Goal: Task Accomplishment & Management: Manage account settings

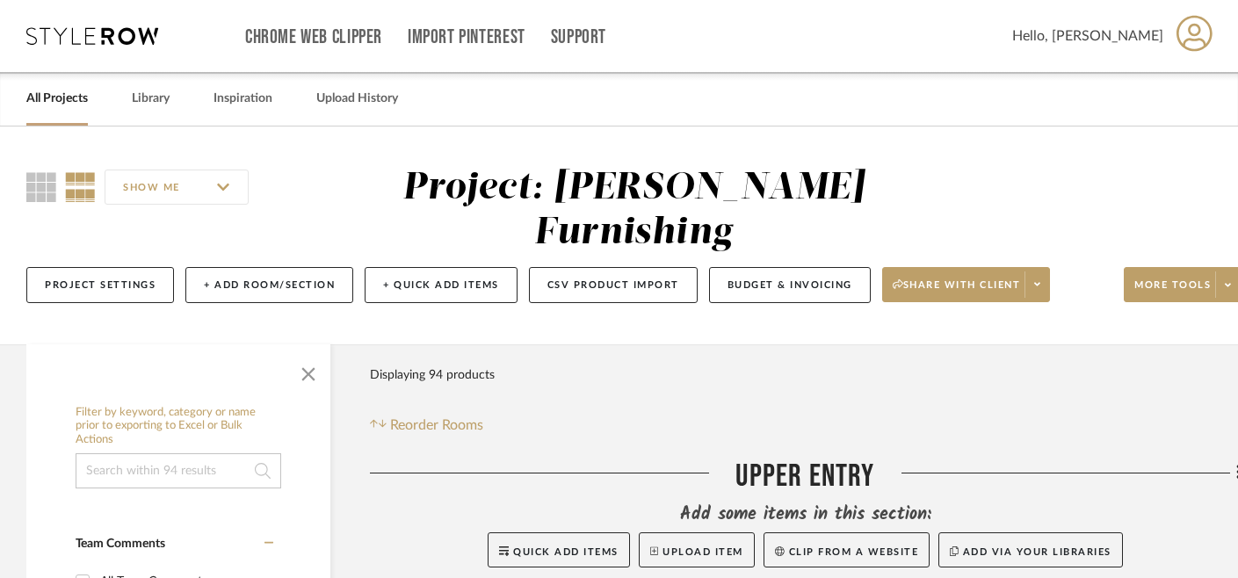
click at [59, 97] on link "All Projects" at bounding box center [57, 99] width 62 height 24
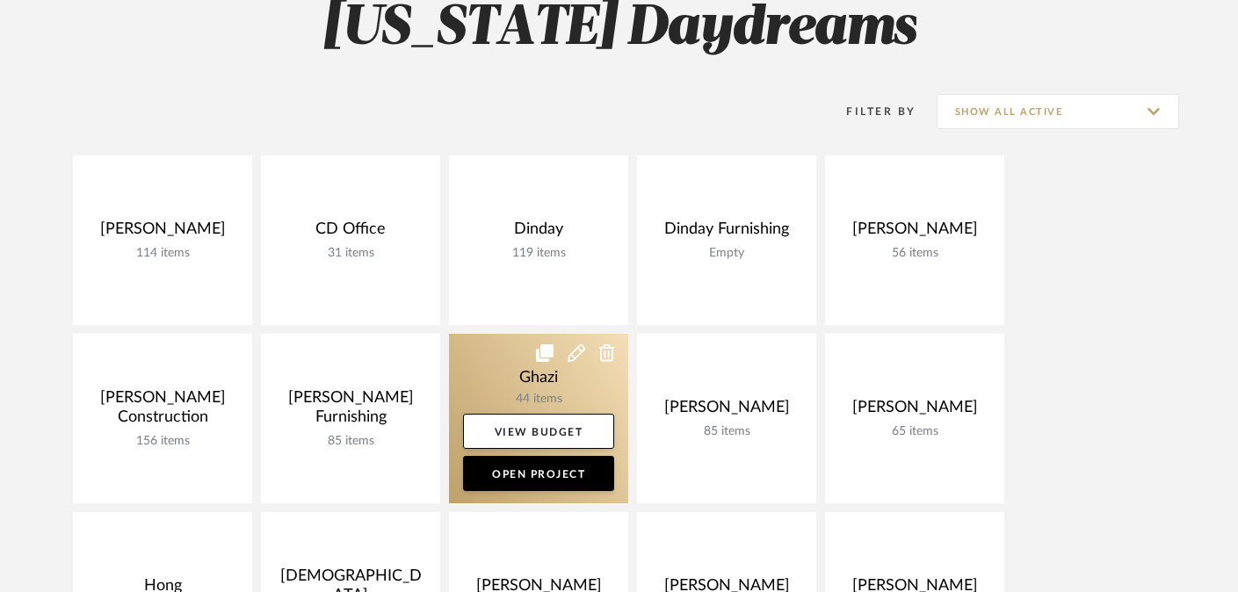
click at [523, 384] on link at bounding box center [538, 419] width 179 height 170
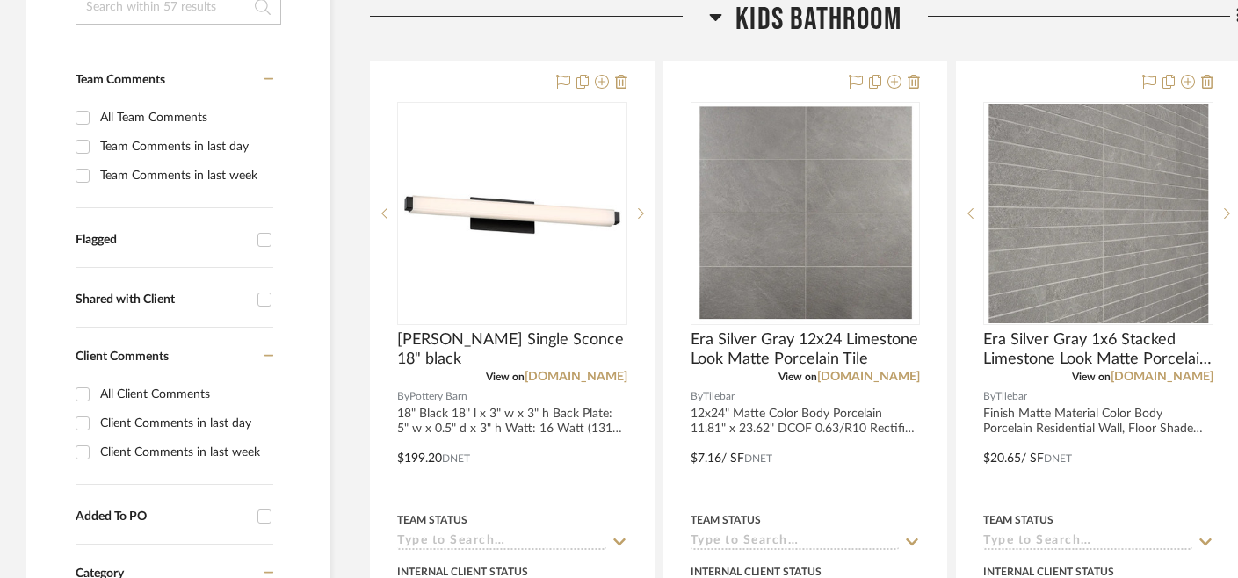
scroll to position [421, 0]
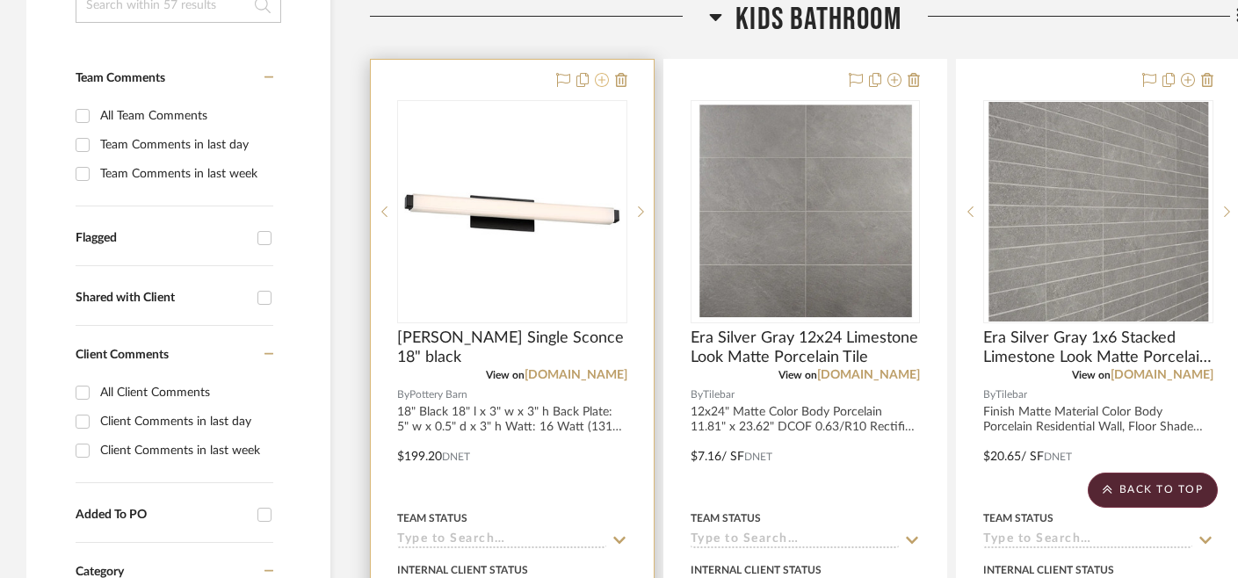
click at [601, 83] on icon at bounding box center [602, 80] width 14 height 14
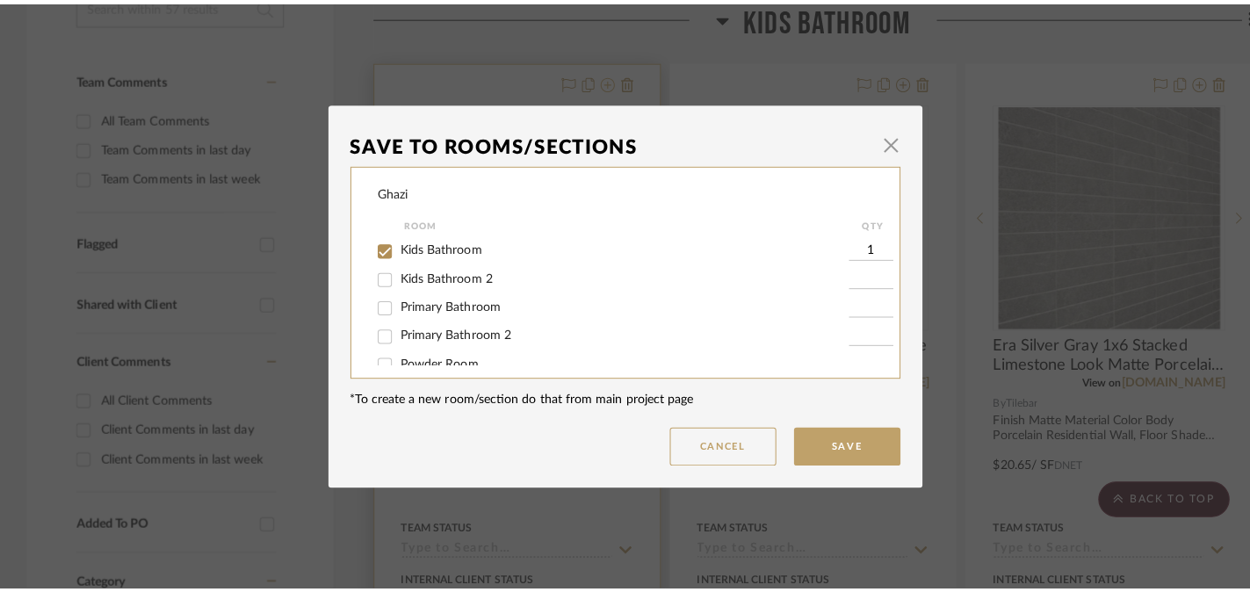
scroll to position [0, 0]
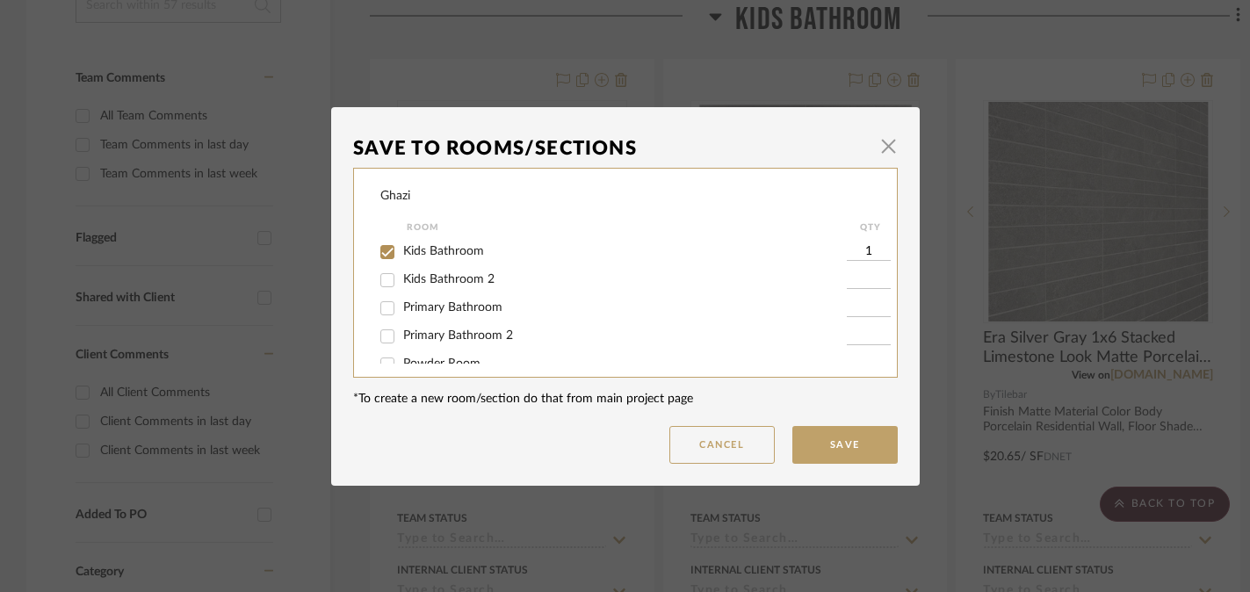
click at [453, 250] on span "Kids Bathroom" at bounding box center [443, 251] width 81 height 12
click at [402, 250] on input "Kids Bathroom" at bounding box center [387, 252] width 28 height 28
checkbox input "false"
click at [838, 440] on button "Save" at bounding box center [845, 445] width 105 height 38
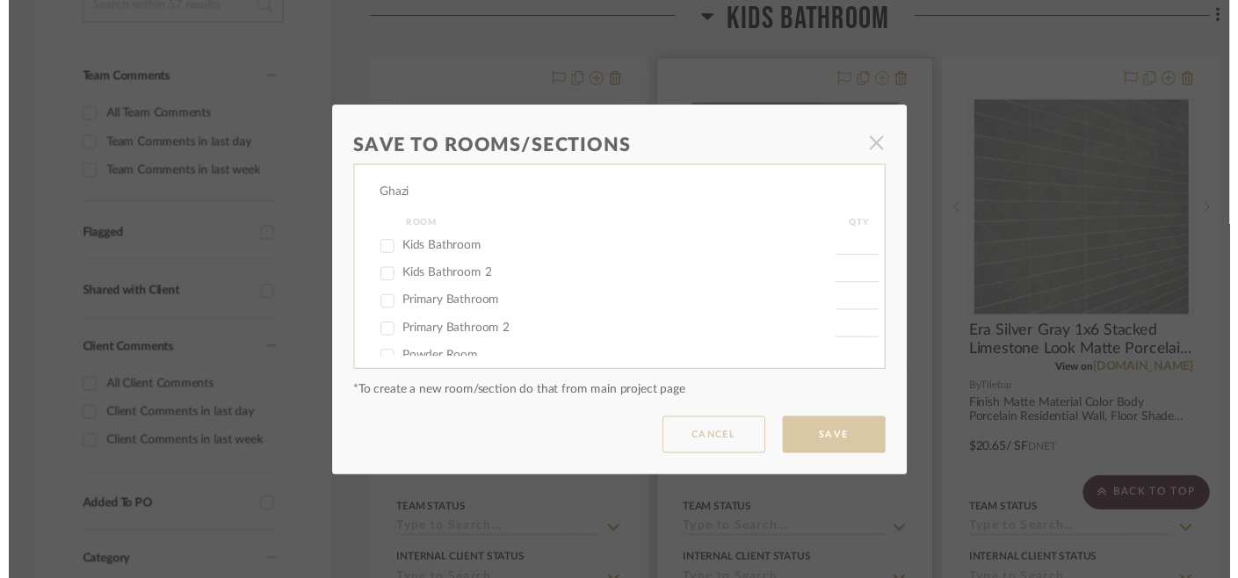
scroll to position [421, 0]
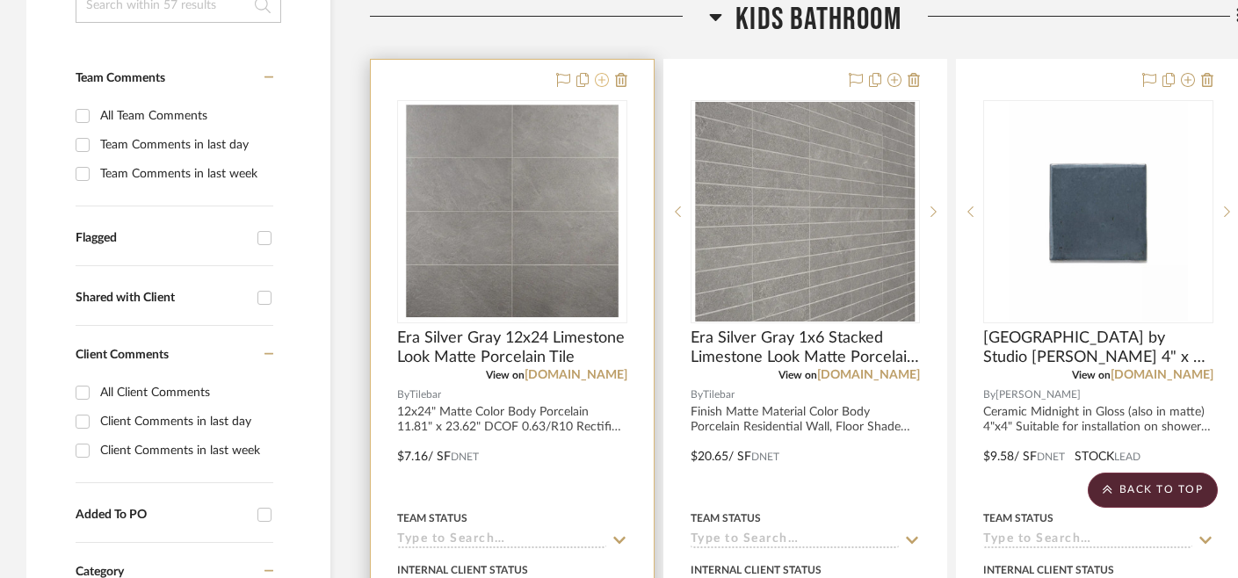
click at [598, 78] on icon at bounding box center [602, 80] width 14 height 14
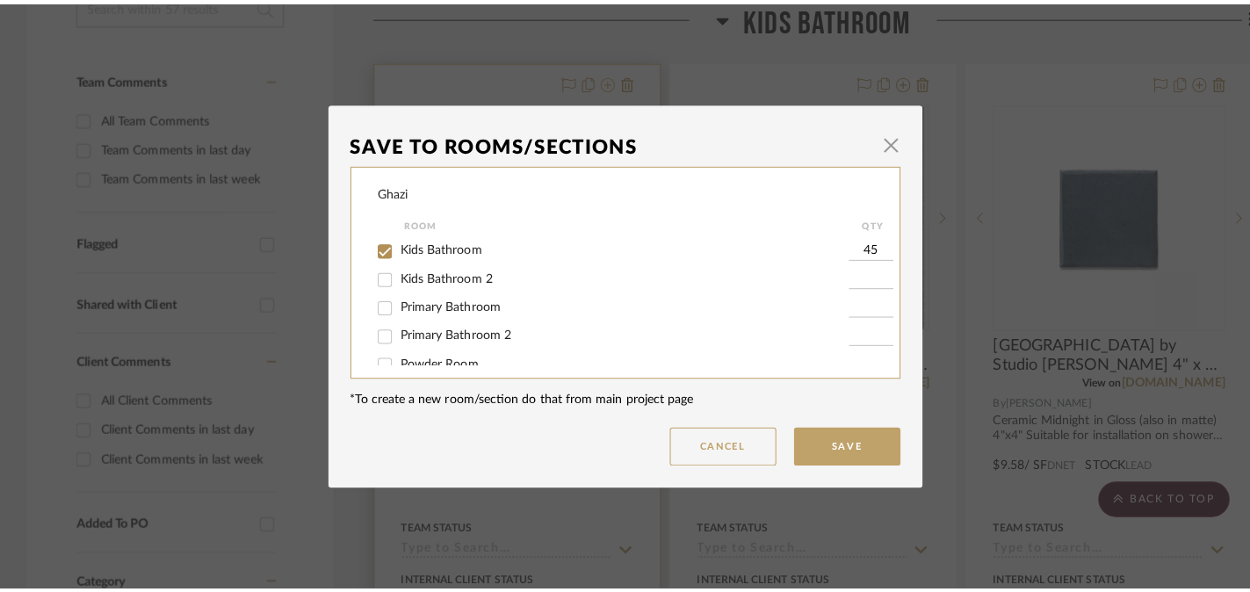
scroll to position [0, 0]
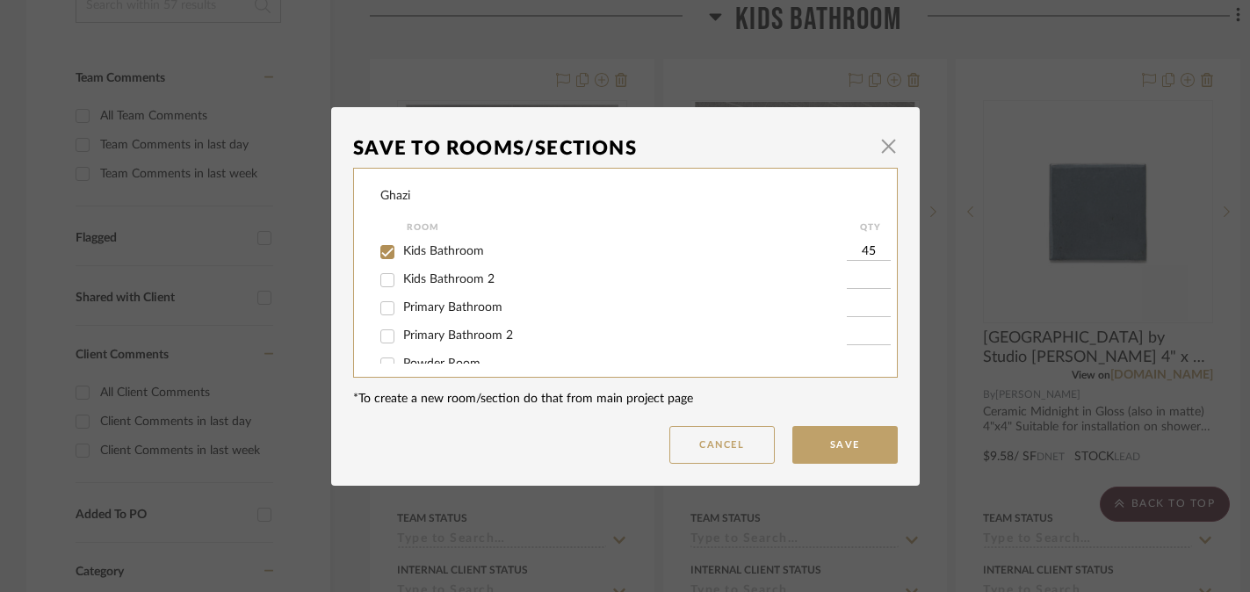
click at [410, 254] on span "Kids Bathroom" at bounding box center [443, 251] width 81 height 12
click at [402, 254] on input "Kids Bathroom" at bounding box center [387, 252] width 28 height 28
checkbox input "false"
click at [844, 452] on button "Save" at bounding box center [845, 445] width 105 height 38
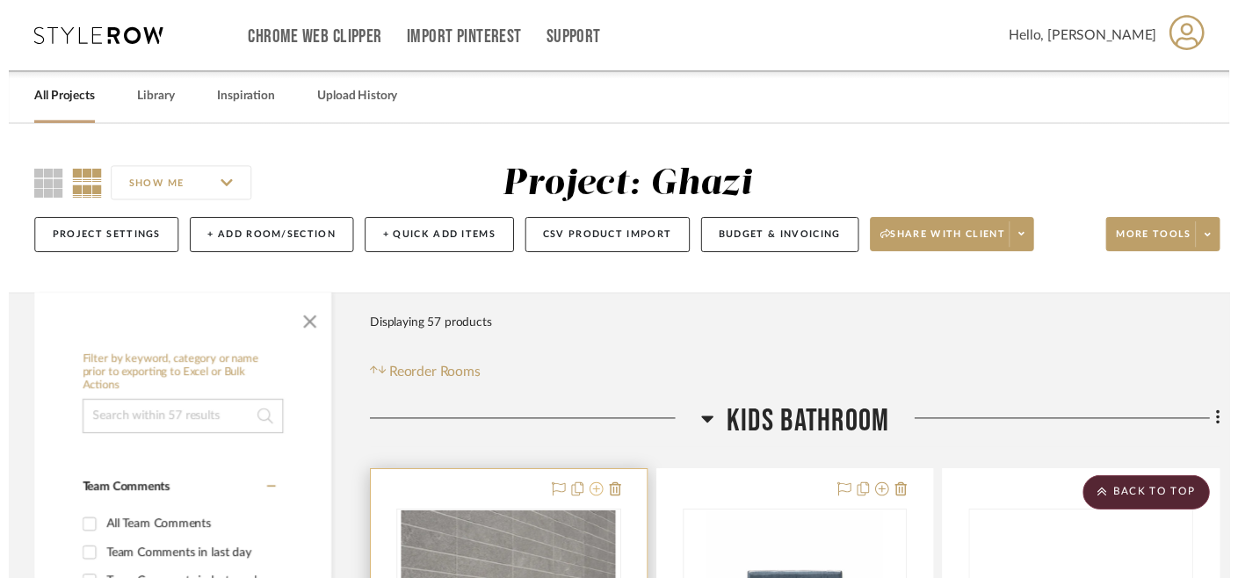
scroll to position [421, 0]
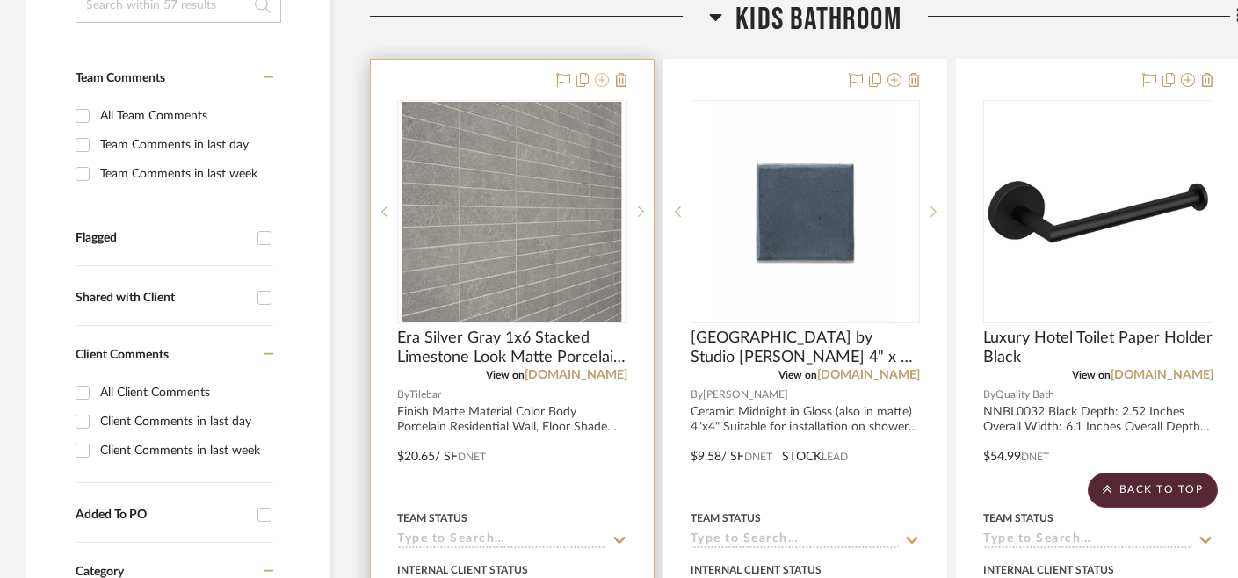
click at [600, 81] on icon at bounding box center [602, 80] width 14 height 14
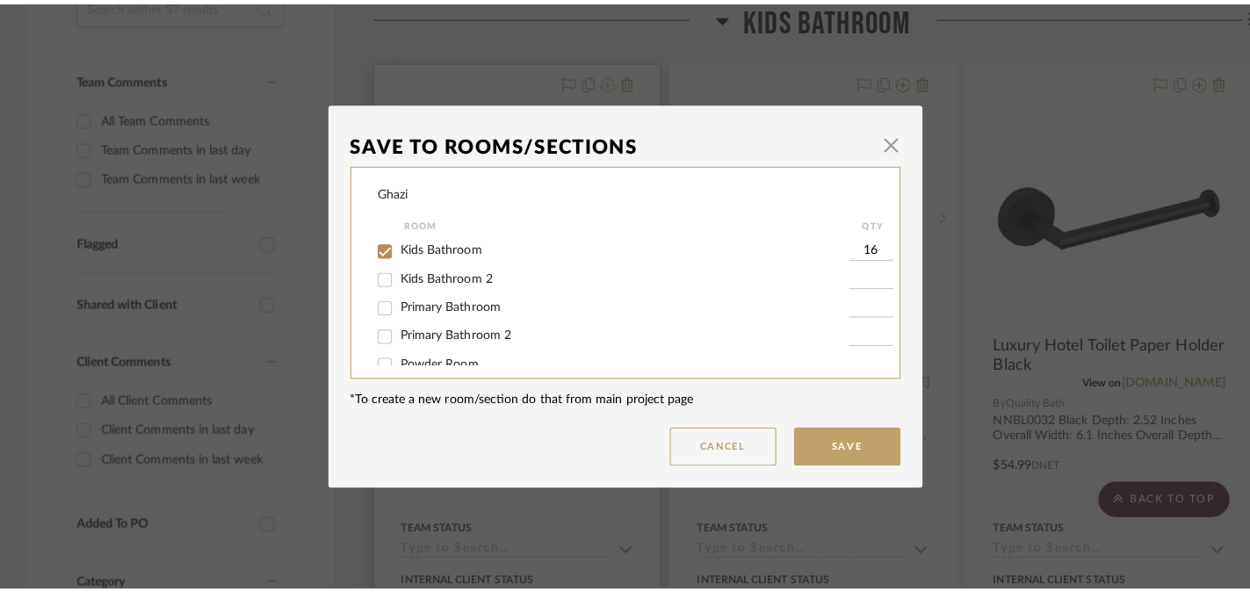
scroll to position [0, 0]
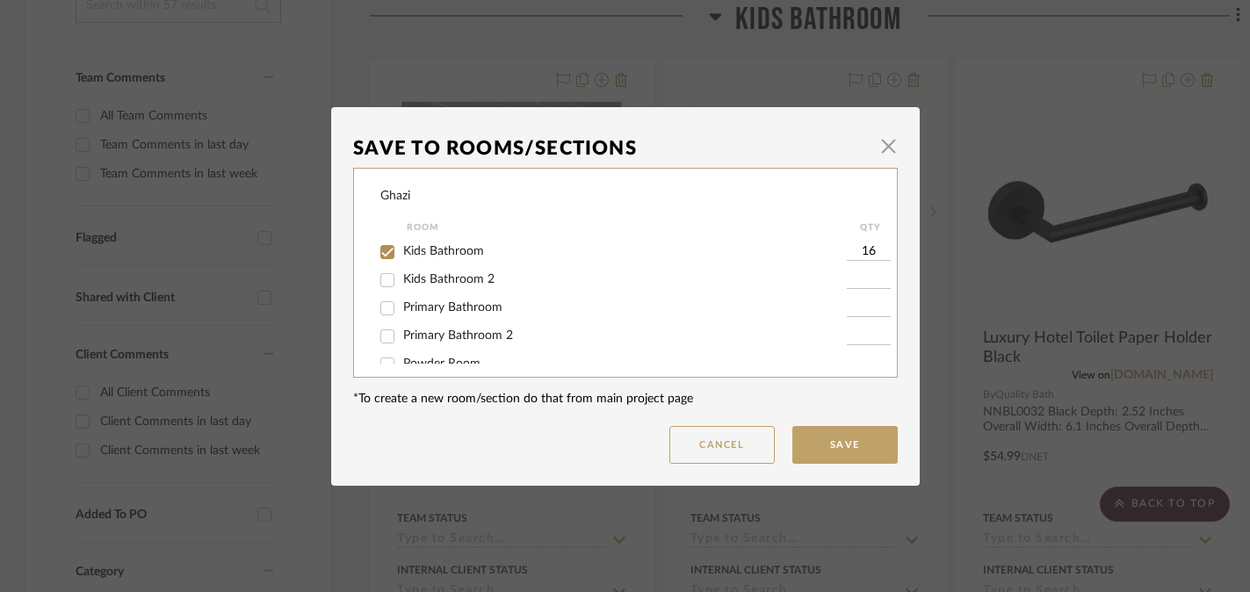
click at [432, 250] on span "Kids Bathroom" at bounding box center [443, 251] width 81 height 12
click at [402, 250] on input "Kids Bathroom" at bounding box center [387, 252] width 28 height 28
checkbox input "false"
click at [858, 442] on button "Save" at bounding box center [845, 445] width 105 height 38
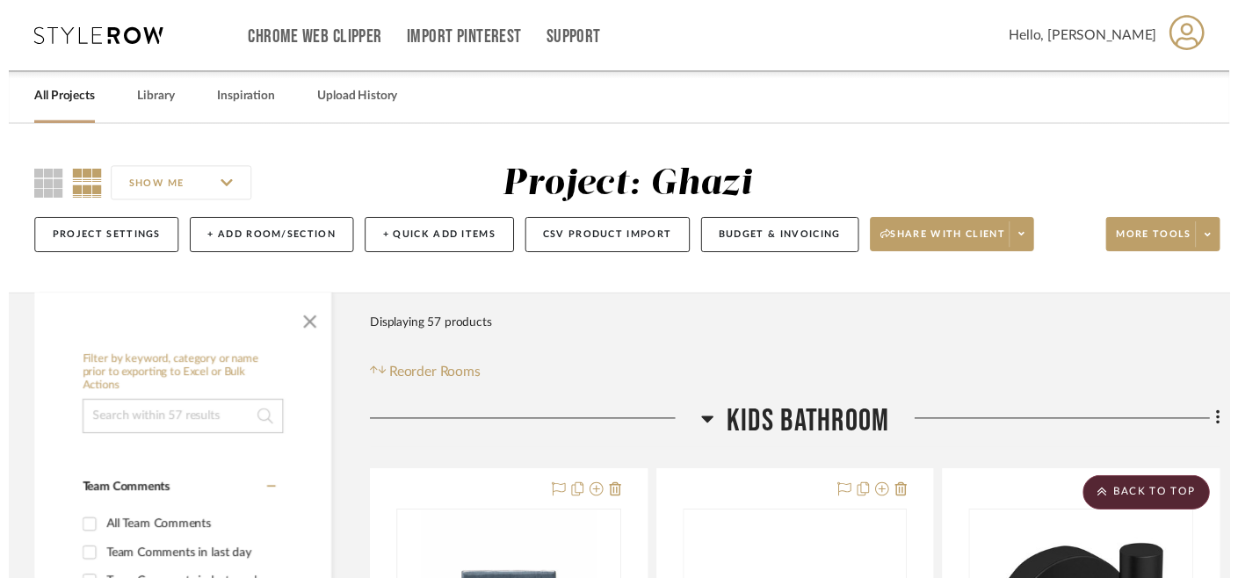
scroll to position [421, 0]
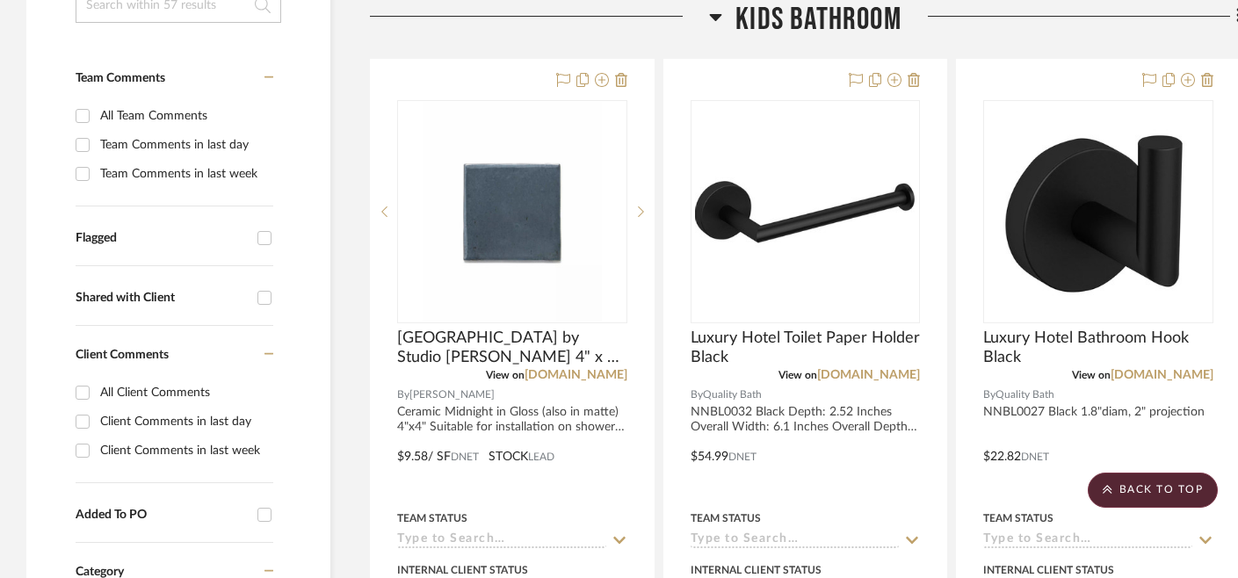
click at [602, 81] on icon at bounding box center [602, 80] width 14 height 14
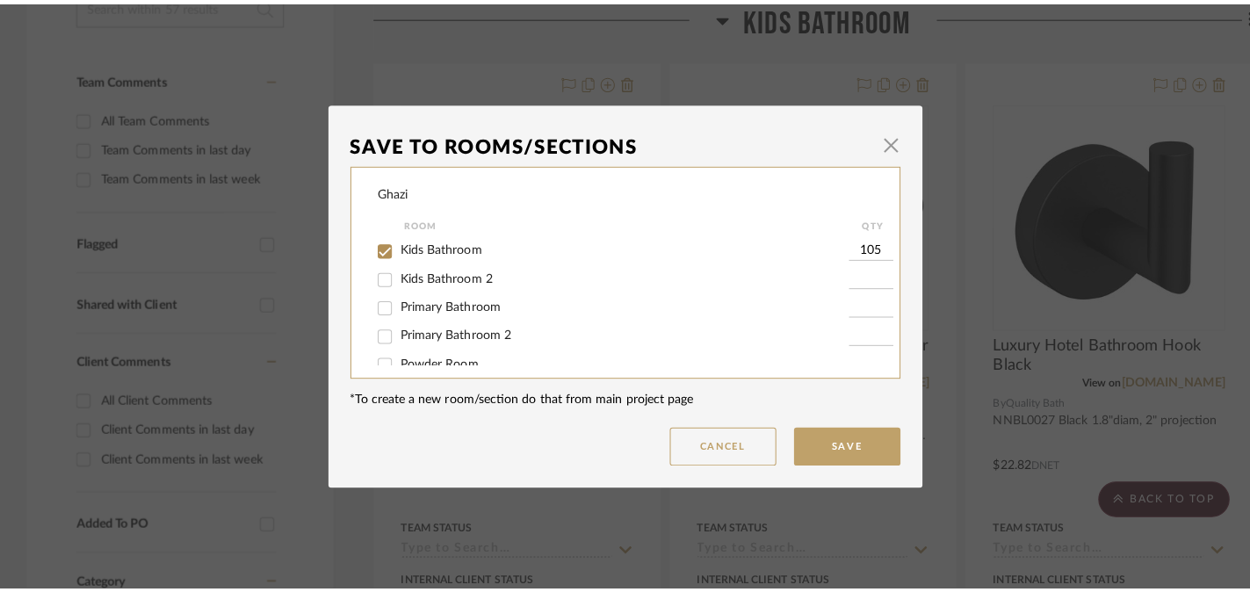
scroll to position [0, 0]
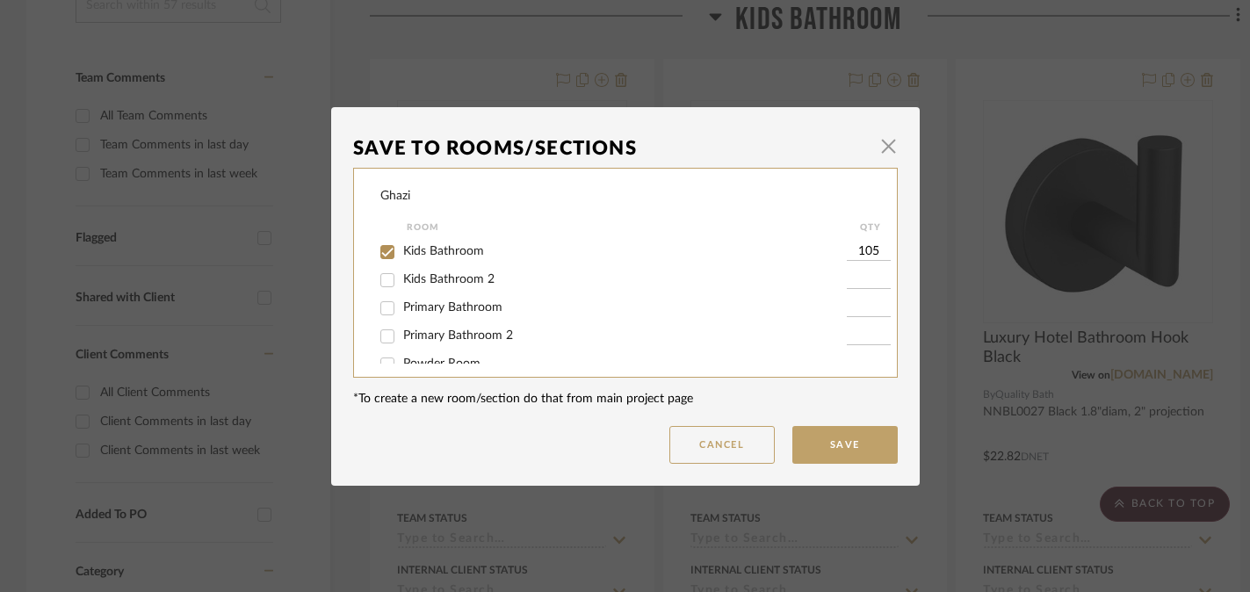
click at [404, 285] on span "Kids Bathroom 2" at bounding box center [448, 279] width 91 height 12
click at [402, 285] on input "Kids Bathroom 2" at bounding box center [387, 280] width 28 height 28
checkbox input "true"
type input "1"
click at [415, 251] on span "Kids Bathroom" at bounding box center [443, 251] width 81 height 12
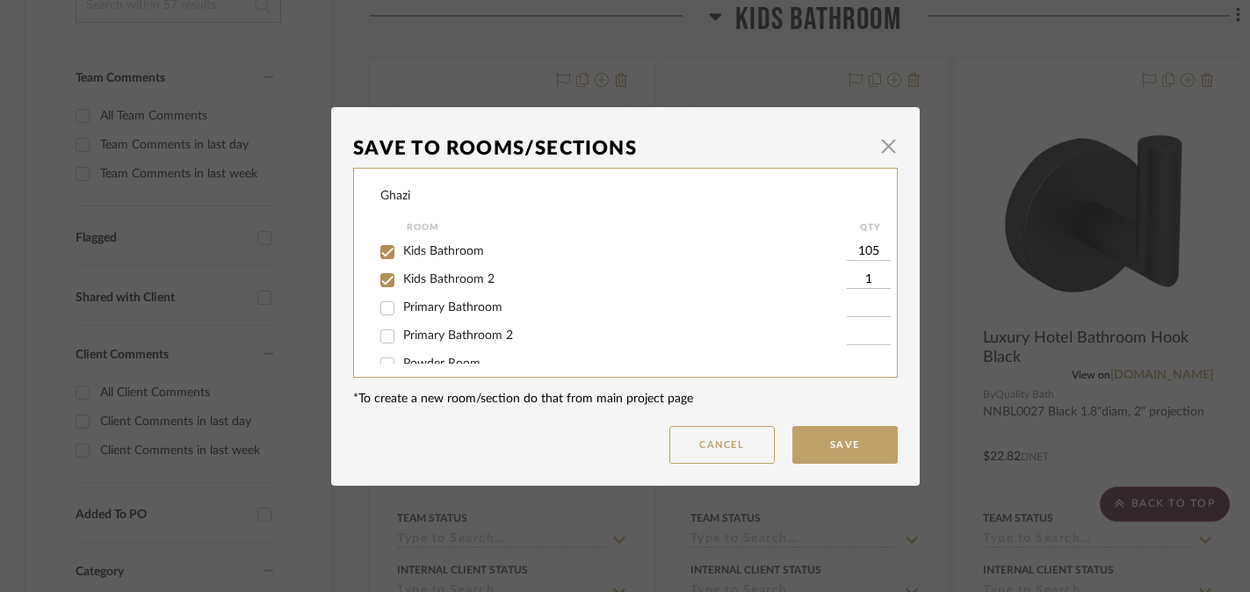
click at [402, 251] on input "Kids Bathroom" at bounding box center [387, 252] width 28 height 28
checkbox input "false"
click at [859, 280] on input "1" at bounding box center [869, 281] width 44 height 18
type input "105"
click at [843, 449] on button "Save" at bounding box center [845, 445] width 105 height 38
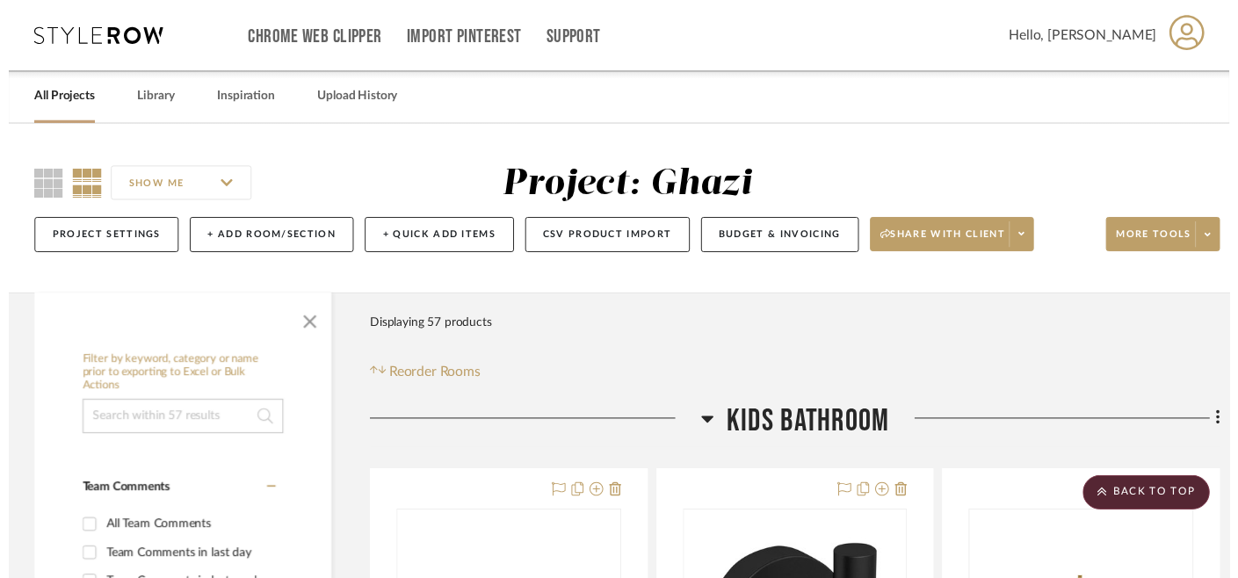
scroll to position [421, 0]
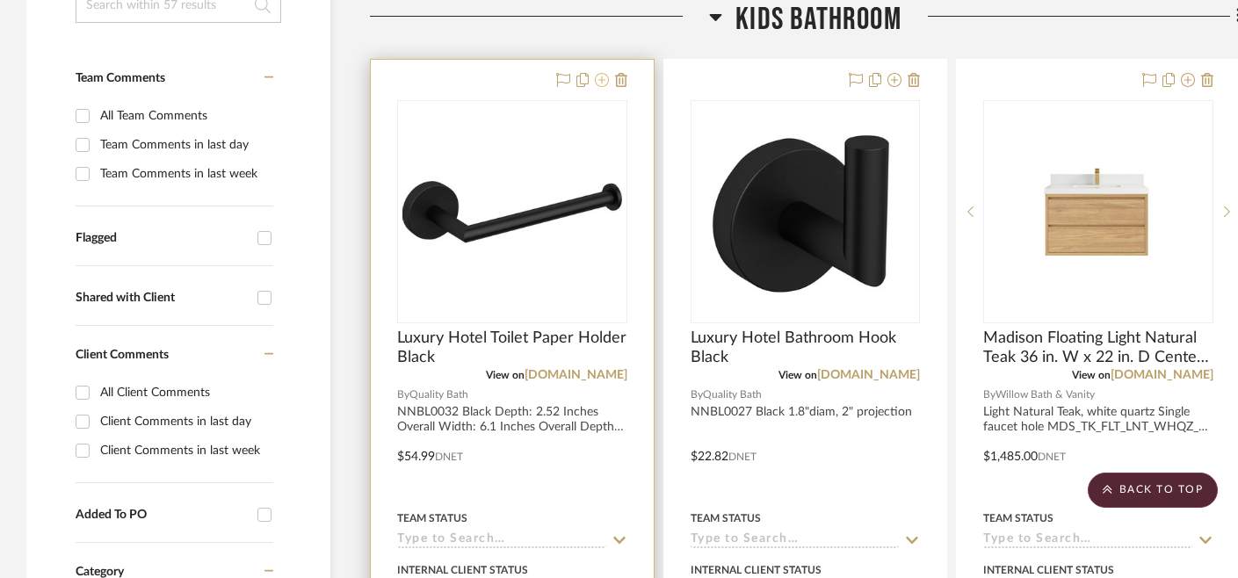
click at [603, 81] on icon at bounding box center [602, 80] width 14 height 14
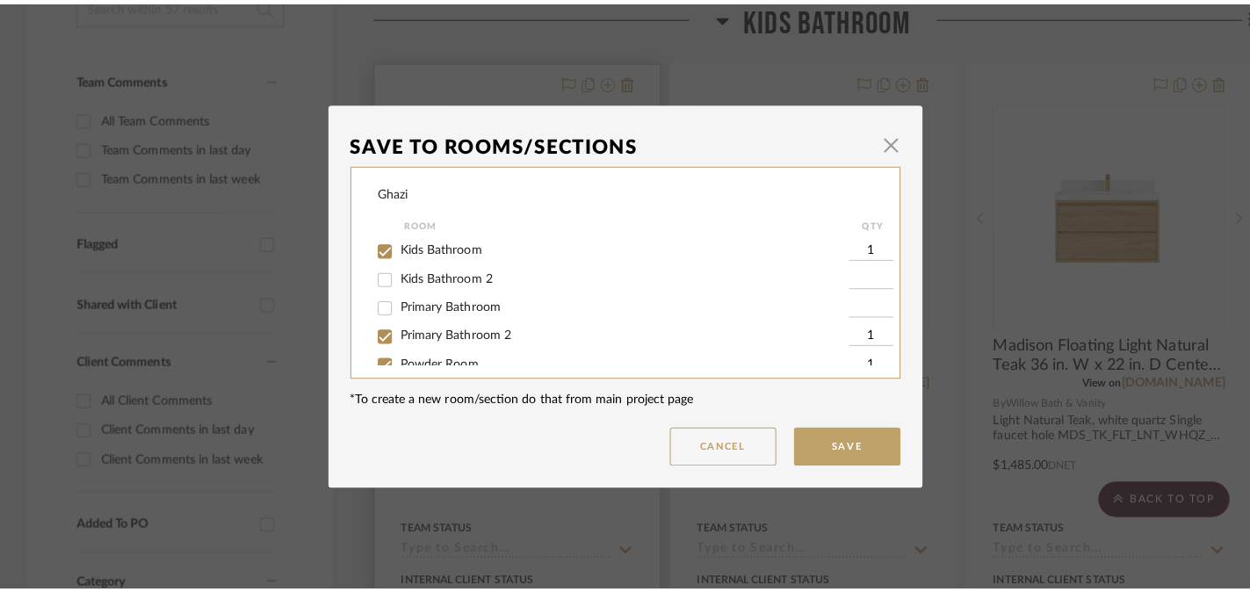
scroll to position [0, 0]
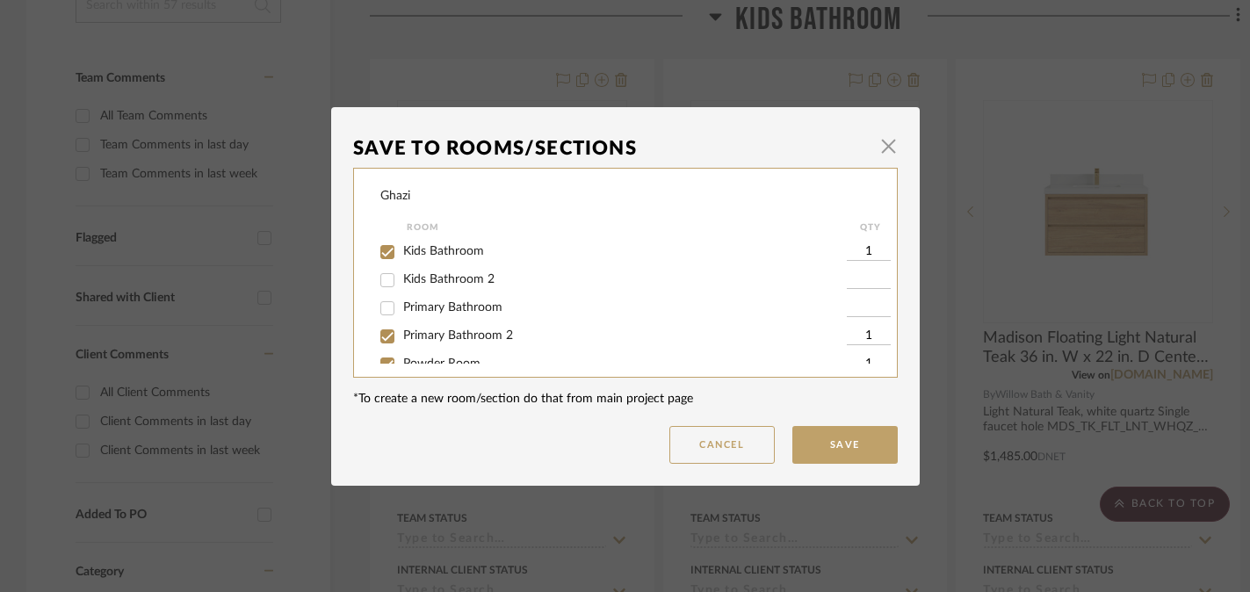
click at [458, 252] on span "Kids Bathroom" at bounding box center [443, 251] width 81 height 12
click at [402, 252] on input "Kids Bathroom" at bounding box center [387, 252] width 28 height 28
checkbox input "false"
click at [829, 440] on button "Save" at bounding box center [845, 445] width 105 height 38
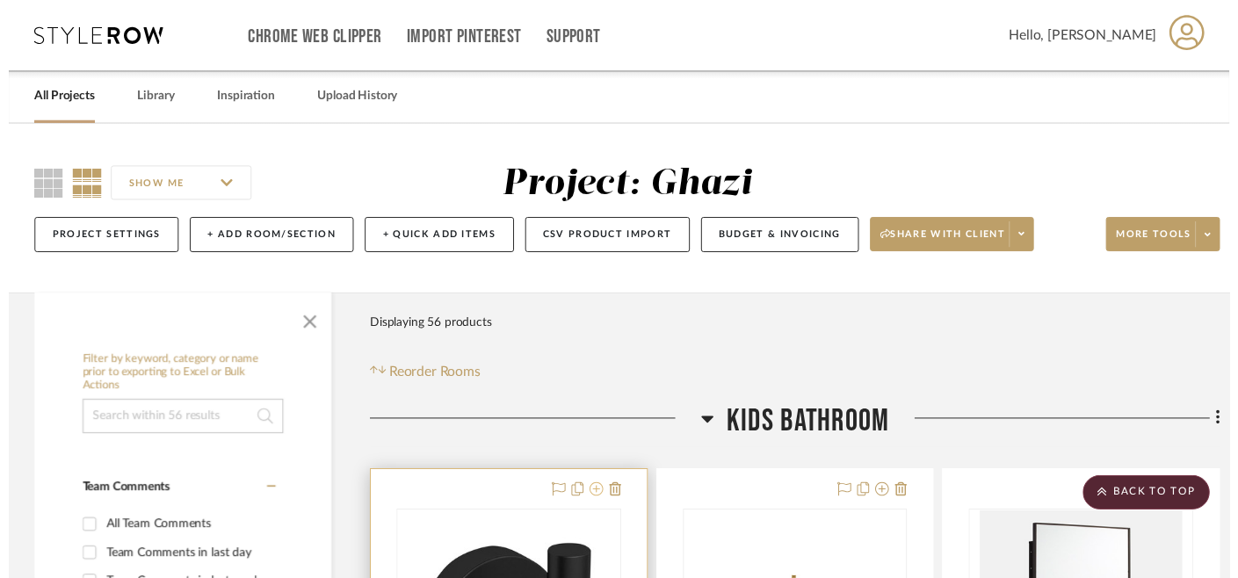
scroll to position [421, 0]
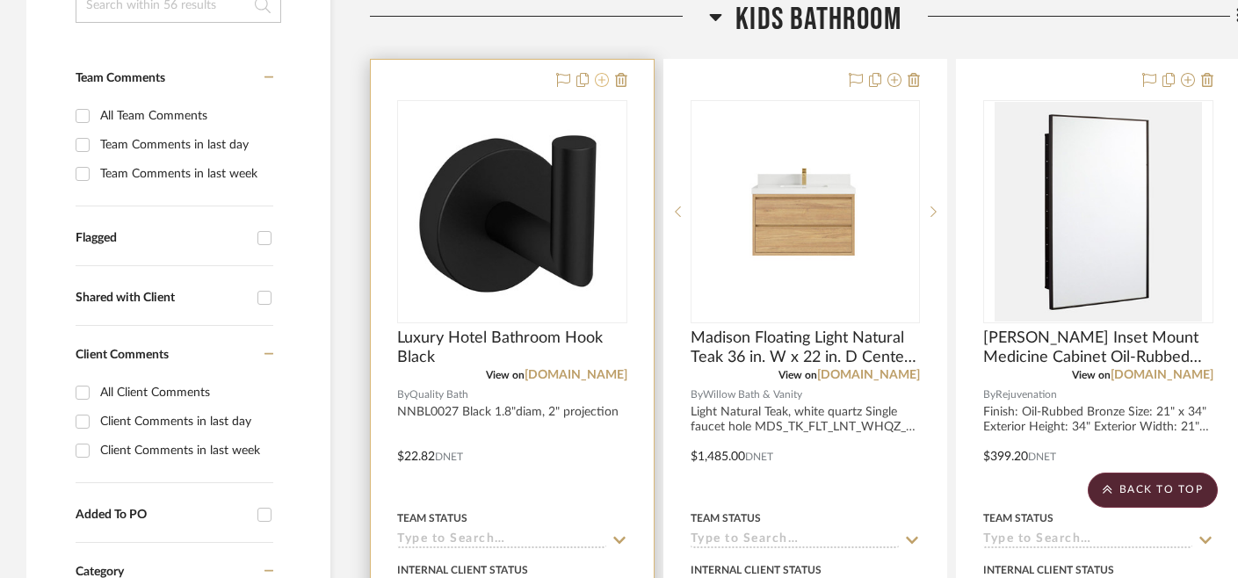
click at [602, 81] on icon at bounding box center [602, 80] width 14 height 14
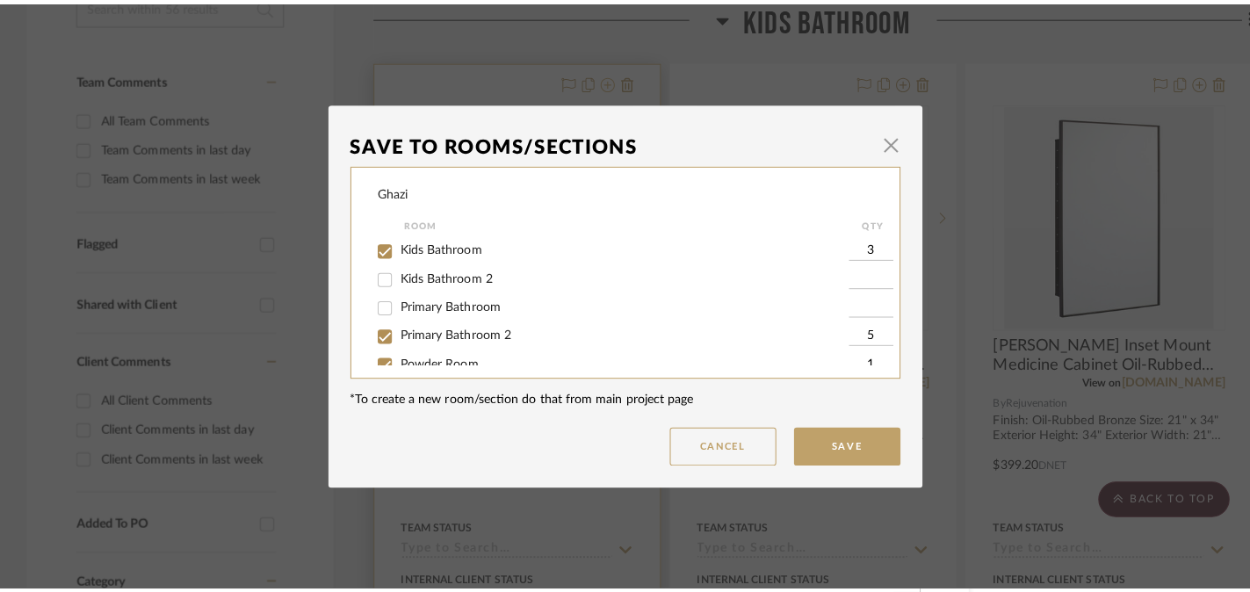
scroll to position [0, 0]
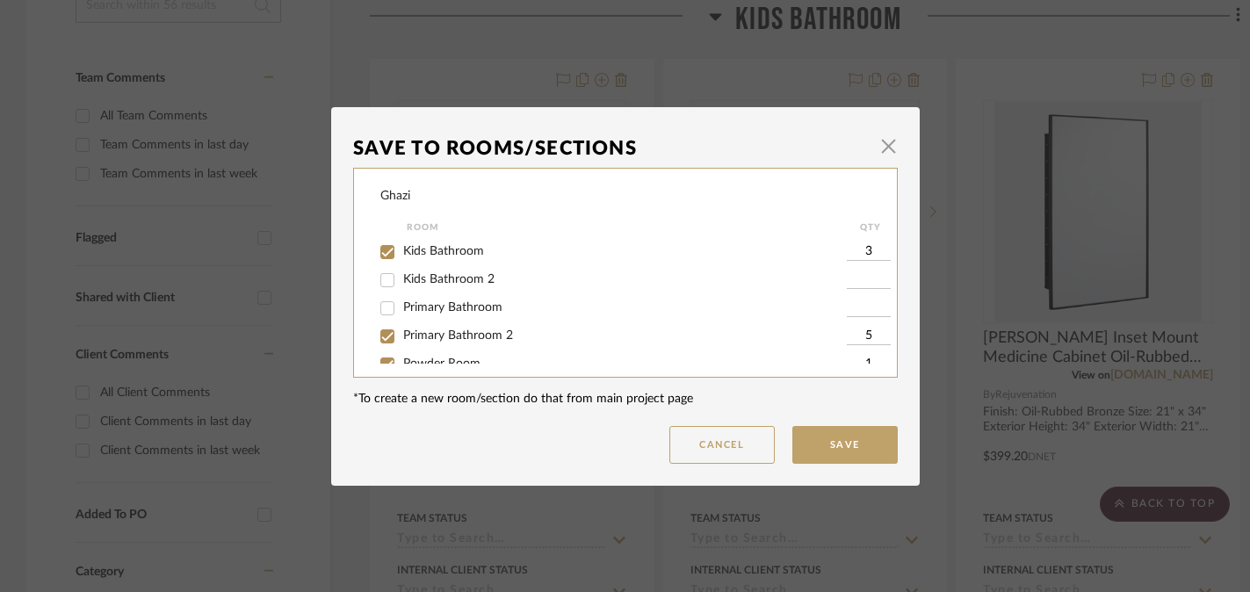
click at [461, 251] on span "Kids Bathroom" at bounding box center [443, 251] width 81 height 12
click at [402, 251] on input "Kids Bathroom" at bounding box center [387, 252] width 28 height 28
checkbox input "false"
click at [864, 442] on button "Save" at bounding box center [845, 445] width 105 height 38
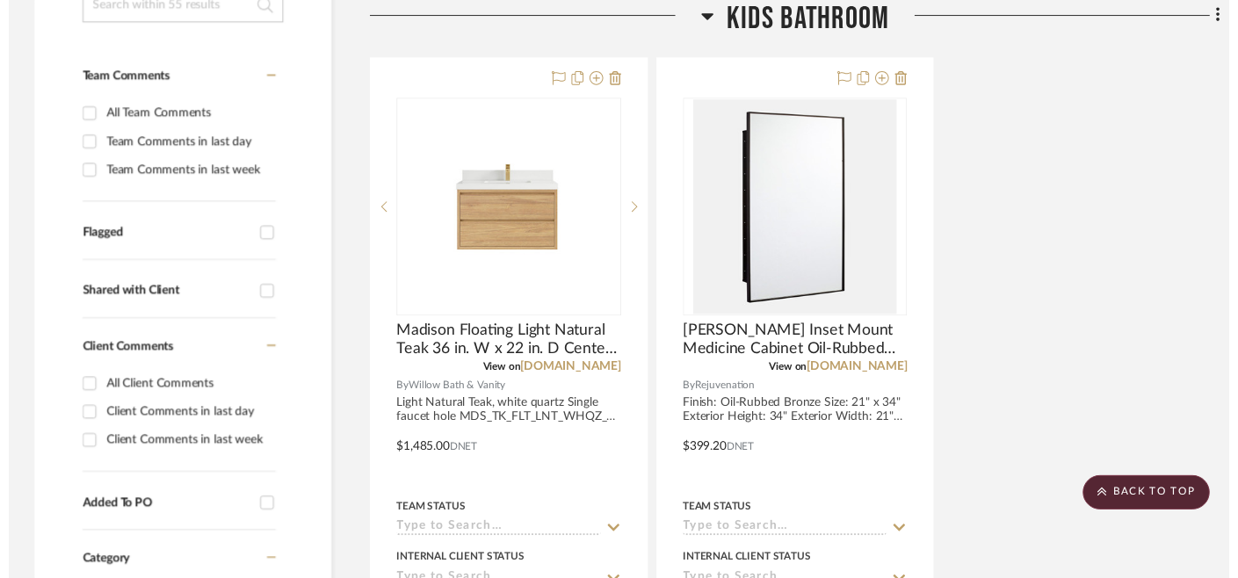
scroll to position [421, 0]
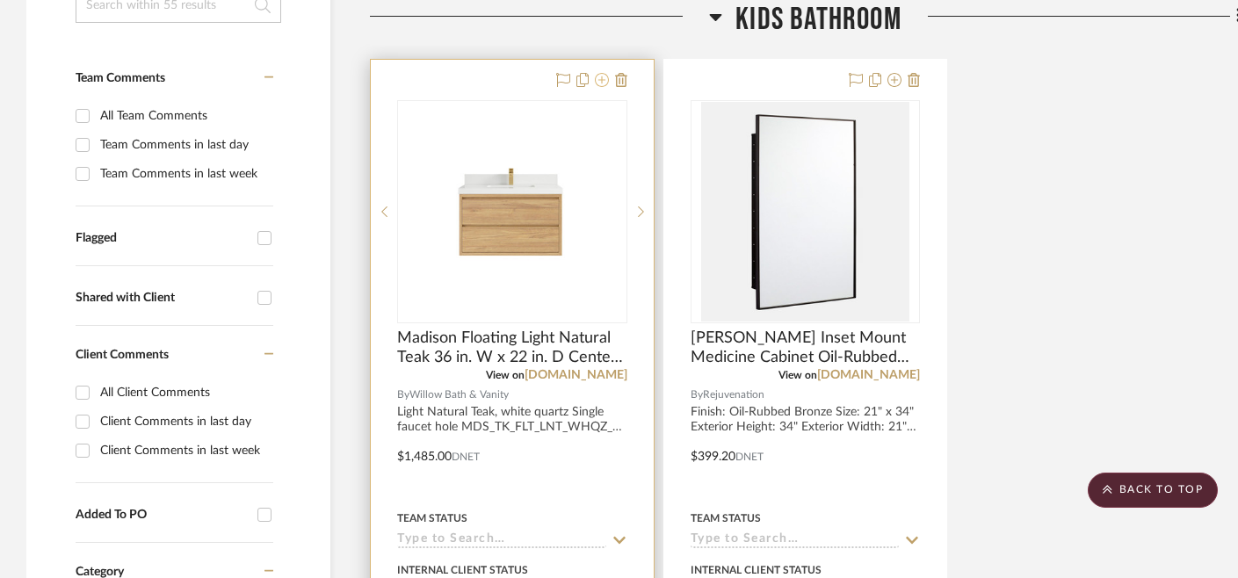
click at [601, 81] on icon at bounding box center [602, 80] width 14 height 14
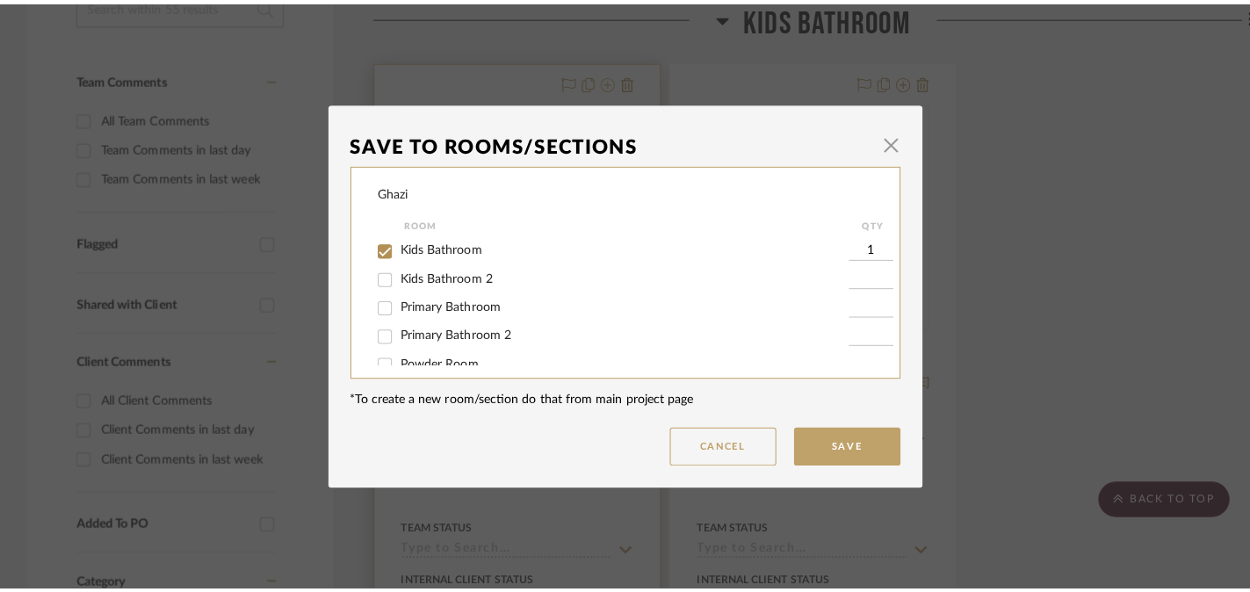
scroll to position [0, 0]
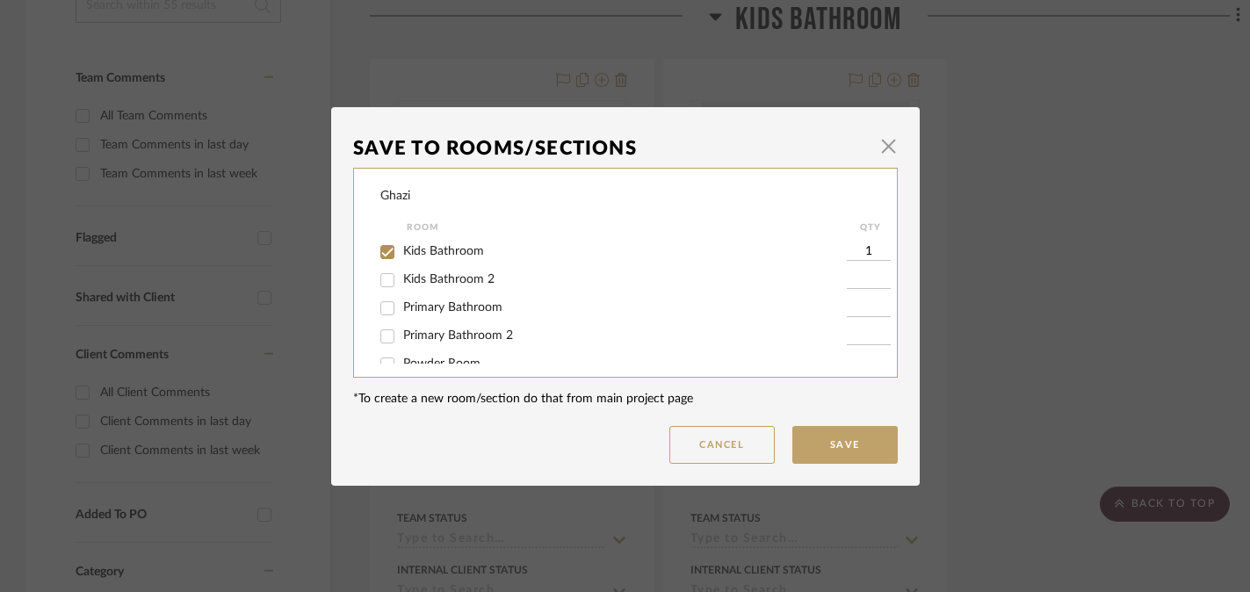
click at [454, 255] on span "Kids Bathroom" at bounding box center [443, 251] width 81 height 12
click at [402, 255] on input "Kids Bathroom" at bounding box center [387, 252] width 28 height 28
checkbox input "false"
click at [844, 445] on button "Save" at bounding box center [845, 445] width 105 height 38
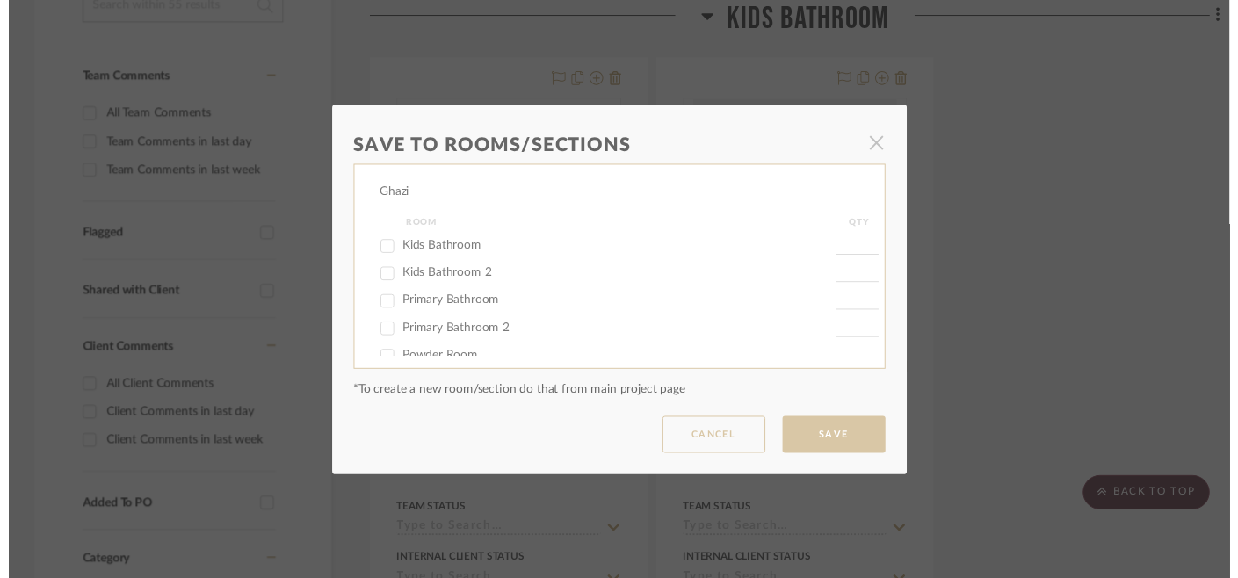
scroll to position [421, 0]
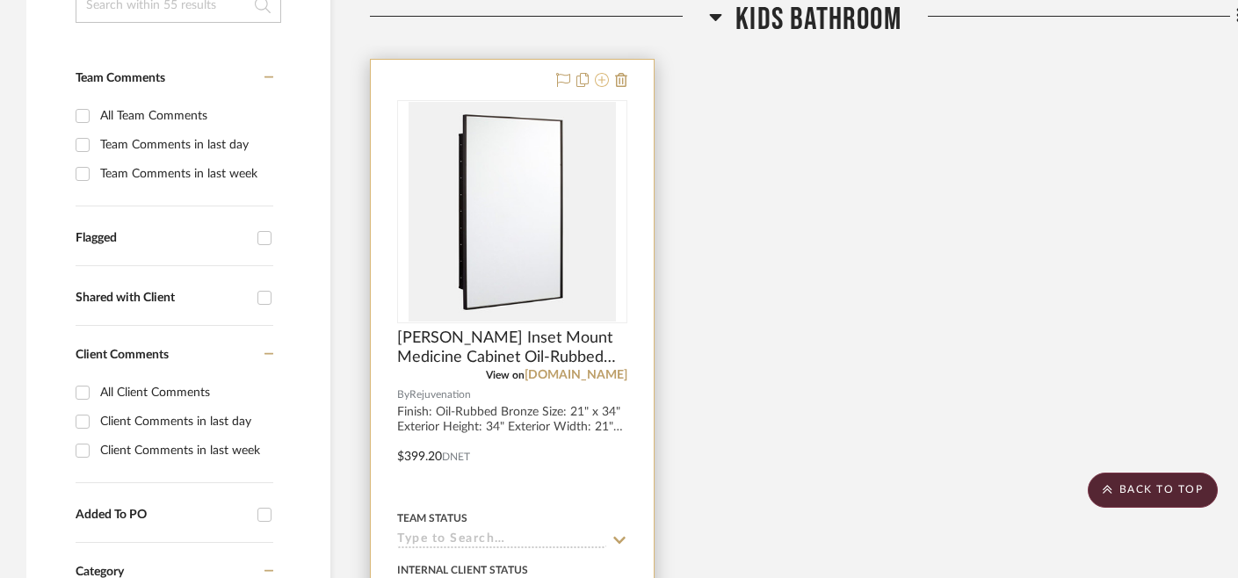
click at [598, 77] on icon at bounding box center [602, 80] width 14 height 14
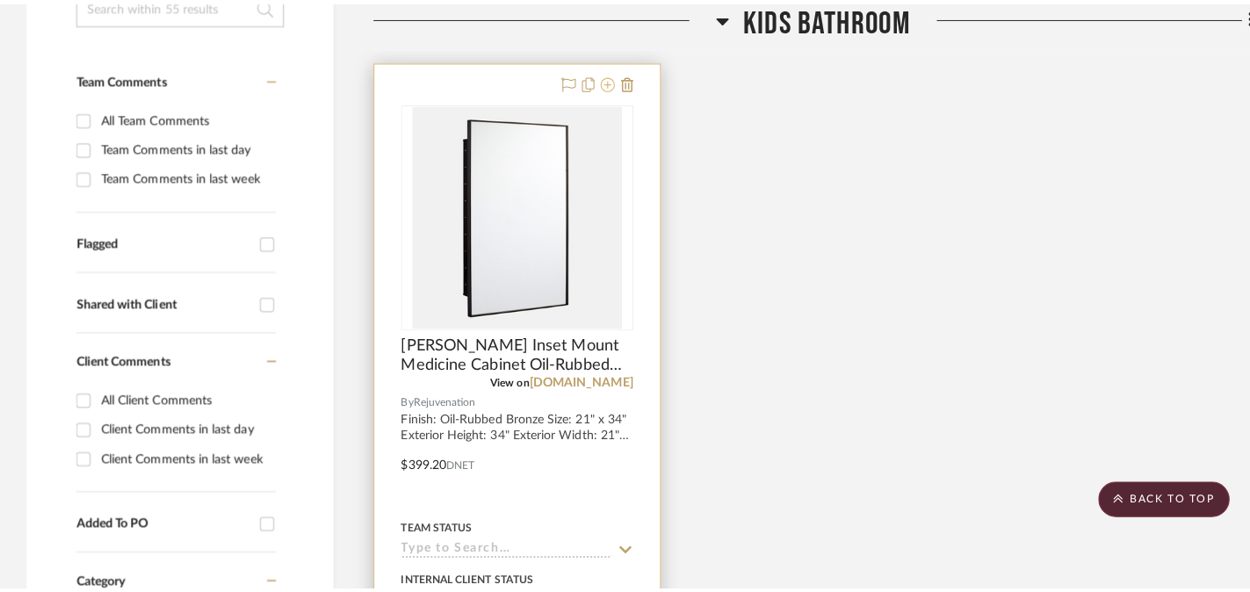
scroll to position [0, 0]
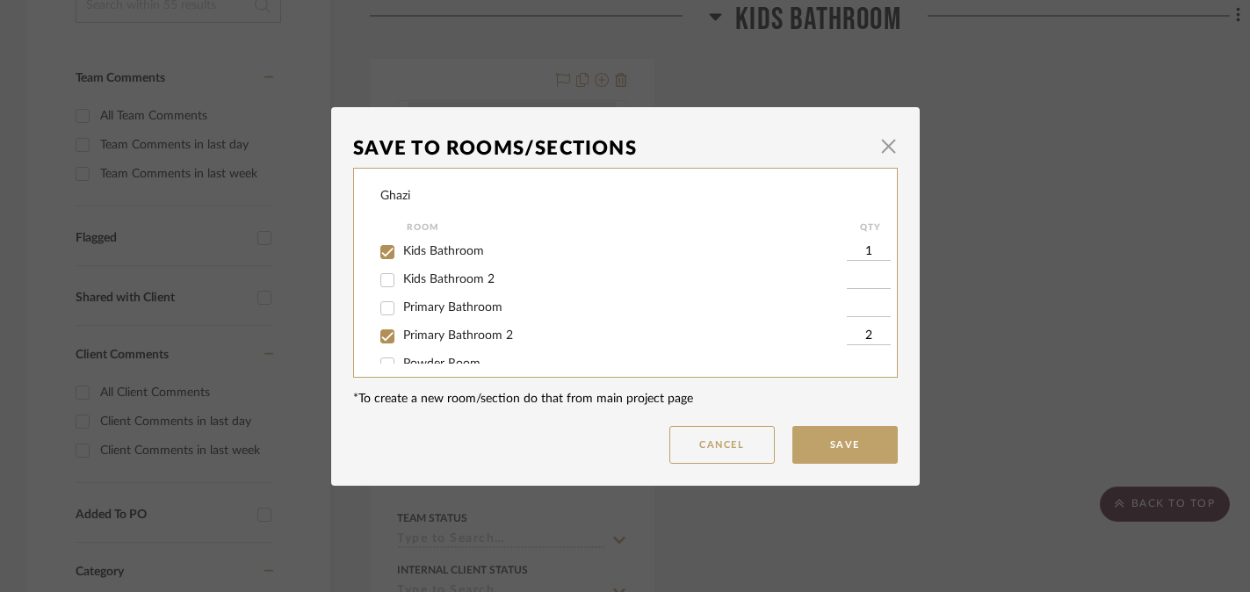
click at [459, 256] on span "Kids Bathroom" at bounding box center [443, 251] width 81 height 12
click at [402, 256] on input "Kids Bathroom" at bounding box center [387, 252] width 28 height 28
checkbox input "false"
click at [844, 444] on button "Save" at bounding box center [845, 445] width 105 height 38
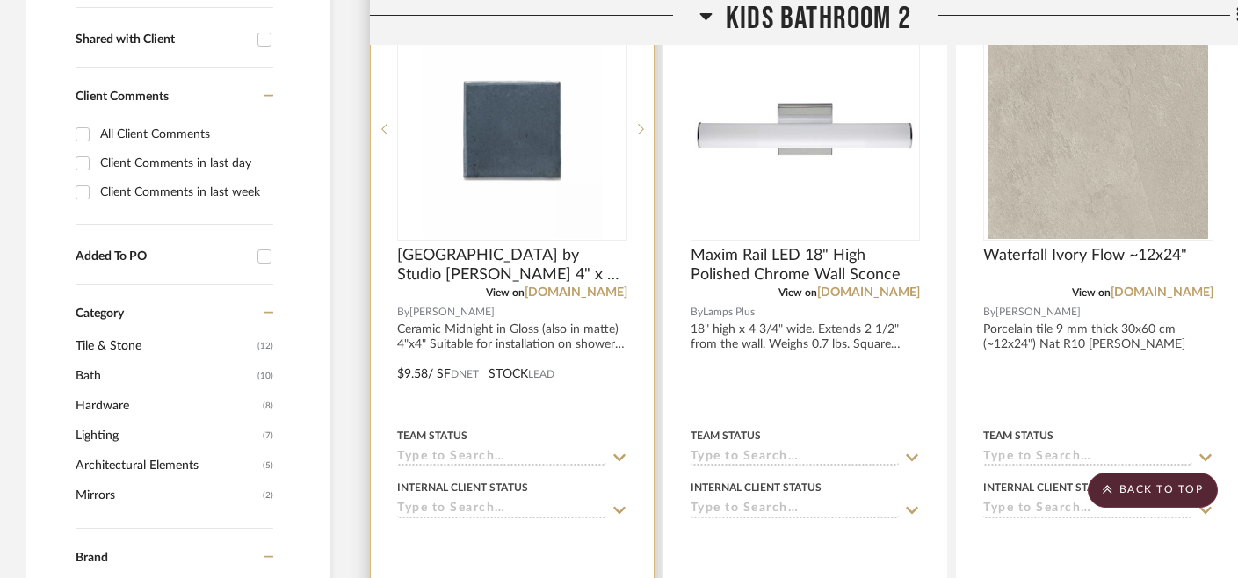
scroll to position [706, 0]
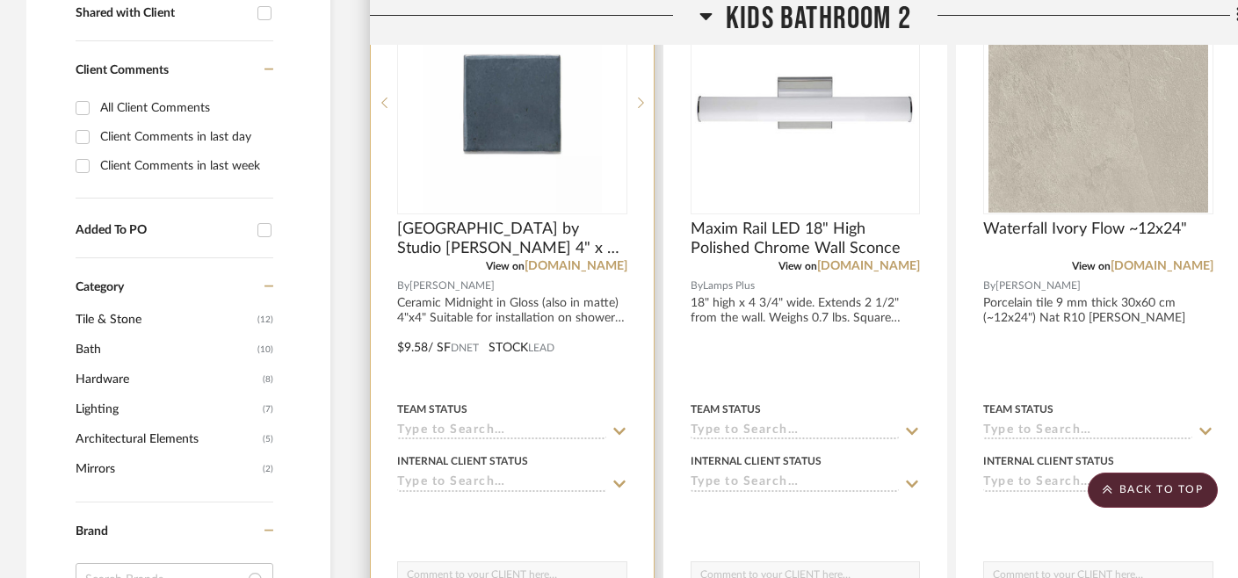
click at [481, 490] on input at bounding box center [501, 483] width 209 height 17
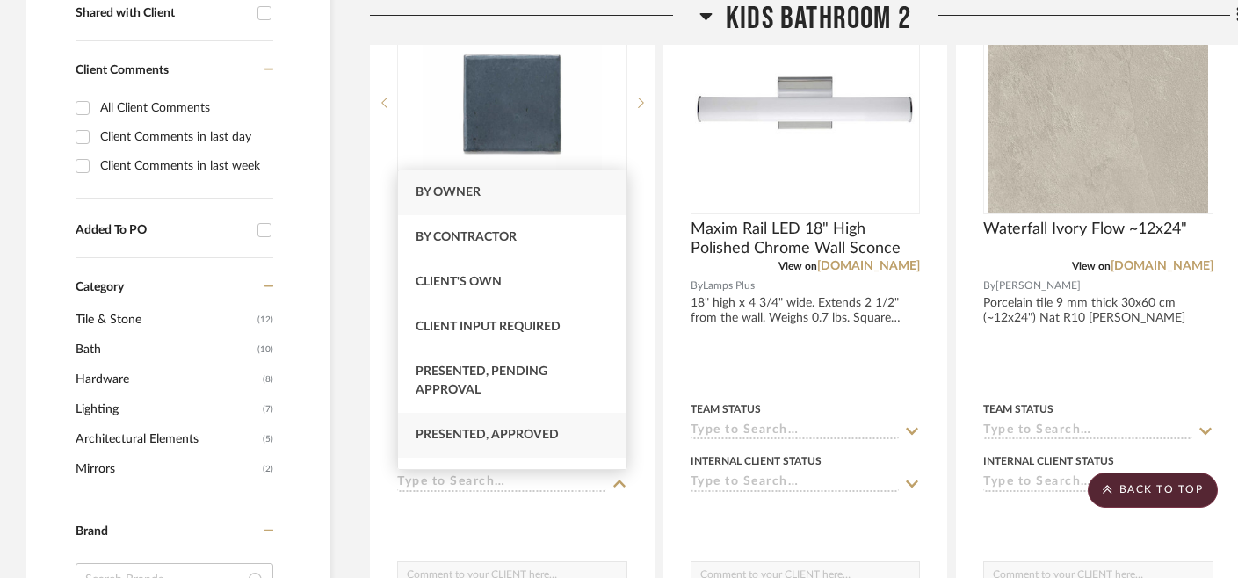
click at [505, 431] on span "Presented, Approved" at bounding box center [487, 435] width 143 height 12
type input "[DATE]"
type input "Presented, Approved"
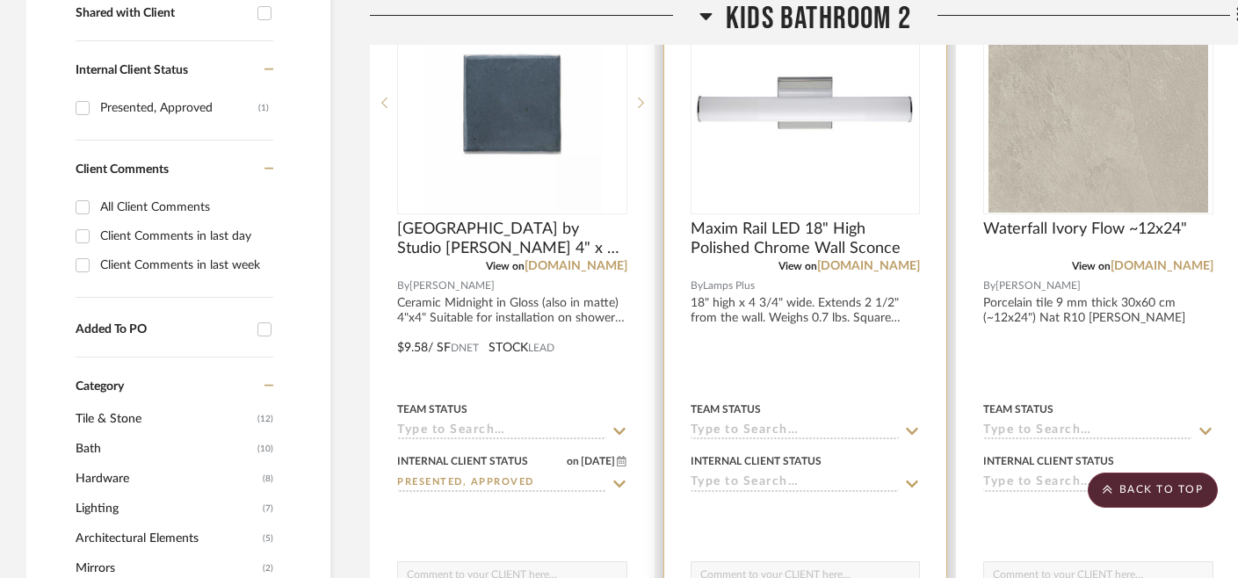
click at [812, 485] on input at bounding box center [795, 483] width 209 height 17
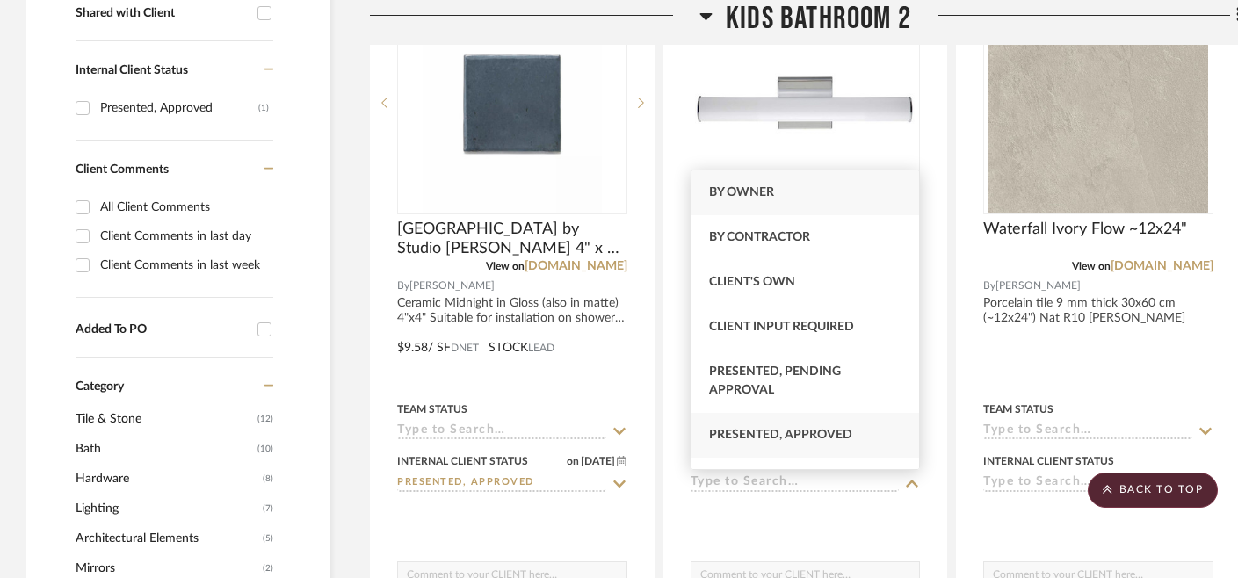
click at [807, 435] on span "Presented, Approved" at bounding box center [780, 435] width 143 height 12
type input "[DATE]"
type input "Presented, Approved"
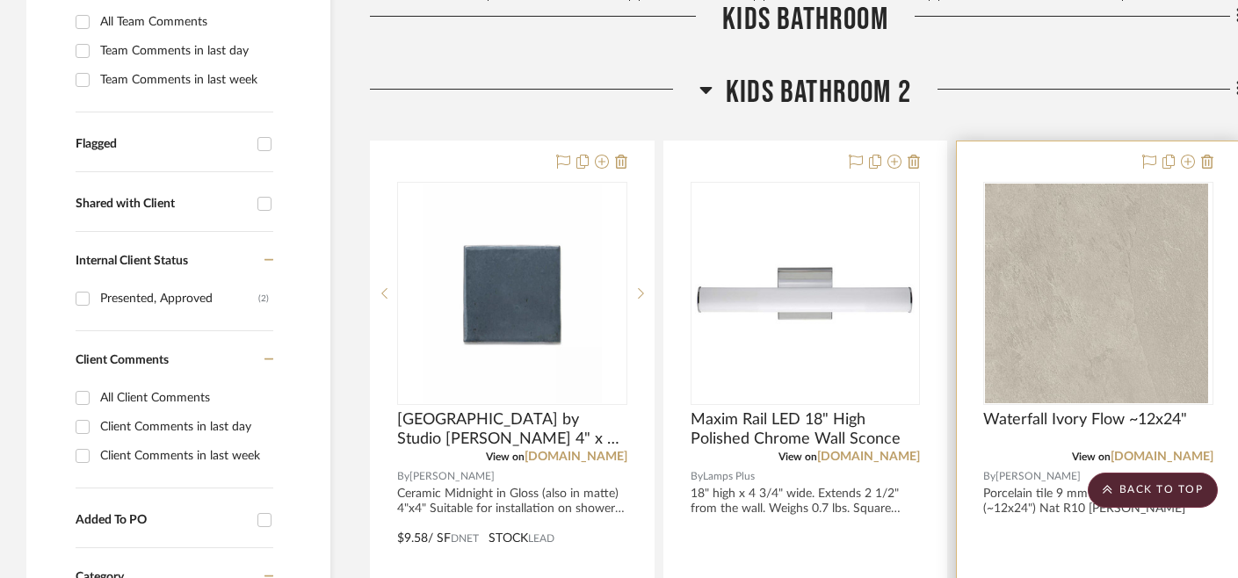
scroll to position [469, 0]
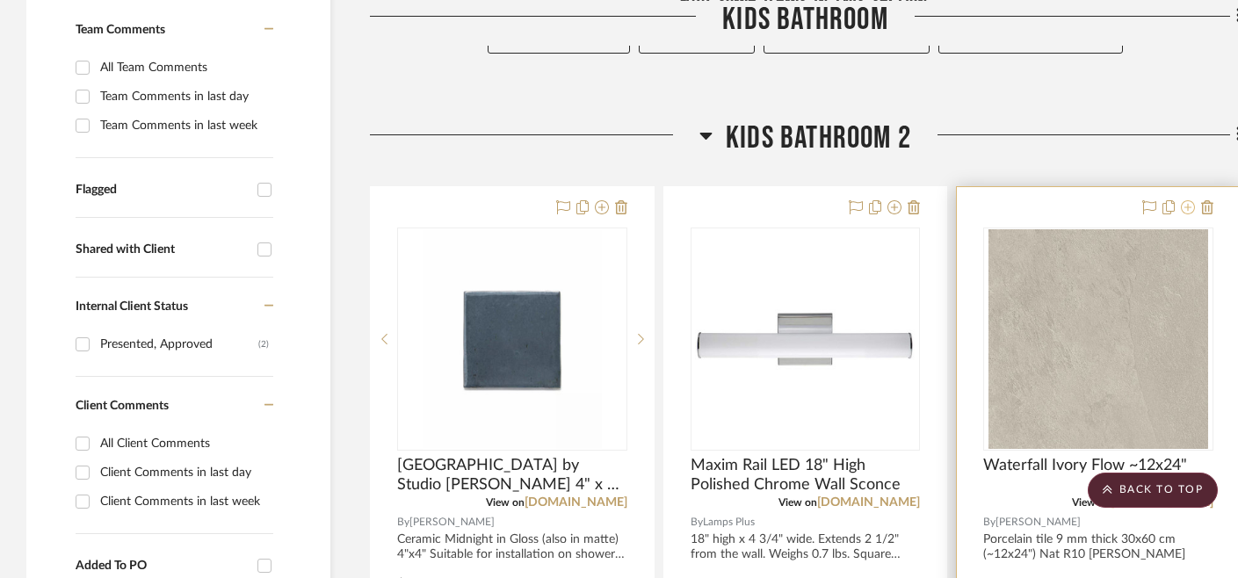
click at [1191, 206] on icon at bounding box center [1188, 207] width 14 height 14
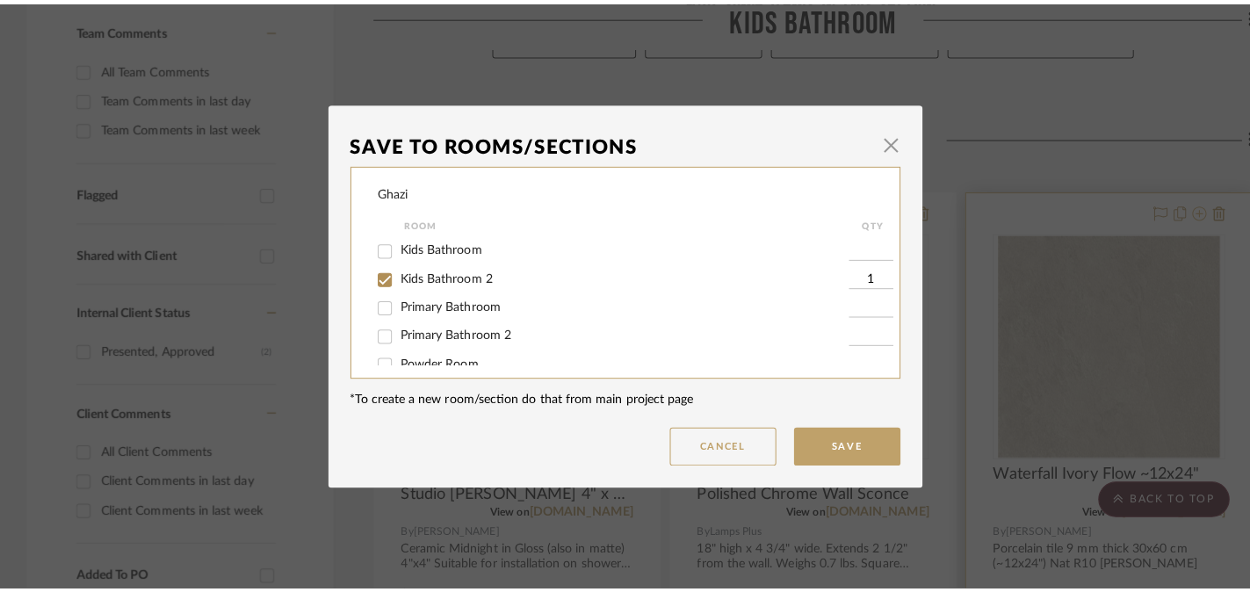
scroll to position [0, 0]
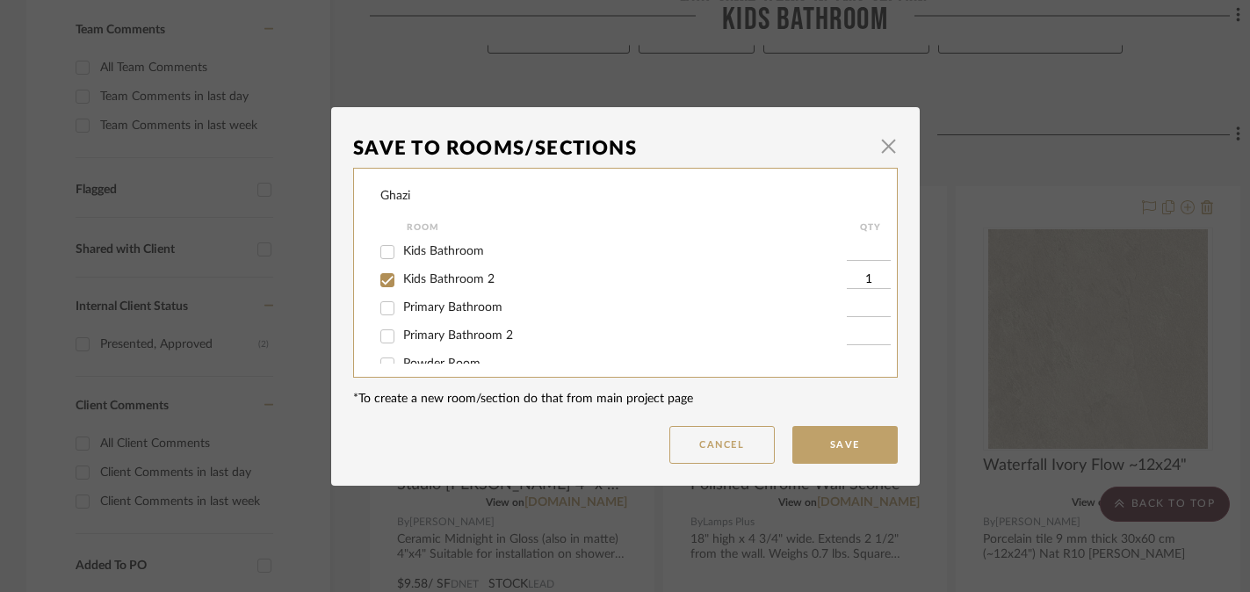
click at [393, 278] on input "Kids Bathroom 2" at bounding box center [387, 280] width 28 height 28
checkbox input "false"
click at [825, 459] on button "Save" at bounding box center [845, 445] width 105 height 38
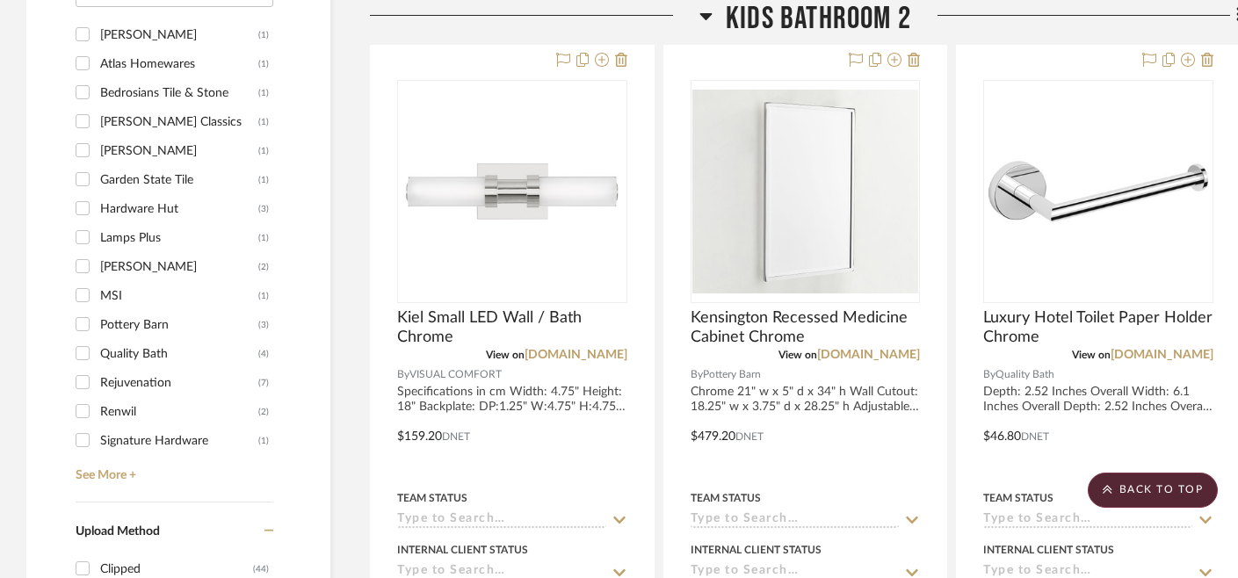
scroll to position [1377, 0]
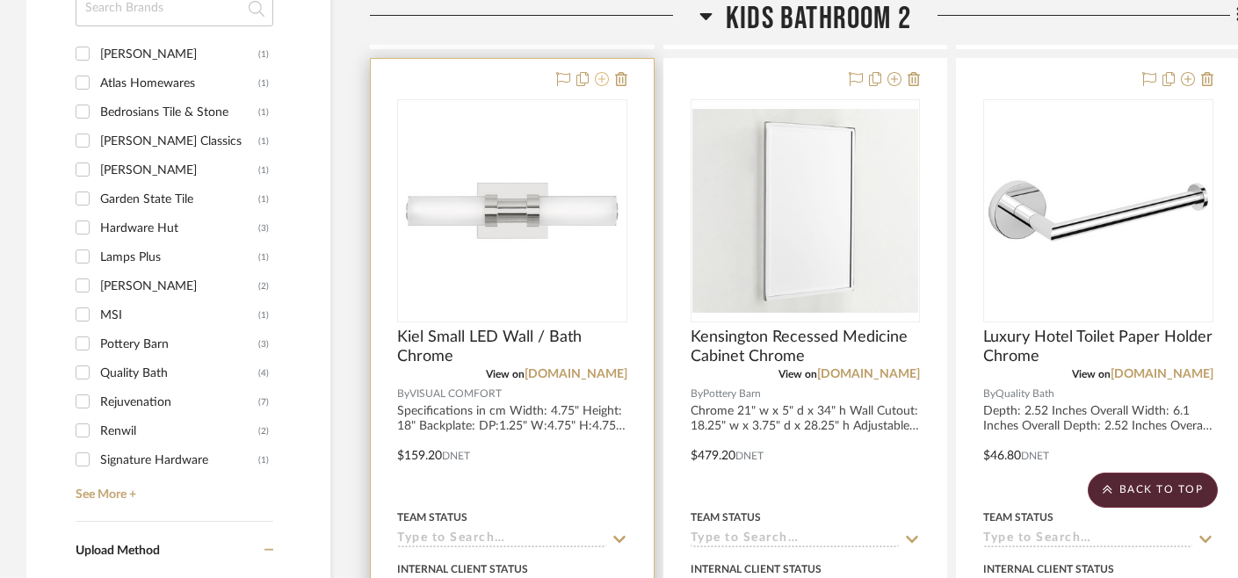
click at [604, 83] on icon at bounding box center [602, 79] width 14 height 14
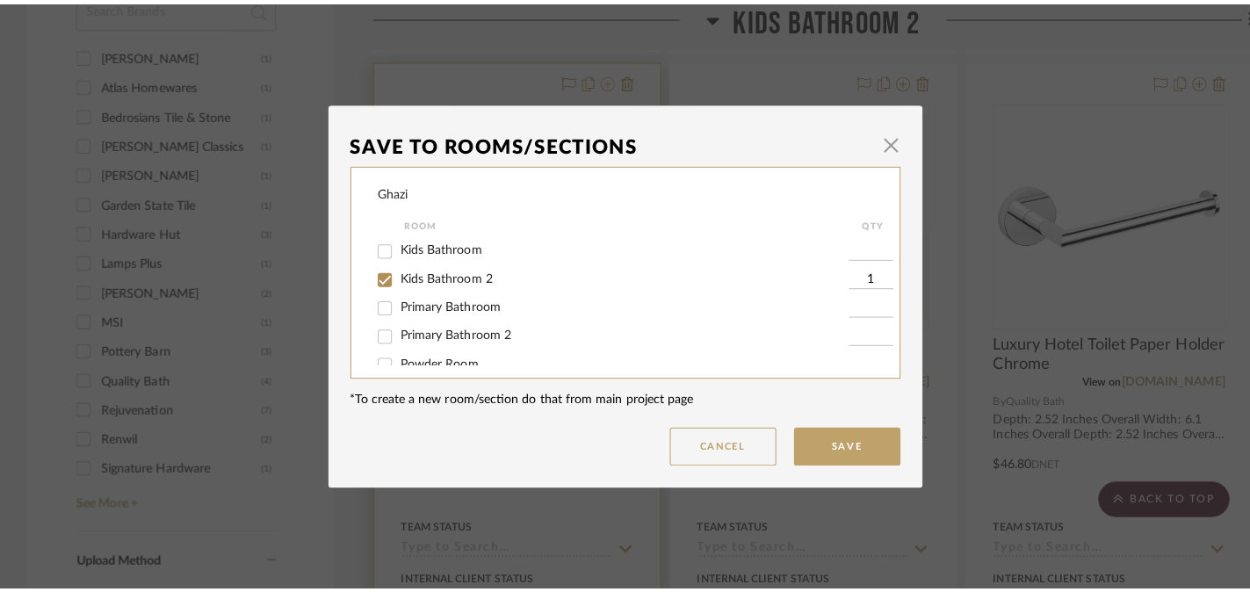
scroll to position [0, 0]
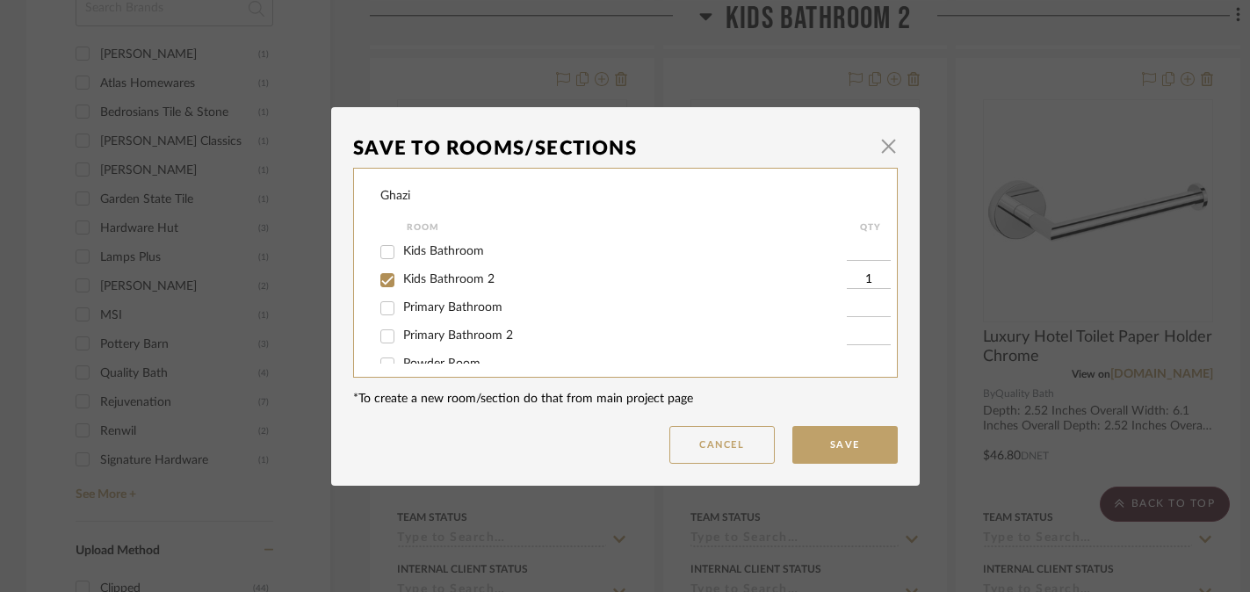
click at [455, 278] on span "Kids Bathroom 2" at bounding box center [448, 279] width 91 height 12
click at [402, 278] on input "Kids Bathroom 2" at bounding box center [387, 280] width 28 height 28
checkbox input "false"
click at [836, 456] on button "Save" at bounding box center [845, 445] width 105 height 38
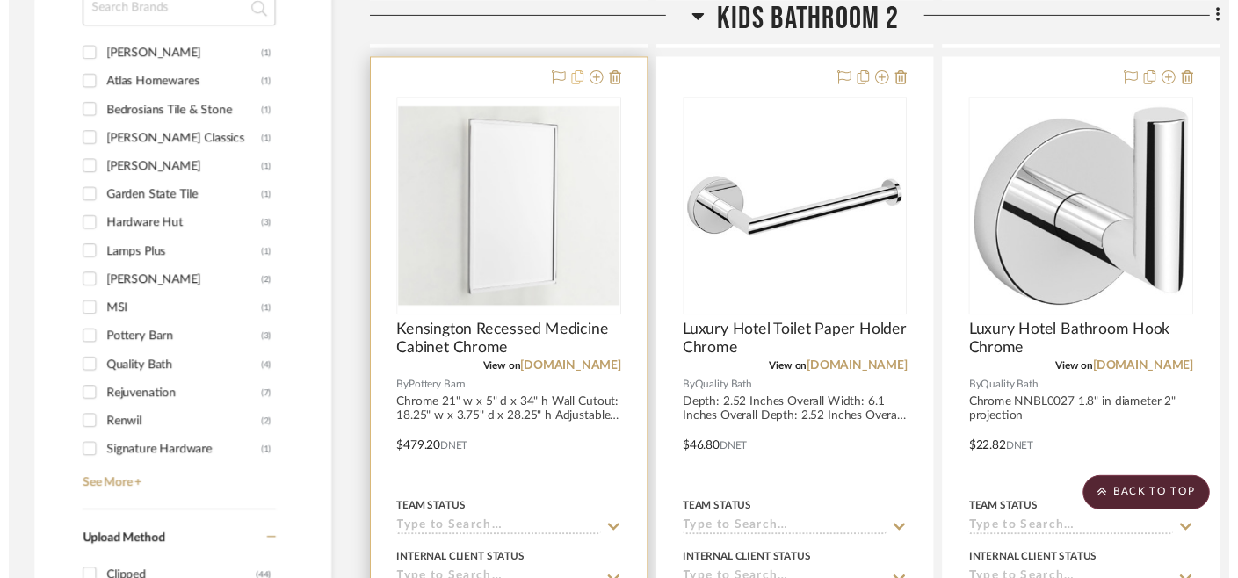
scroll to position [1377, 0]
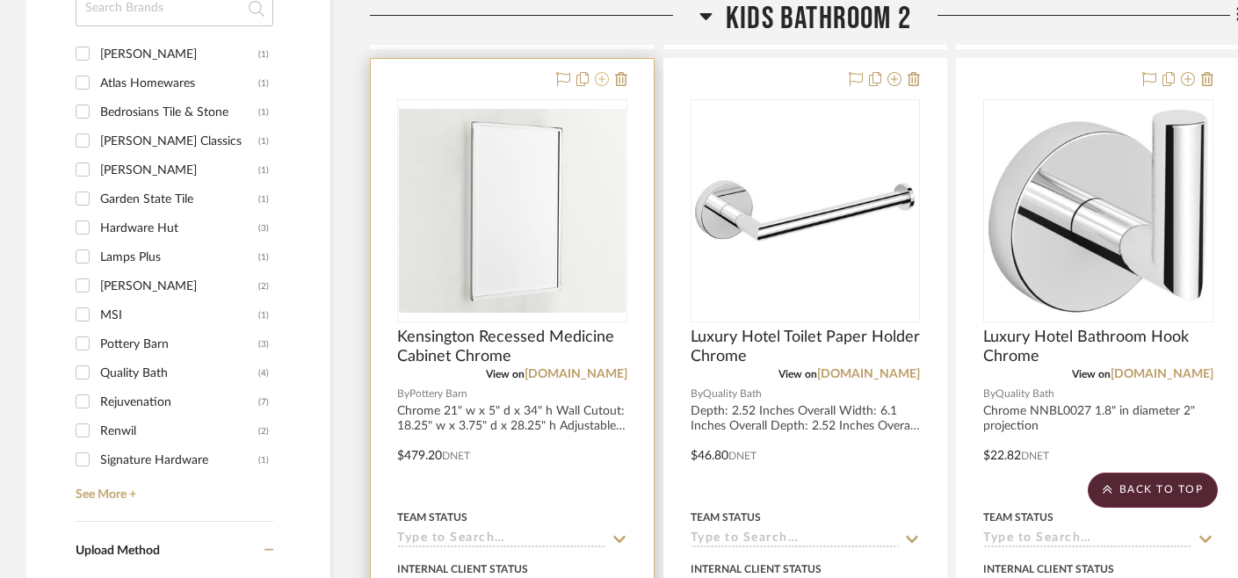
click at [603, 78] on icon at bounding box center [602, 79] width 14 height 14
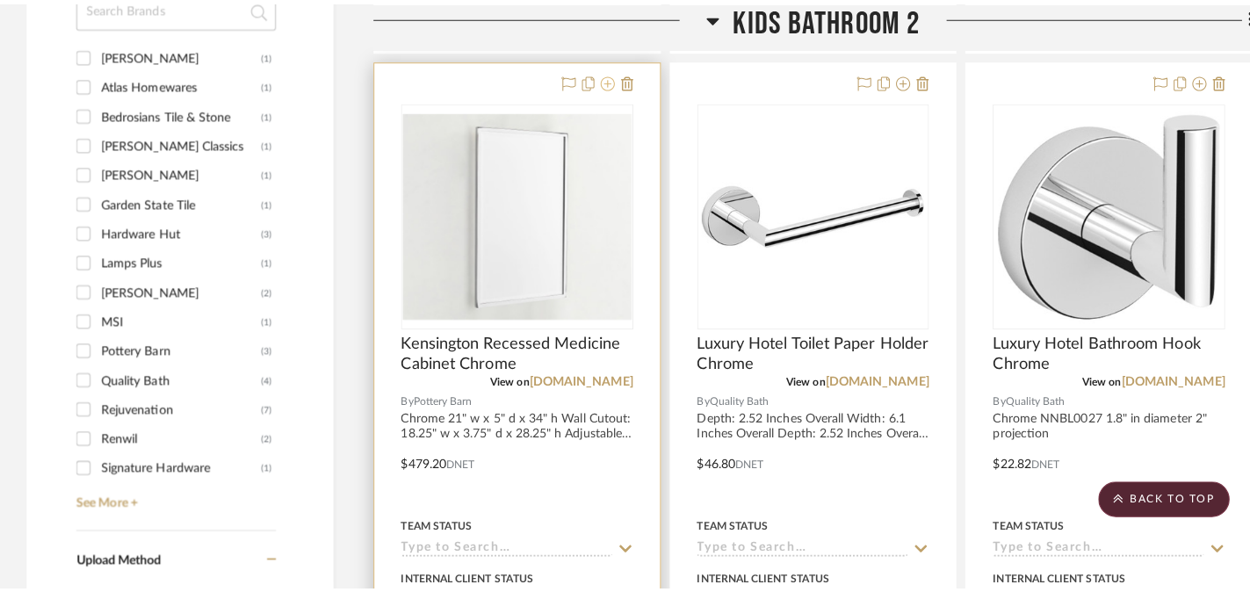
scroll to position [0, 0]
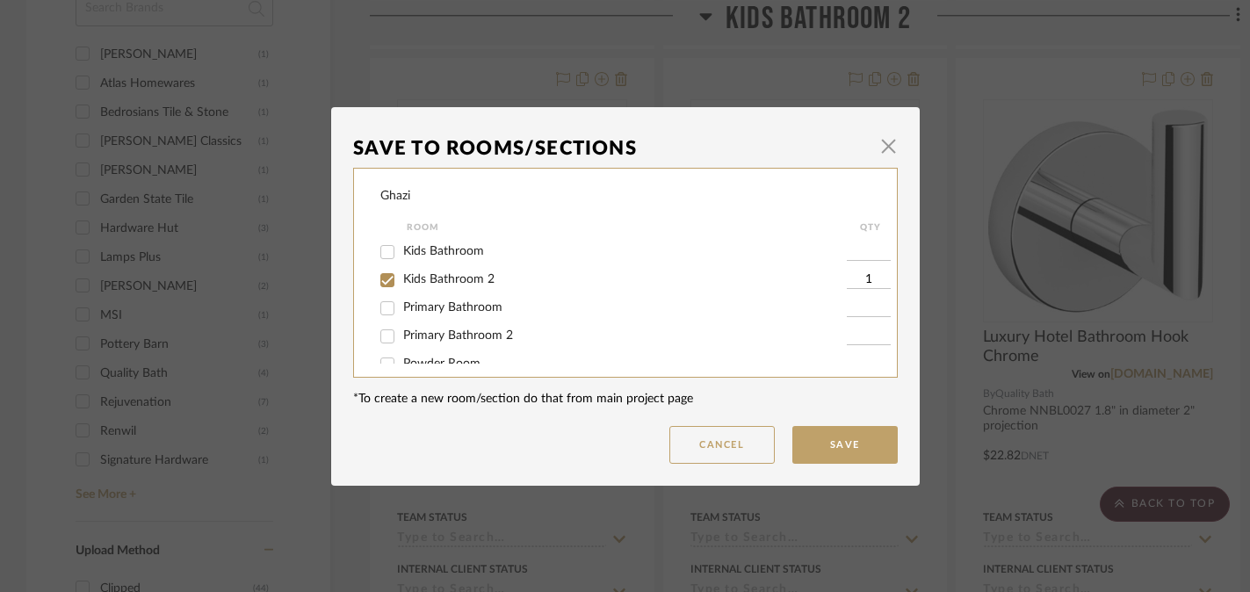
click at [537, 79] on div "Save To Rooms/Sections × Ghazi Room QTY Kids Bathroom Kids Bathroom 2 1 Primary…" at bounding box center [625, 296] width 1250 height 592
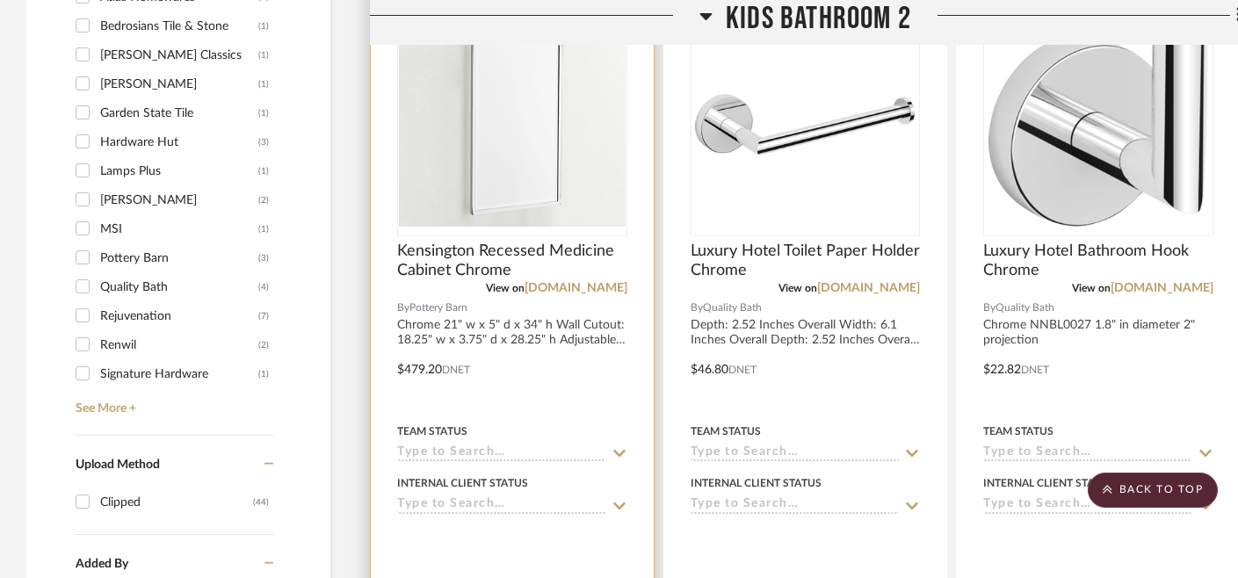
scroll to position [1539, 0]
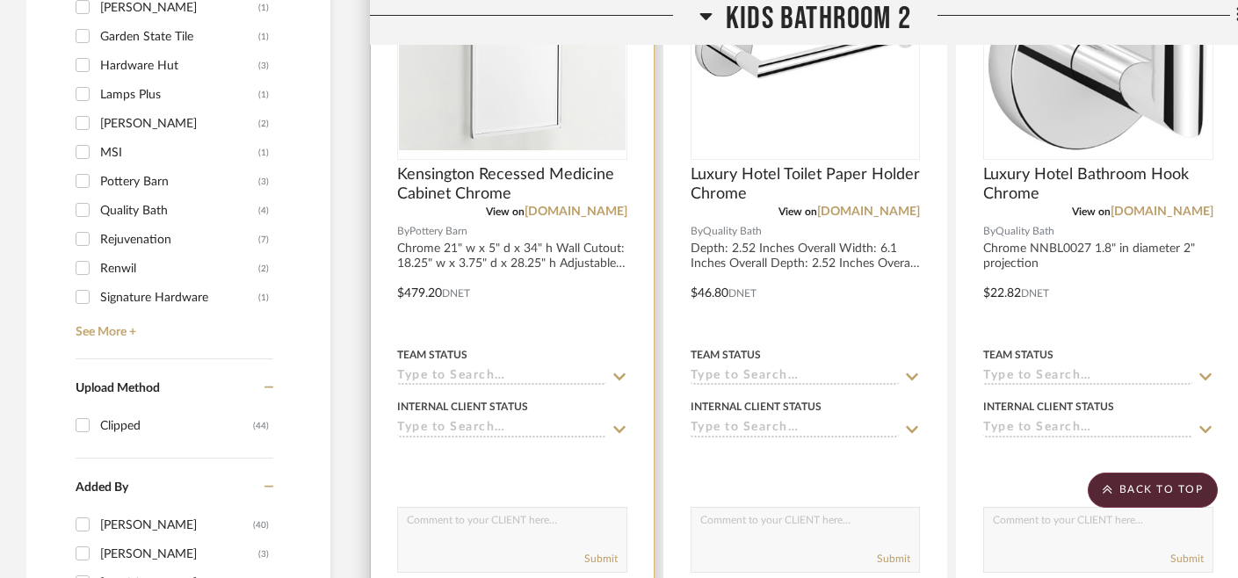
click at [559, 429] on input at bounding box center [501, 429] width 209 height 17
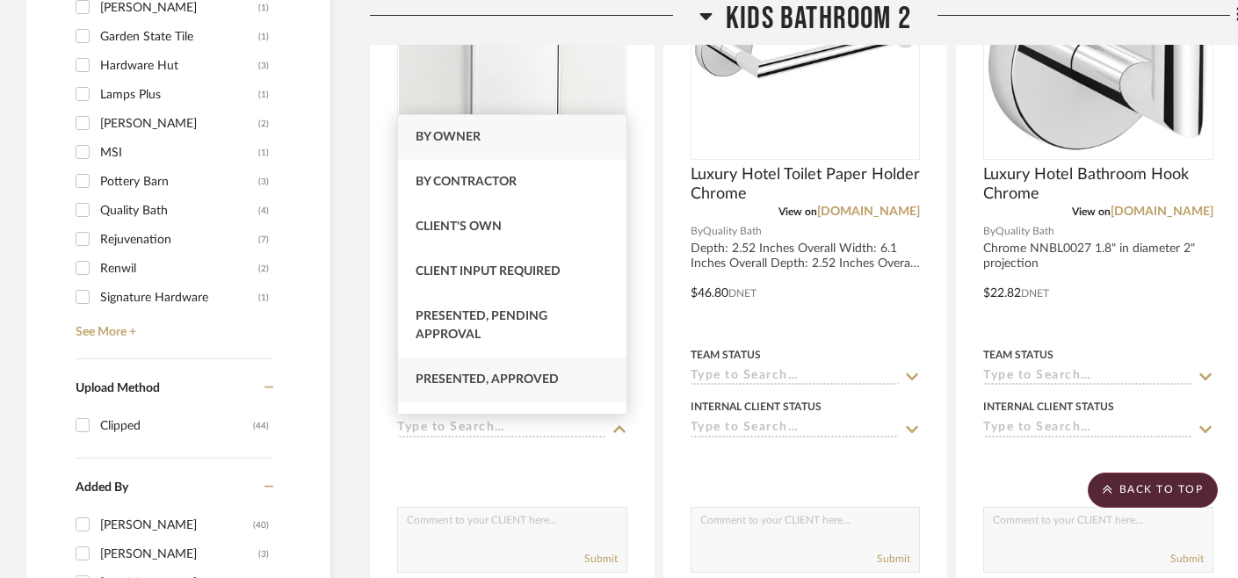
click at [562, 374] on div "Presented, Approved" at bounding box center [512, 380] width 228 height 45
type input "[DATE]"
type input "Presented, Approved"
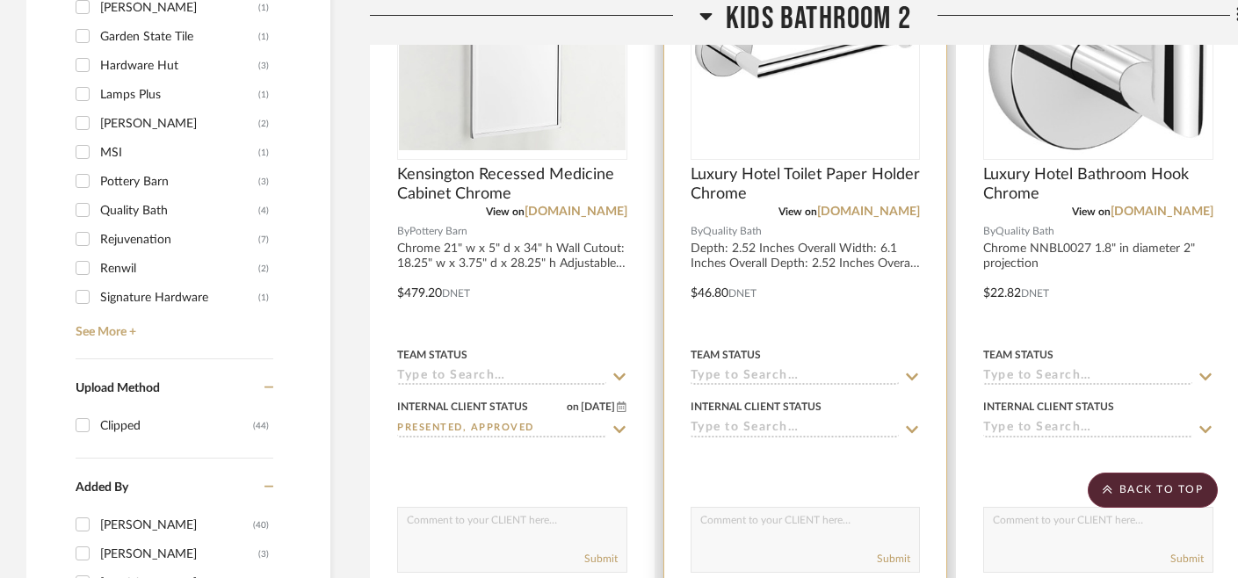
click at [716, 433] on input at bounding box center [795, 429] width 209 height 17
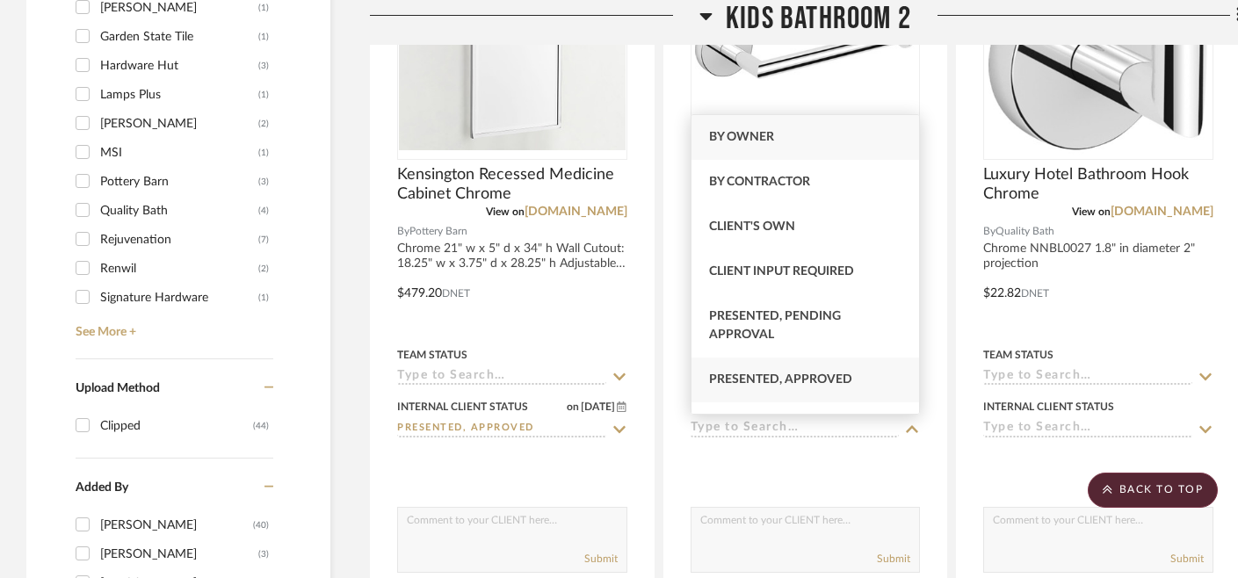
click at [756, 367] on div "Presented, Approved" at bounding box center [806, 380] width 228 height 45
type input "[DATE]"
type input "Presented, Approved"
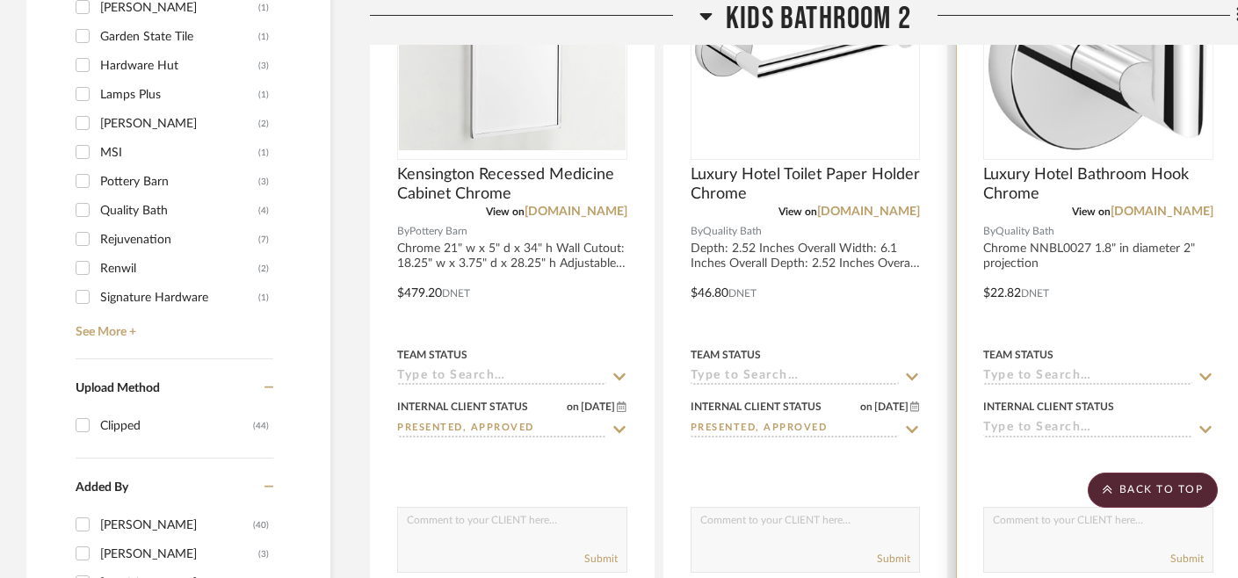
click at [1045, 425] on input at bounding box center [1087, 429] width 209 height 17
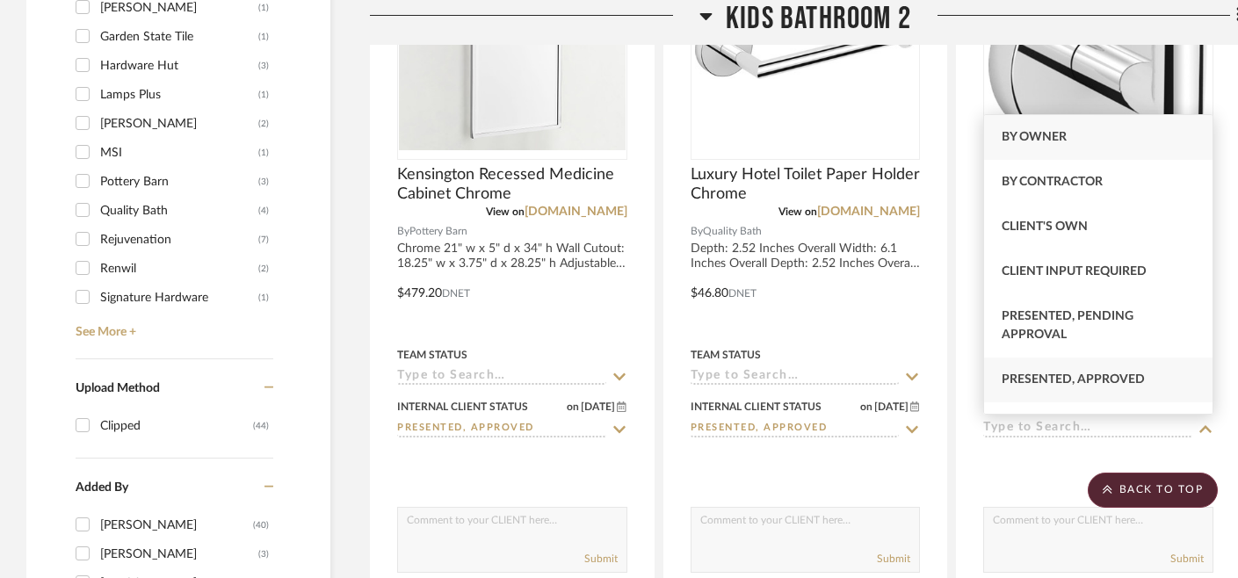
click at [1041, 386] on span "Presented, Approved" at bounding box center [1073, 379] width 143 height 12
type input "[DATE]"
type input "Presented, Approved"
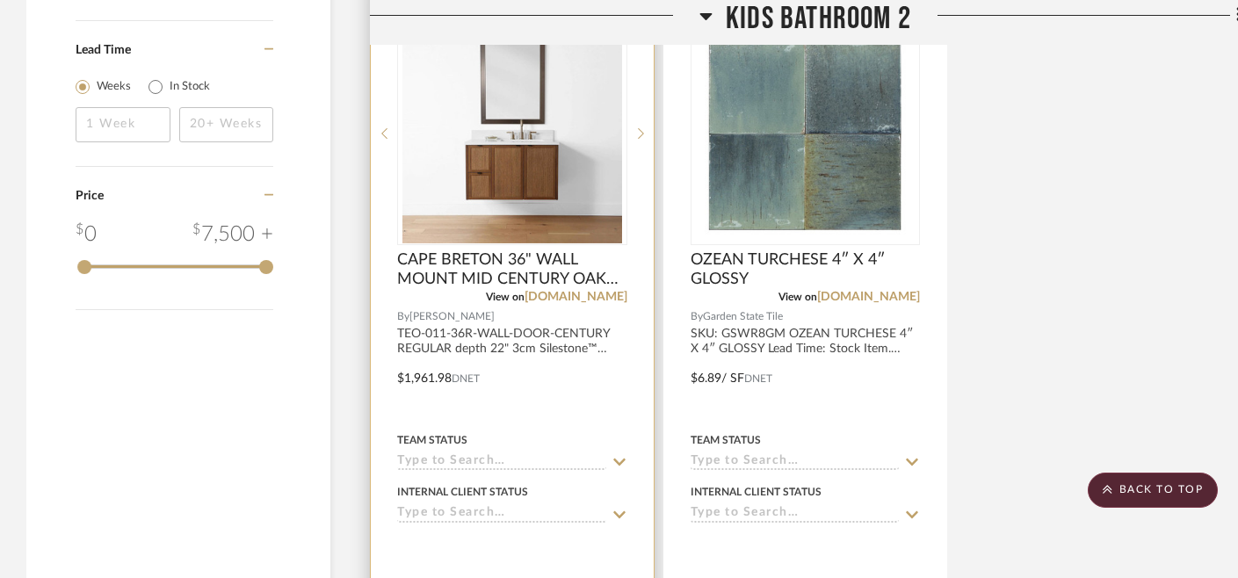
scroll to position [2256, 0]
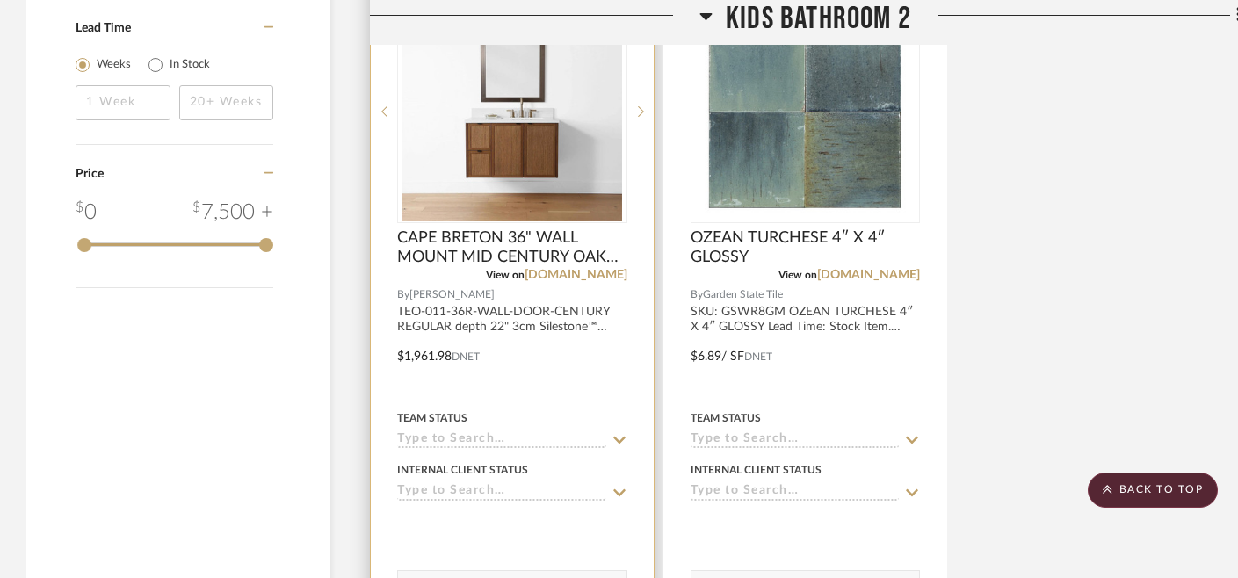
click at [512, 494] on input at bounding box center [501, 492] width 209 height 17
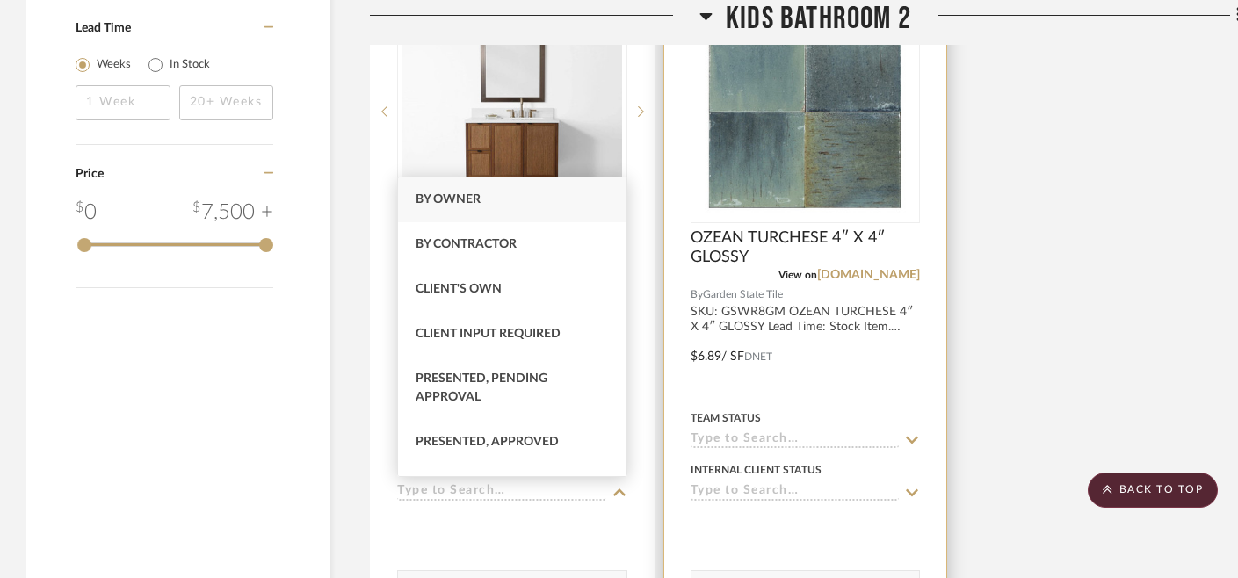
click at [819, 487] on input at bounding box center [795, 492] width 209 height 17
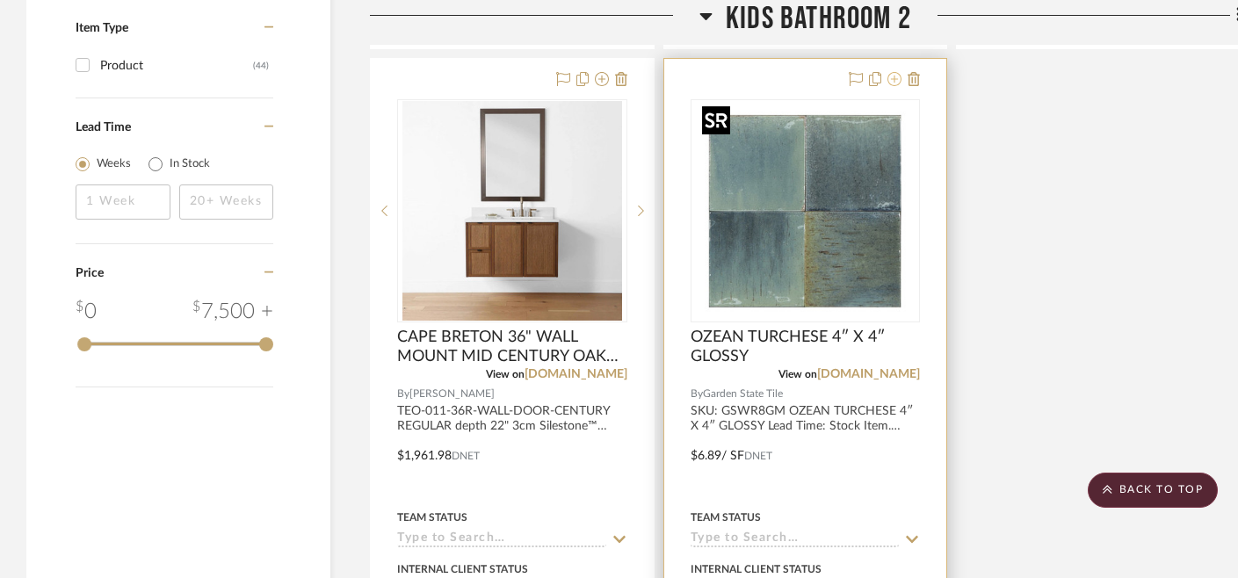
scroll to position [2155, 0]
click at [897, 76] on icon at bounding box center [894, 80] width 14 height 14
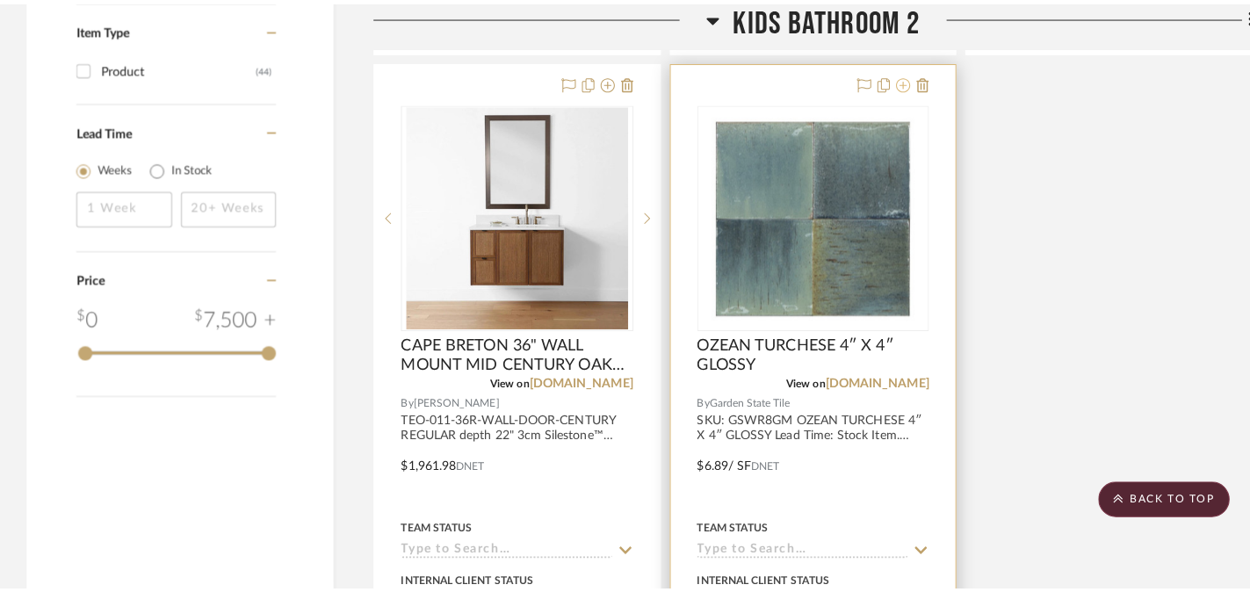
scroll to position [0, 0]
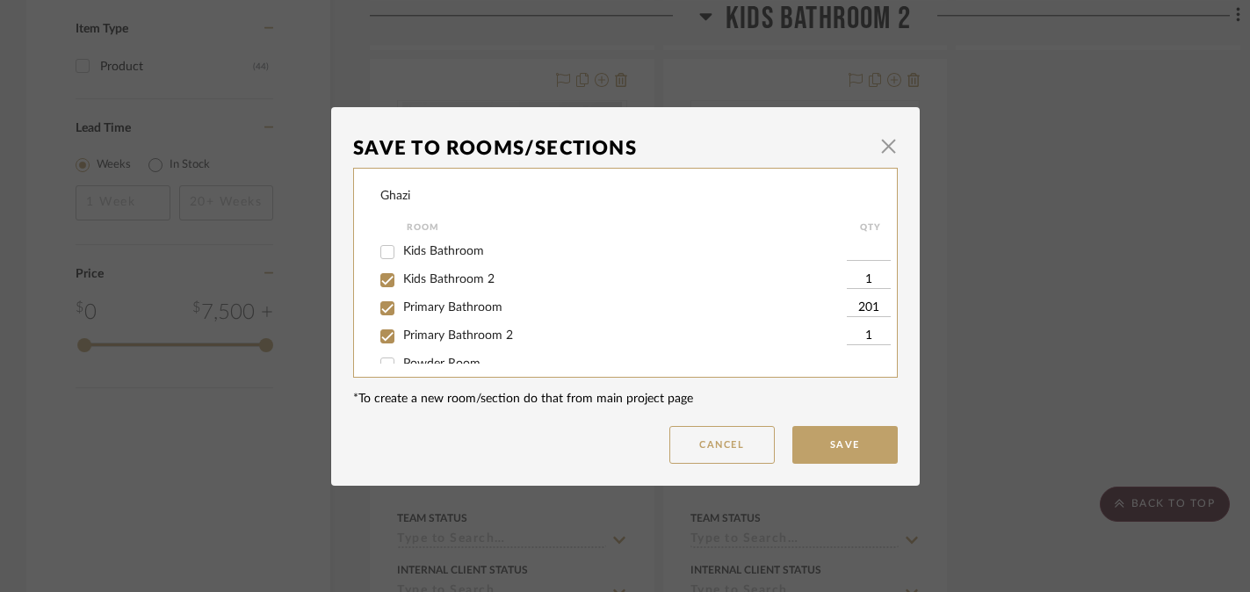
click at [442, 285] on span "Kids Bathroom 2" at bounding box center [448, 279] width 91 height 12
click at [402, 285] on input "Kids Bathroom 2" at bounding box center [387, 280] width 28 height 28
checkbox input "false"
click at [814, 445] on button "Save" at bounding box center [845, 445] width 105 height 38
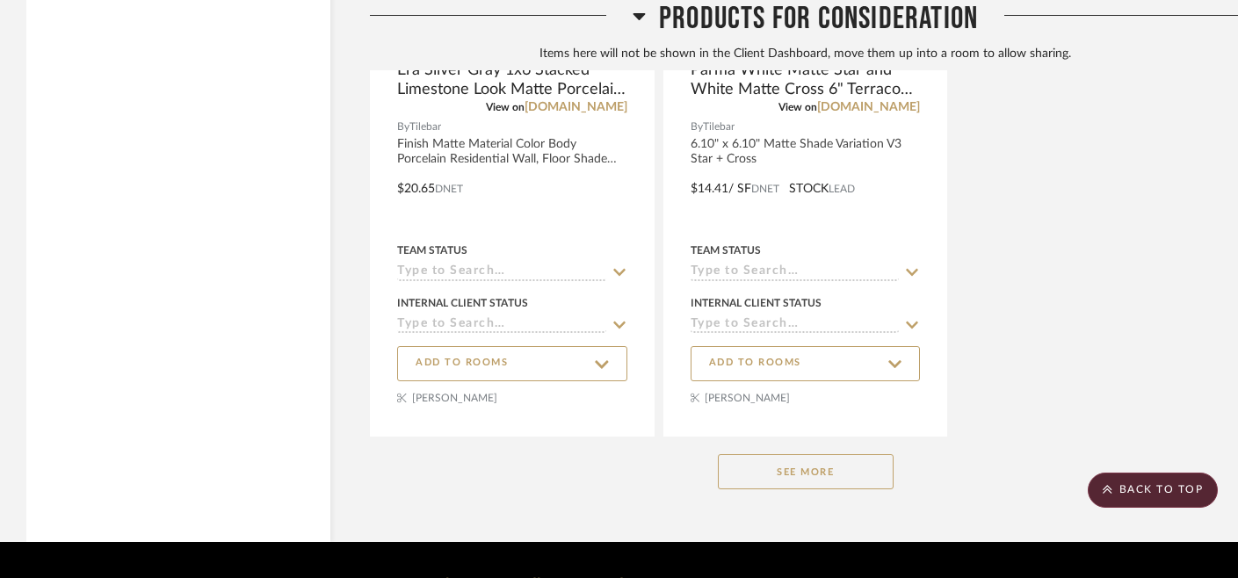
scroll to position [14695, 0]
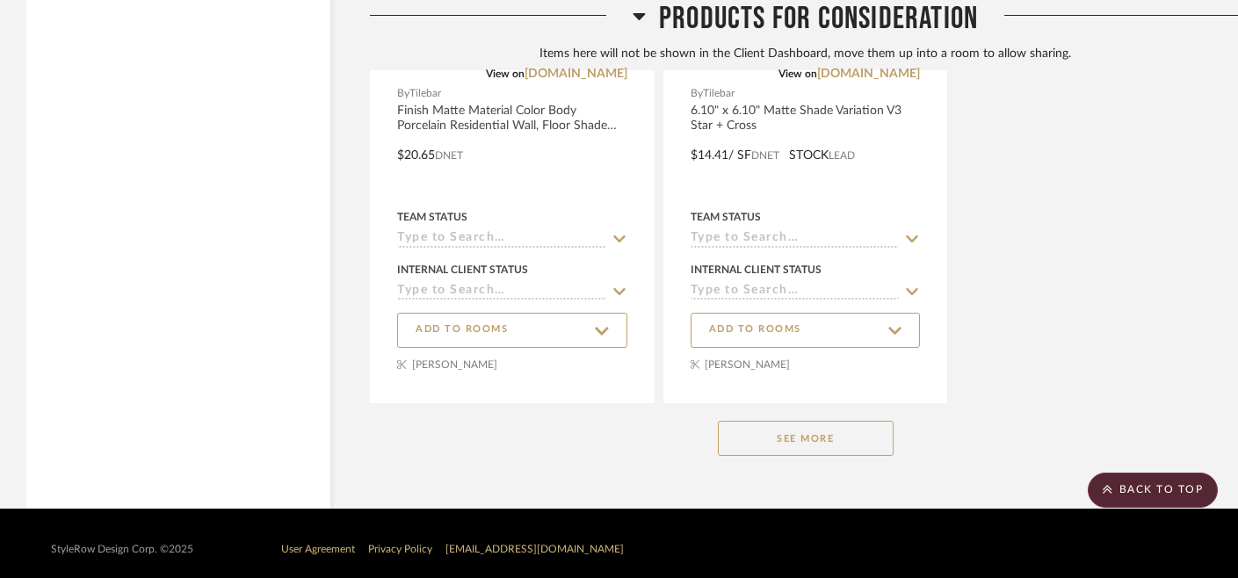
click at [782, 429] on button "See More" at bounding box center [806, 438] width 176 height 35
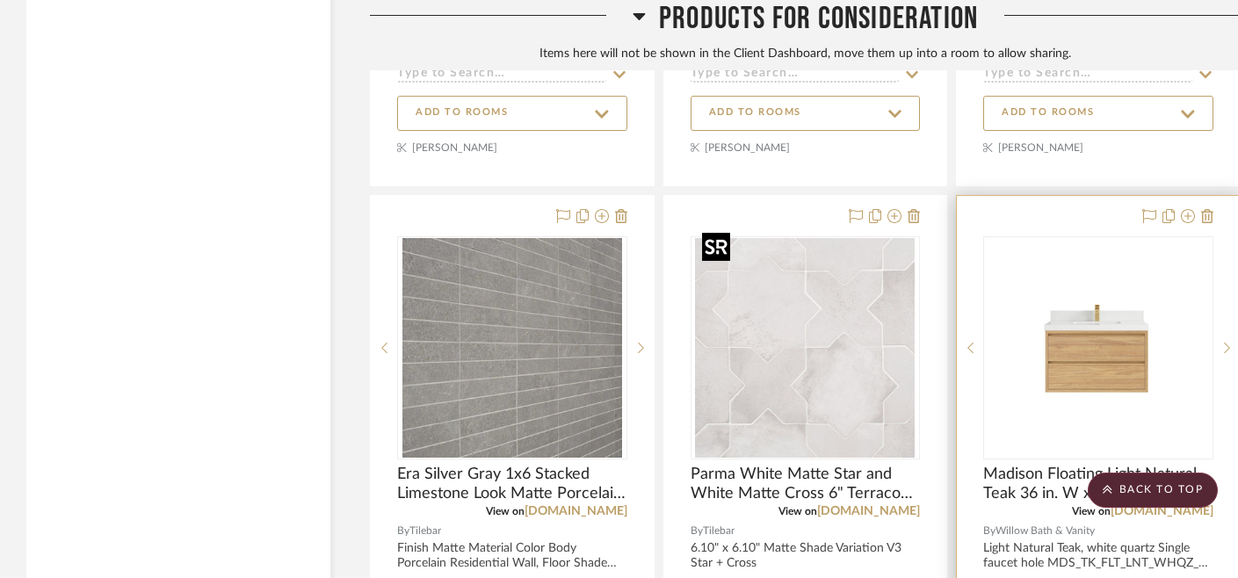
scroll to position [14263, 0]
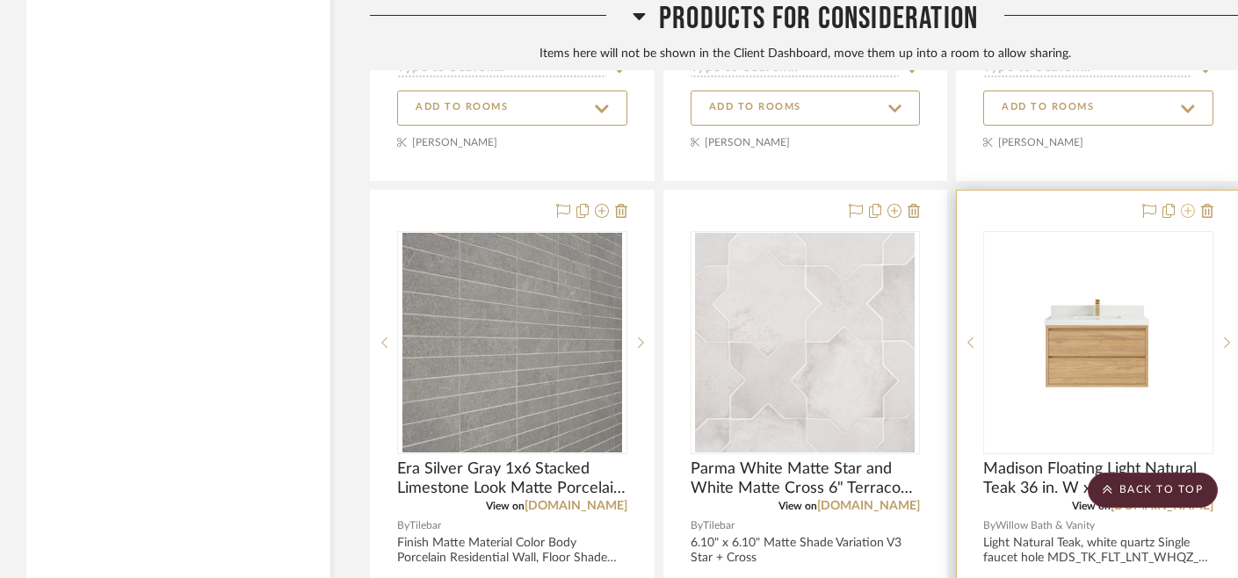
click at [1187, 204] on icon at bounding box center [1188, 211] width 14 height 14
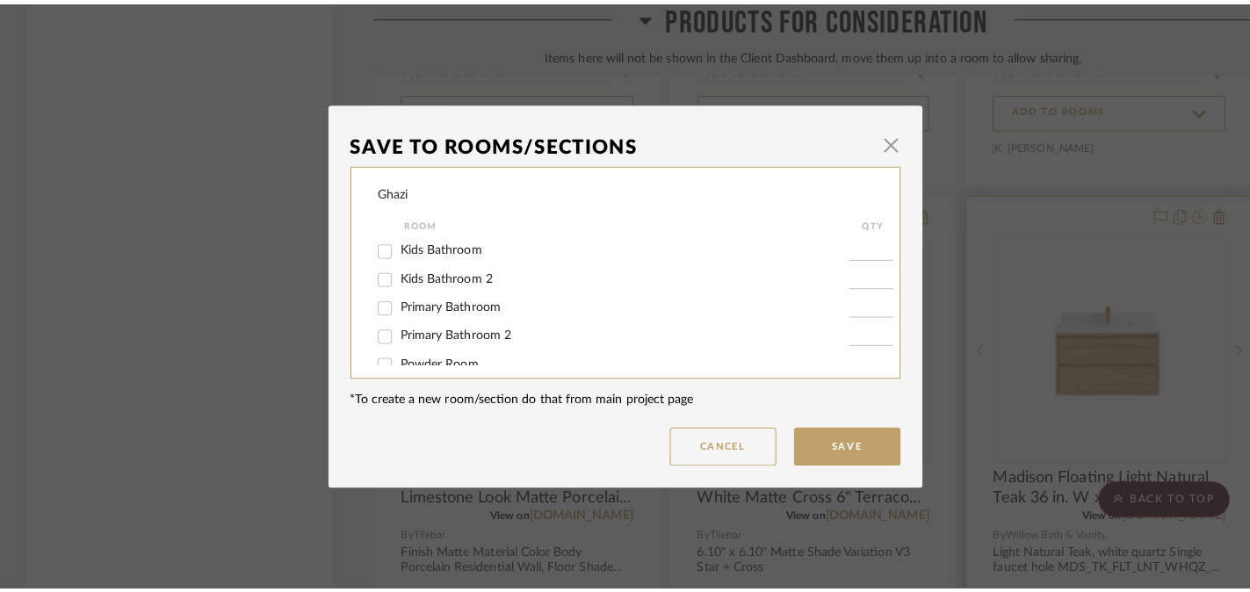
scroll to position [0, 0]
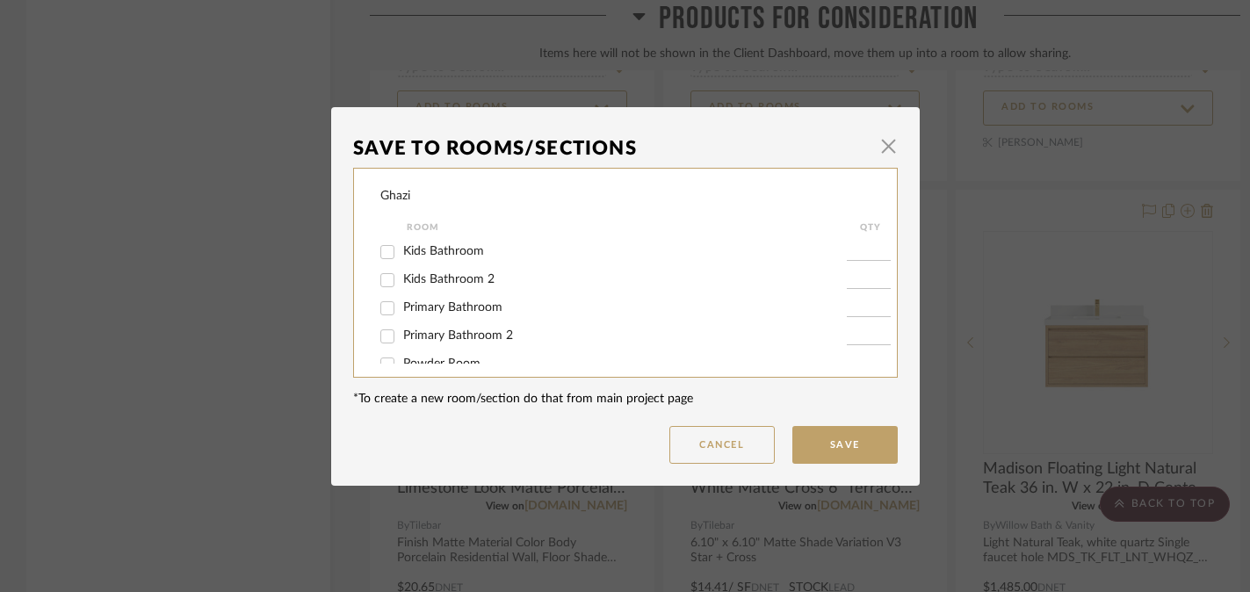
click at [413, 281] on span "Kids Bathroom 2" at bounding box center [448, 279] width 91 height 12
click at [402, 281] on input "Kids Bathroom 2" at bounding box center [387, 280] width 28 height 28
checkbox input "true"
type input "1"
click at [815, 438] on button "Save" at bounding box center [845, 445] width 105 height 38
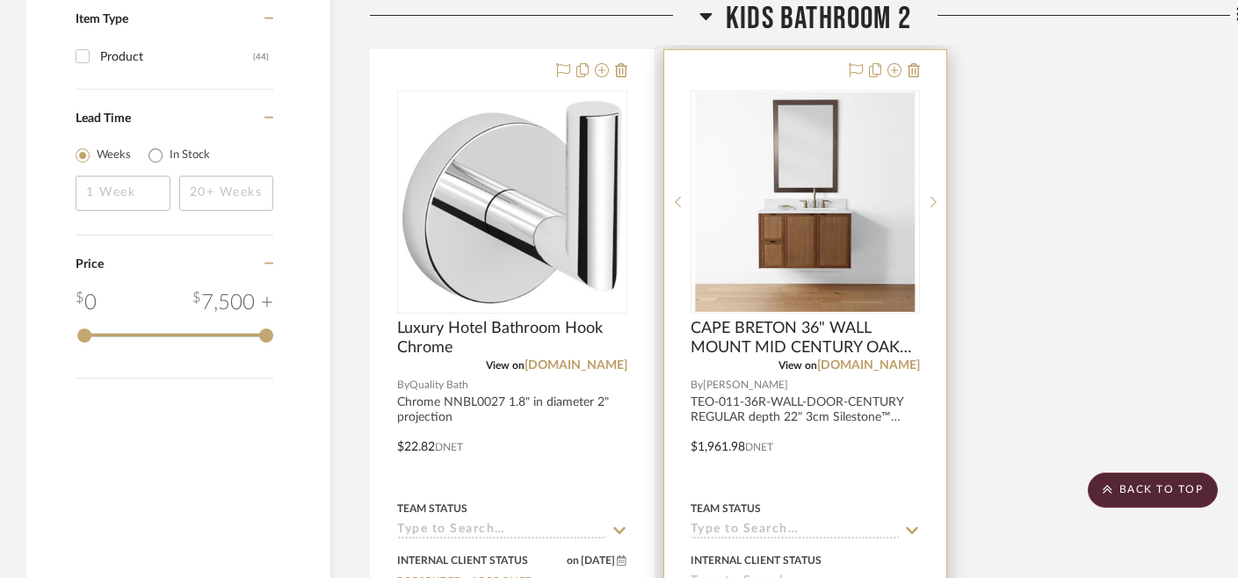
scroll to position [2112, 0]
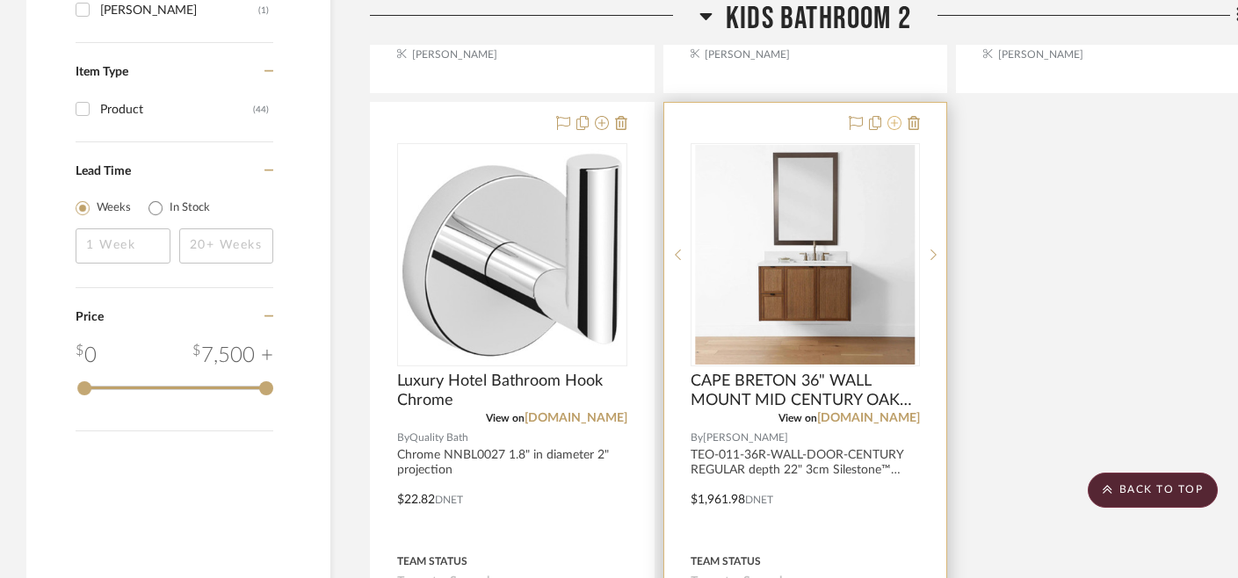
click at [891, 120] on icon at bounding box center [894, 123] width 14 height 14
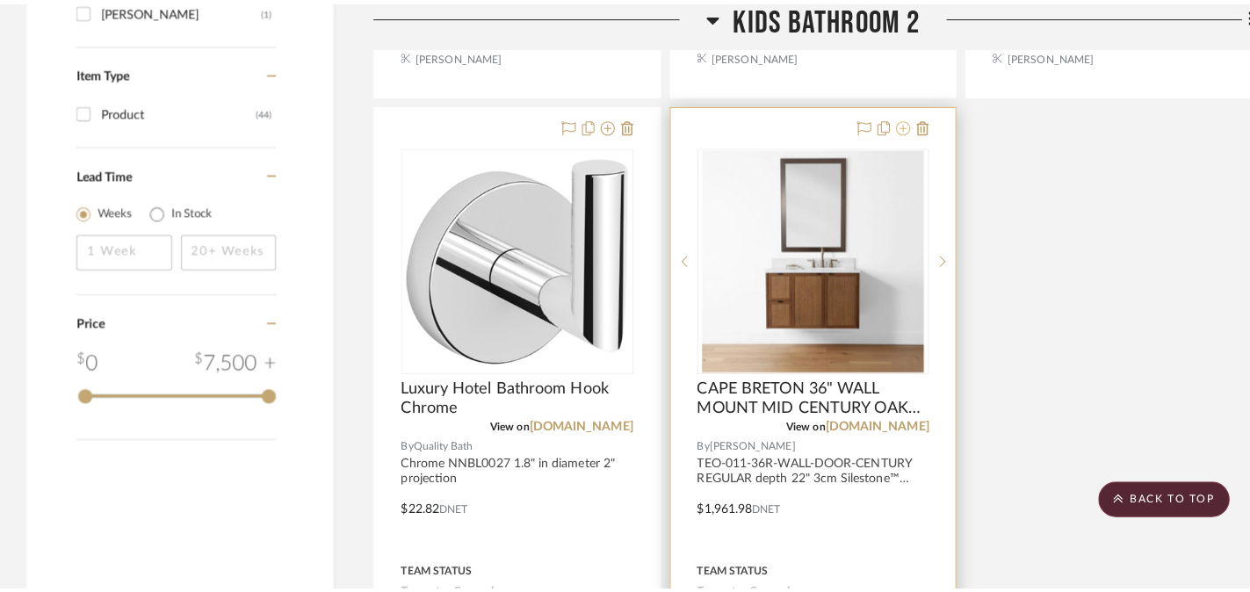
scroll to position [0, 0]
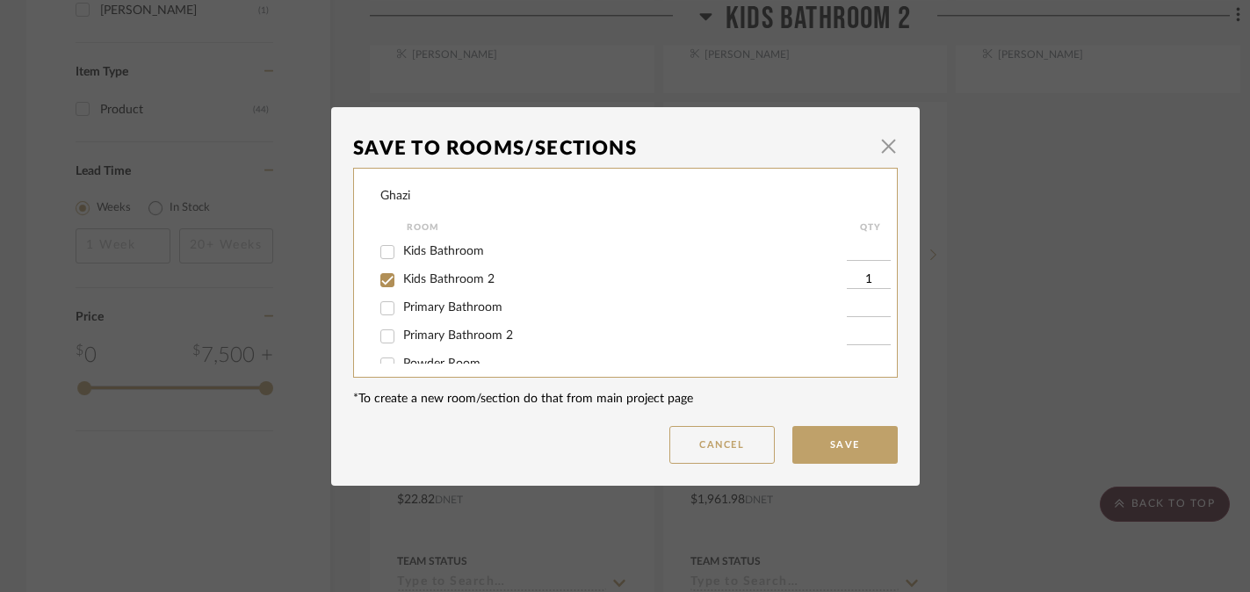
click at [432, 280] on span "Kids Bathroom 2" at bounding box center [448, 279] width 91 height 12
click at [402, 280] on input "Kids Bathroom 2" at bounding box center [387, 280] width 28 height 28
checkbox input "false"
click at [807, 431] on button "Save" at bounding box center [845, 445] width 105 height 38
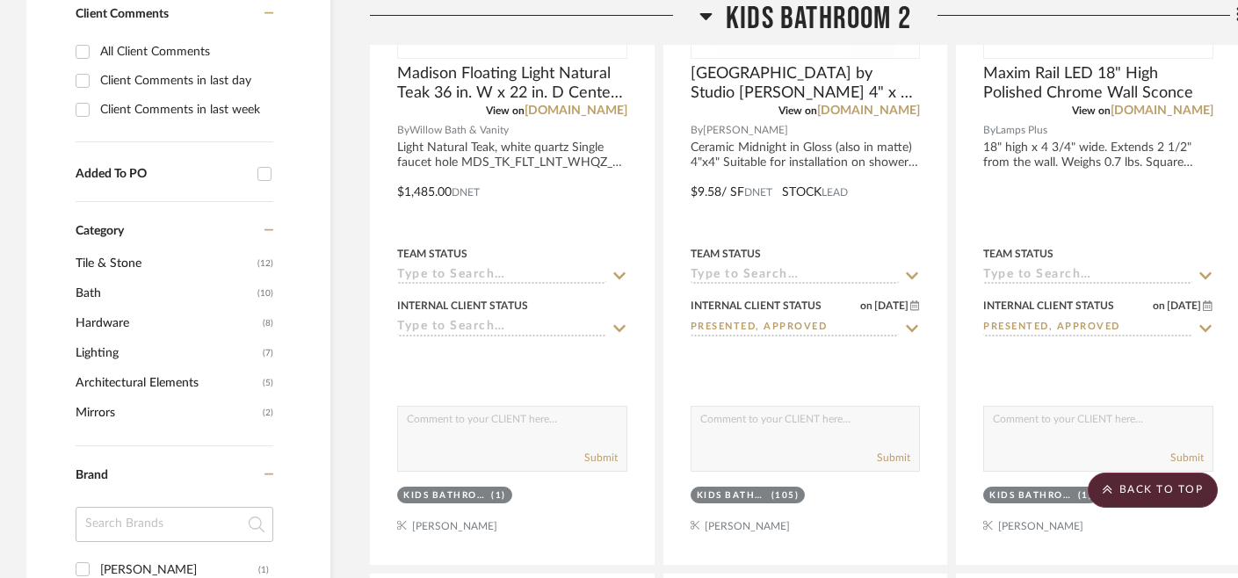
scroll to position [695, 0]
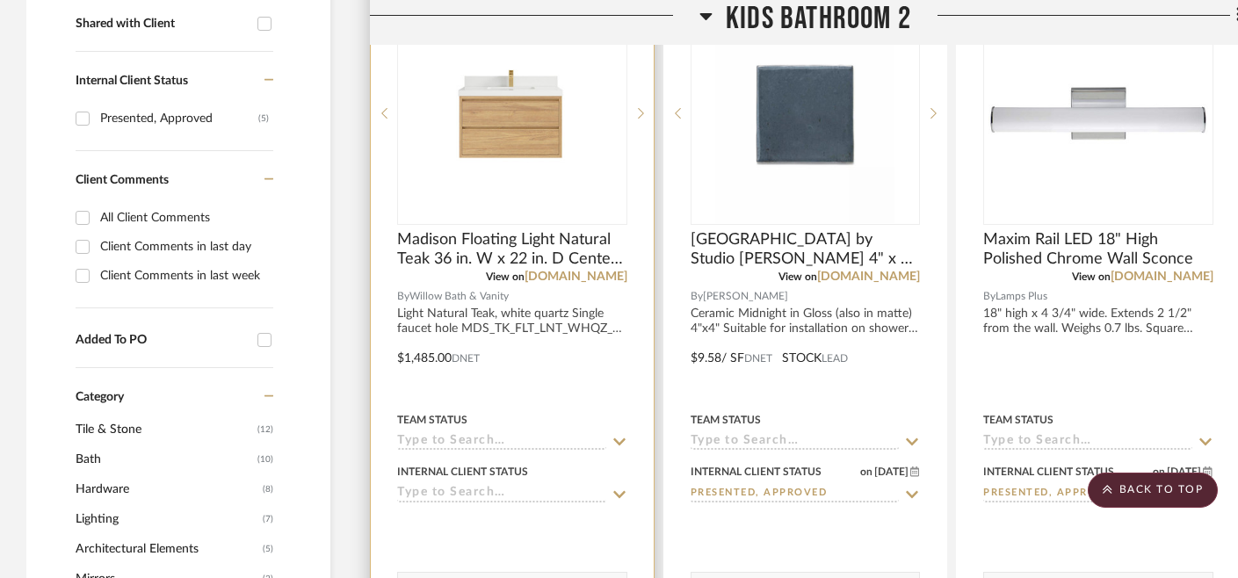
click at [445, 502] on input at bounding box center [501, 494] width 209 height 17
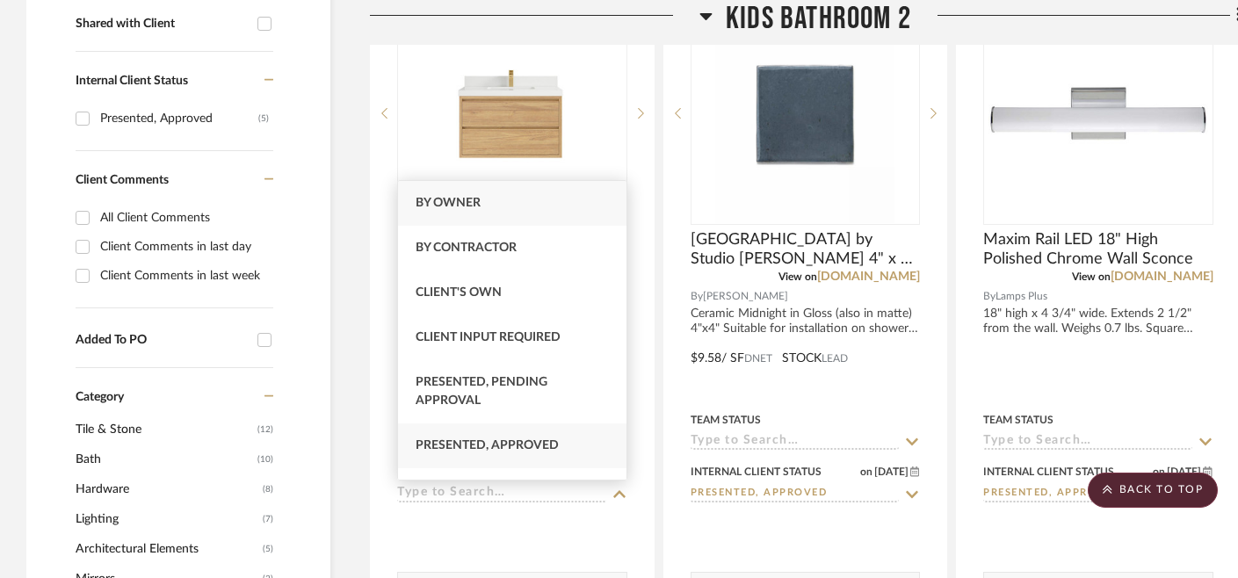
click at [477, 445] on span "Presented, Approved" at bounding box center [487, 445] width 143 height 12
type input "[DATE]"
type input "Presented, Approved"
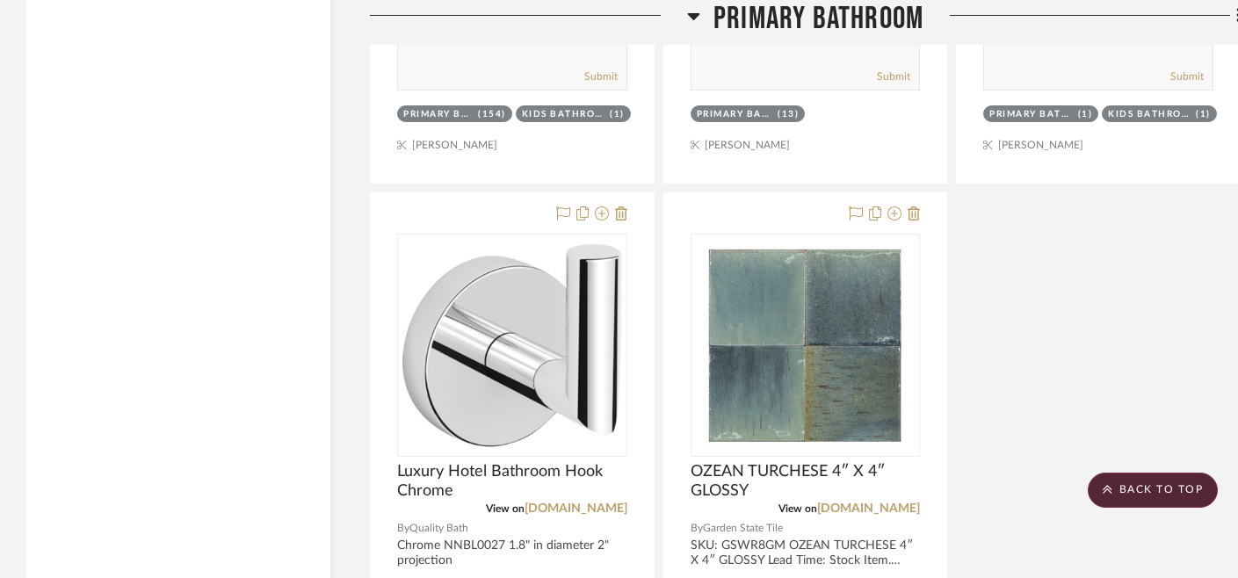
scroll to position [4557, 0]
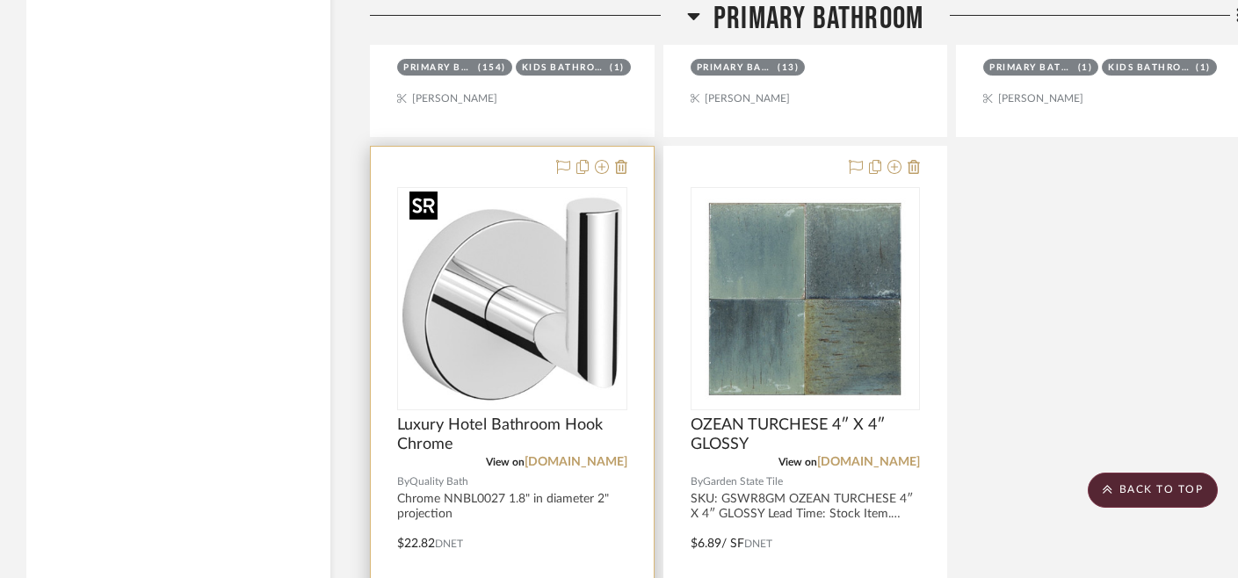
click at [0, 0] on img at bounding box center [0, 0] width 0 height 0
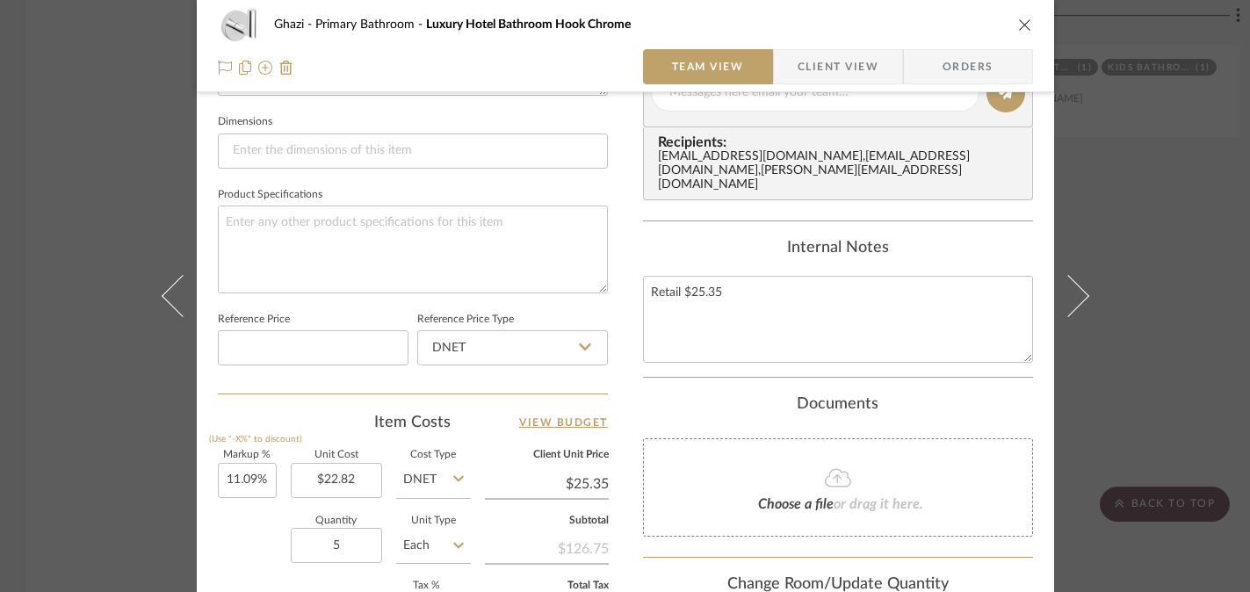
scroll to position [894, 0]
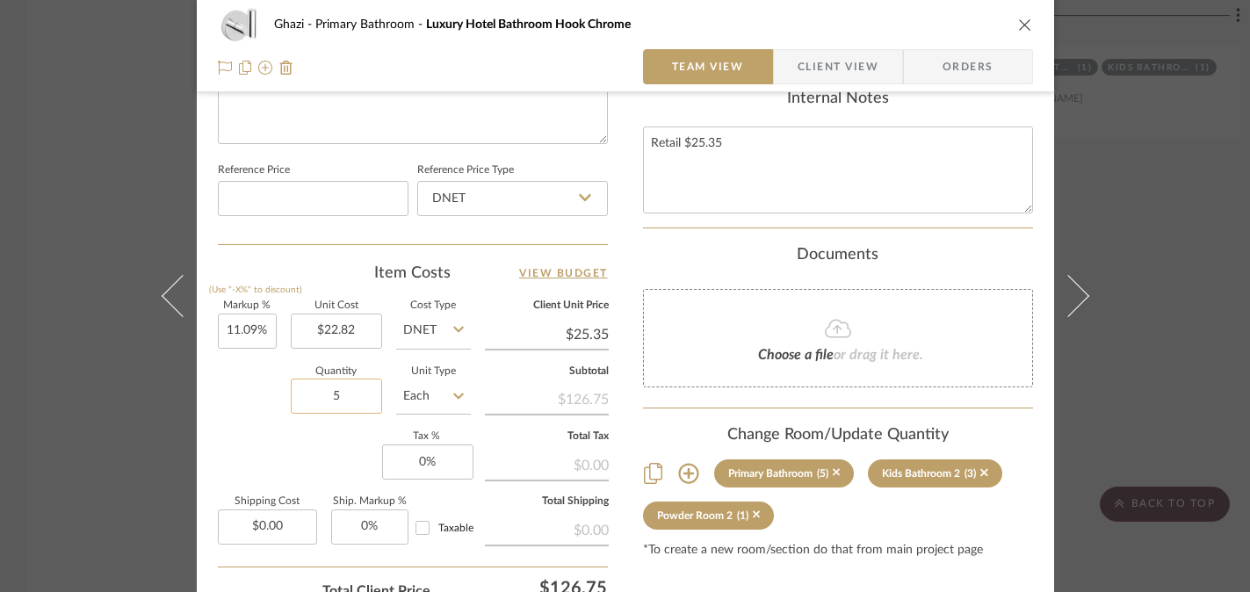
click at [337, 397] on input "5" at bounding box center [336, 396] width 91 height 35
type input "9"
click at [228, 419] on div "Quantity 9 Unit Type Each" at bounding box center [344, 398] width 253 height 62
click at [92, 448] on div "Ghazi Primary Bathroom Luxury Hotel Bathroom Hook Chrome Team View Client View …" at bounding box center [625, 296] width 1250 height 592
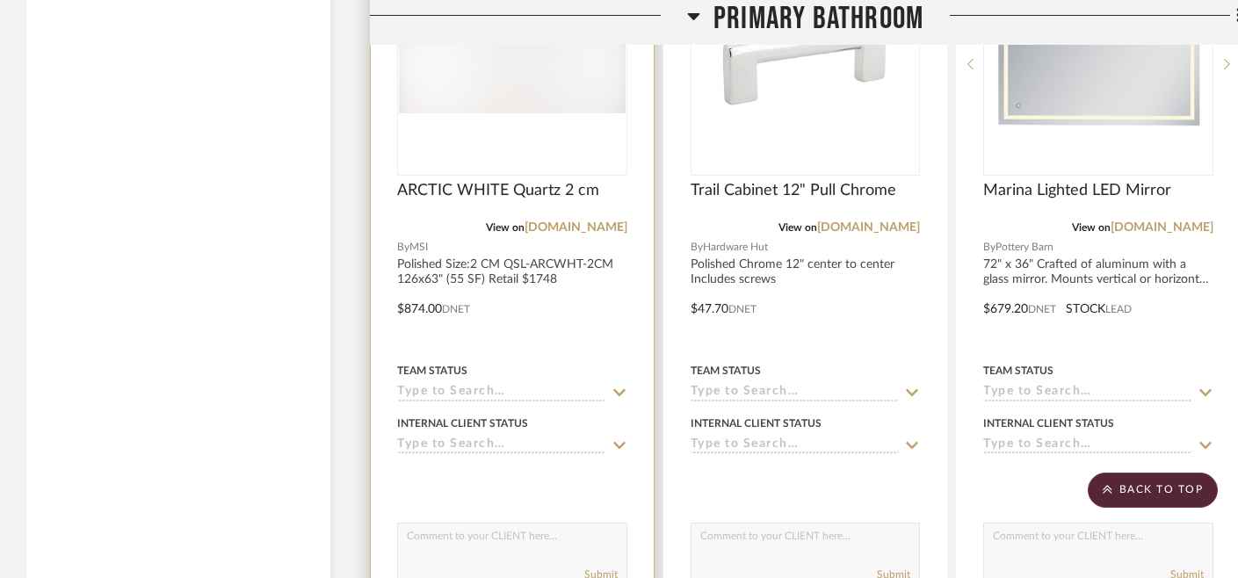
scroll to position [3308, 0]
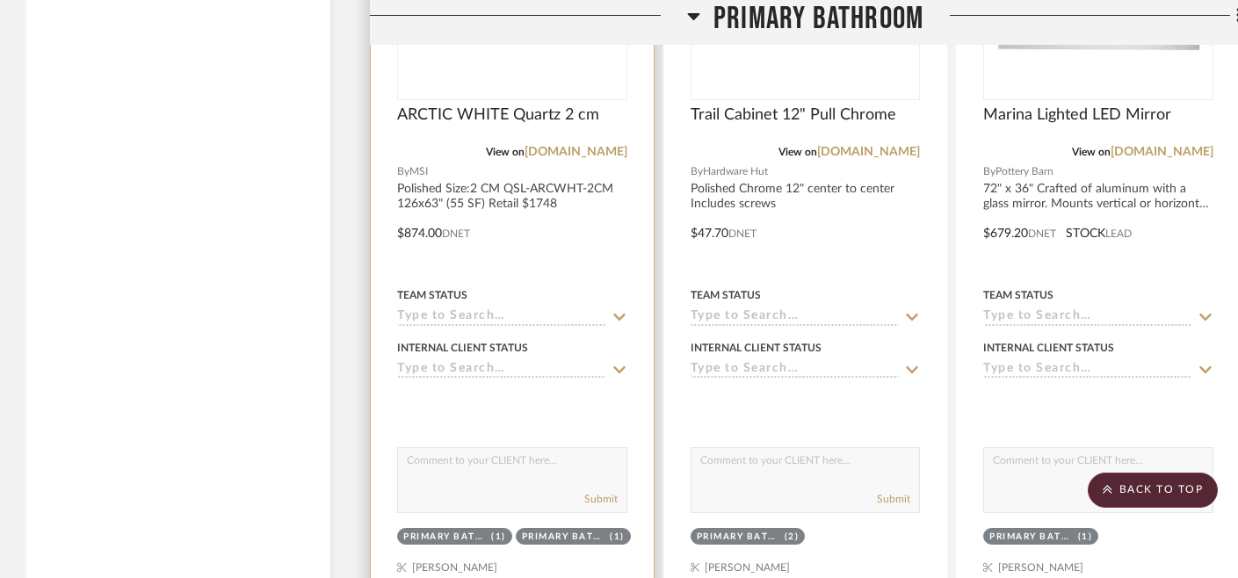
click at [453, 364] on input at bounding box center [501, 370] width 209 height 17
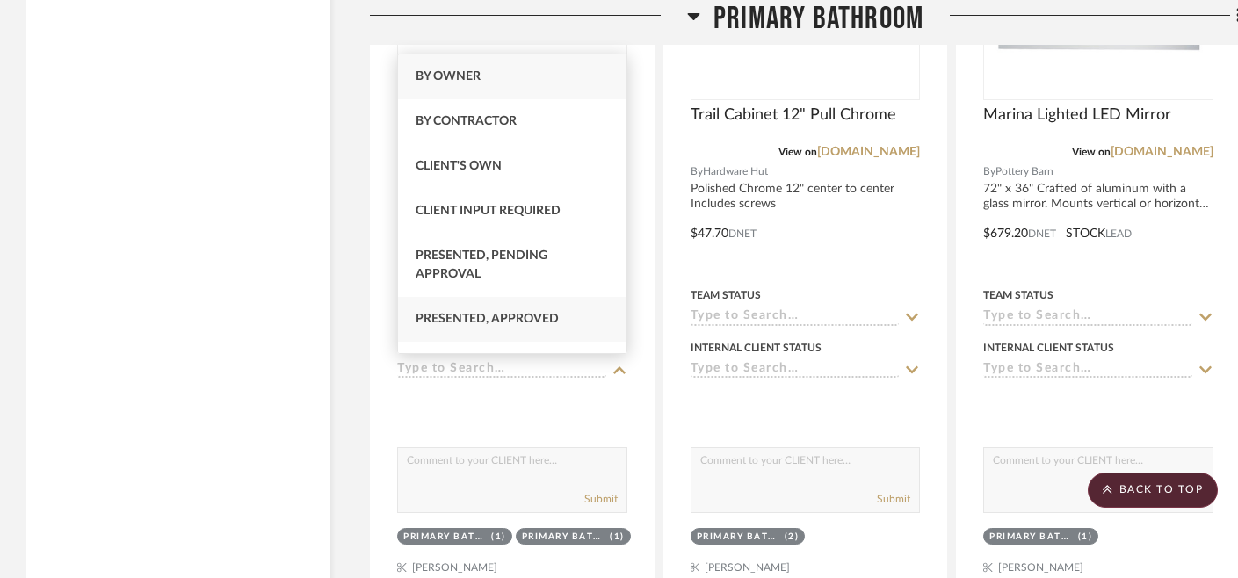
click at [476, 317] on span "Presented, Approved" at bounding box center [487, 319] width 143 height 12
type input "[DATE]"
type input "Presented, Approved"
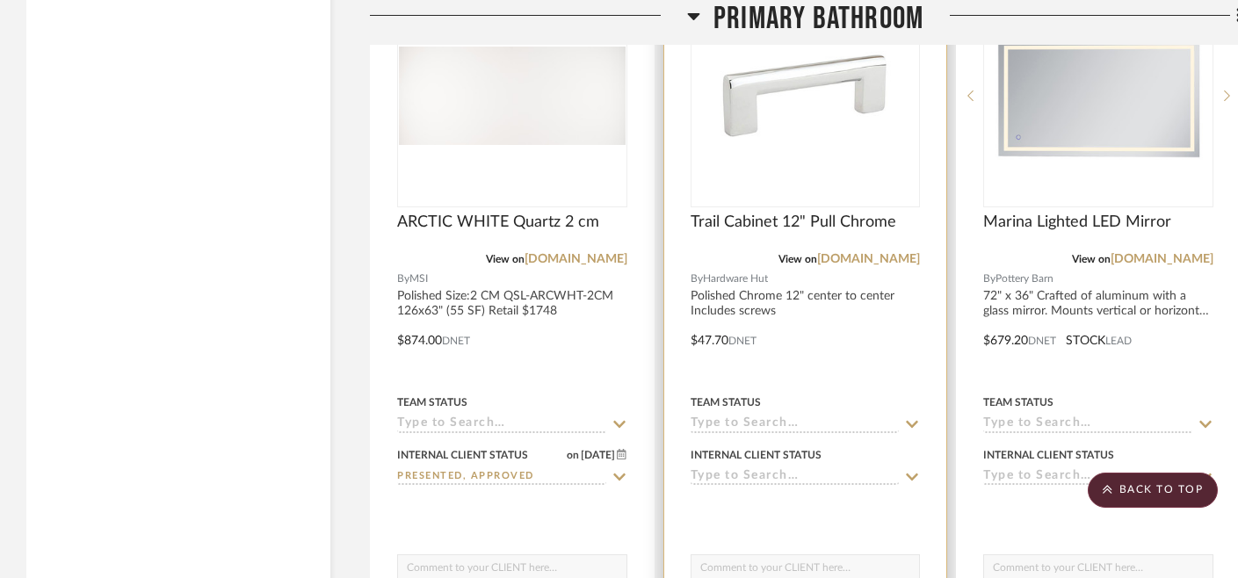
scroll to position [3190, 0]
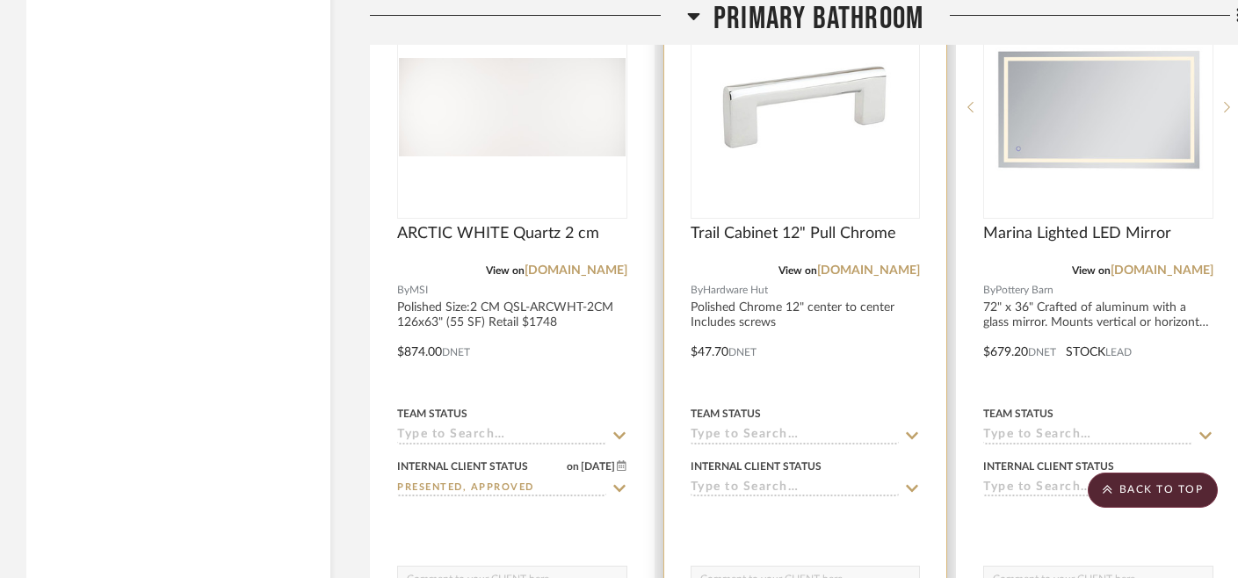
click at [779, 487] on input at bounding box center [795, 489] width 209 height 17
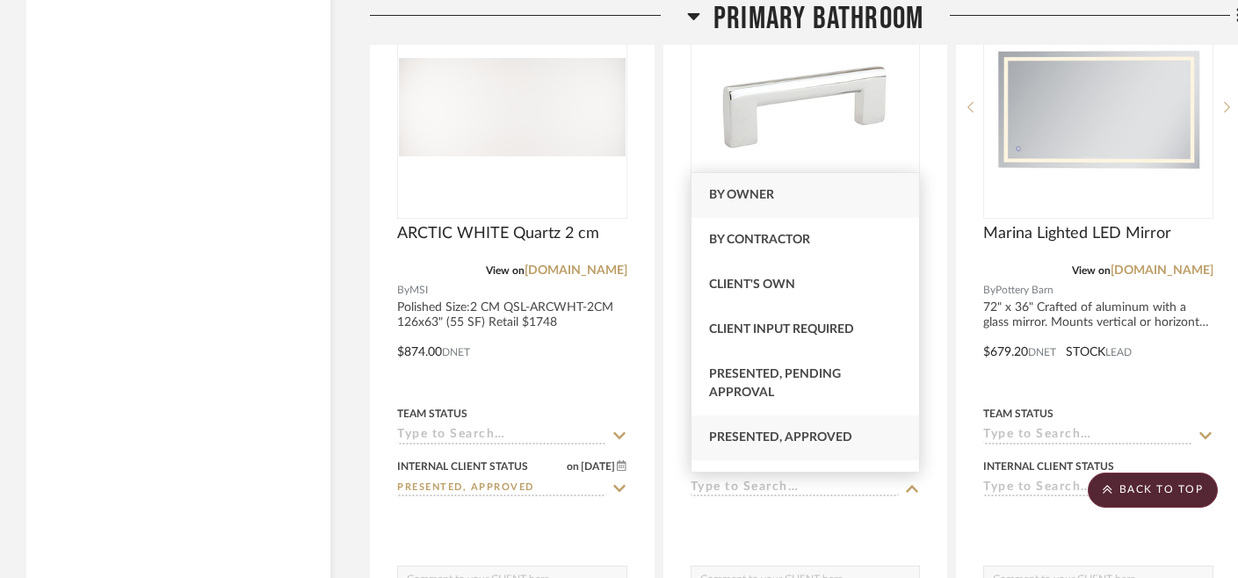
click at [796, 442] on span "Presented, Approved" at bounding box center [780, 437] width 143 height 12
type input "[DATE]"
type input "Presented, Approved"
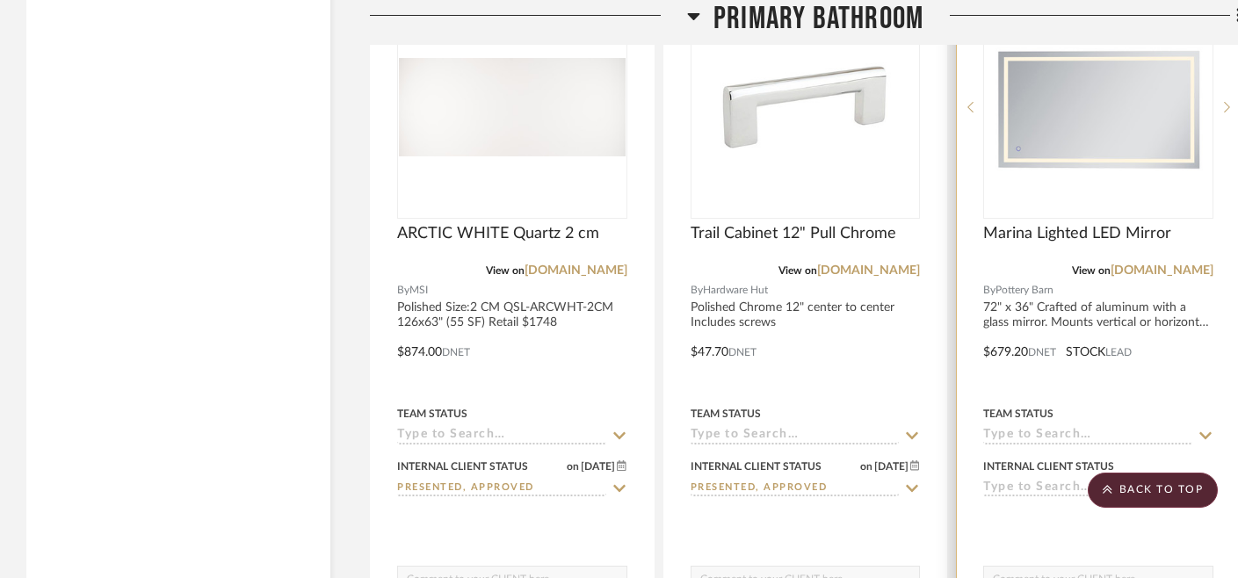
click at [1052, 488] on input at bounding box center [1087, 489] width 209 height 17
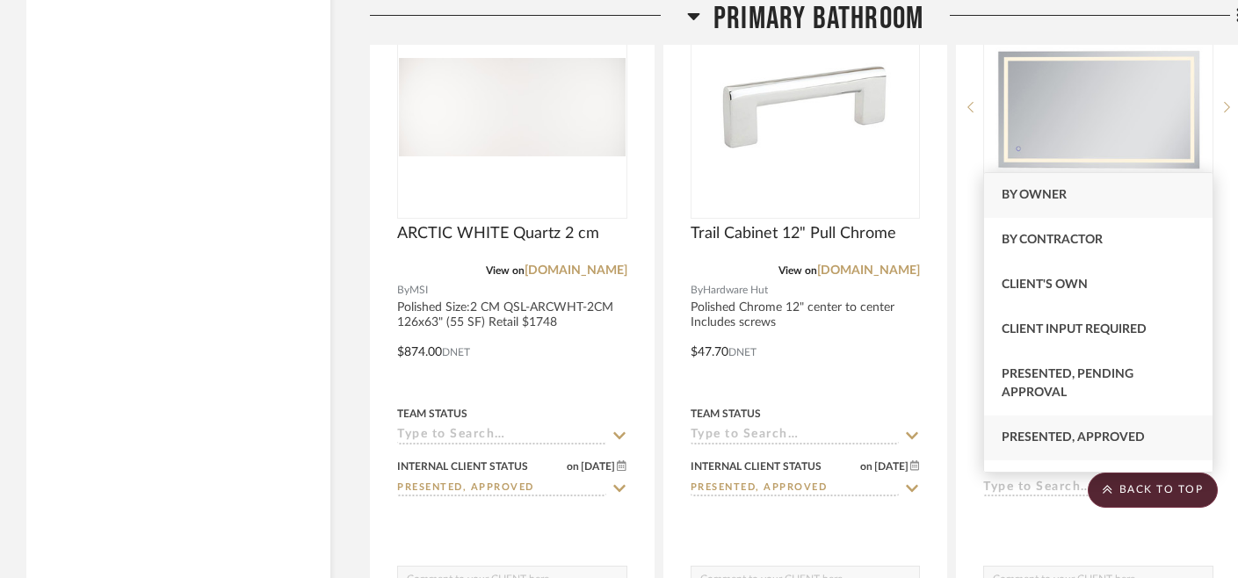
click at [1040, 440] on span "Presented, Approved" at bounding box center [1073, 437] width 143 height 12
type input "[DATE]"
type input "Presented, Approved"
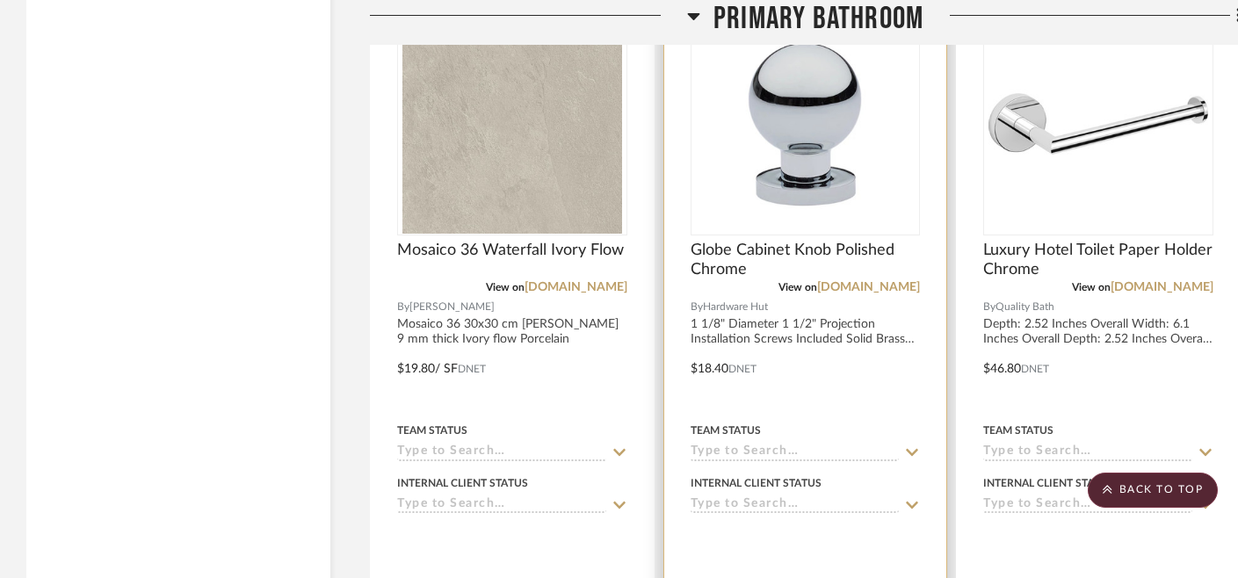
scroll to position [3860, 0]
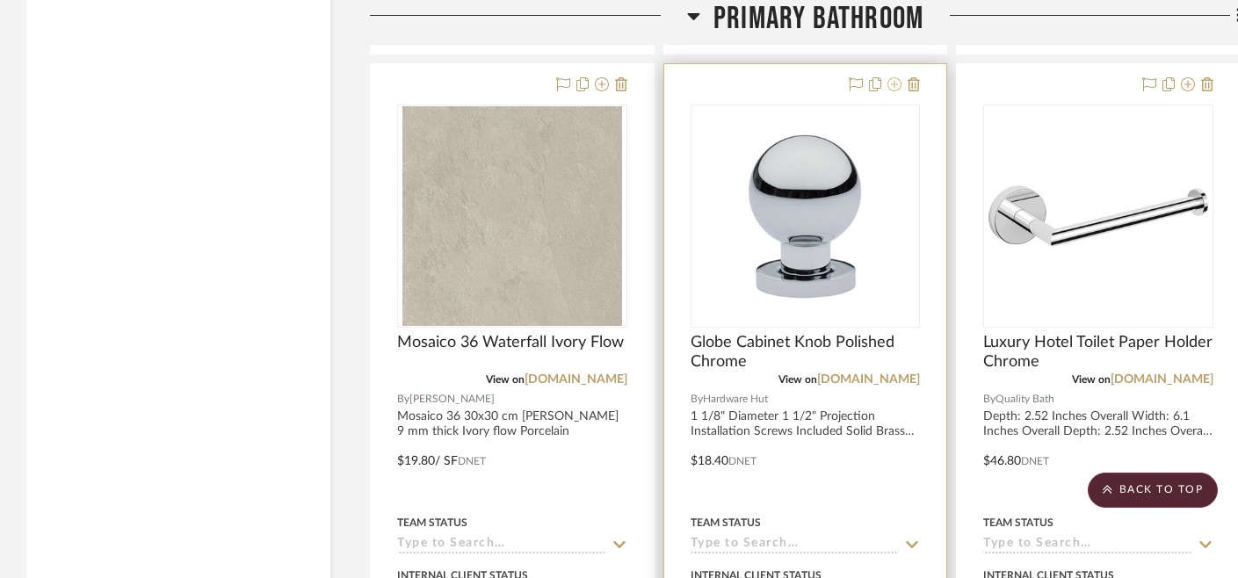
click at [893, 85] on icon at bounding box center [894, 84] width 14 height 14
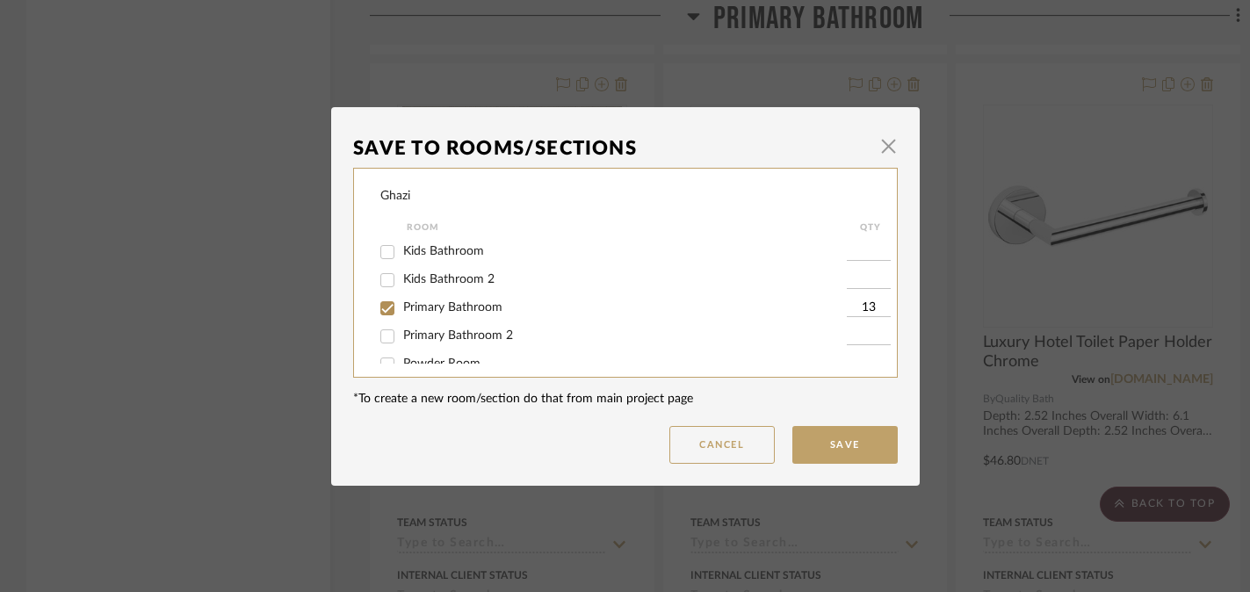
scroll to position [7, 0]
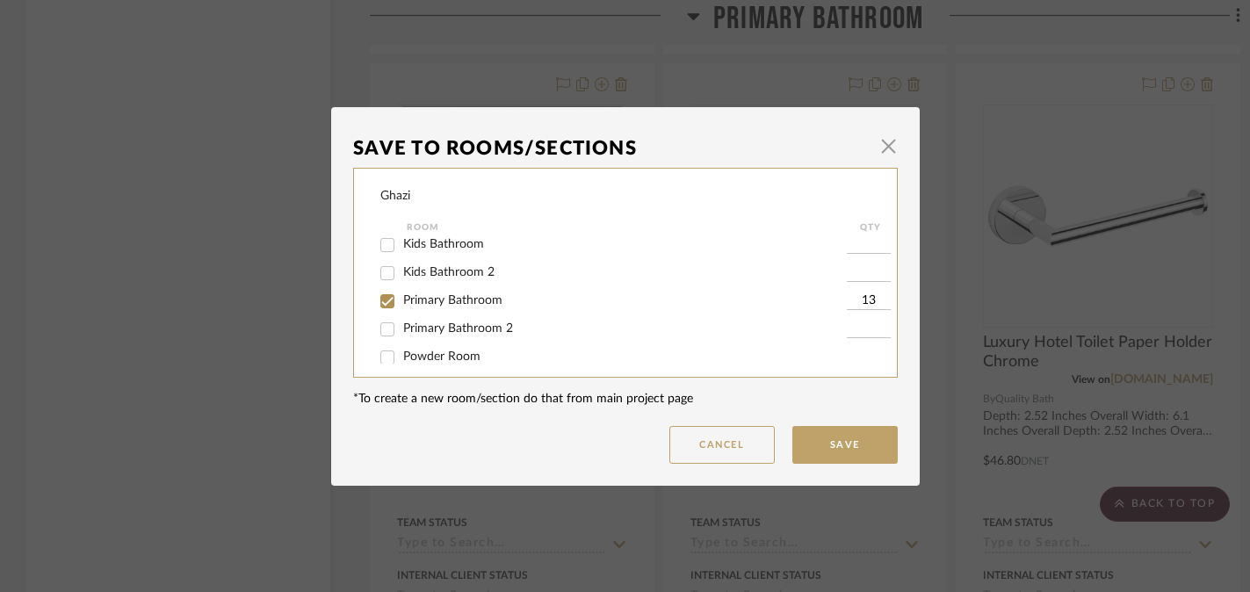
click at [475, 307] on span "Primary Bathroom" at bounding box center [452, 300] width 99 height 12
click at [402, 307] on input "Primary Bathroom" at bounding box center [387, 301] width 28 height 28
checkbox input "false"
click at [848, 445] on button "Save" at bounding box center [845, 445] width 105 height 38
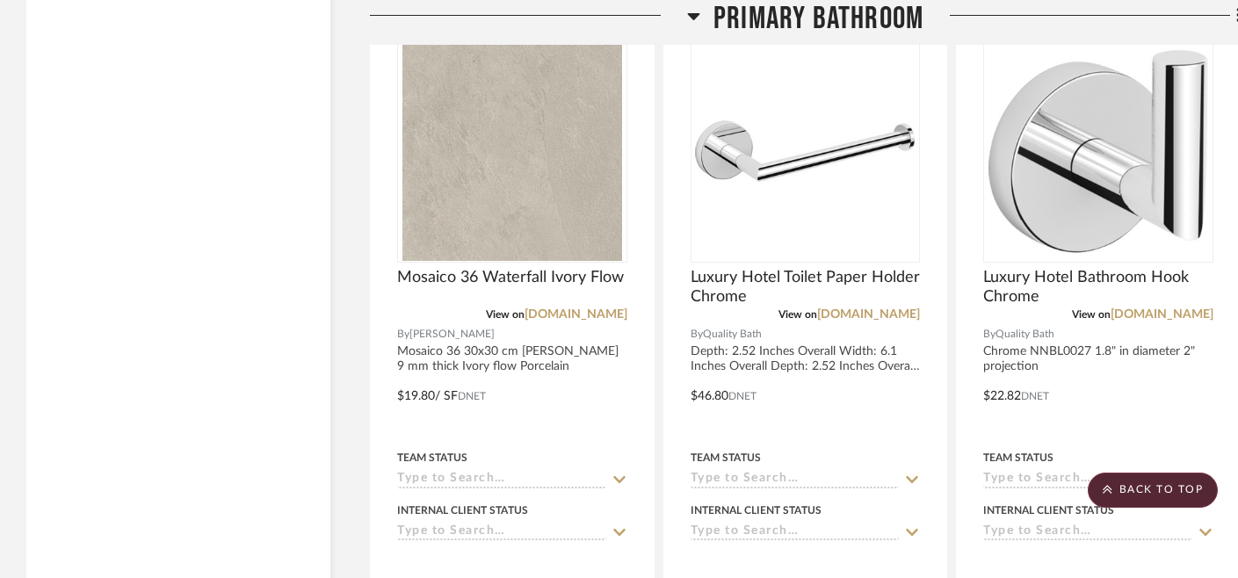
scroll to position [3928, 0]
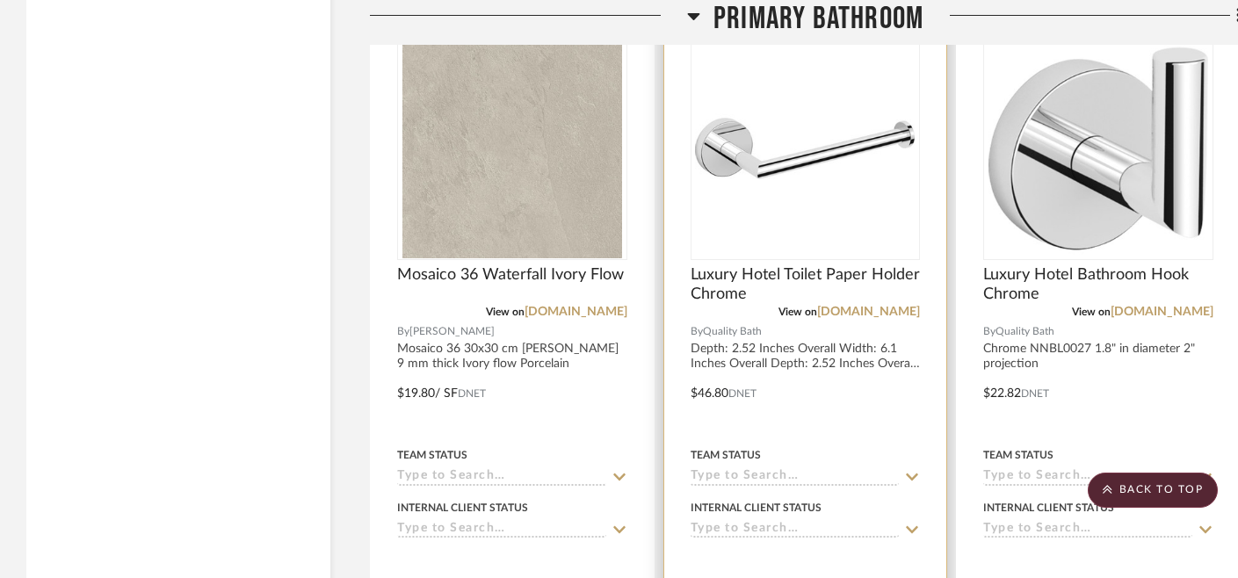
click at [766, 526] on input at bounding box center [795, 530] width 209 height 17
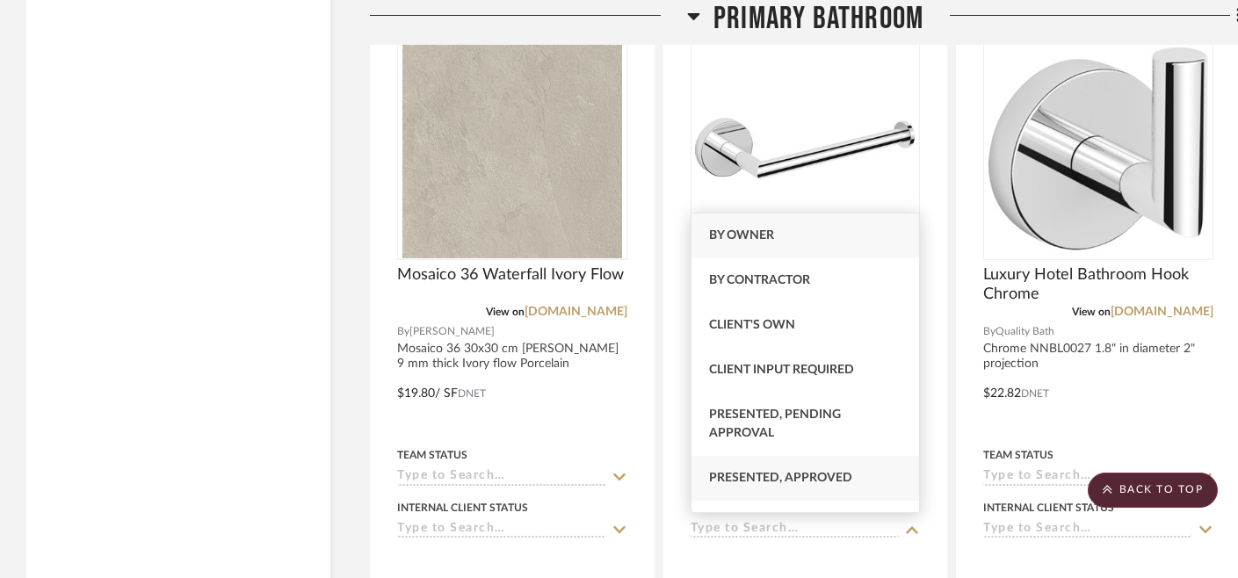
click at [775, 476] on span "Presented, Approved" at bounding box center [780, 478] width 143 height 12
type input "[DATE]"
type input "Presented, Approved"
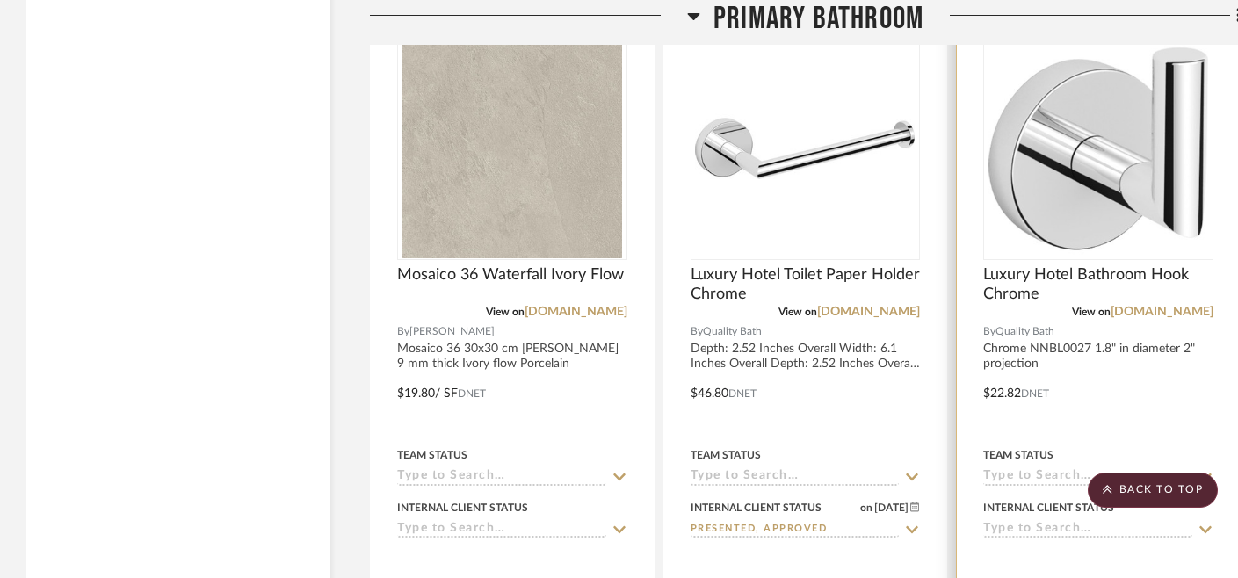
click at [1003, 528] on input at bounding box center [1087, 530] width 209 height 17
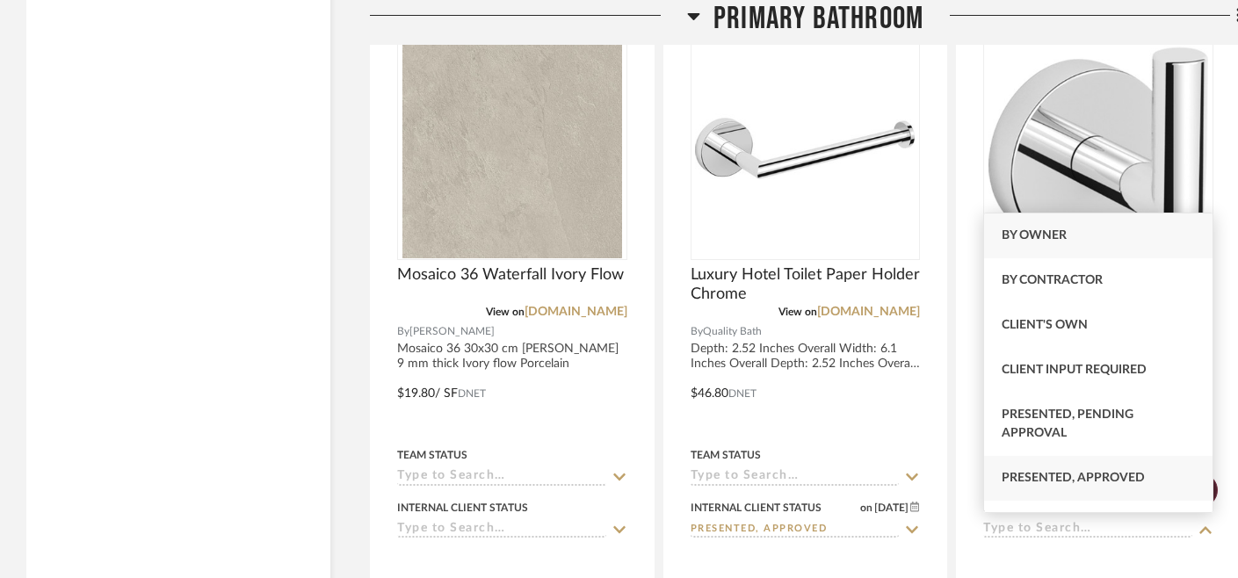
click at [1021, 481] on span "Presented, Approved" at bounding box center [1073, 478] width 143 height 12
type input "[DATE]"
type input "Presented, Approved"
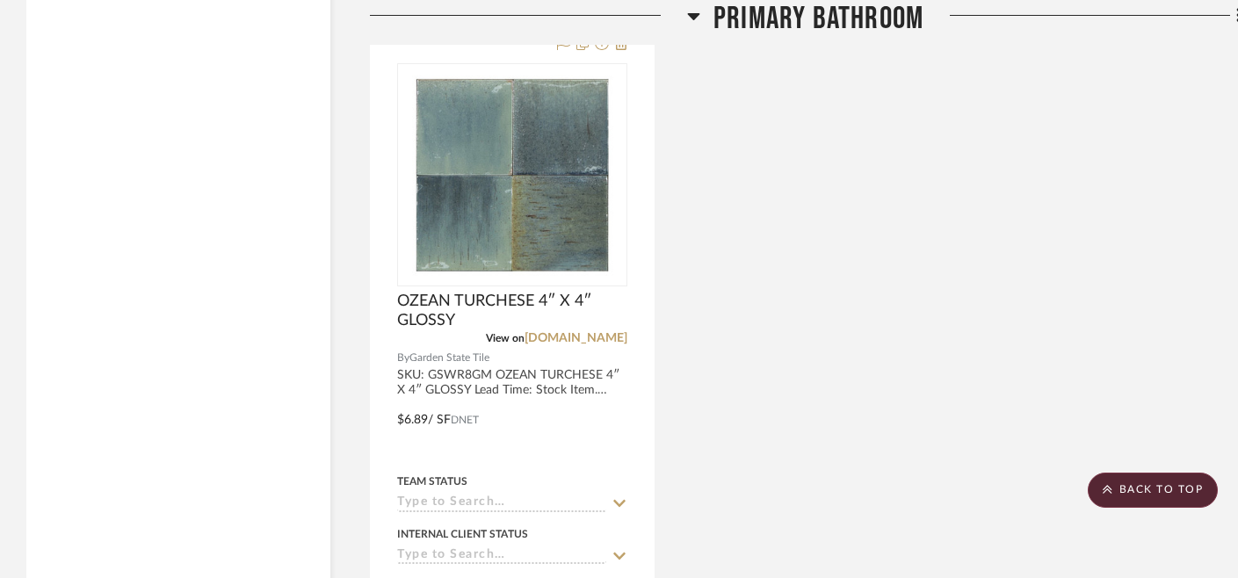
scroll to position [4787, 0]
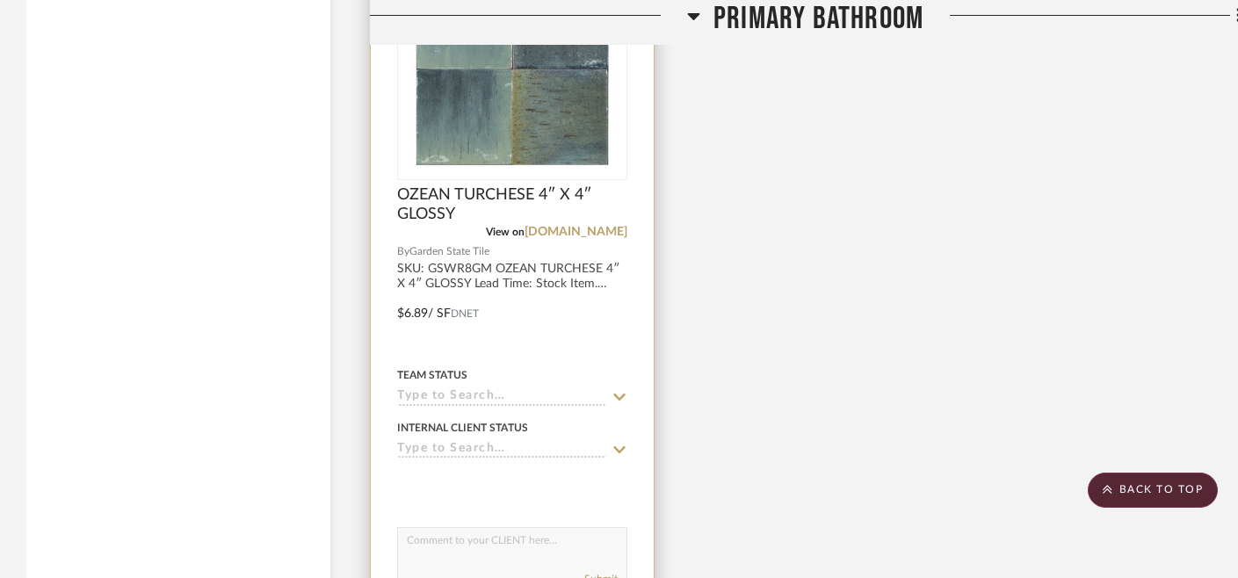
click at [538, 444] on input at bounding box center [501, 450] width 209 height 17
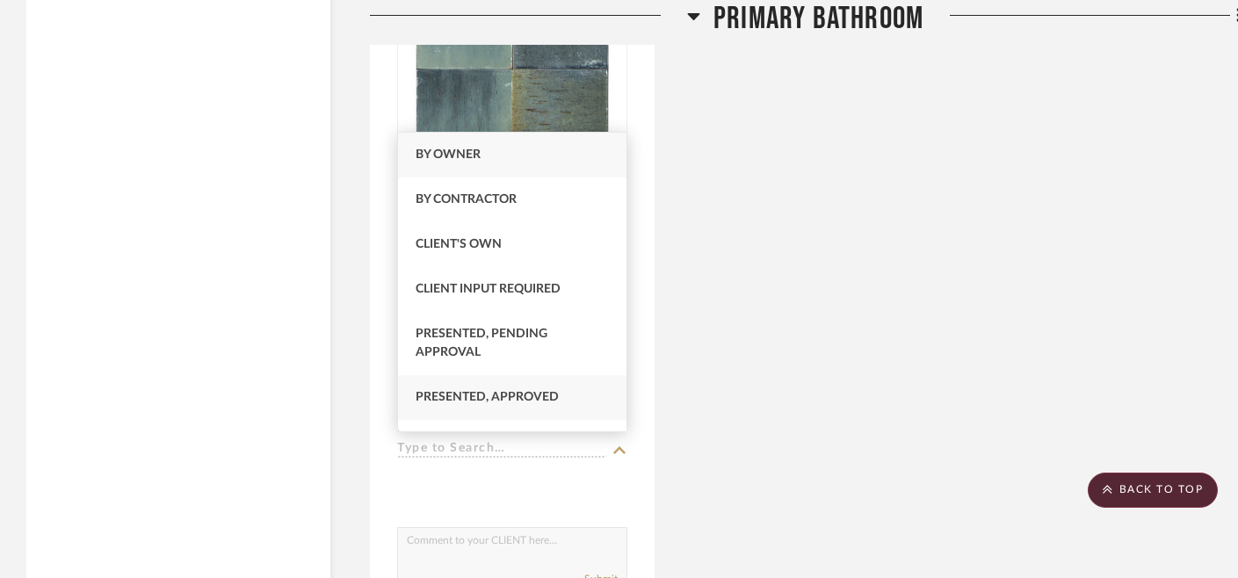
click at [541, 386] on div "Presented, Approved" at bounding box center [512, 397] width 228 height 45
type input "[DATE]"
type input "Presented, Approved"
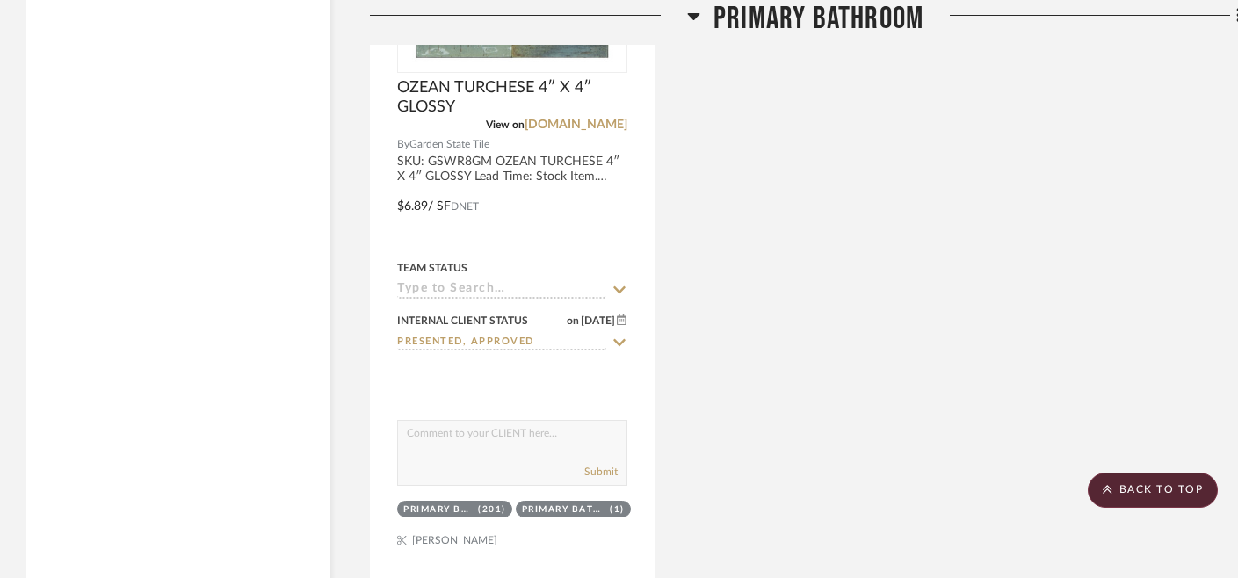
scroll to position [4972, 0]
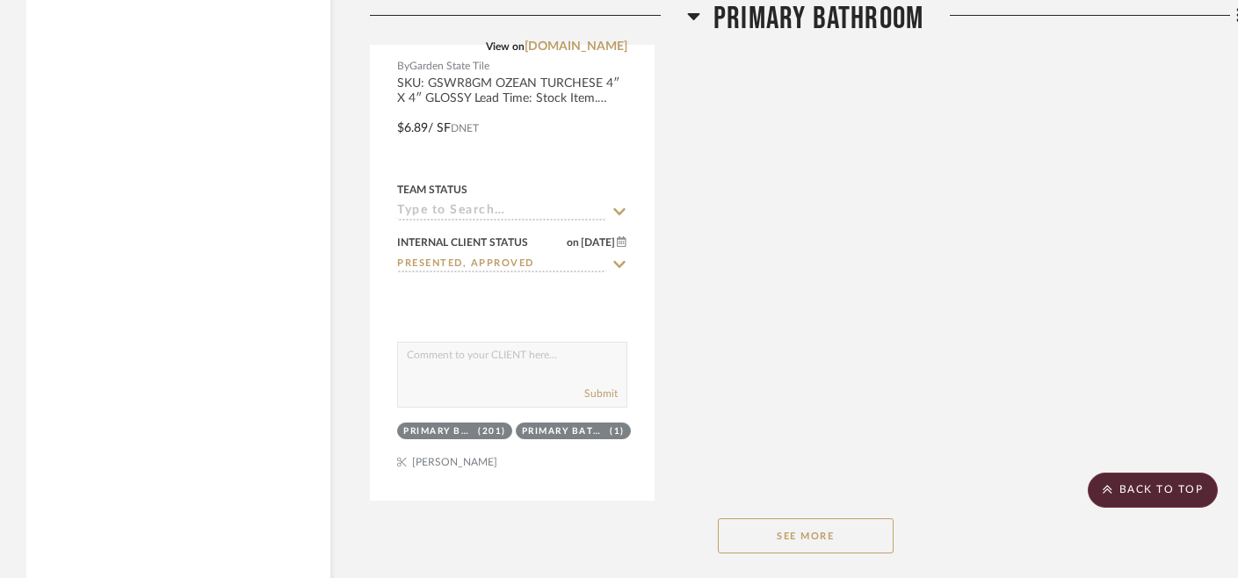
click at [800, 533] on button "See More" at bounding box center [806, 535] width 176 height 35
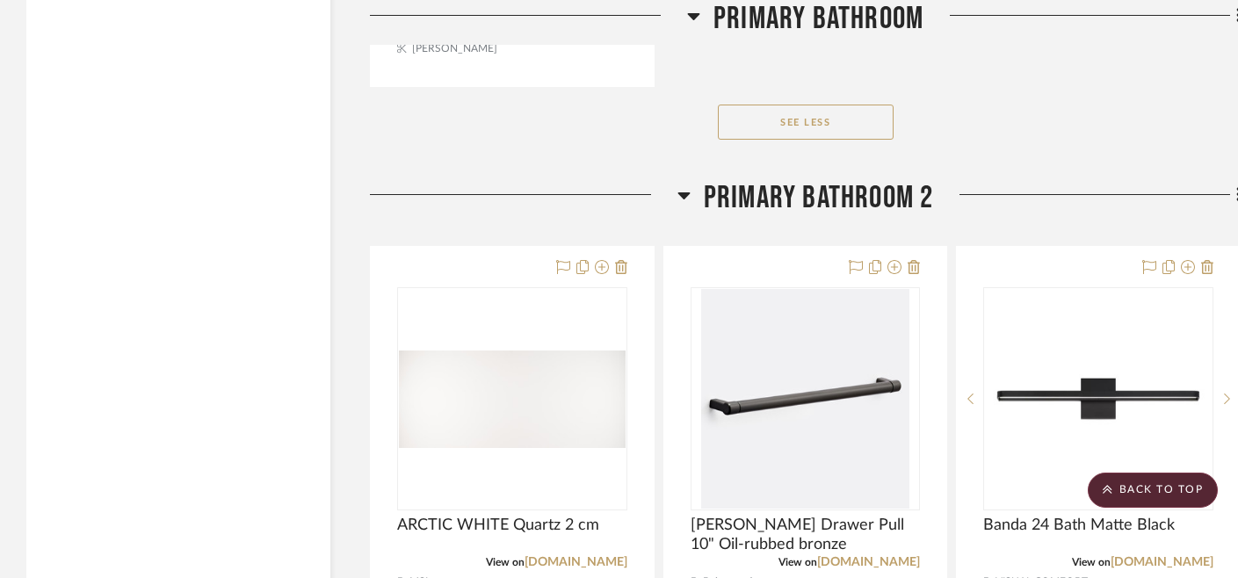
scroll to position [5388, 0]
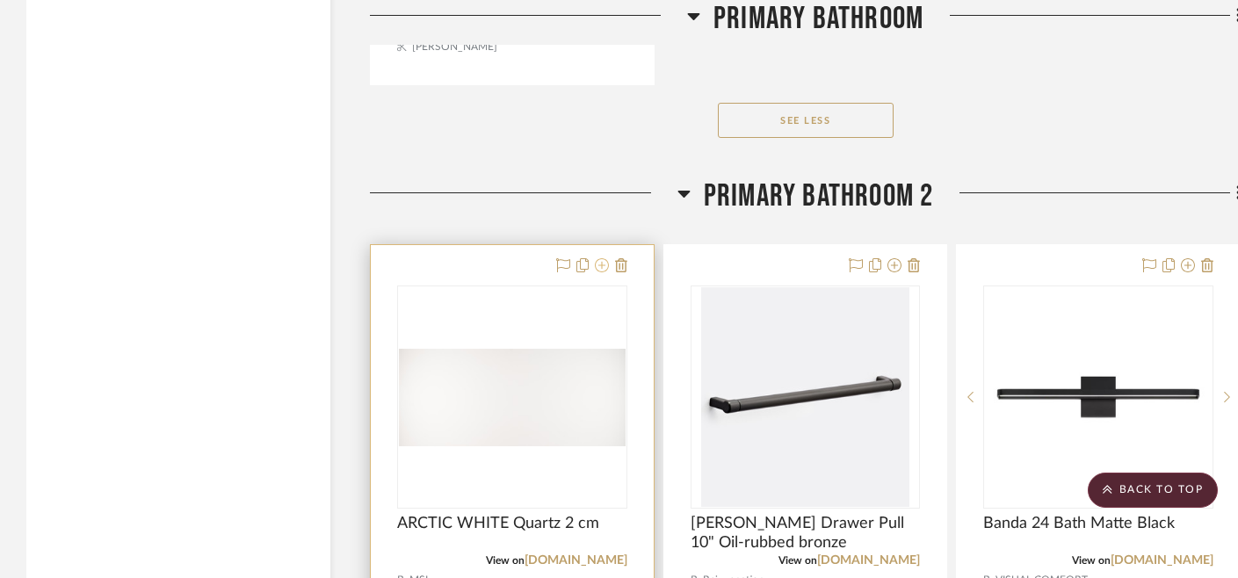
click at [600, 264] on icon at bounding box center [602, 265] width 14 height 14
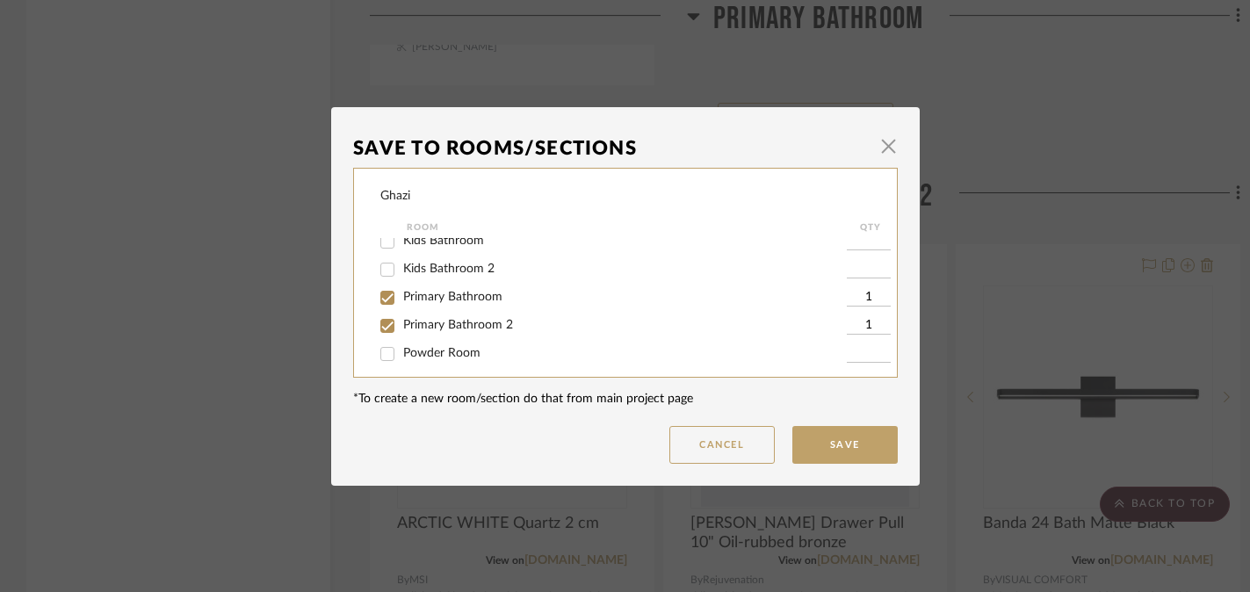
scroll to position [12, 0]
click at [419, 326] on span "Primary Bathroom 2" at bounding box center [458, 323] width 110 height 12
click at [402, 326] on input "Primary Bathroom 2" at bounding box center [387, 324] width 28 height 28
checkbox input "false"
click at [852, 446] on button "Save" at bounding box center [845, 445] width 105 height 38
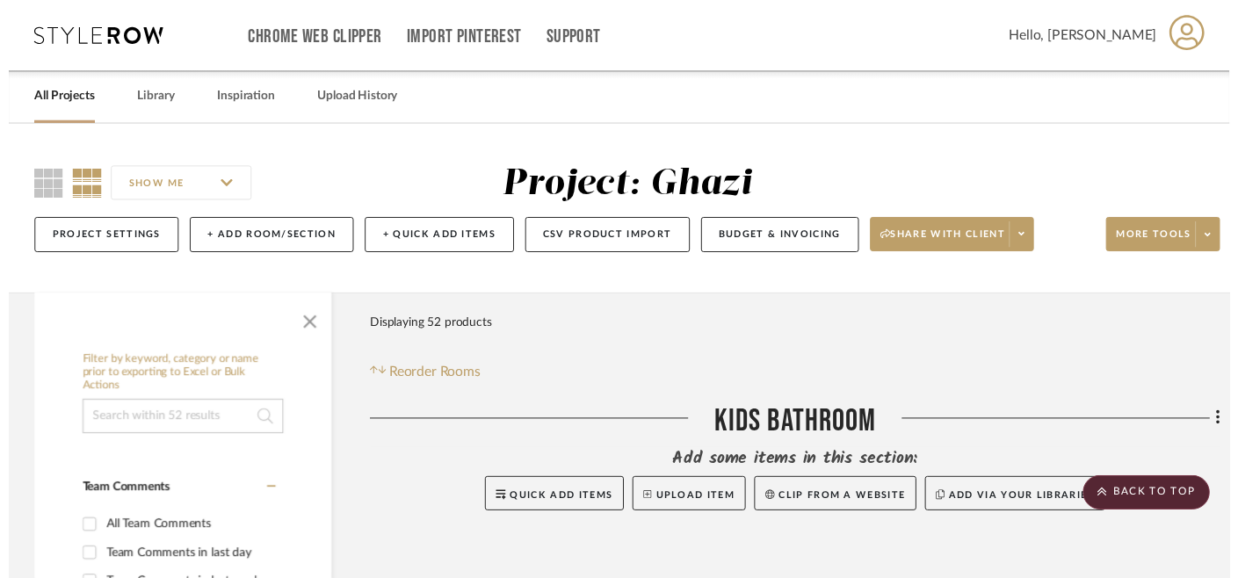
scroll to position [5388, 0]
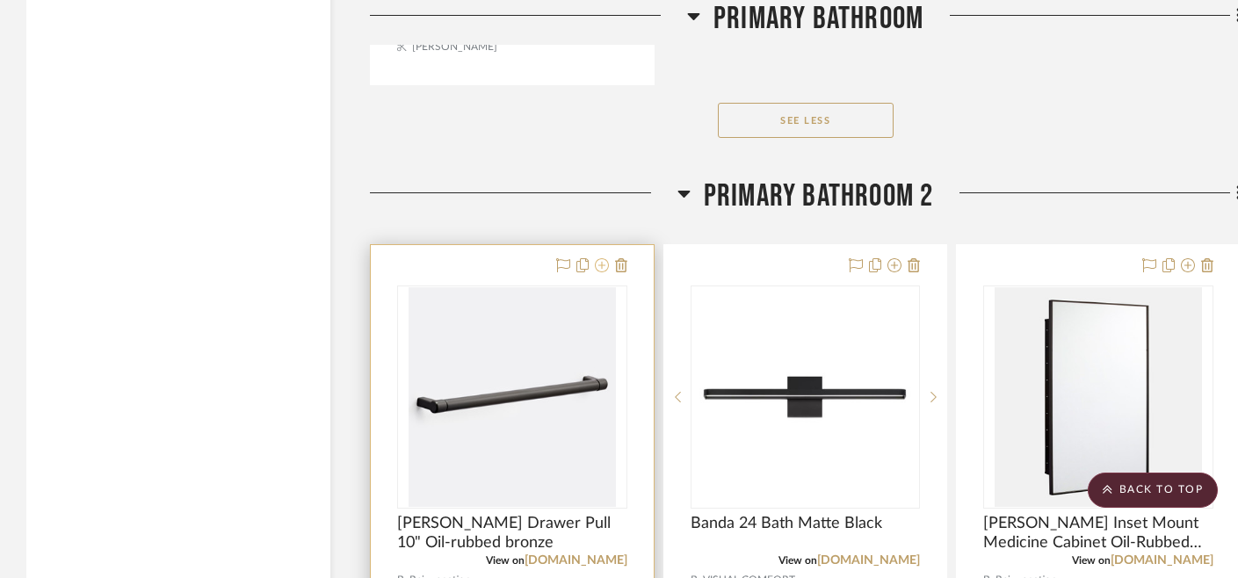
click at [601, 259] on icon at bounding box center [602, 265] width 14 height 14
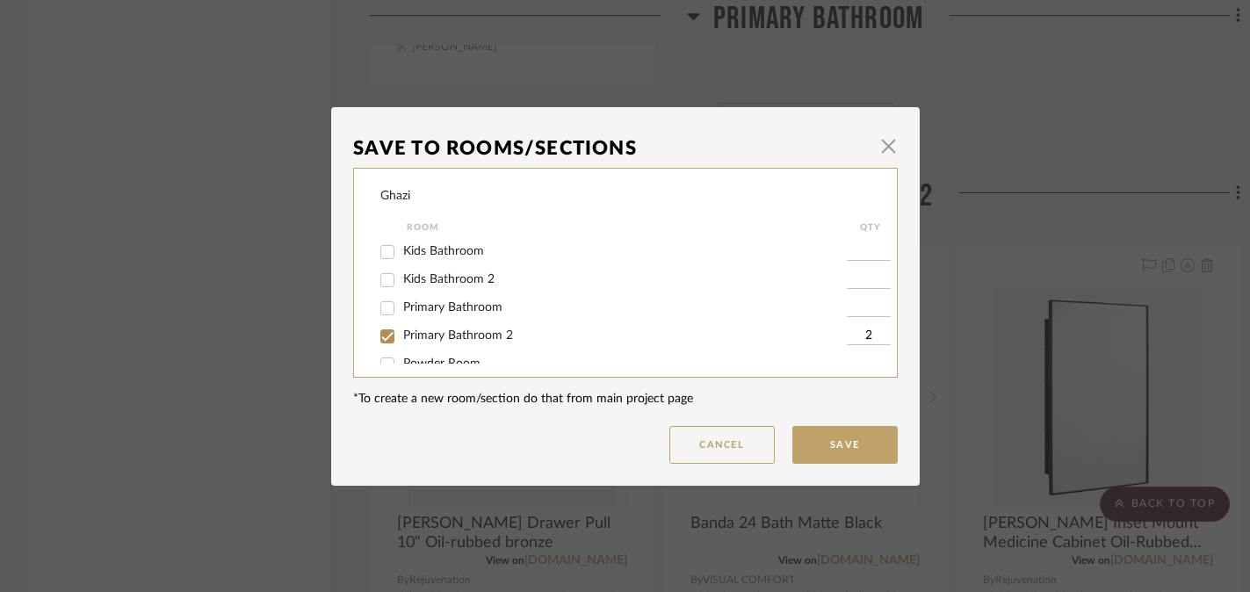
scroll to position [29, 0]
click at [479, 313] on span "Primary Bathroom 2" at bounding box center [458, 307] width 110 height 12
click at [402, 314] on input "Primary Bathroom 2" at bounding box center [387, 307] width 28 height 28
checkbox input "false"
click at [825, 440] on button "Save" at bounding box center [845, 445] width 105 height 38
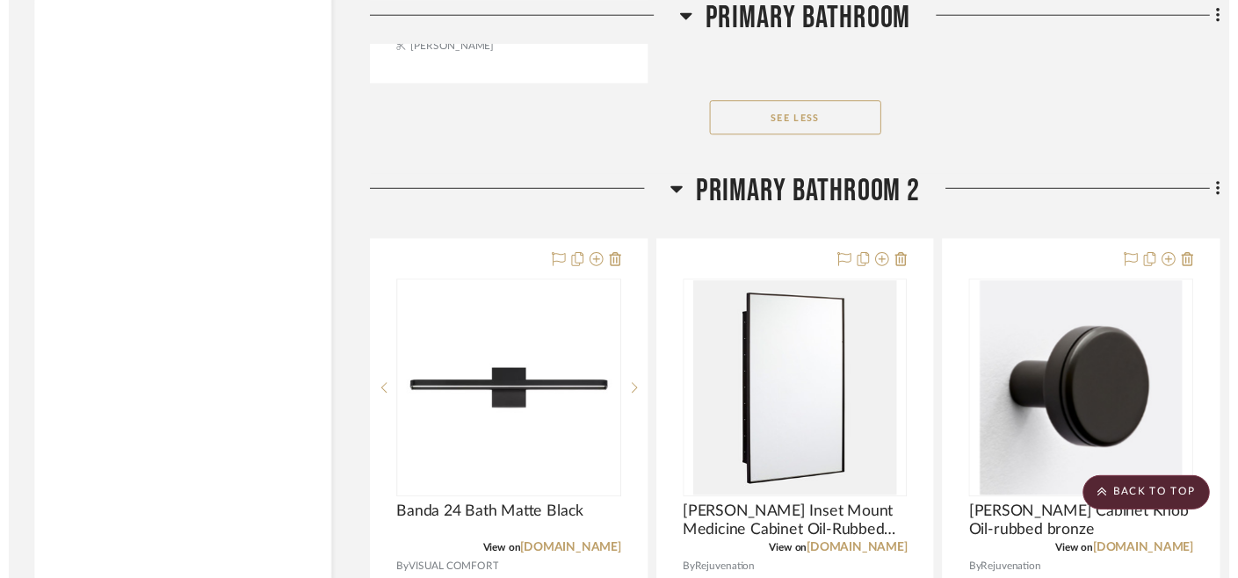
scroll to position [5388, 0]
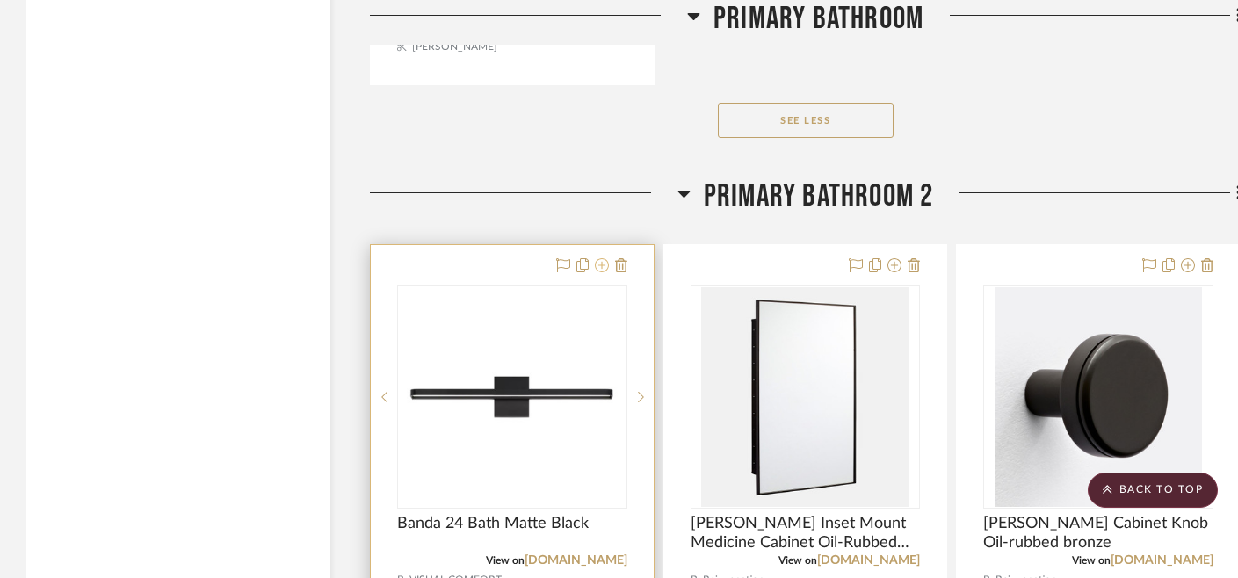
click at [598, 263] on icon at bounding box center [602, 265] width 14 height 14
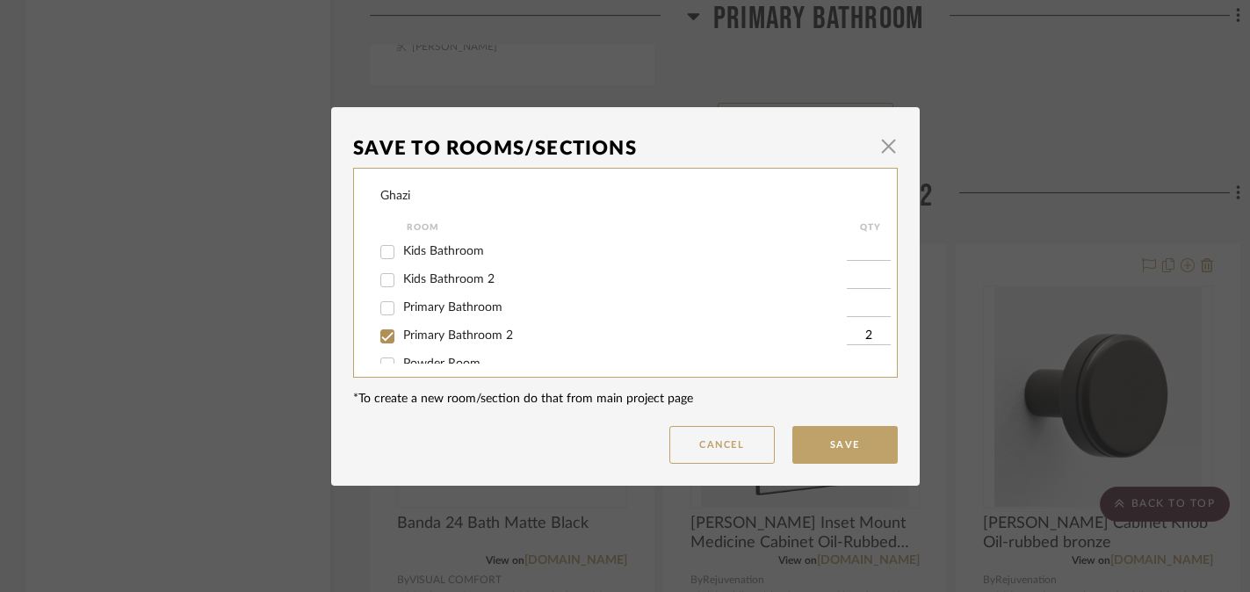
scroll to position [11, 0]
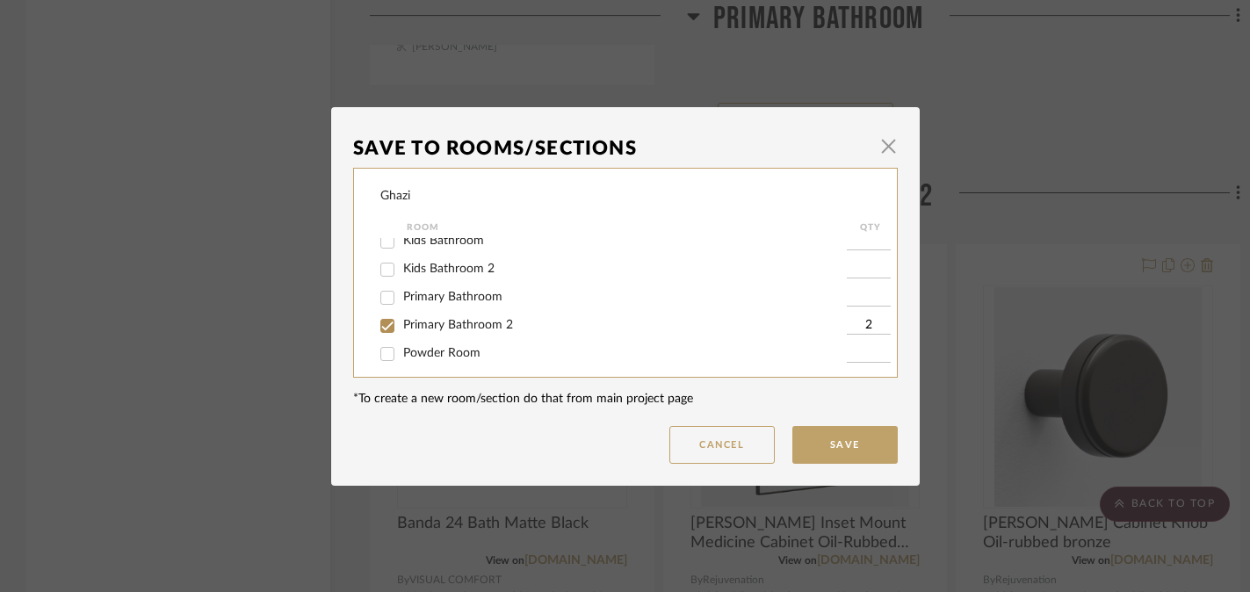
click at [477, 331] on span "Primary Bathroom 2" at bounding box center [458, 325] width 110 height 12
click at [402, 331] on input "Primary Bathroom 2" at bounding box center [387, 326] width 28 height 28
checkbox input "false"
click at [803, 438] on button "Save" at bounding box center [845, 445] width 105 height 38
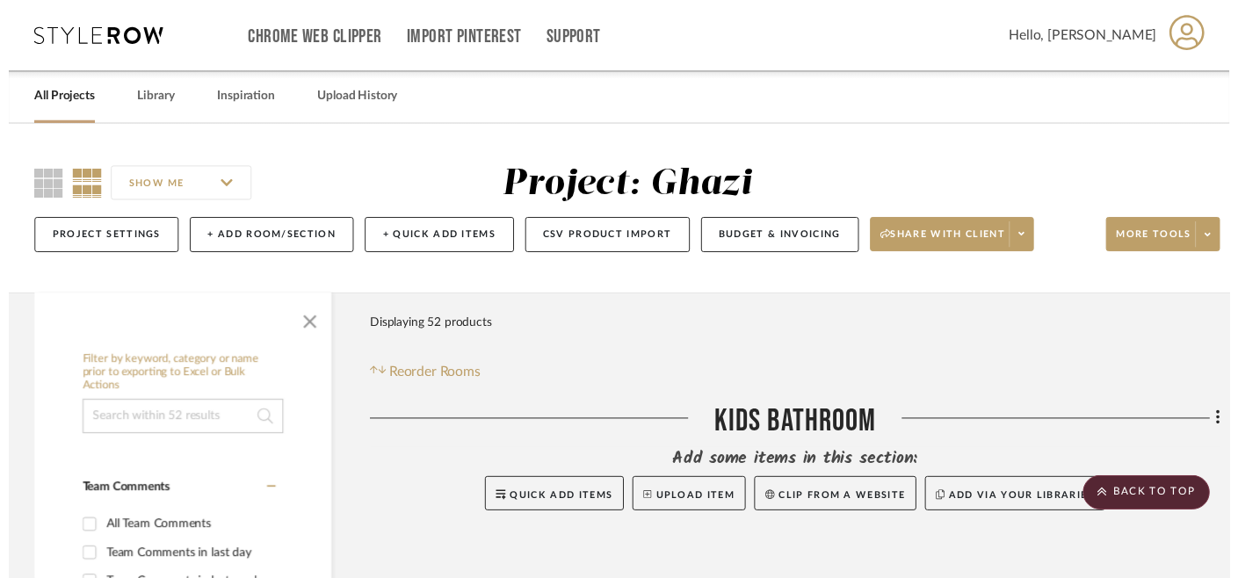
scroll to position [5388, 0]
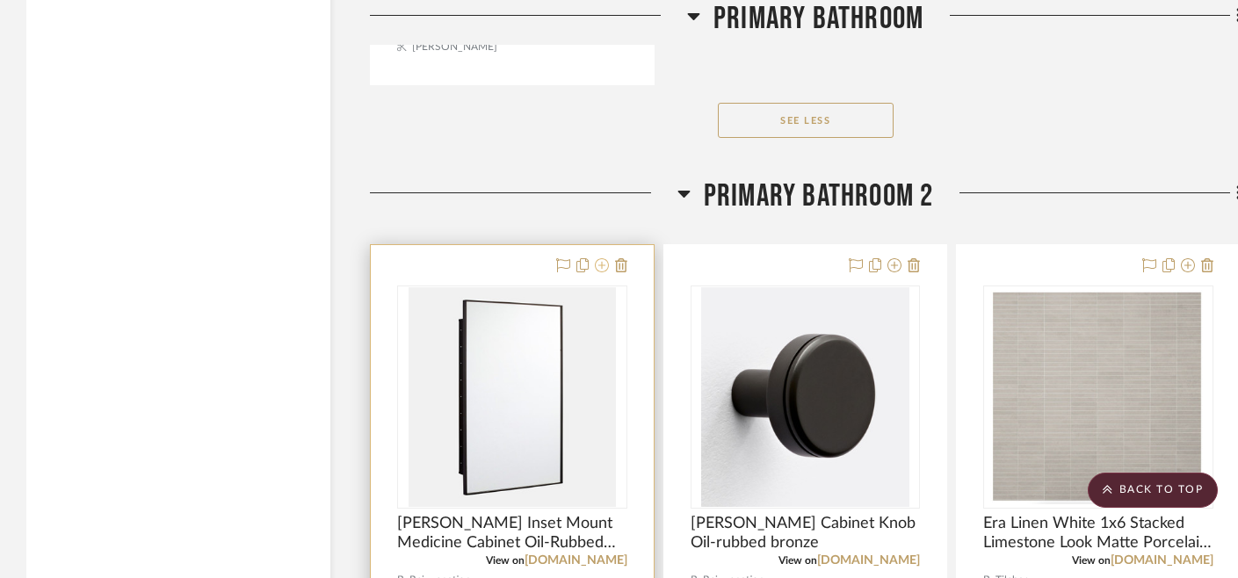
click at [599, 264] on icon at bounding box center [602, 265] width 14 height 14
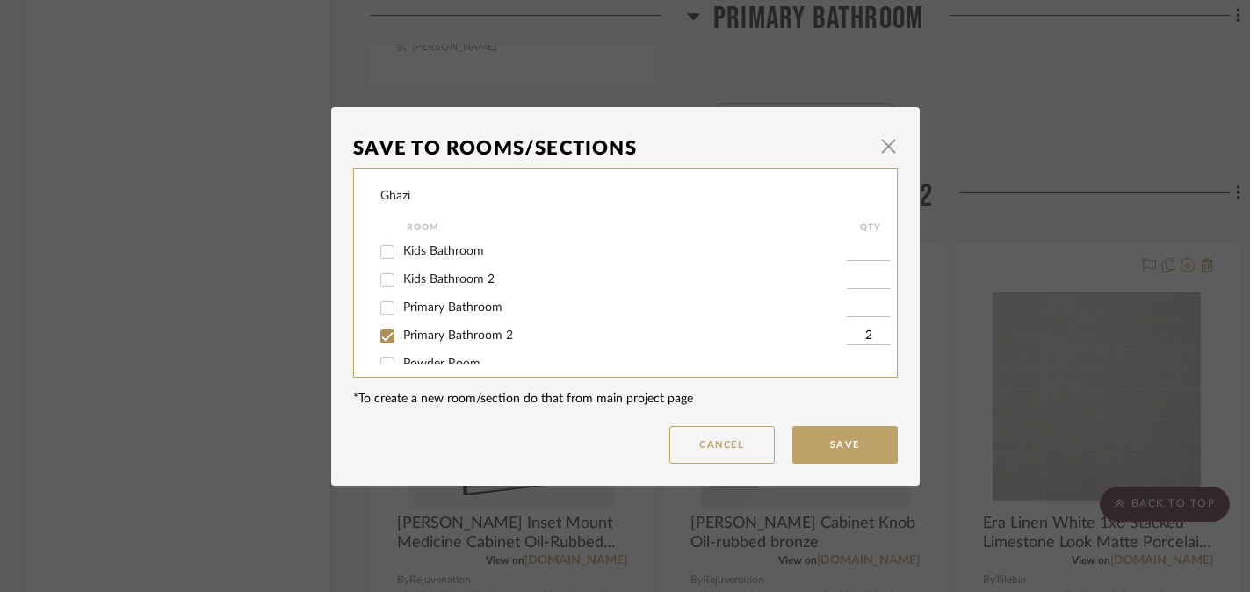
scroll to position [23, 0]
click at [465, 315] on span "Primary Bathroom 2" at bounding box center [458, 313] width 110 height 12
click at [402, 315] on input "Primary Bathroom 2" at bounding box center [387, 314] width 28 height 28
checkbox input "false"
click at [803, 439] on button "Save" at bounding box center [845, 445] width 105 height 38
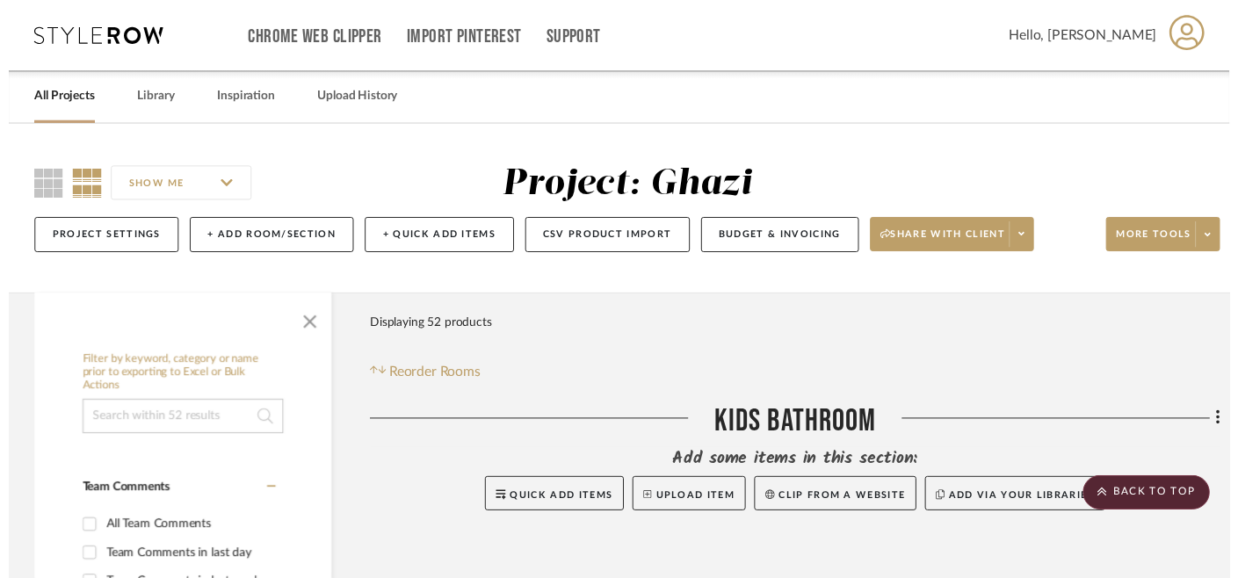
scroll to position [5388, 0]
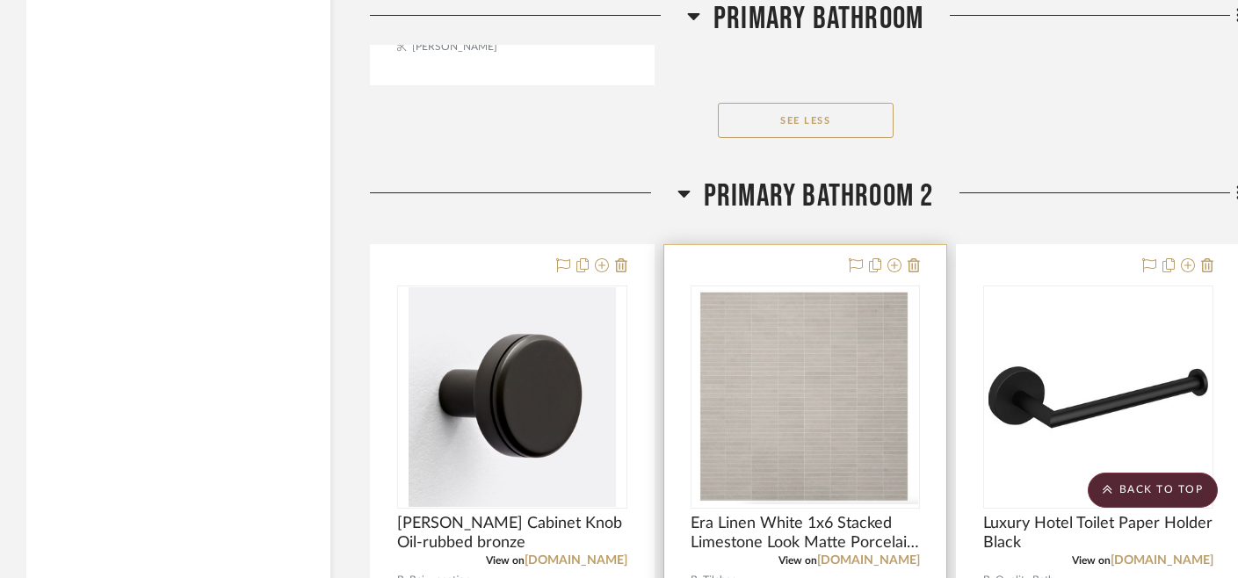
click at [902, 264] on div at bounding box center [881, 266] width 77 height 21
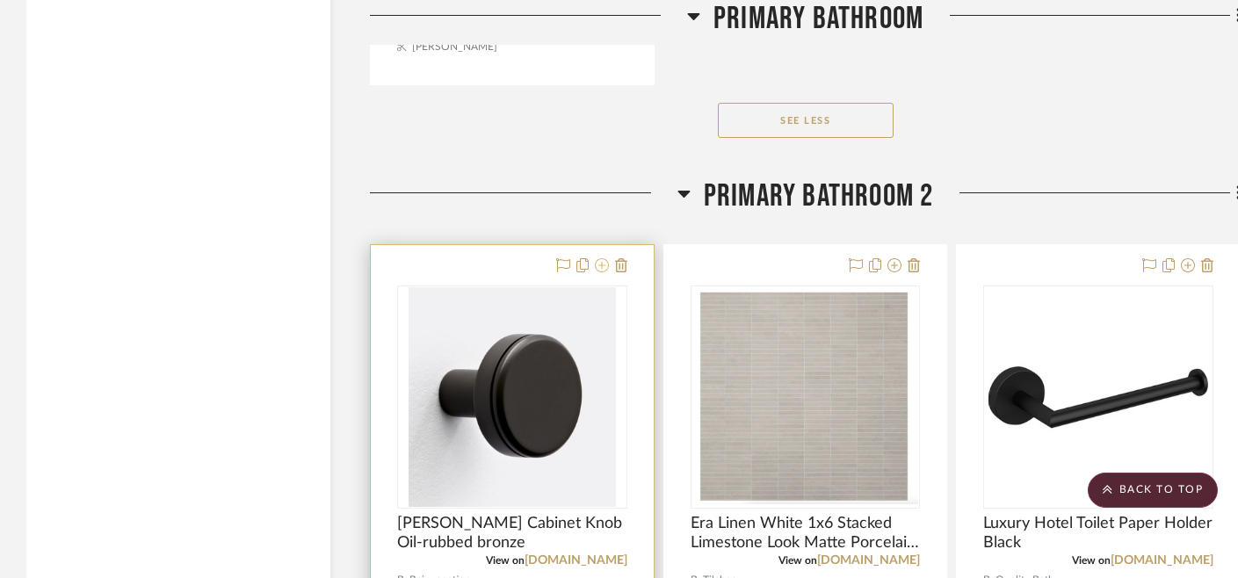
click at [601, 260] on icon at bounding box center [602, 265] width 14 height 14
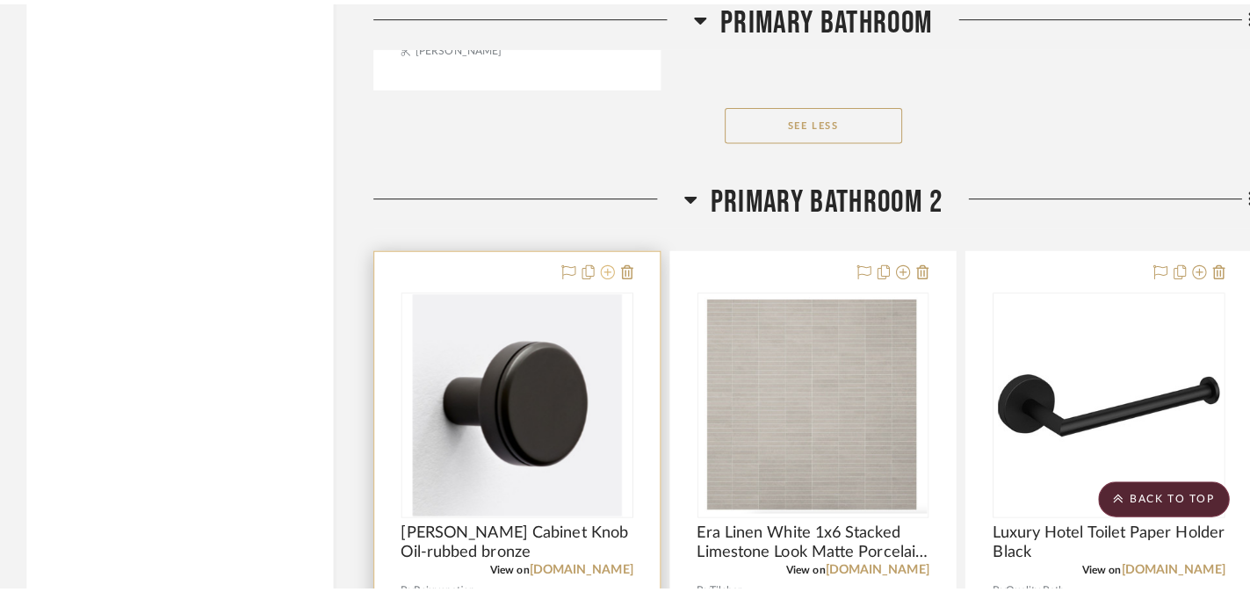
scroll to position [0, 0]
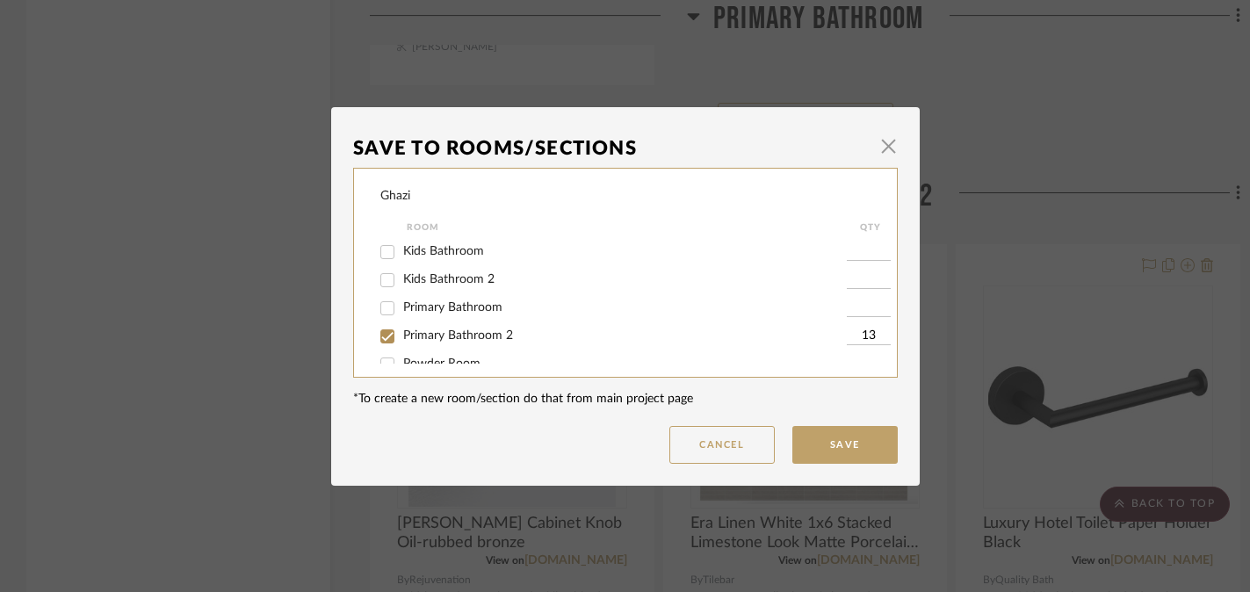
click at [465, 333] on span "Primary Bathroom 2" at bounding box center [458, 336] width 110 height 12
click at [402, 333] on input "Primary Bathroom 2" at bounding box center [387, 336] width 28 height 28
checkbox input "false"
click at [871, 452] on button "Save" at bounding box center [845, 445] width 105 height 38
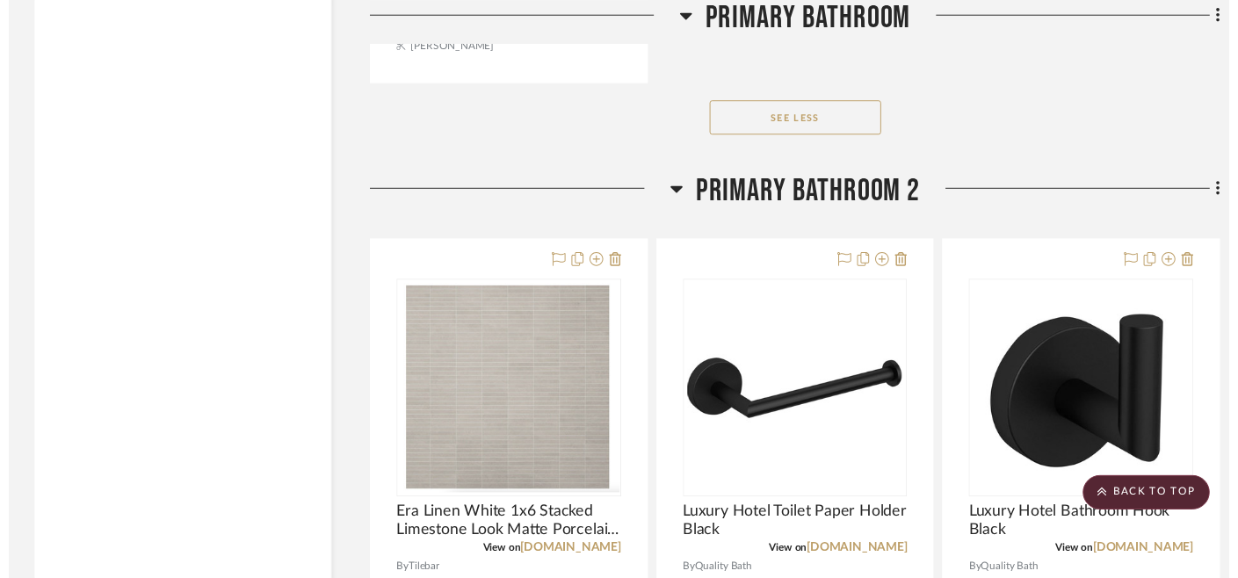
scroll to position [5388, 0]
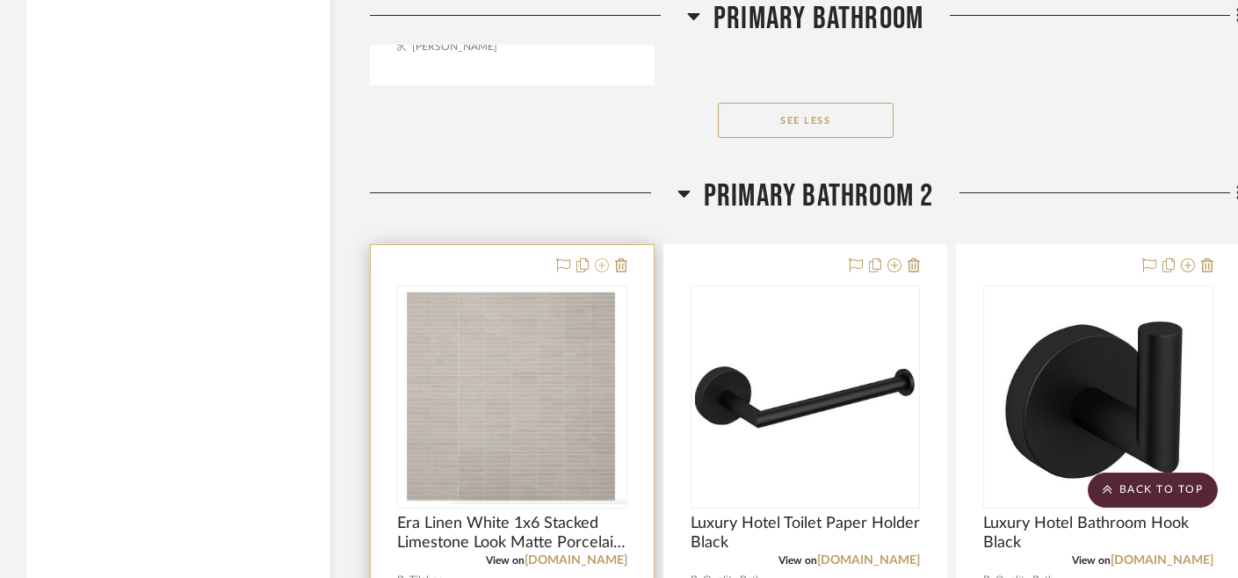
click at [598, 263] on icon at bounding box center [602, 265] width 14 height 14
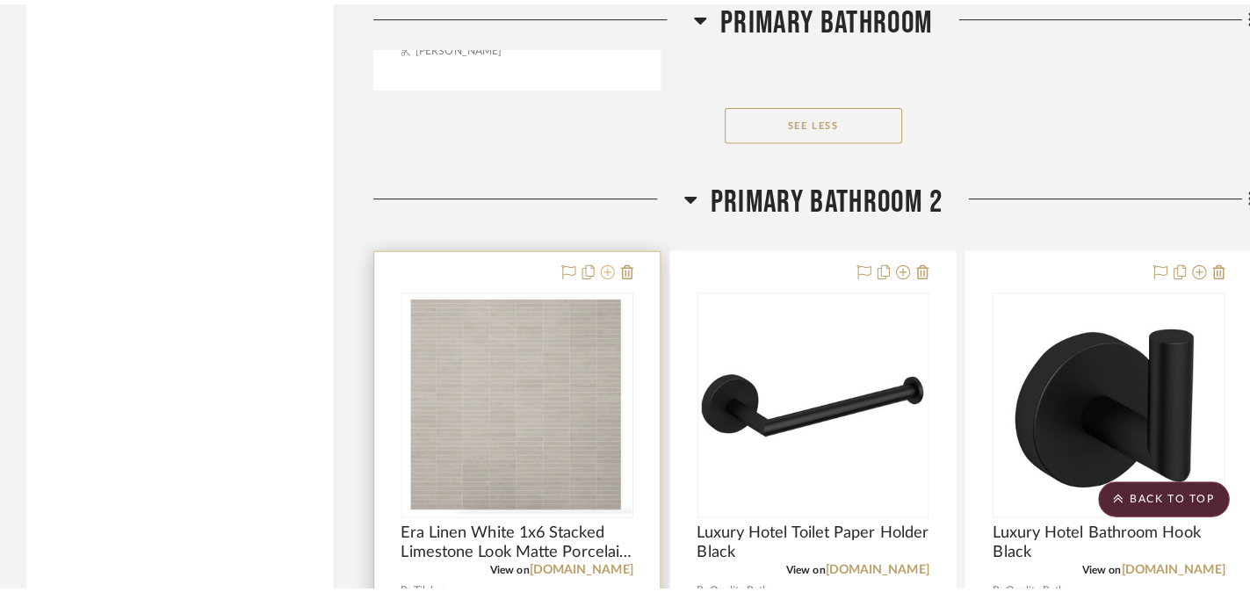
scroll to position [0, 0]
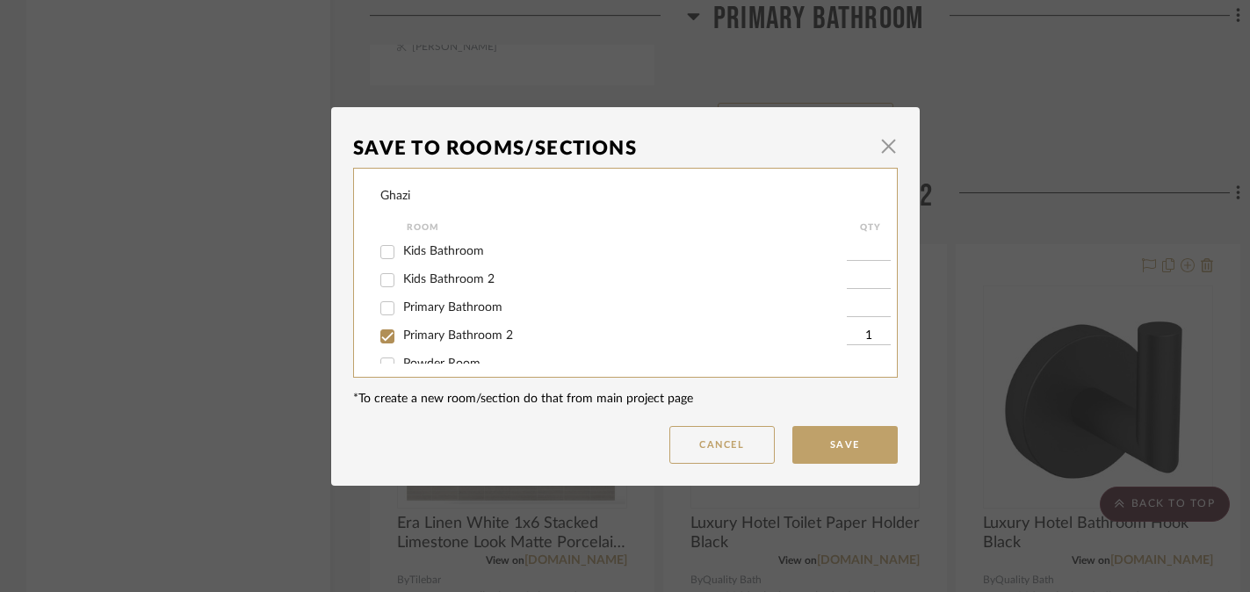
click at [431, 342] on span "Primary Bathroom 2" at bounding box center [458, 336] width 110 height 12
click at [402, 343] on input "Primary Bathroom 2" at bounding box center [387, 336] width 28 height 28
checkbox input "false"
click at [830, 438] on button "Save" at bounding box center [845, 445] width 105 height 38
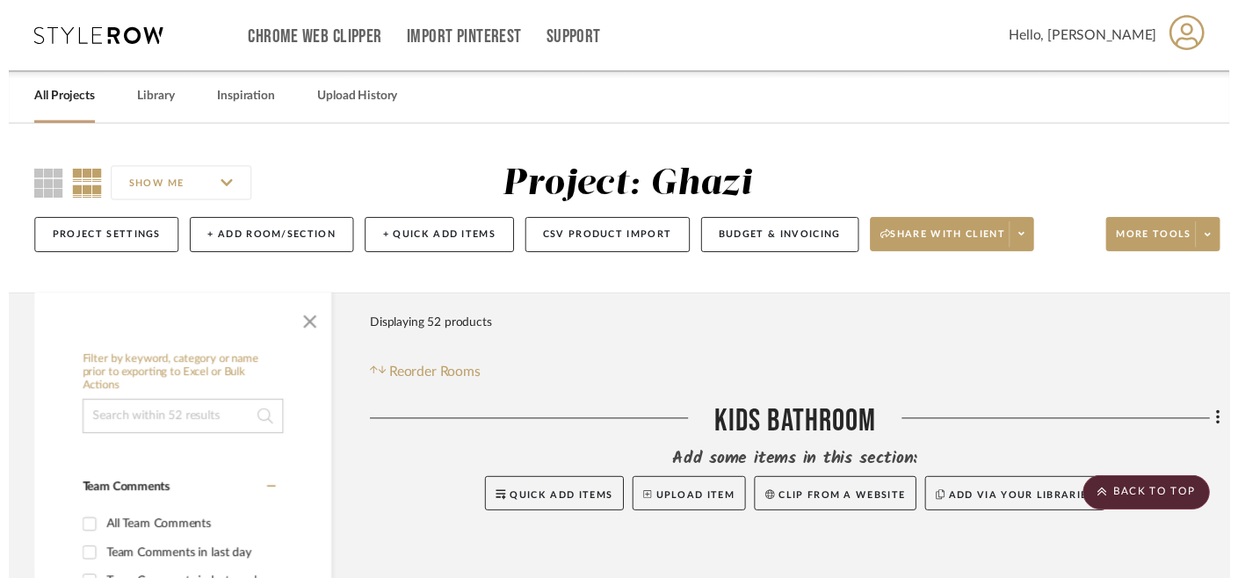
scroll to position [5388, 0]
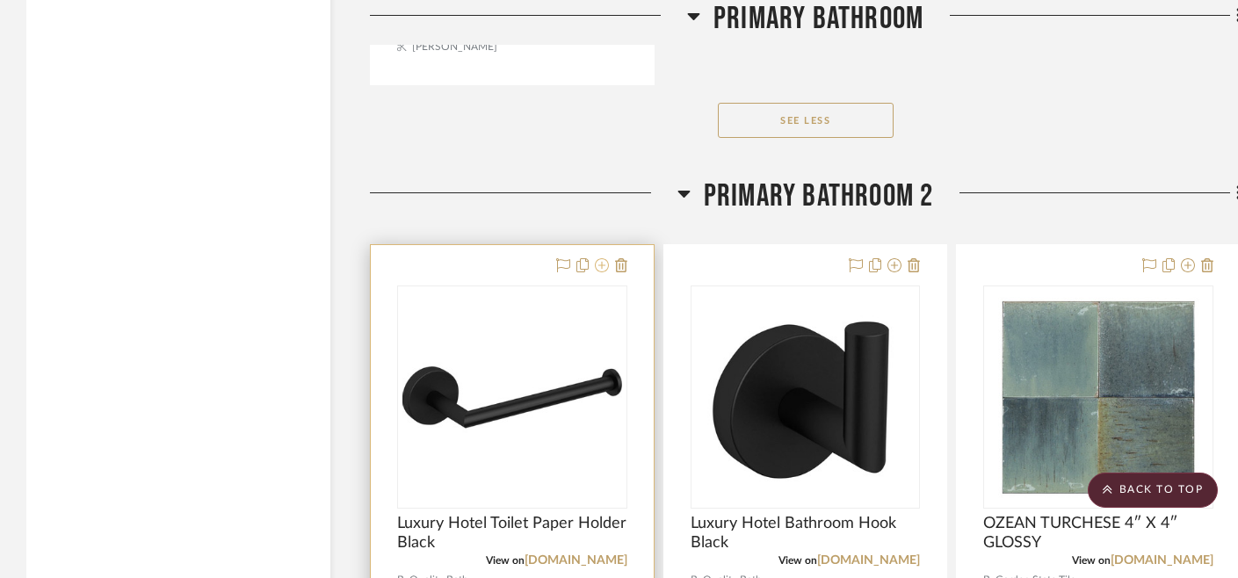
click at [605, 258] on icon at bounding box center [602, 265] width 14 height 14
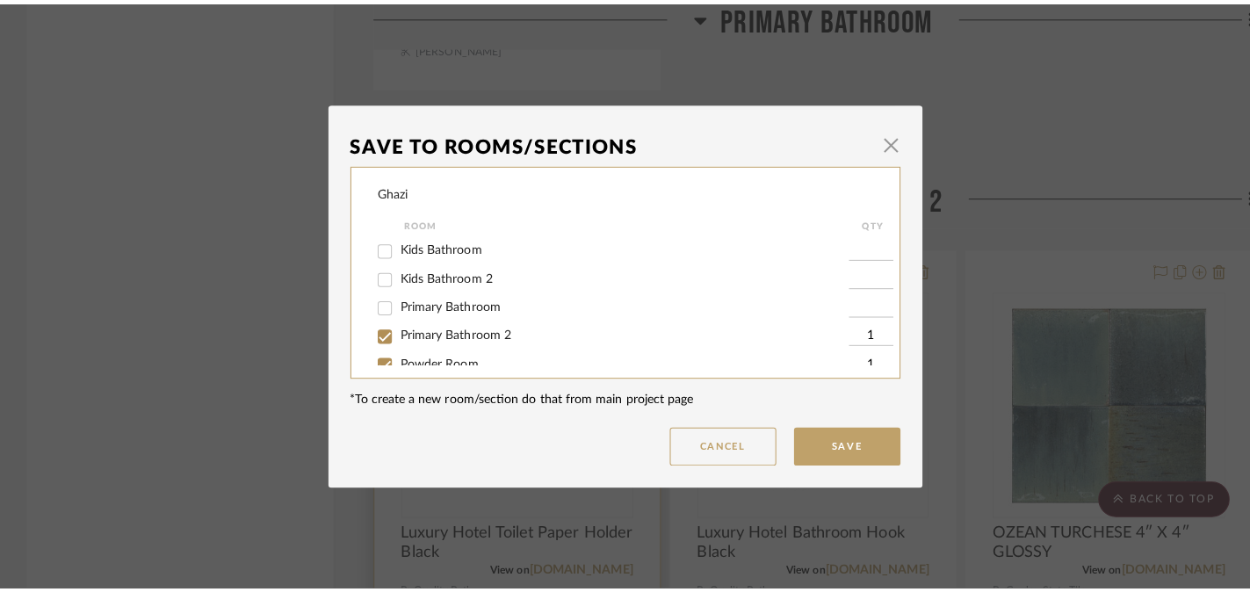
scroll to position [0, 0]
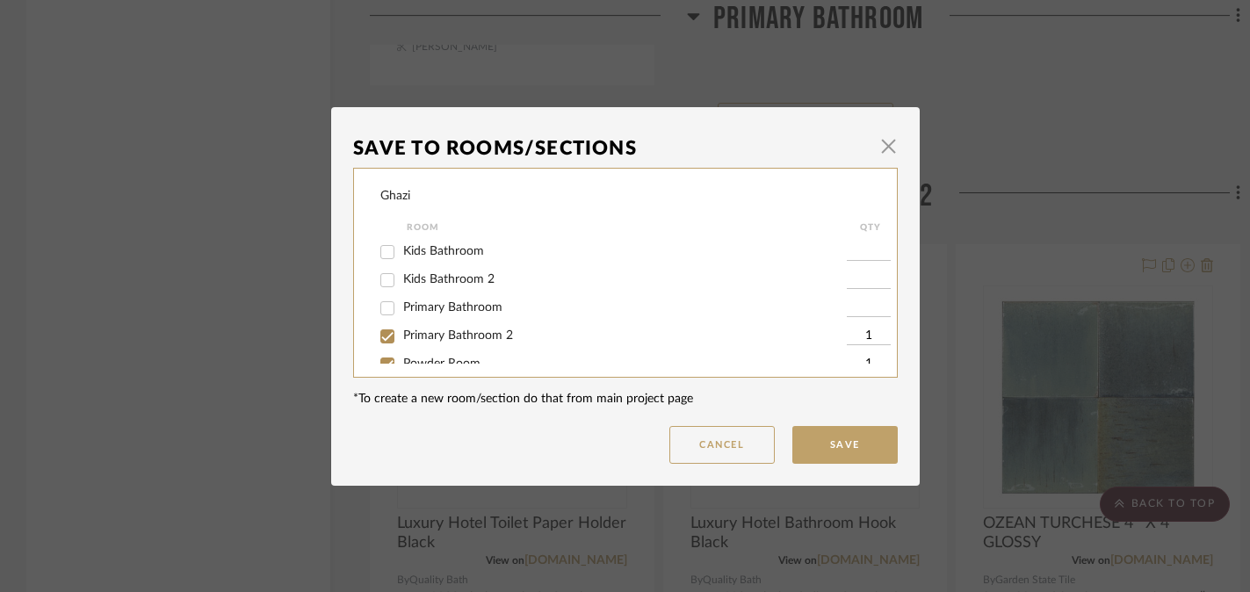
click at [477, 337] on span "Primary Bathroom 2" at bounding box center [458, 336] width 110 height 12
click at [402, 337] on input "Primary Bathroom 2" at bounding box center [387, 336] width 28 height 28
checkbox input "false"
click at [820, 445] on button "Save" at bounding box center [845, 445] width 105 height 38
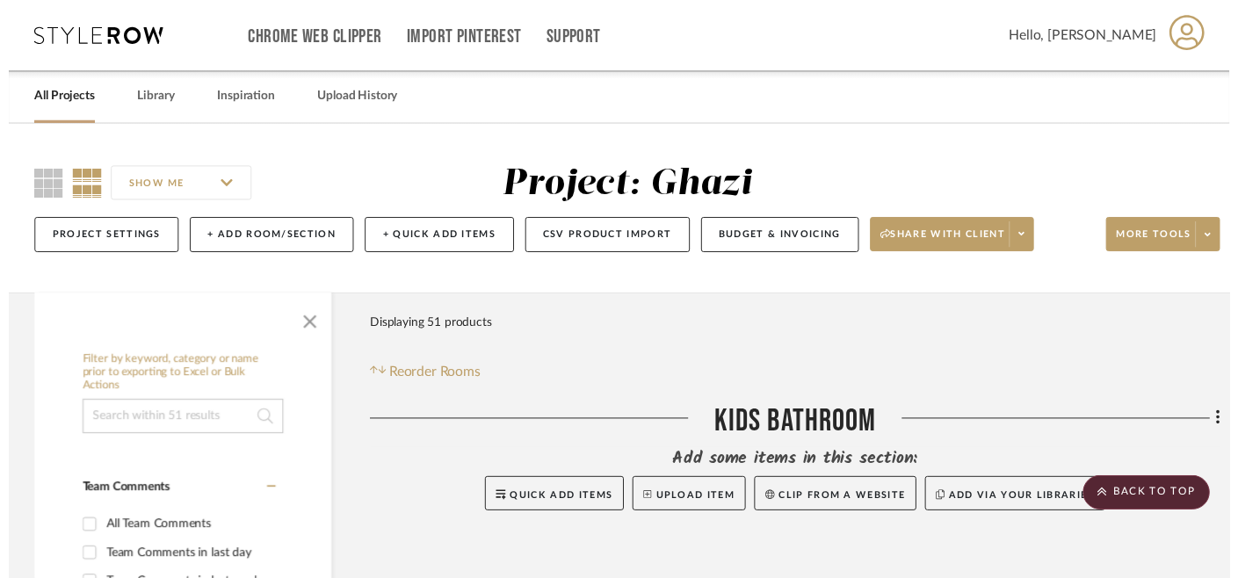
scroll to position [5388, 0]
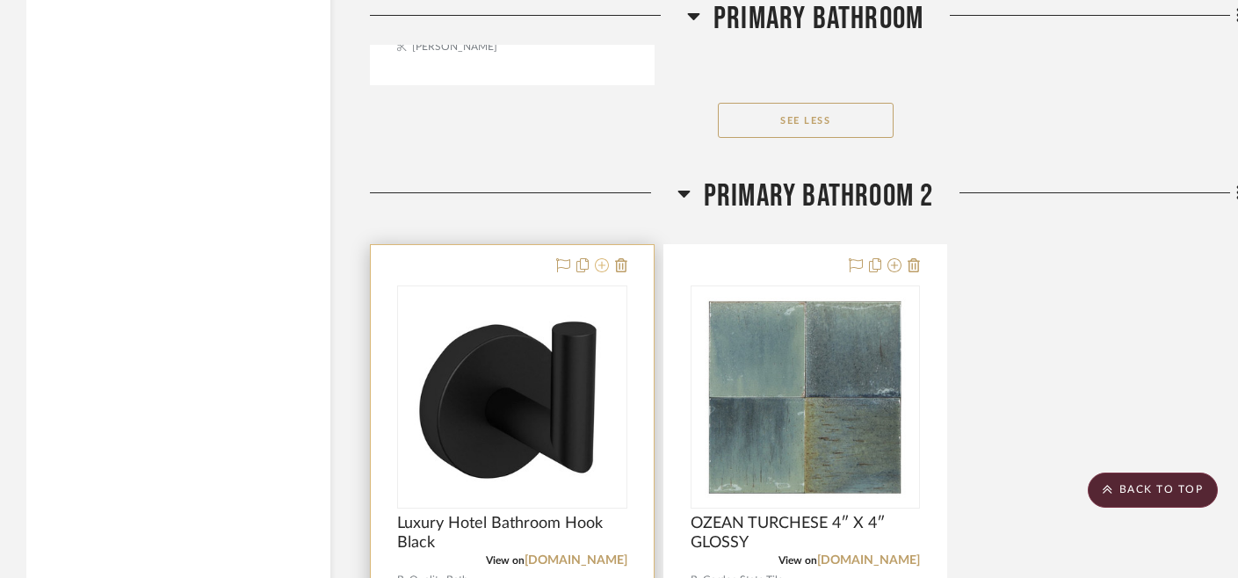
click at [599, 264] on icon at bounding box center [602, 265] width 14 height 14
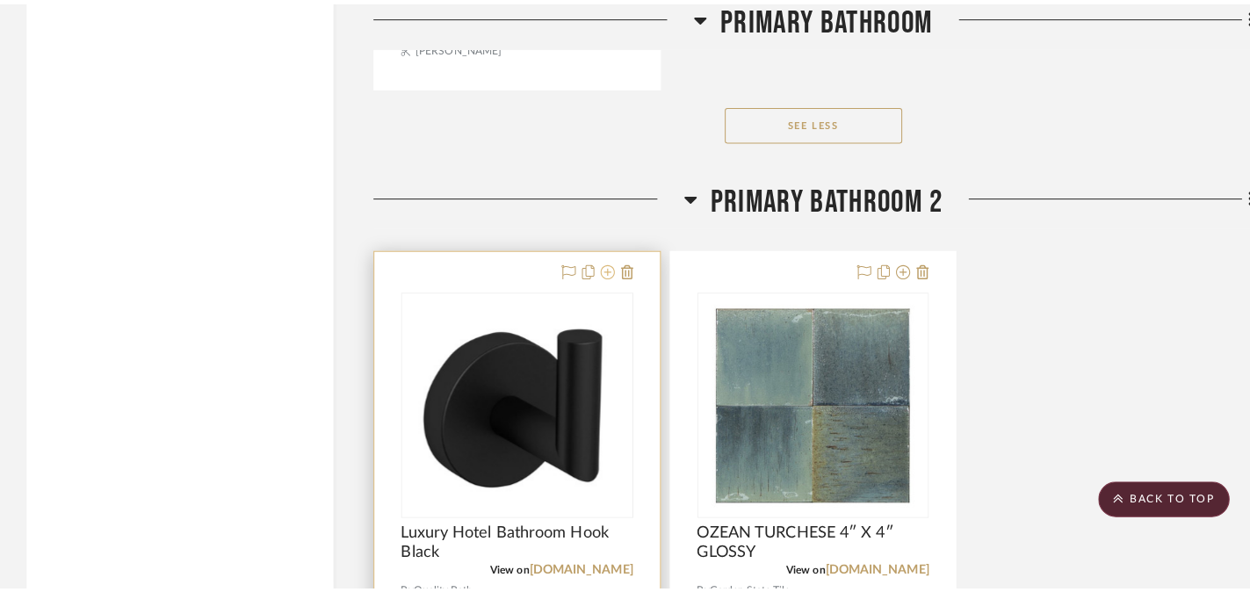
scroll to position [0, 0]
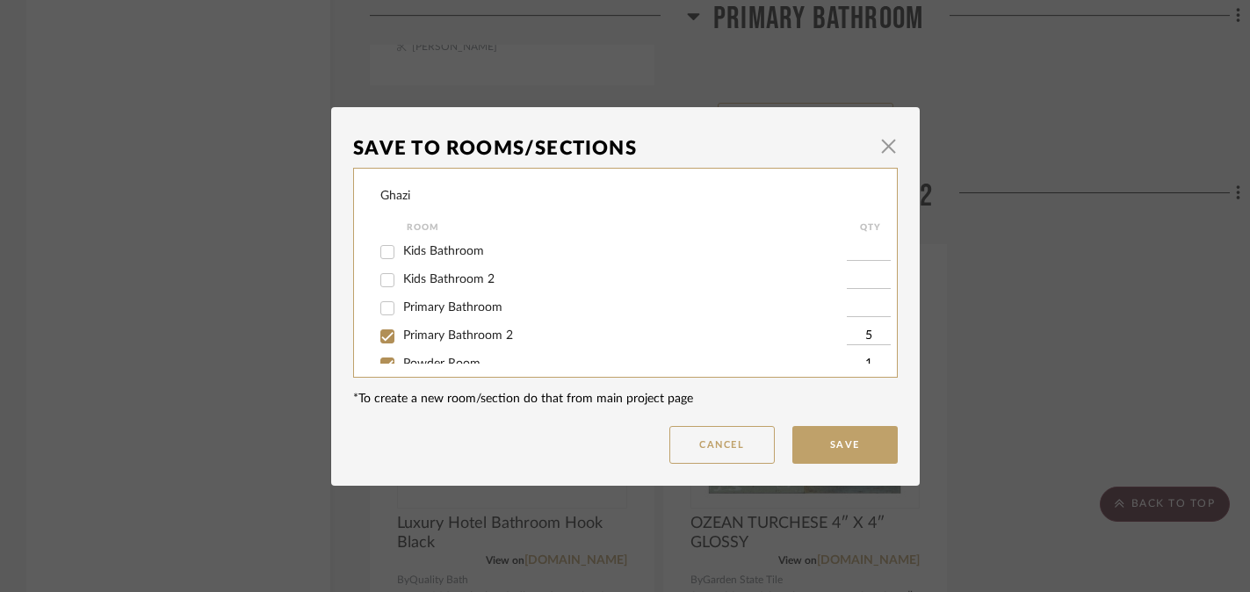
click at [451, 341] on span "Primary Bathroom 2" at bounding box center [458, 336] width 110 height 12
click at [402, 341] on input "Primary Bathroom 2" at bounding box center [387, 336] width 28 height 28
checkbox input "false"
click at [799, 431] on button "Save" at bounding box center [845, 445] width 105 height 38
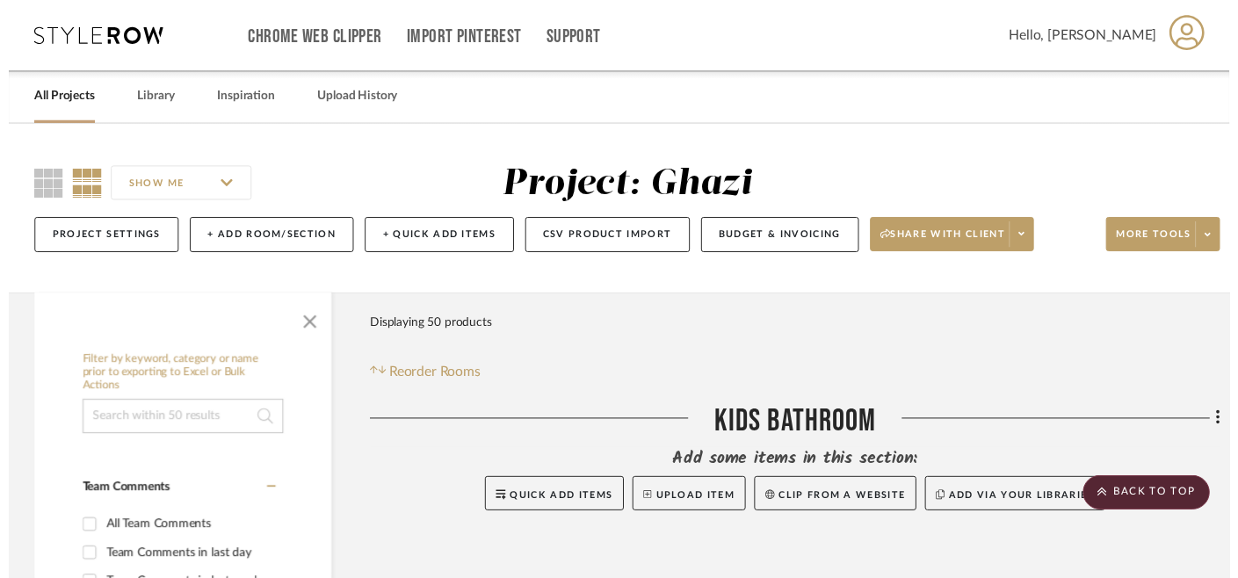
scroll to position [5388, 0]
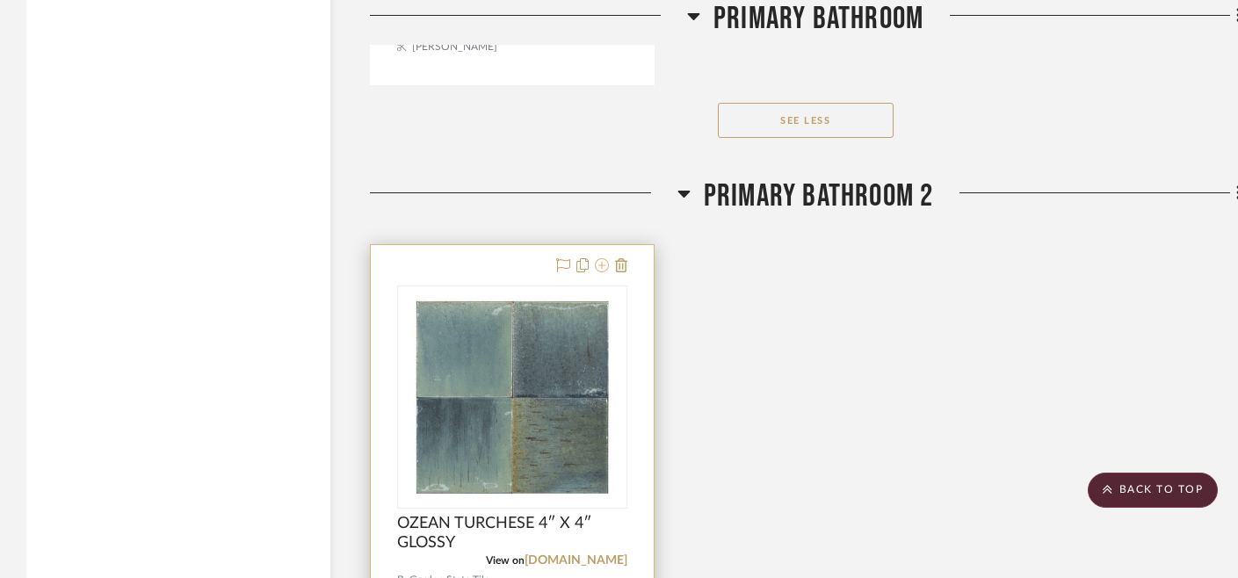
click at [608, 259] on fa-icon at bounding box center [602, 266] width 14 height 14
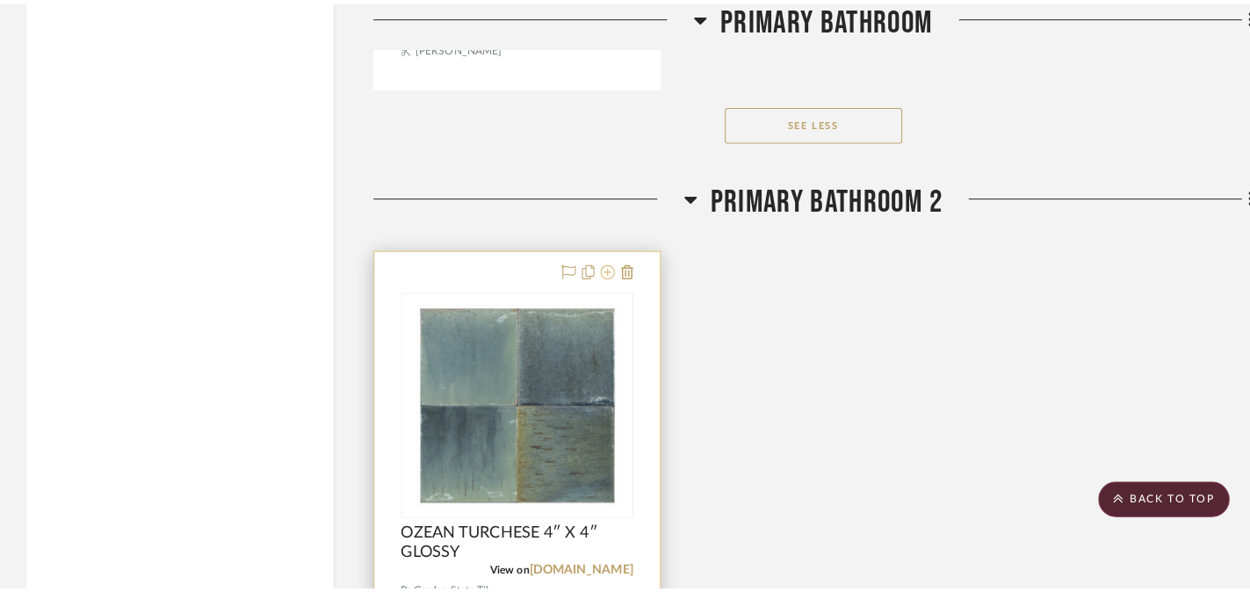
scroll to position [0, 0]
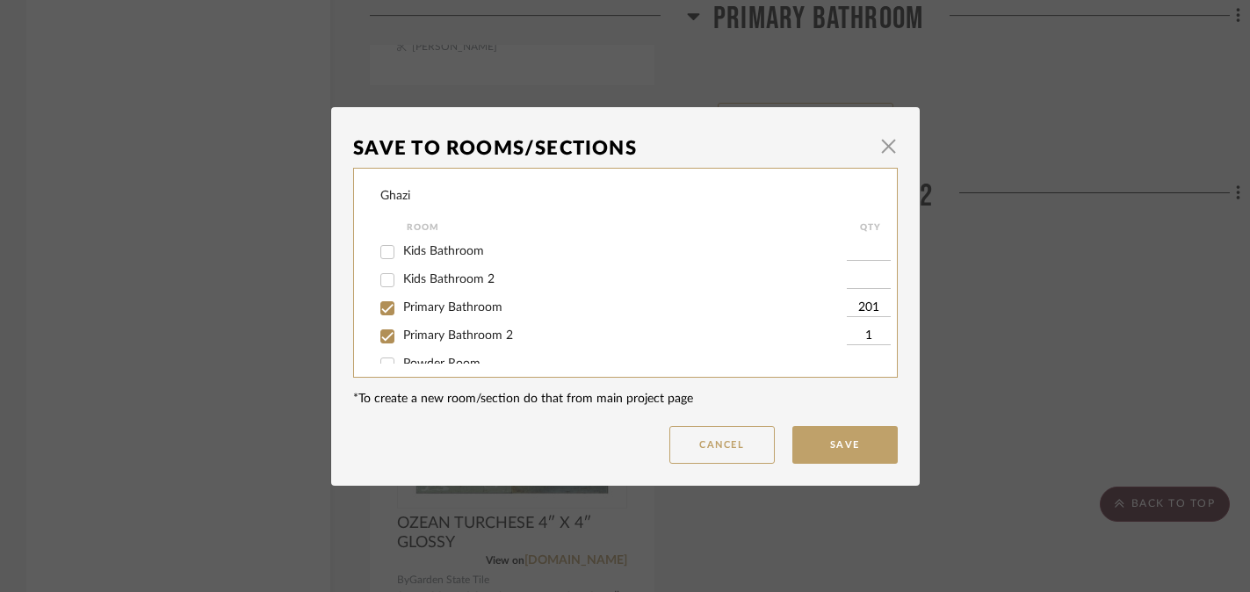
click at [468, 342] on span "Primary Bathroom 2" at bounding box center [458, 336] width 110 height 12
click at [402, 344] on input "Primary Bathroom 2" at bounding box center [387, 336] width 28 height 28
checkbox input "false"
click at [857, 437] on button "Save" at bounding box center [845, 445] width 105 height 38
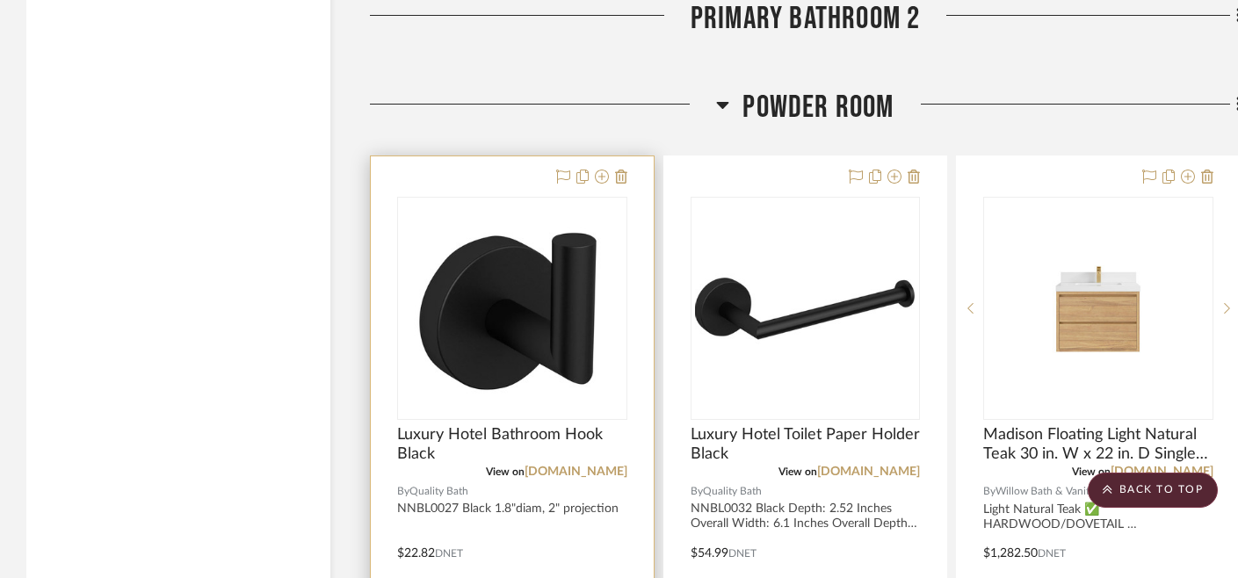
scroll to position [5654, 0]
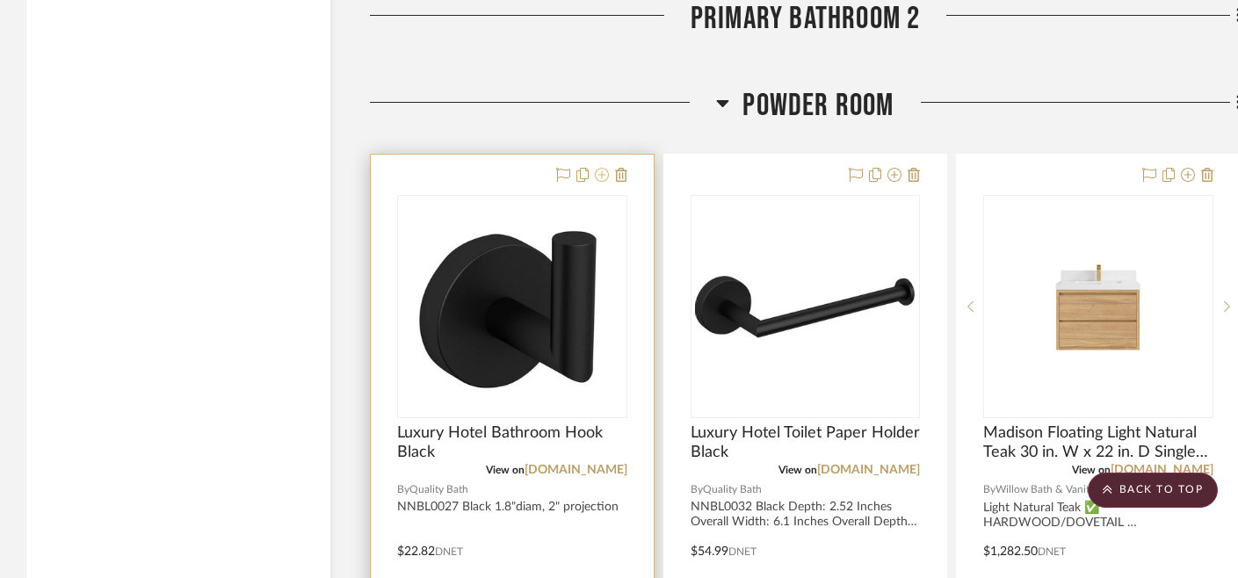
click at [600, 168] on icon at bounding box center [602, 175] width 14 height 14
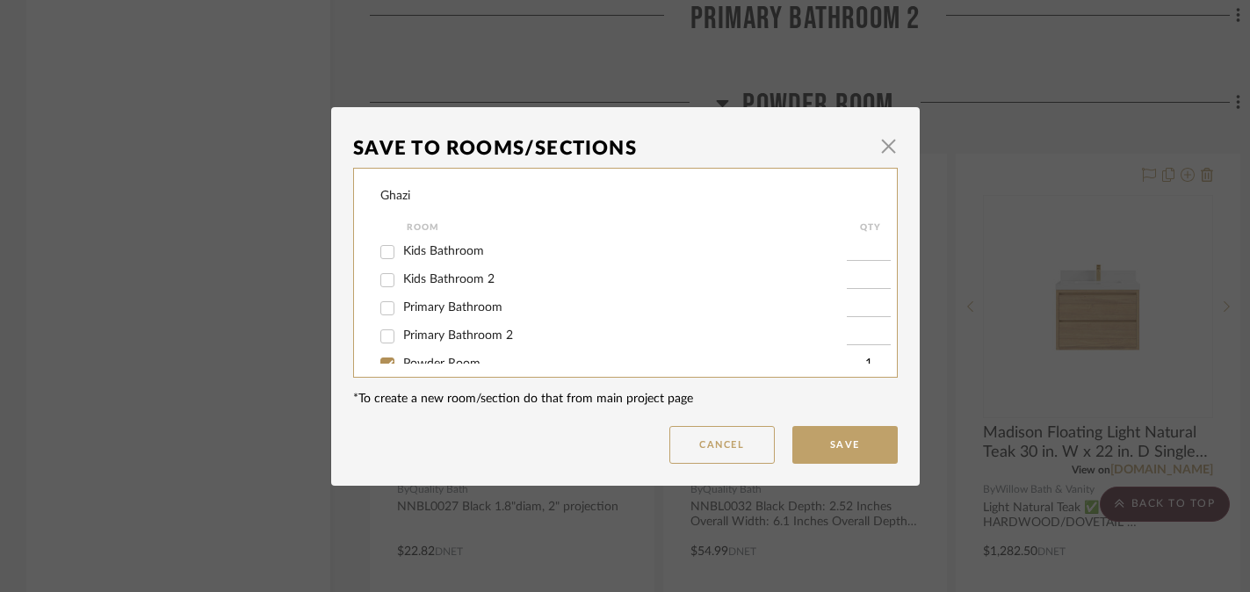
scroll to position [33, 0]
click at [440, 344] on div "Powder Room" at bounding box center [613, 332] width 467 height 28
click at [445, 337] on span "Powder Room" at bounding box center [441, 331] width 77 height 12
click at [402, 337] on input "Powder Room" at bounding box center [387, 332] width 28 height 28
checkbox input "false"
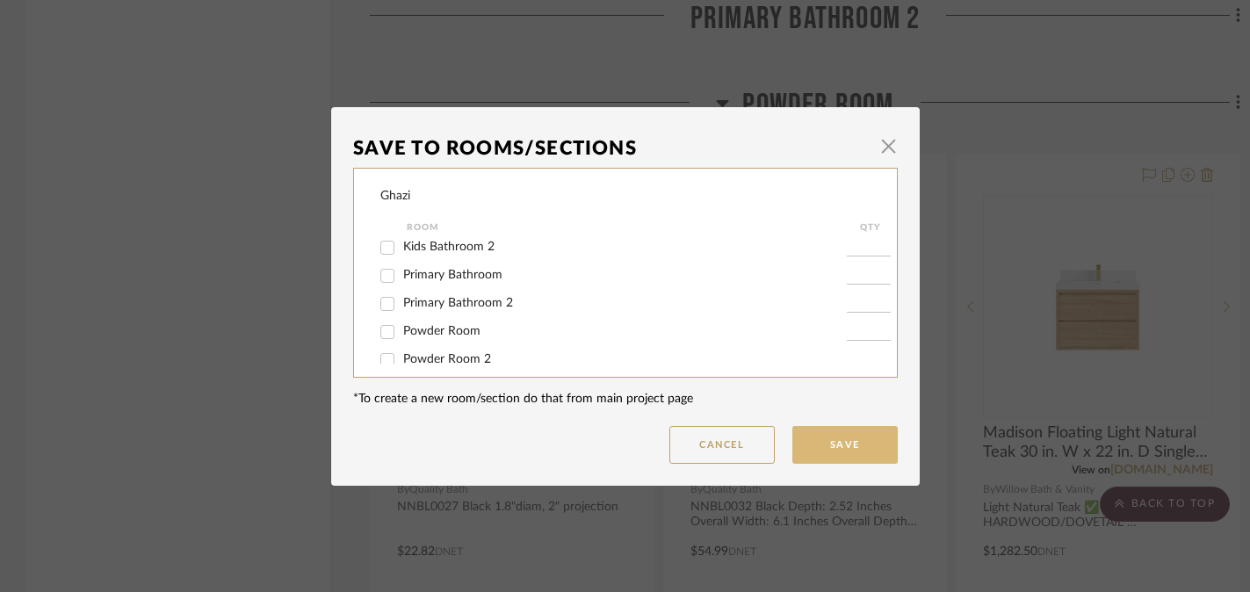
click at [858, 450] on button "Save" at bounding box center [845, 445] width 105 height 38
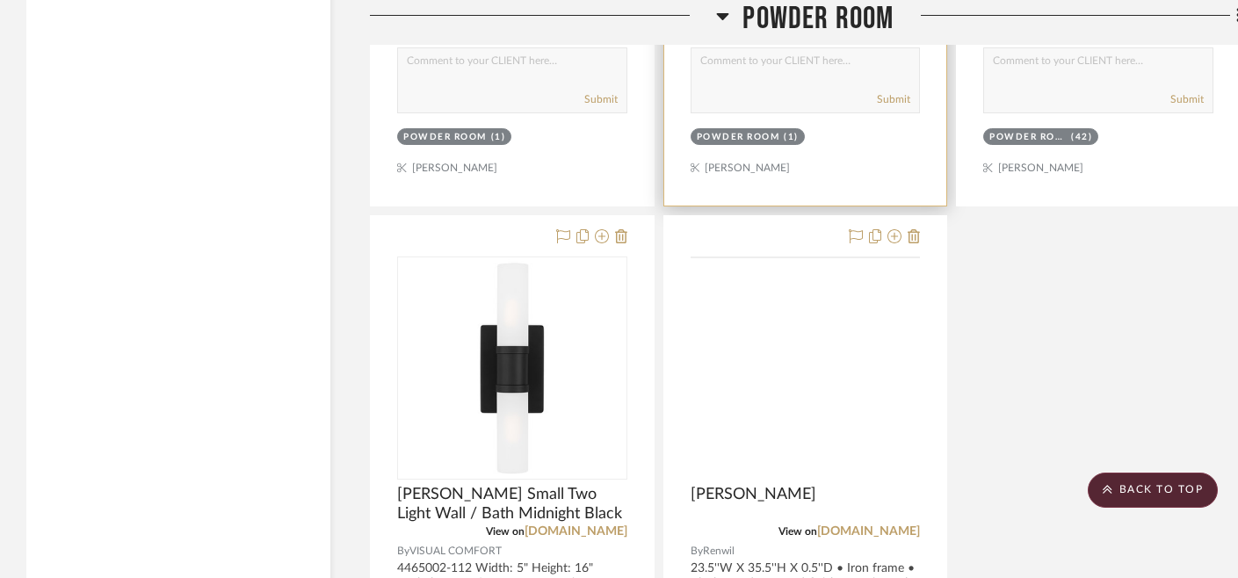
scroll to position [6387, 0]
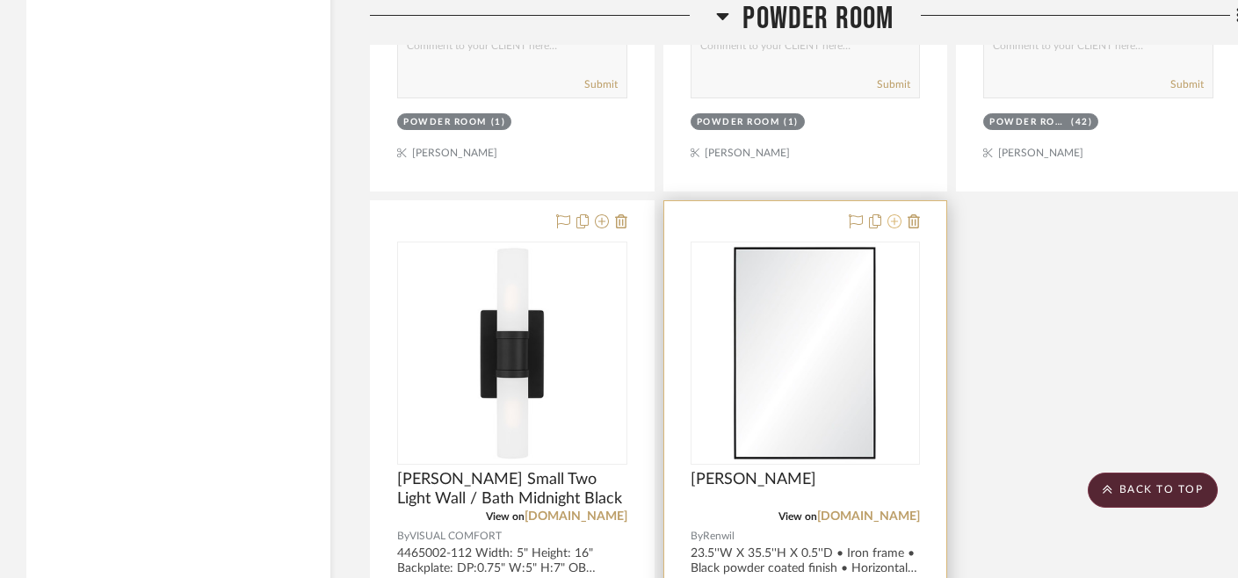
click at [900, 214] on icon at bounding box center [894, 221] width 14 height 14
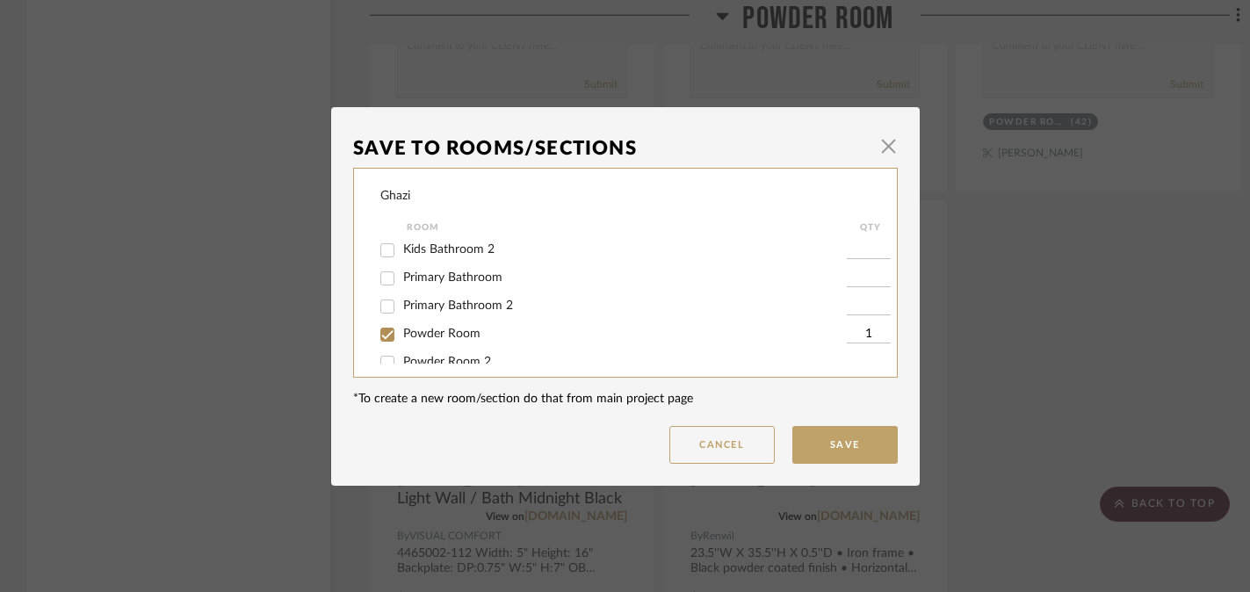
scroll to position [31, 0]
click at [423, 339] on span "Powder Room" at bounding box center [441, 333] width 77 height 12
click at [402, 341] on input "Powder Room" at bounding box center [387, 334] width 28 height 28
checkbox input "false"
click at [827, 444] on button "Save" at bounding box center [845, 445] width 105 height 38
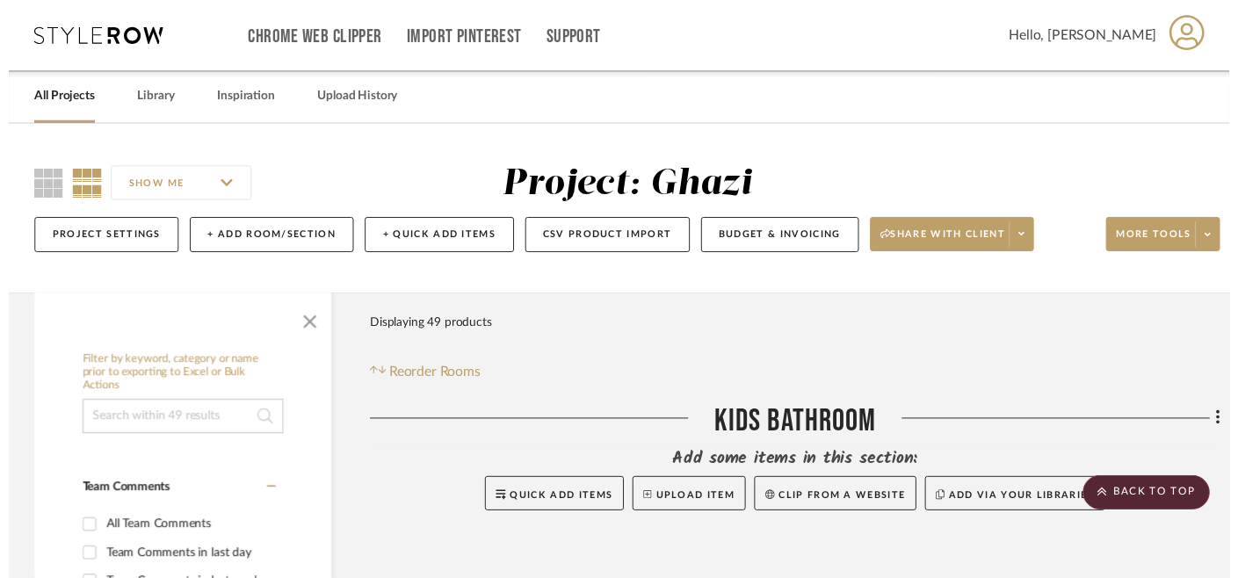
scroll to position [6387, 0]
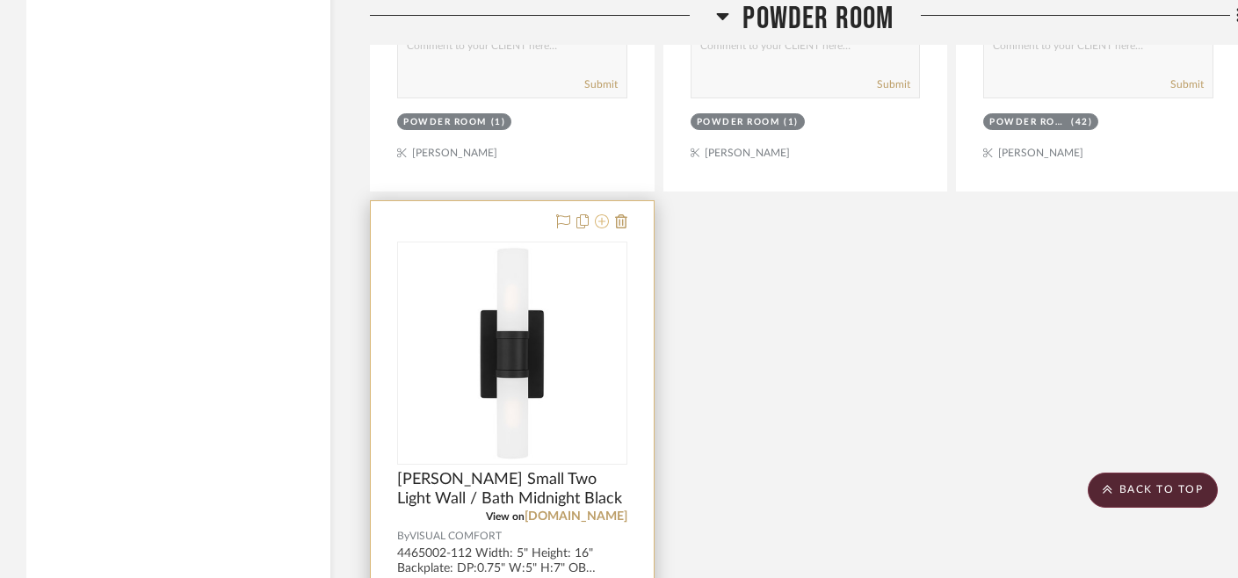
click at [603, 218] on icon at bounding box center [602, 221] width 14 height 14
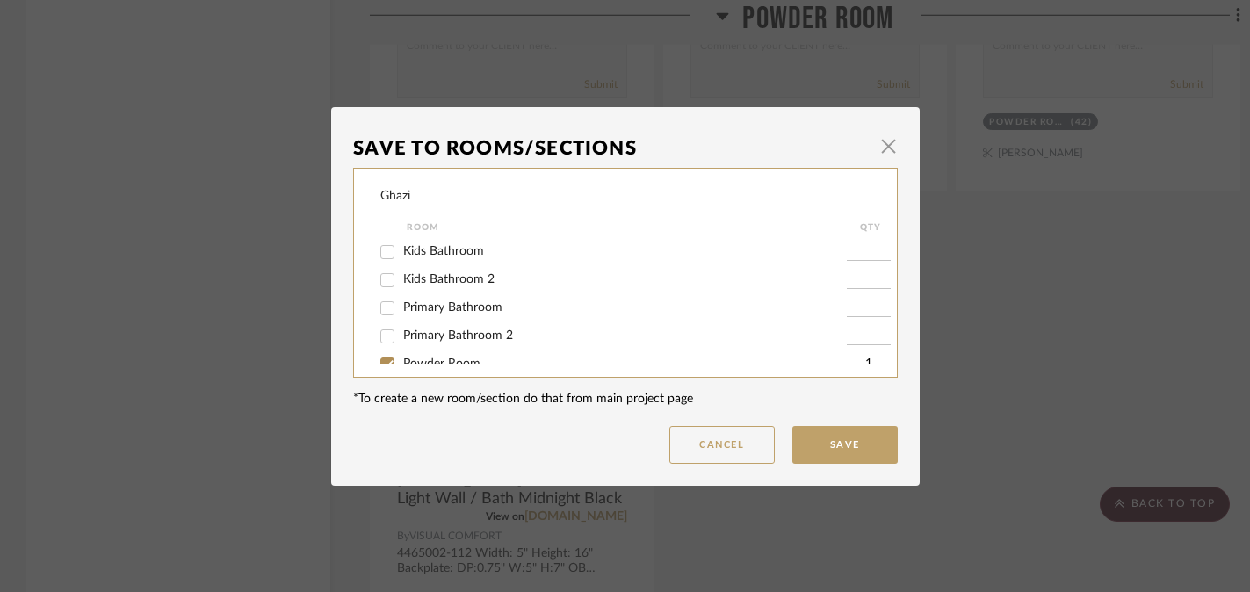
scroll to position [53, 0]
click at [426, 317] on span "Powder Room" at bounding box center [441, 311] width 77 height 12
click at [402, 317] on input "Powder Room" at bounding box center [387, 312] width 28 height 28
checkbox input "false"
click at [822, 442] on button "Save" at bounding box center [845, 445] width 105 height 38
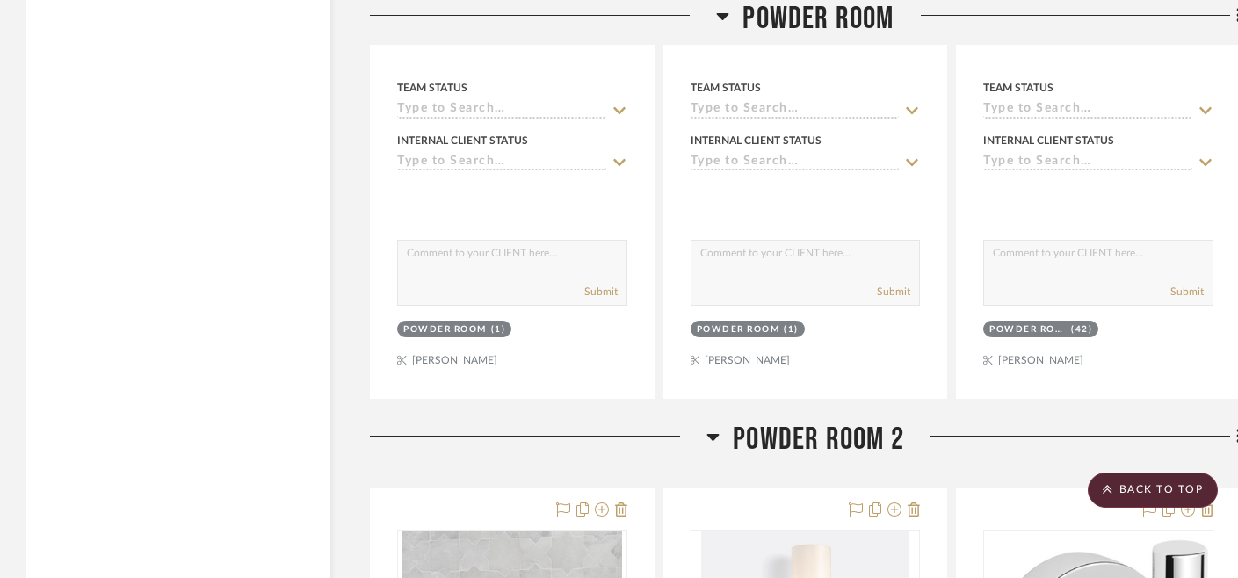
scroll to position [5890, 0]
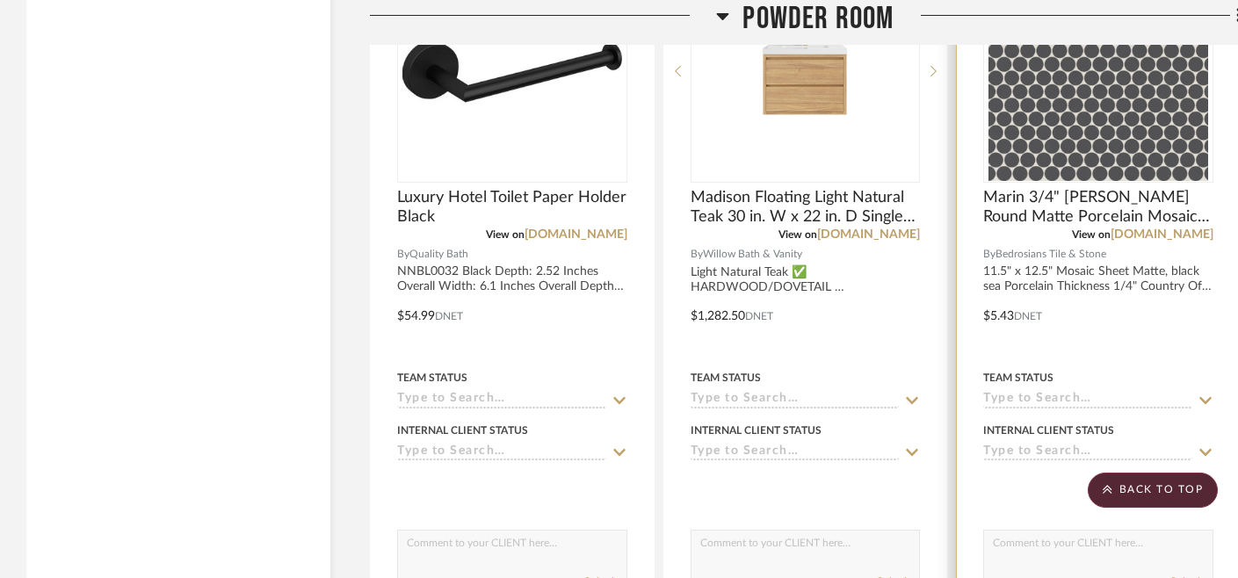
click at [1039, 451] on input at bounding box center [1087, 453] width 209 height 17
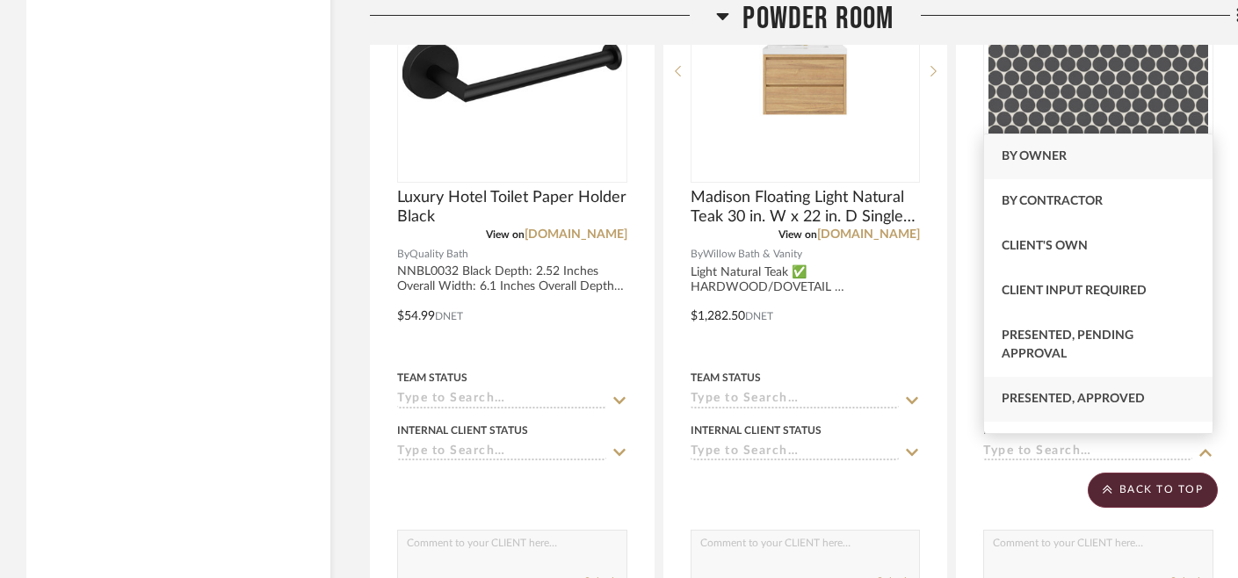
click at [1039, 404] on span "Presented, Approved" at bounding box center [1073, 399] width 143 height 12
type input "[DATE]"
type input "Presented, Approved"
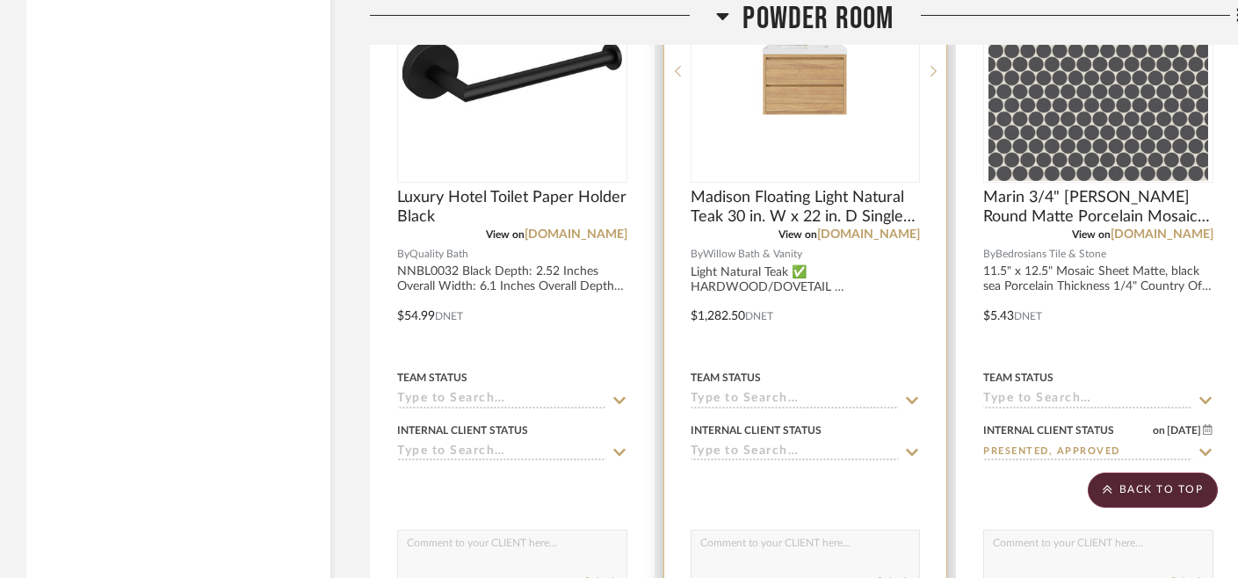
click at [731, 450] on input at bounding box center [795, 453] width 209 height 17
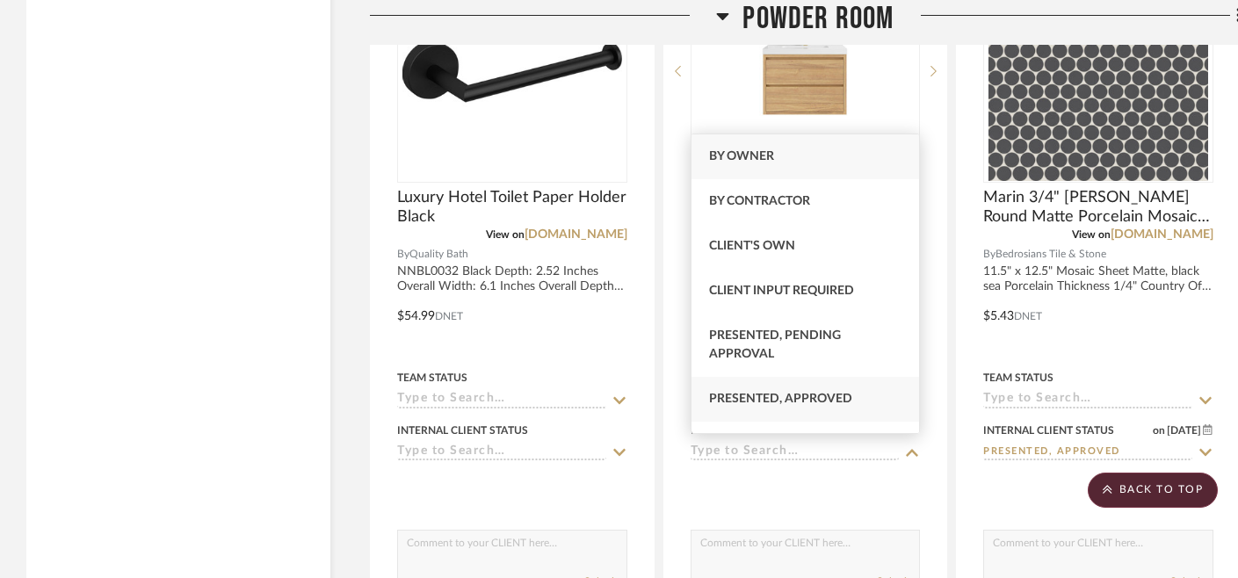
click at [727, 398] on span "Presented, Approved" at bounding box center [780, 399] width 143 height 12
type input "[DATE]"
type input "Presented, Approved"
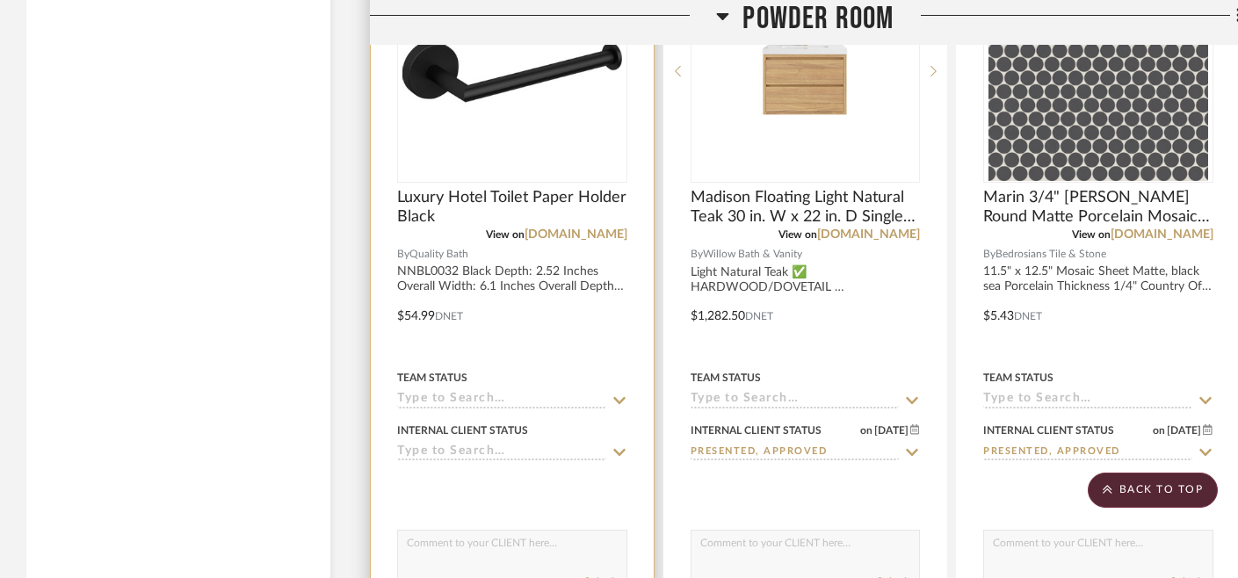
click at [516, 445] on input at bounding box center [501, 453] width 209 height 17
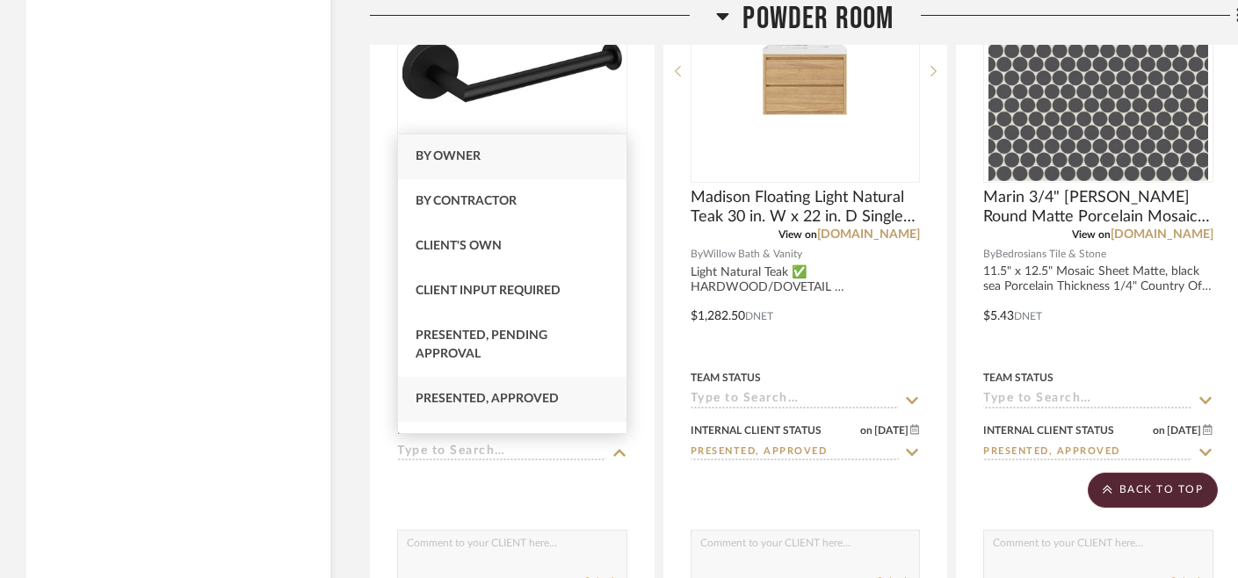
click at [516, 398] on span "Presented, Approved" at bounding box center [487, 399] width 143 height 12
type input "[DATE]"
type input "Presented, Approved"
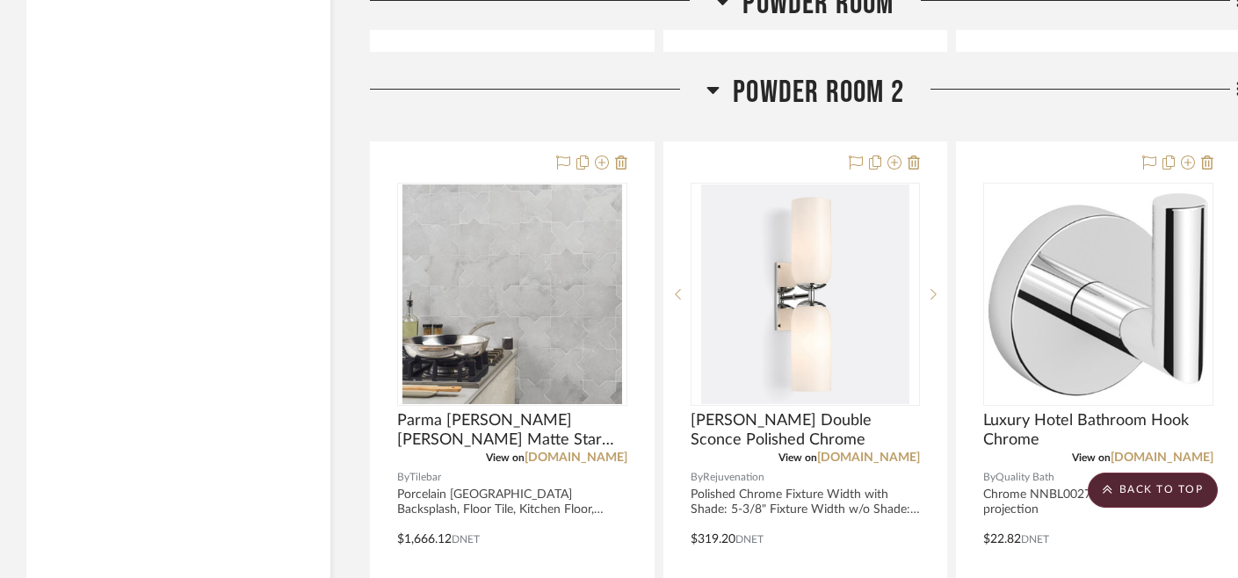
scroll to position [6566, 0]
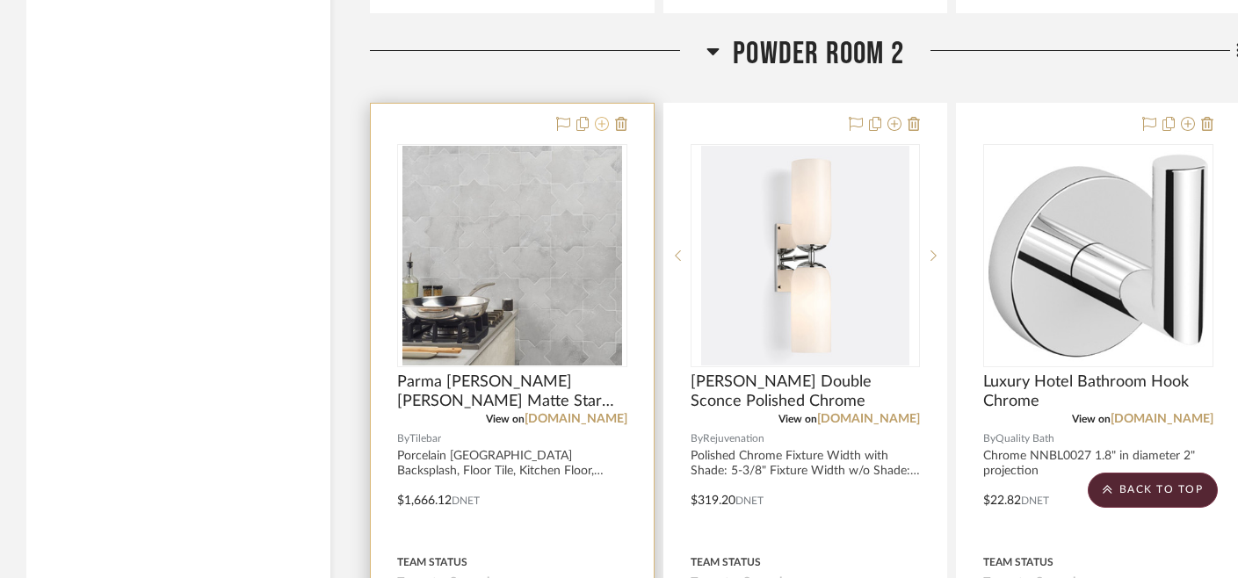
click at [597, 121] on icon at bounding box center [602, 124] width 14 height 14
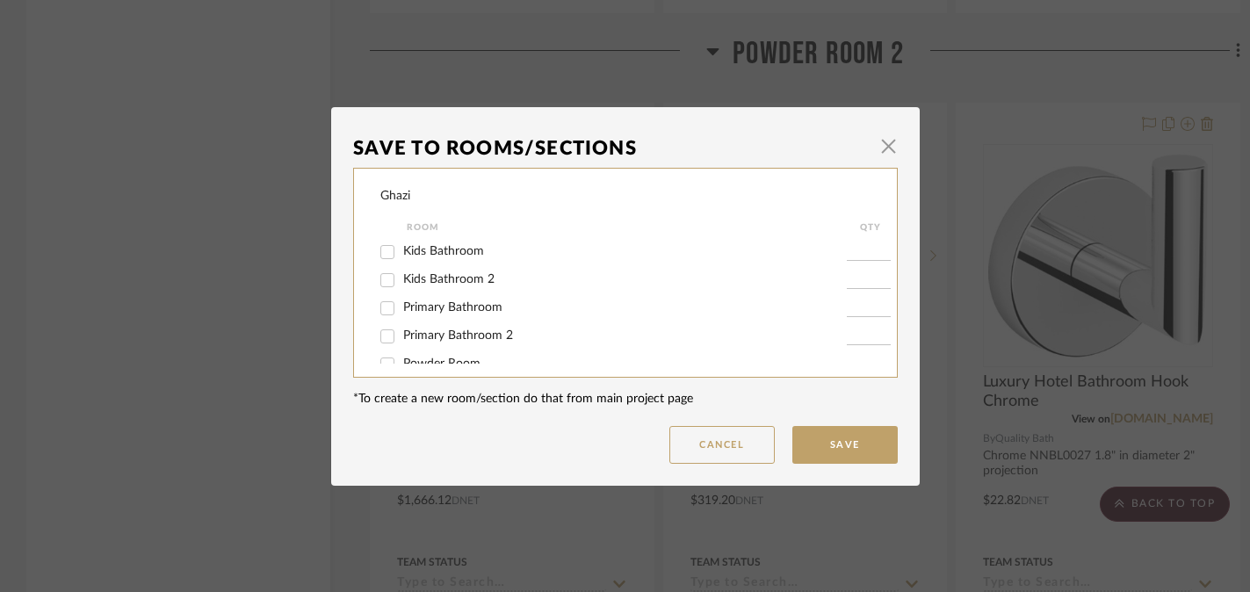
scroll to position [110, 0]
click at [382, 281] on input "Powder Room 2" at bounding box center [387, 289] width 28 height 28
checkbox input "false"
click at [858, 447] on button "Save" at bounding box center [845, 445] width 105 height 38
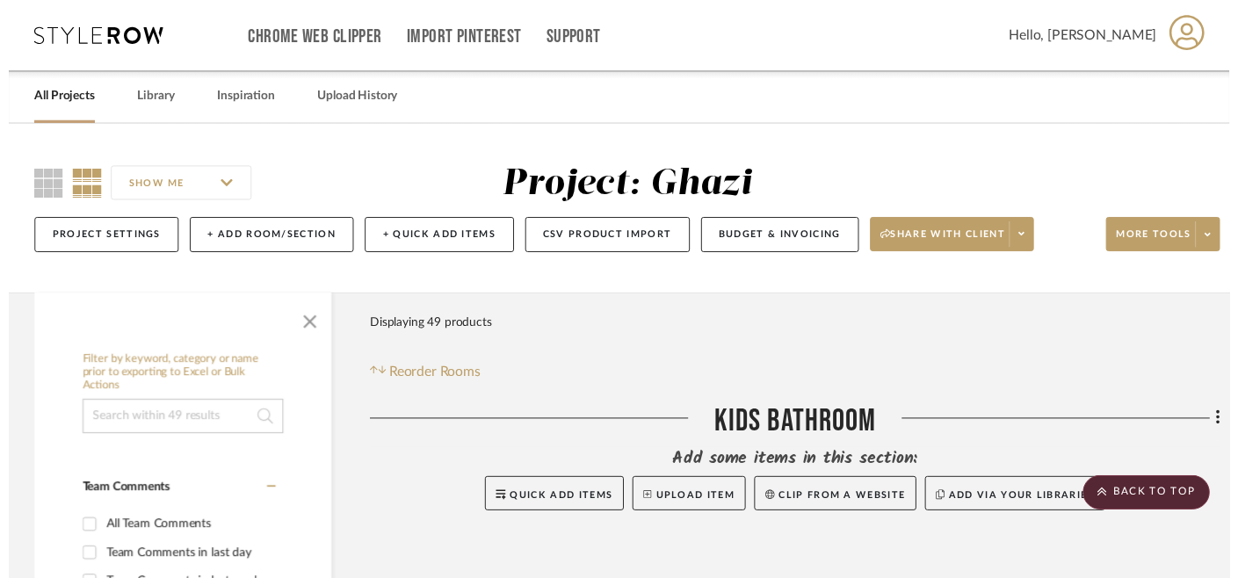
scroll to position [6566, 0]
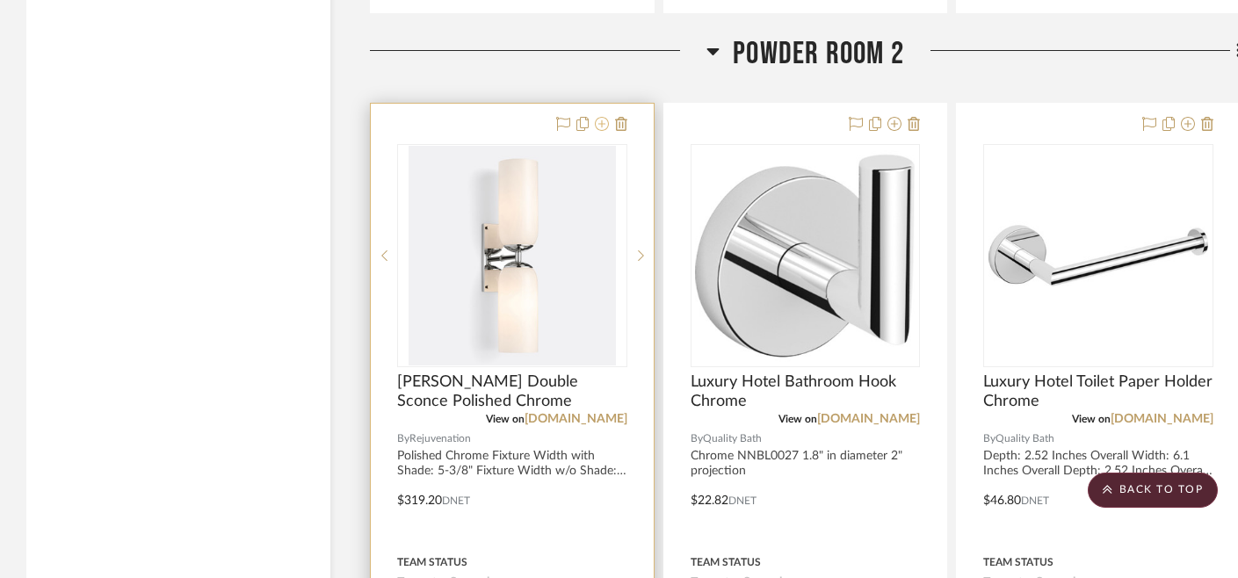
click at [600, 120] on icon at bounding box center [602, 124] width 14 height 14
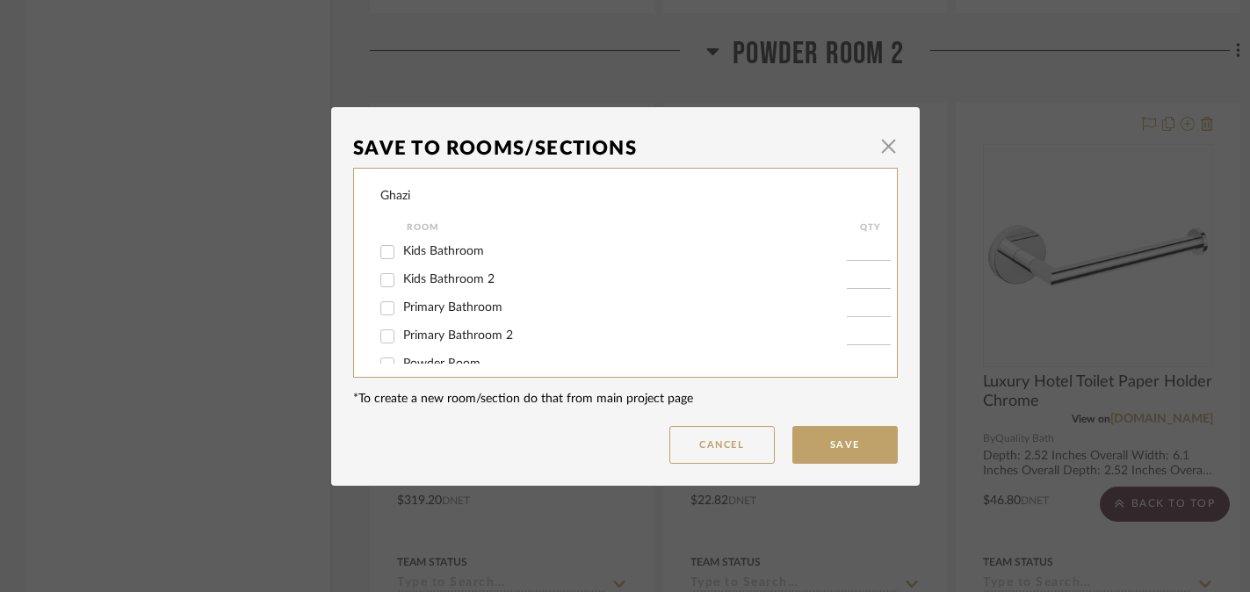
scroll to position [110, 0]
click at [422, 282] on span "Powder Room 2" at bounding box center [447, 288] width 88 height 12
click at [402, 279] on input "Powder Room 2" at bounding box center [387, 289] width 28 height 28
checkbox input "false"
click at [806, 435] on button "Save" at bounding box center [845, 445] width 105 height 38
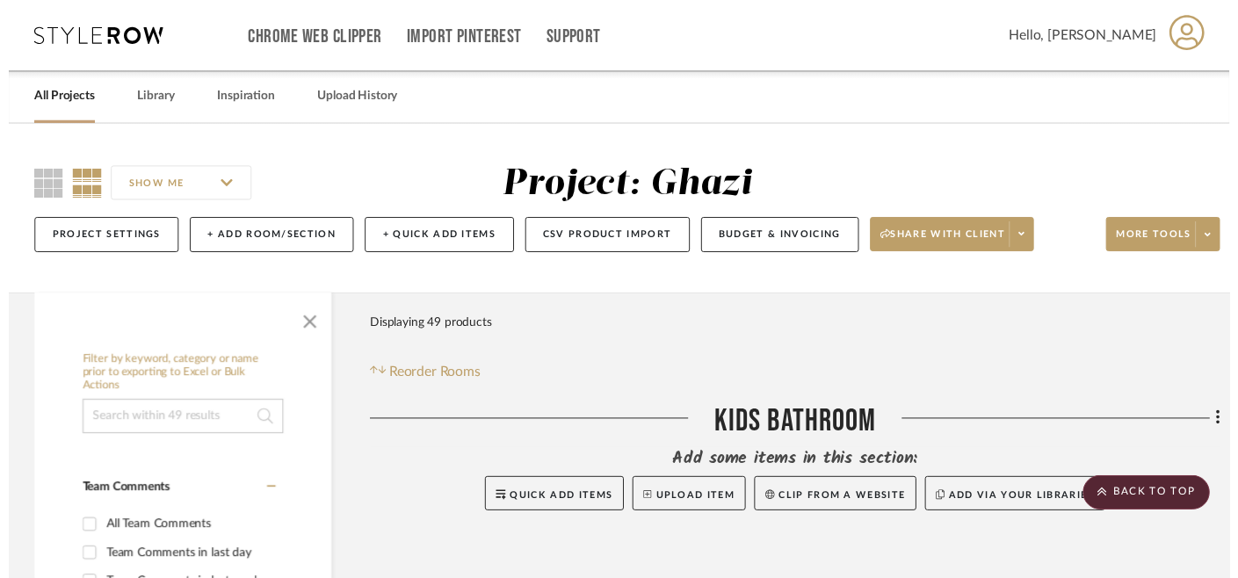
scroll to position [6566, 0]
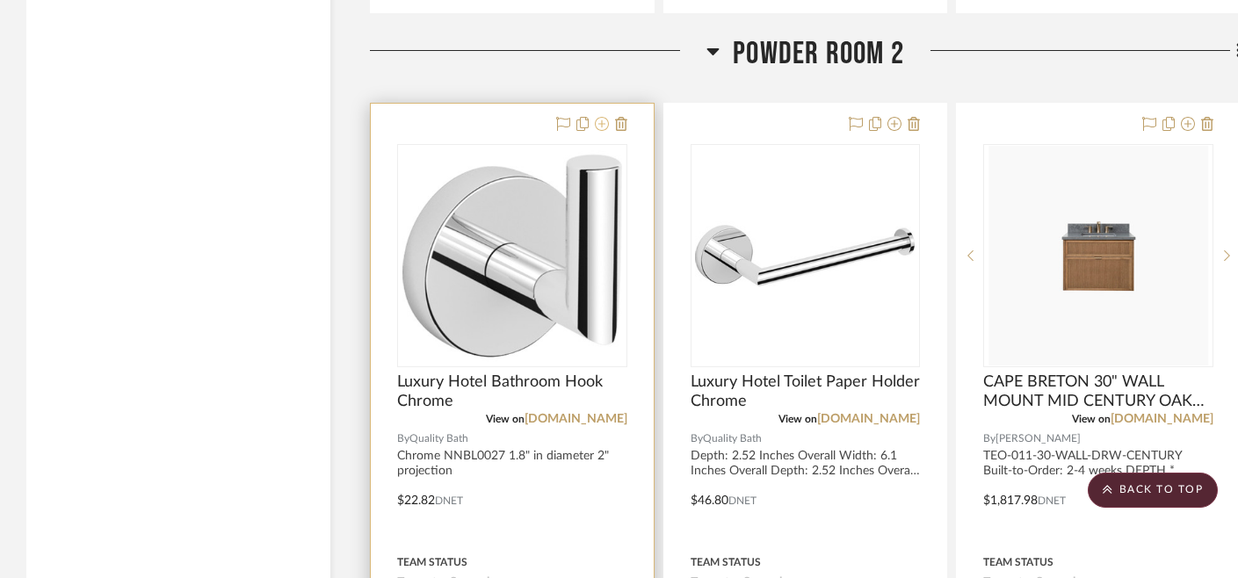
click at [601, 121] on icon at bounding box center [602, 124] width 14 height 14
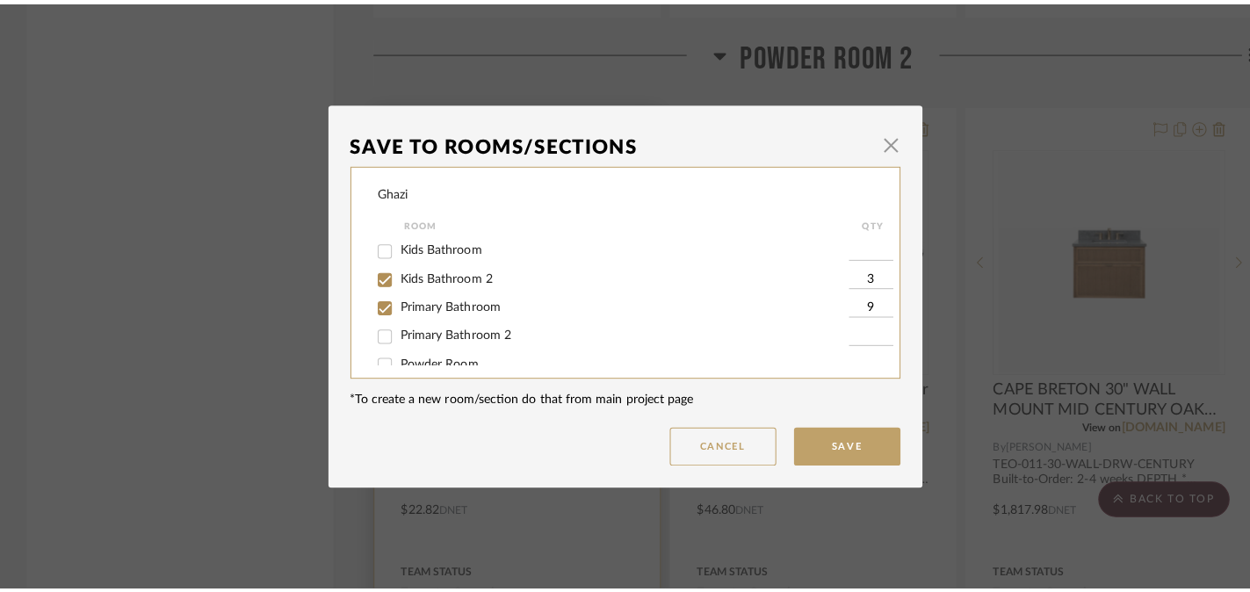
scroll to position [0, 0]
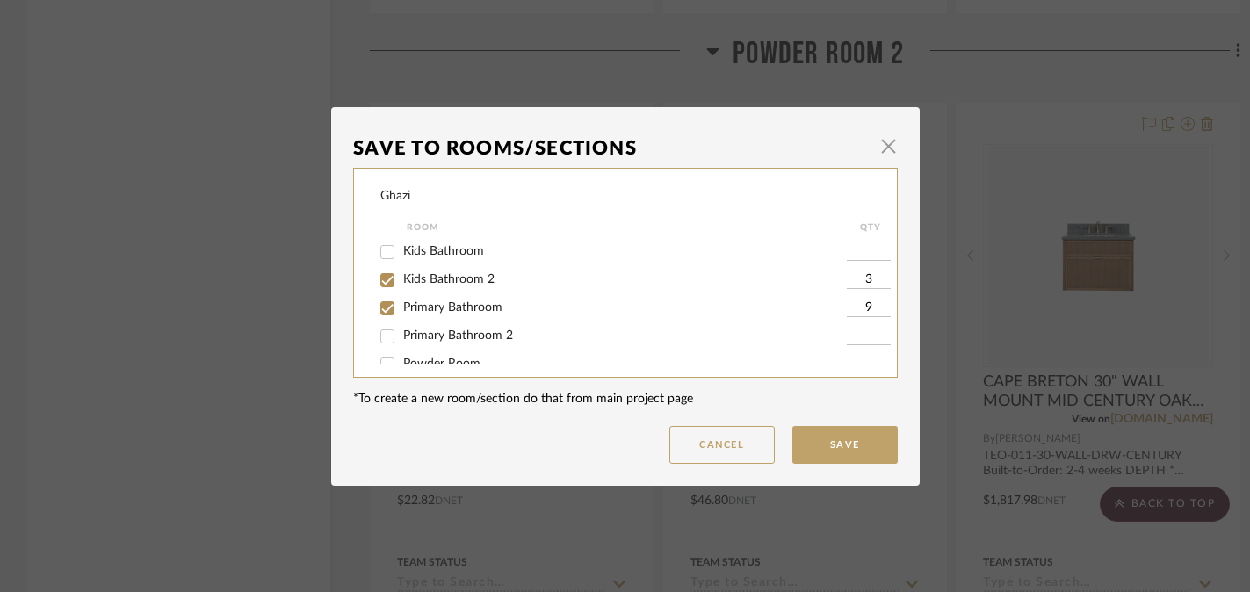
click at [432, 309] on span "Primary Bathroom" at bounding box center [452, 307] width 99 height 12
click at [402, 309] on input "Primary Bathroom" at bounding box center [387, 308] width 28 height 28
checkbox input "false"
click at [432, 309] on span "Primary Bathroom" at bounding box center [452, 307] width 99 height 12
click at [402, 309] on input "Primary Bathroom" at bounding box center [387, 308] width 28 height 28
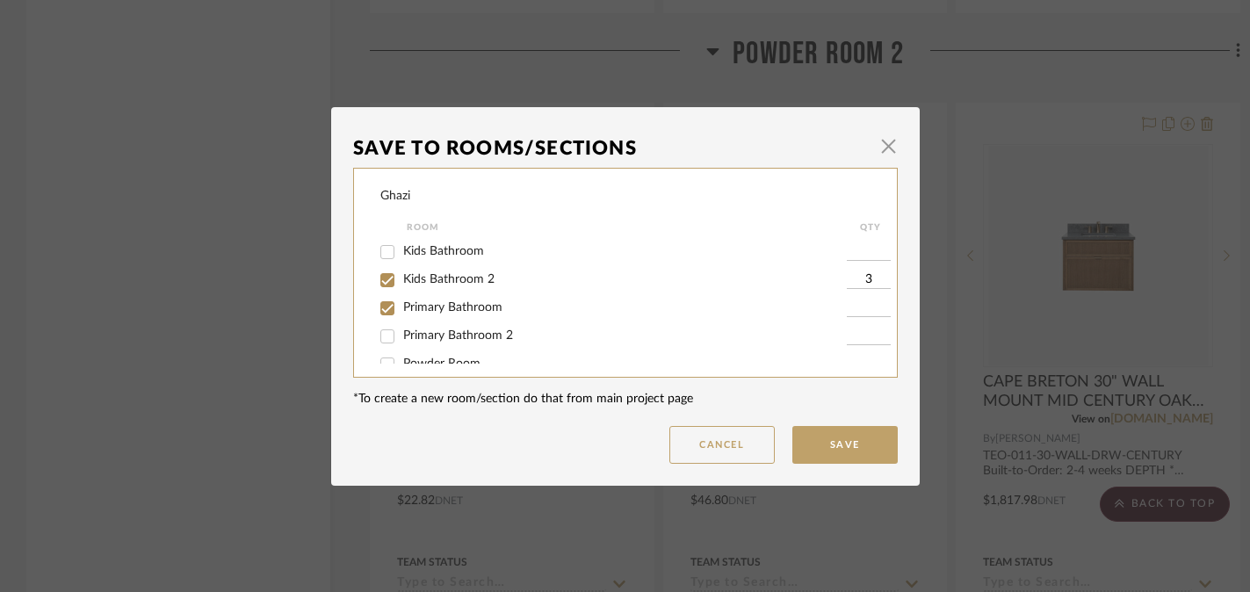
checkbox input "true"
type input "1"
click at [432, 287] on span "Powder Room 2" at bounding box center [447, 288] width 88 height 12
click at [402, 287] on input "Powder Room 2" at bounding box center [387, 289] width 28 height 28
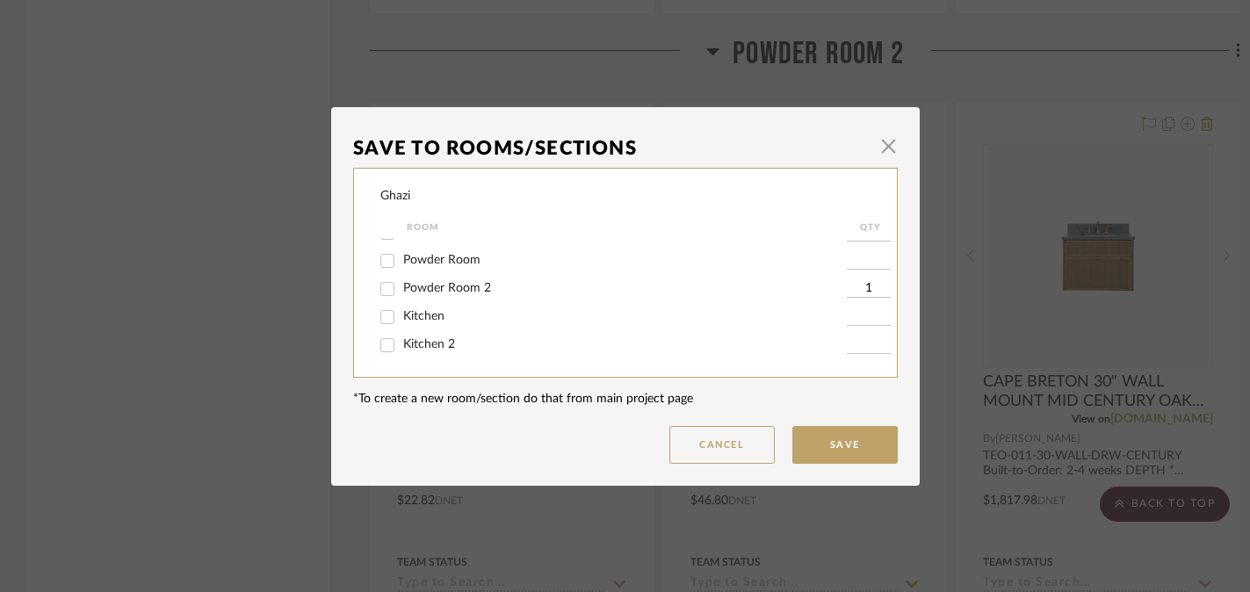
checkbox input "false"
click at [825, 453] on button "Save" at bounding box center [845, 445] width 105 height 38
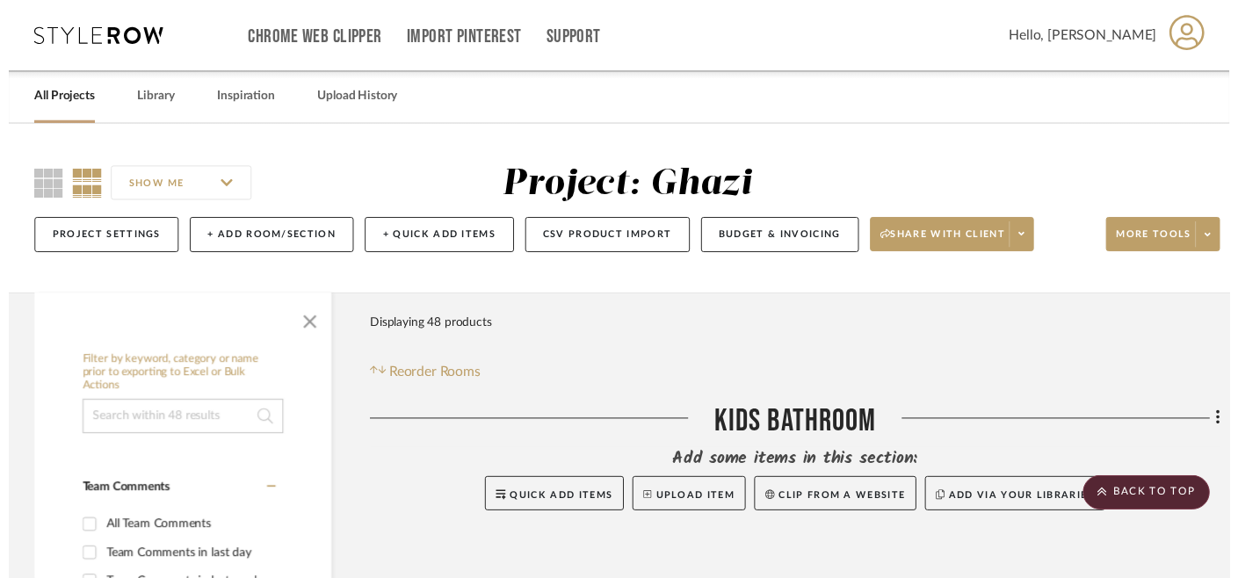
scroll to position [6566, 0]
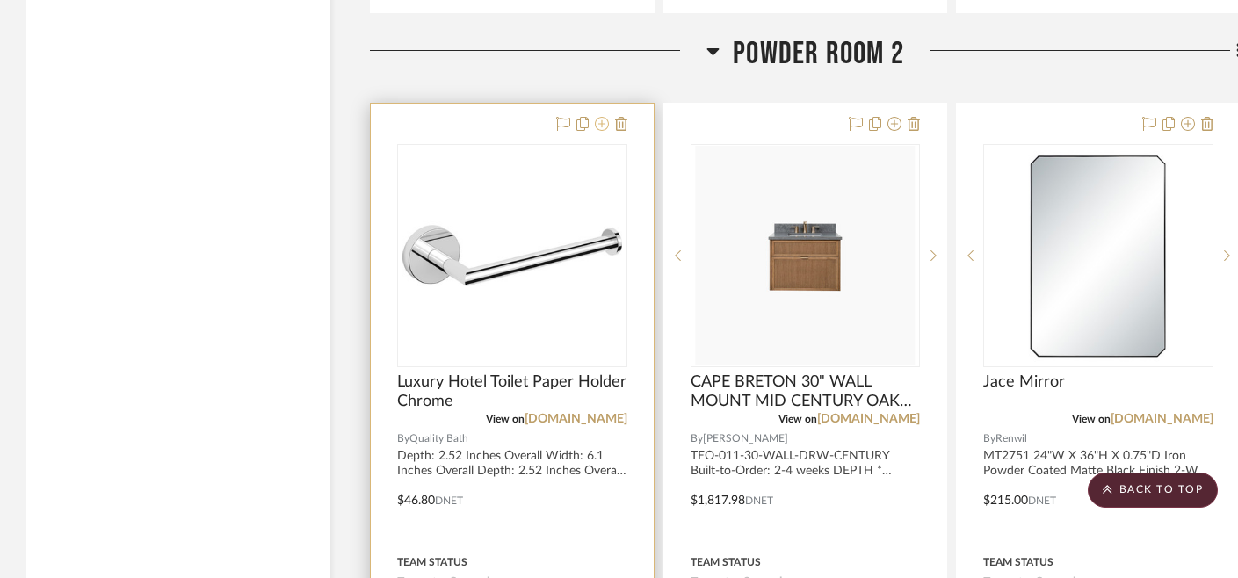
click at [603, 117] on icon at bounding box center [602, 124] width 14 height 14
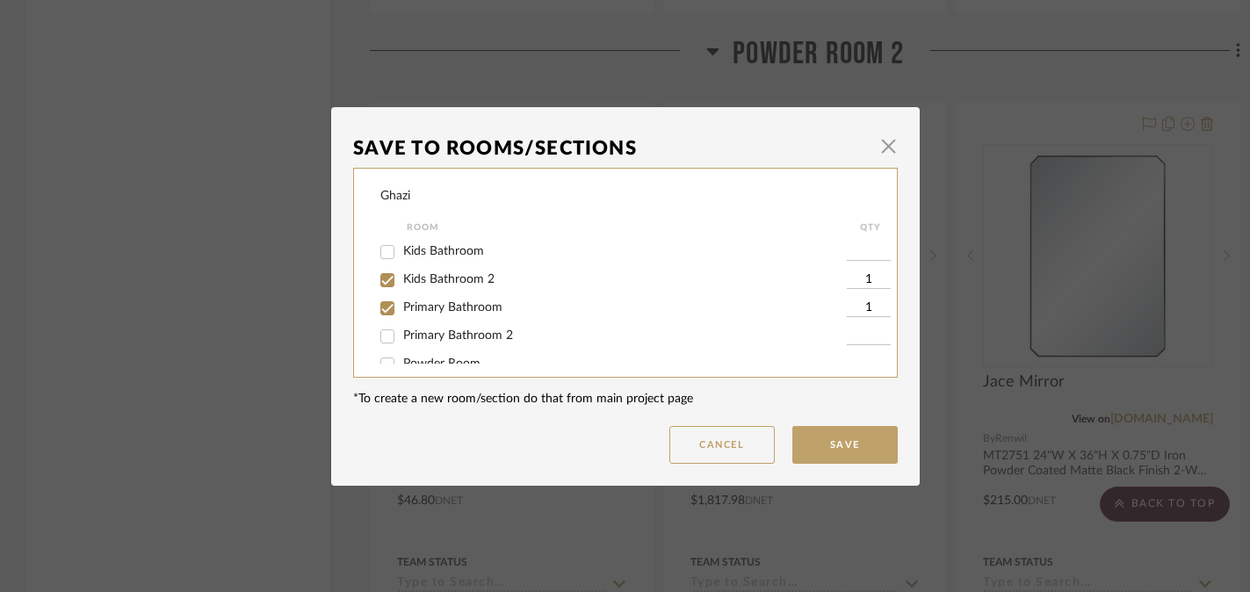
scroll to position [110, 0]
click at [446, 288] on span "Powder Room 2" at bounding box center [447, 288] width 88 height 12
click at [402, 288] on input "Powder Room 2" at bounding box center [387, 289] width 28 height 28
checkbox input "false"
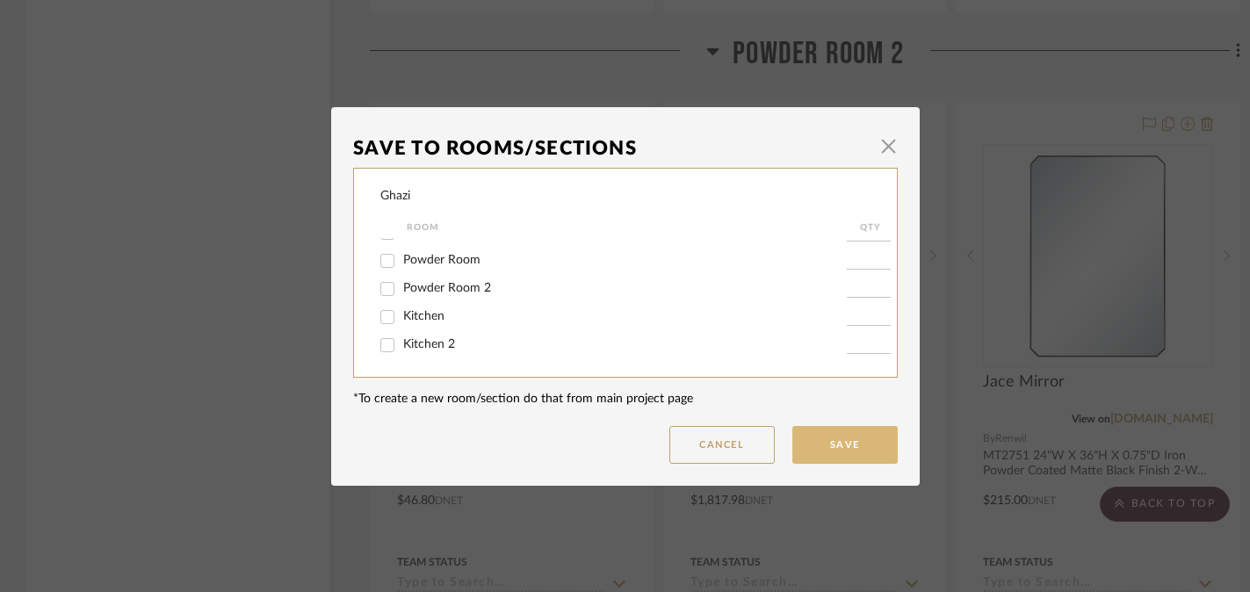
click at [832, 445] on button "Save" at bounding box center [845, 445] width 105 height 38
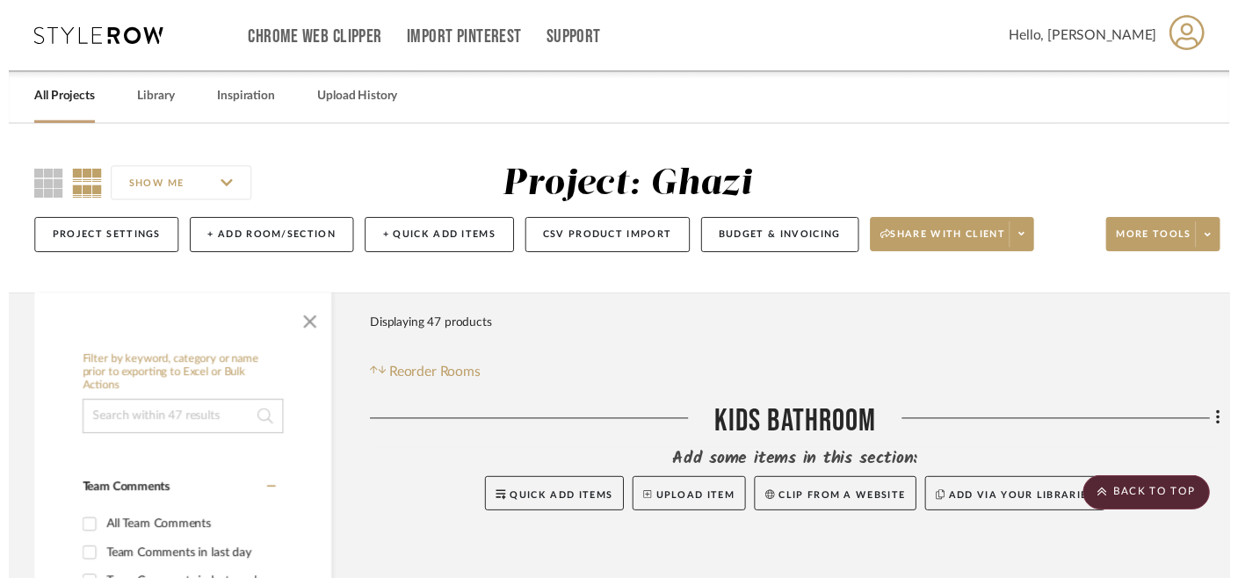
scroll to position [6566, 0]
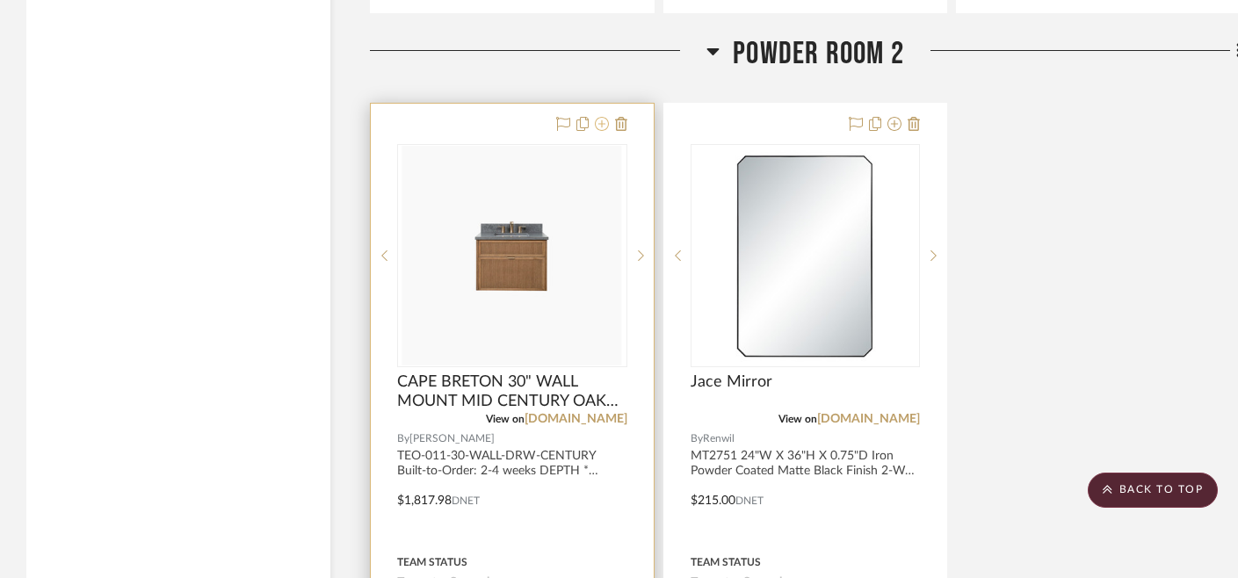
click at [602, 117] on icon at bounding box center [602, 124] width 14 height 14
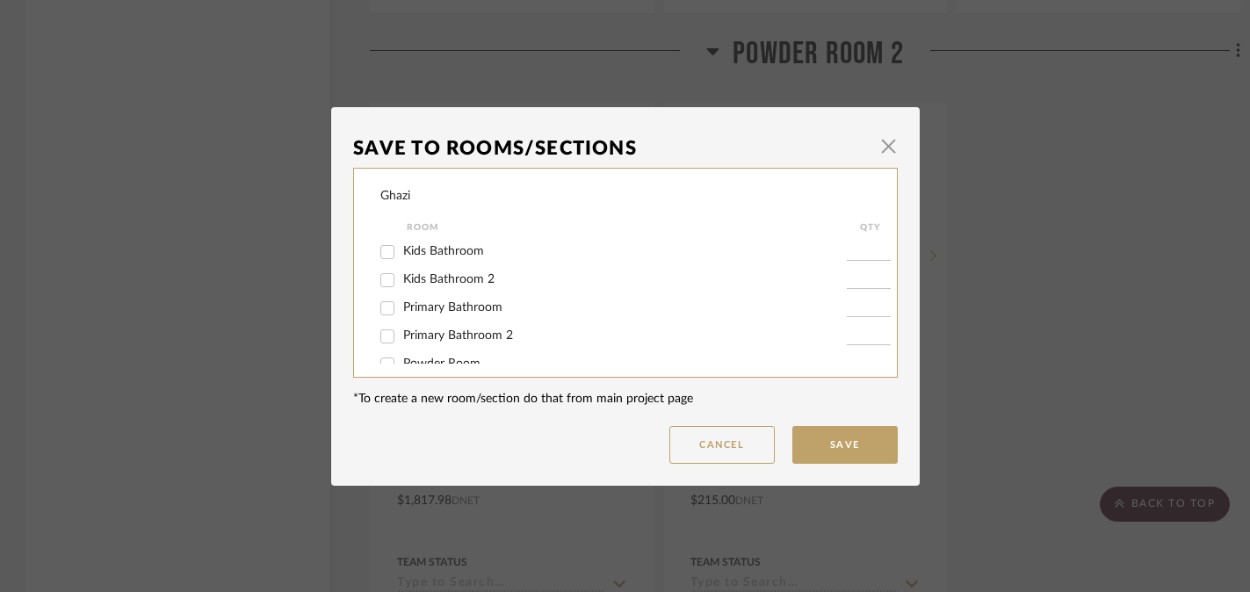
scroll to position [110, 0]
click at [453, 288] on span "Powder Room 2" at bounding box center [447, 288] width 88 height 12
click at [402, 288] on input "Powder Room 2" at bounding box center [387, 289] width 28 height 28
checkbox input "false"
click at [830, 450] on button "Save" at bounding box center [845, 445] width 105 height 38
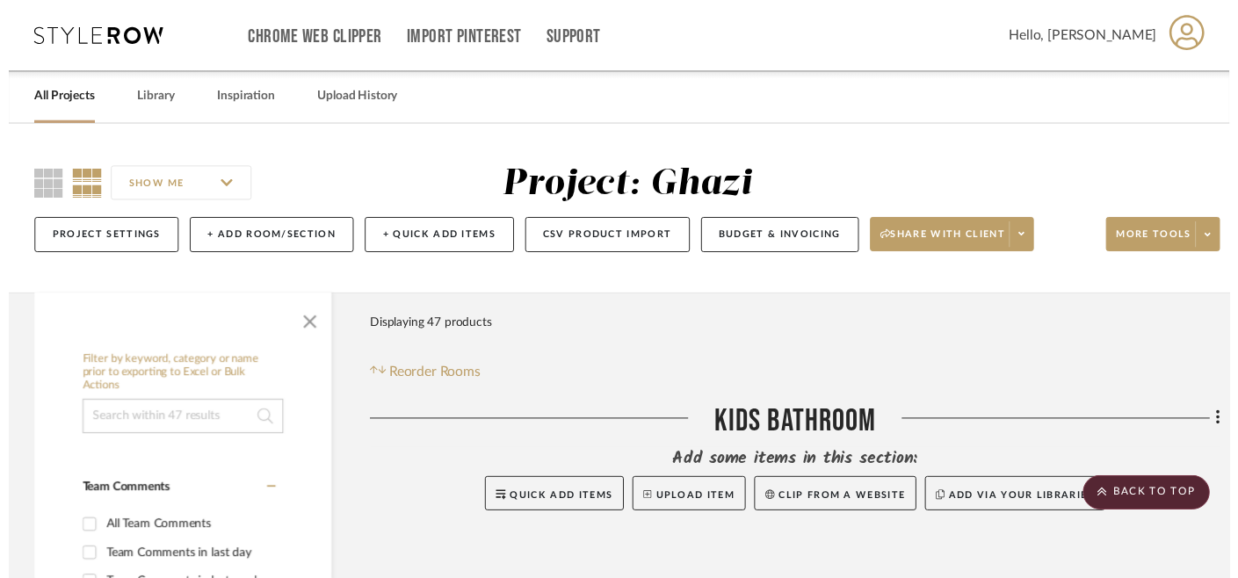
scroll to position [6566, 0]
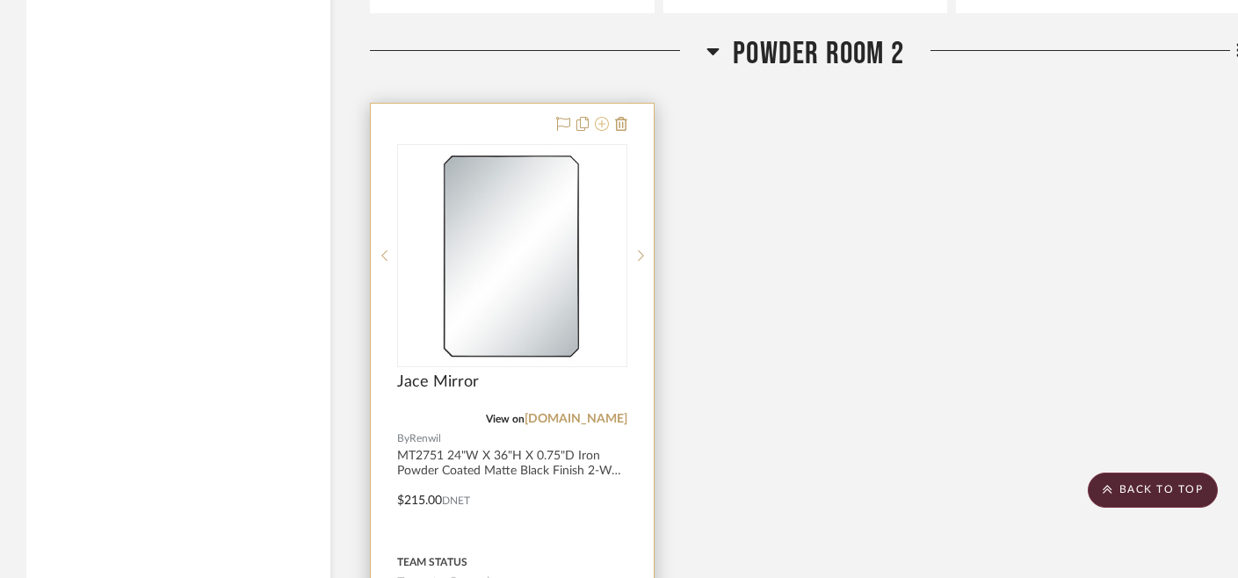
click at [604, 118] on icon at bounding box center [602, 124] width 14 height 14
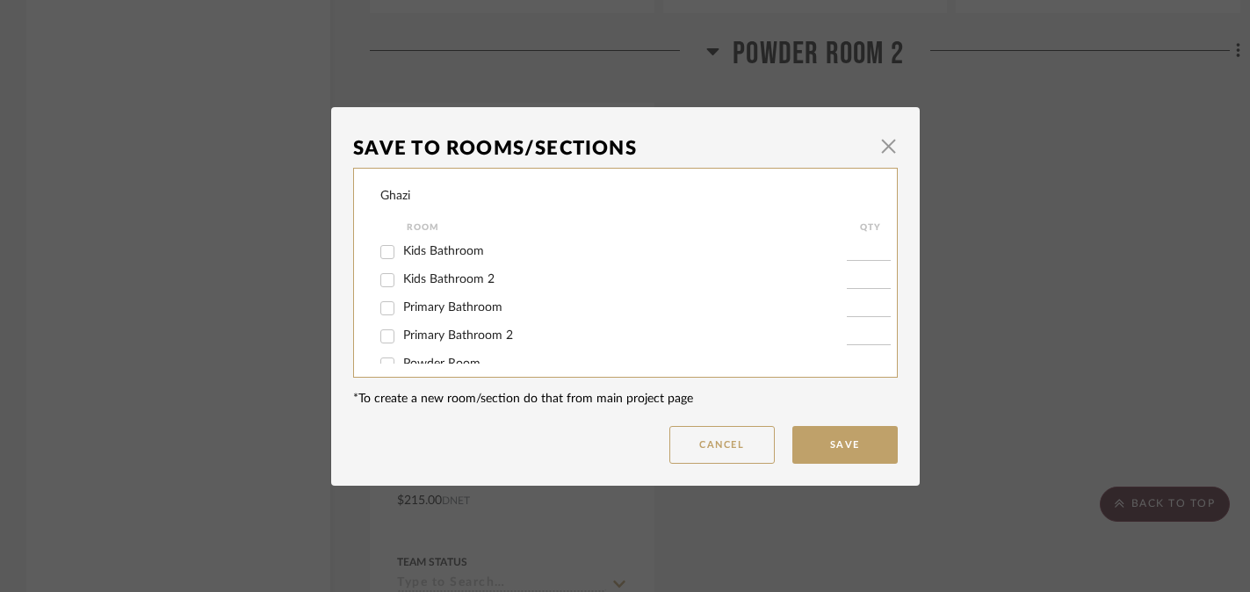
scroll to position [110, 0]
click at [431, 286] on span "Powder Room 2" at bounding box center [447, 288] width 88 height 12
click at [402, 286] on input "Powder Room 2" at bounding box center [387, 289] width 28 height 28
checkbox input "false"
click at [803, 445] on button "Save" at bounding box center [845, 445] width 105 height 38
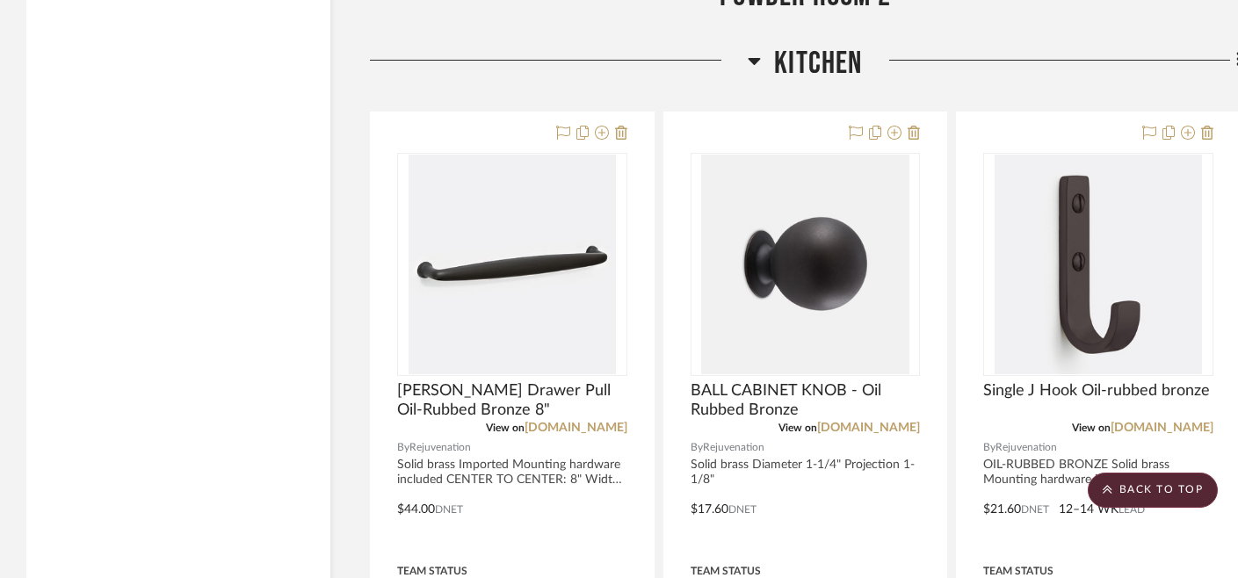
scroll to position [6739, 0]
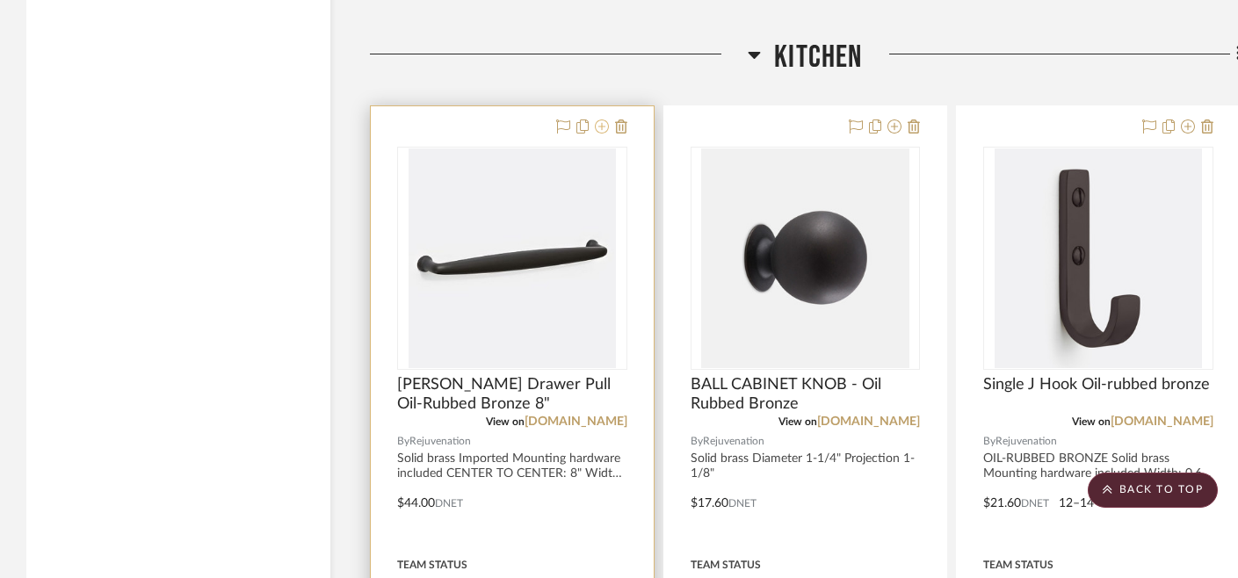
click at [605, 120] on icon at bounding box center [602, 127] width 14 height 14
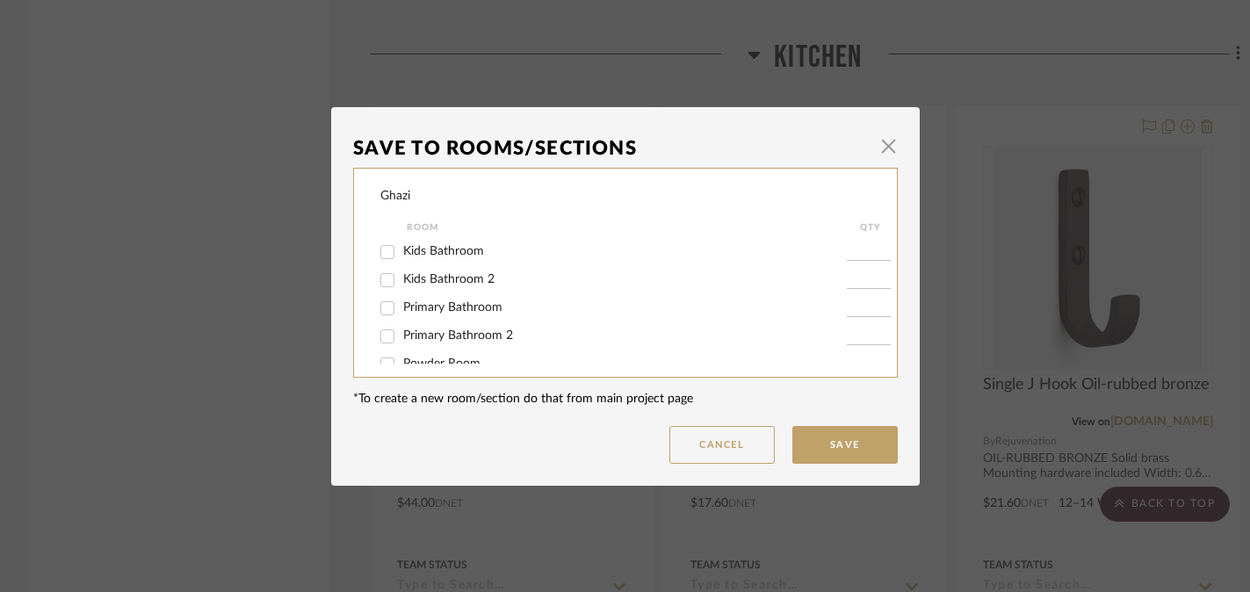
scroll to position [110, 0]
click at [431, 315] on span "Kitchen" at bounding box center [423, 316] width 41 height 12
click at [402, 315] on input "Kitchen" at bounding box center [387, 317] width 28 height 28
checkbox input "false"
click at [833, 446] on button "Save" at bounding box center [845, 445] width 105 height 38
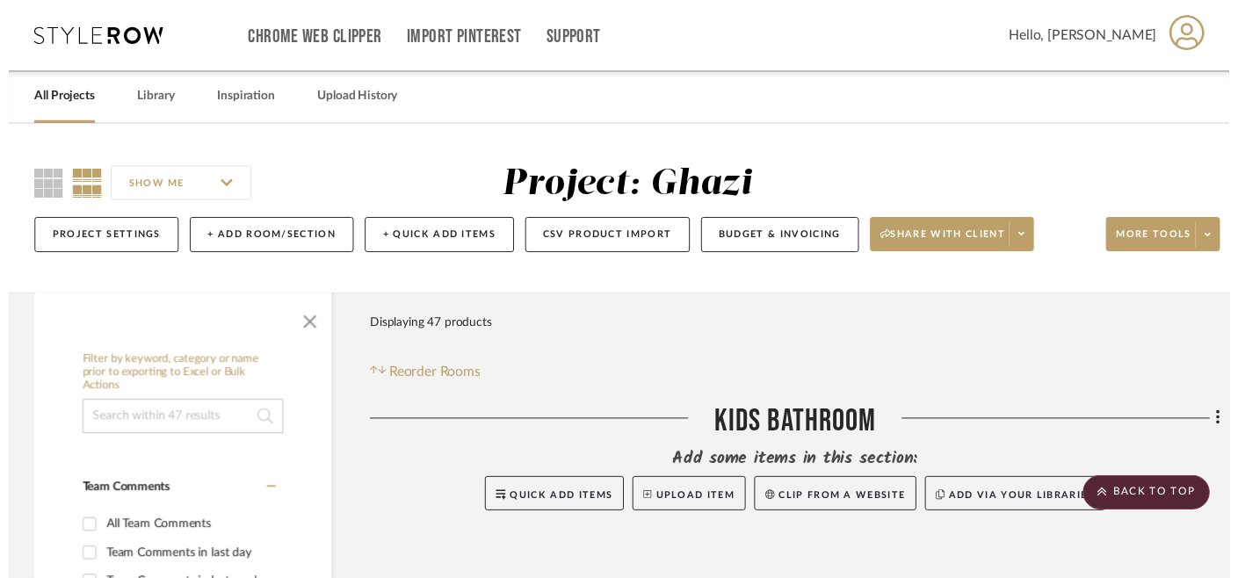
scroll to position [6739, 0]
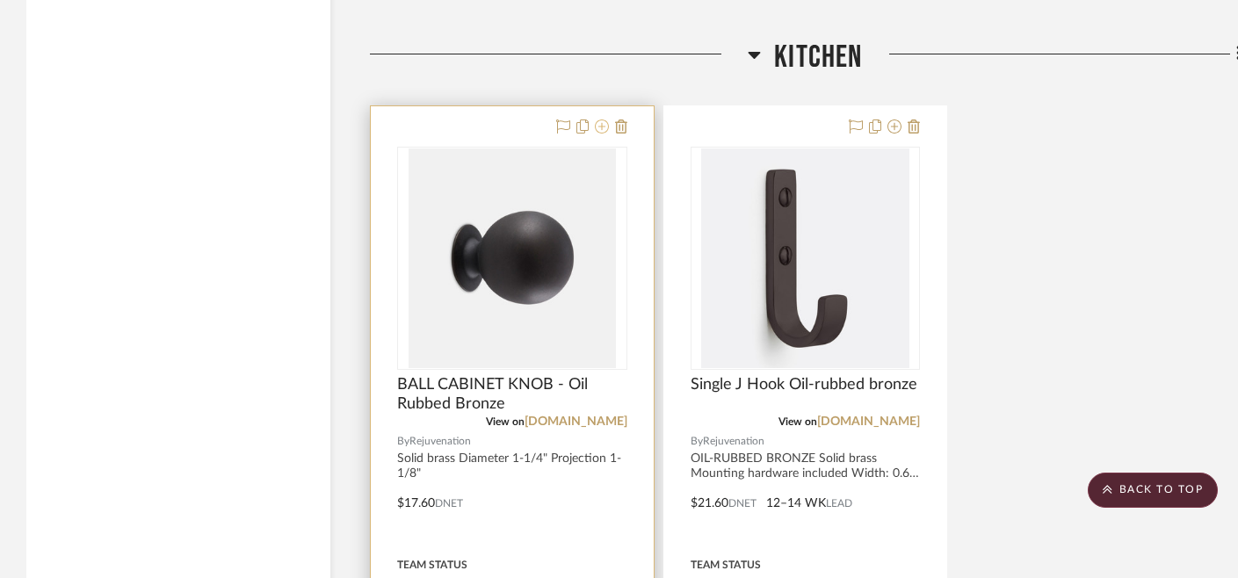
click at [602, 124] on icon at bounding box center [602, 127] width 14 height 14
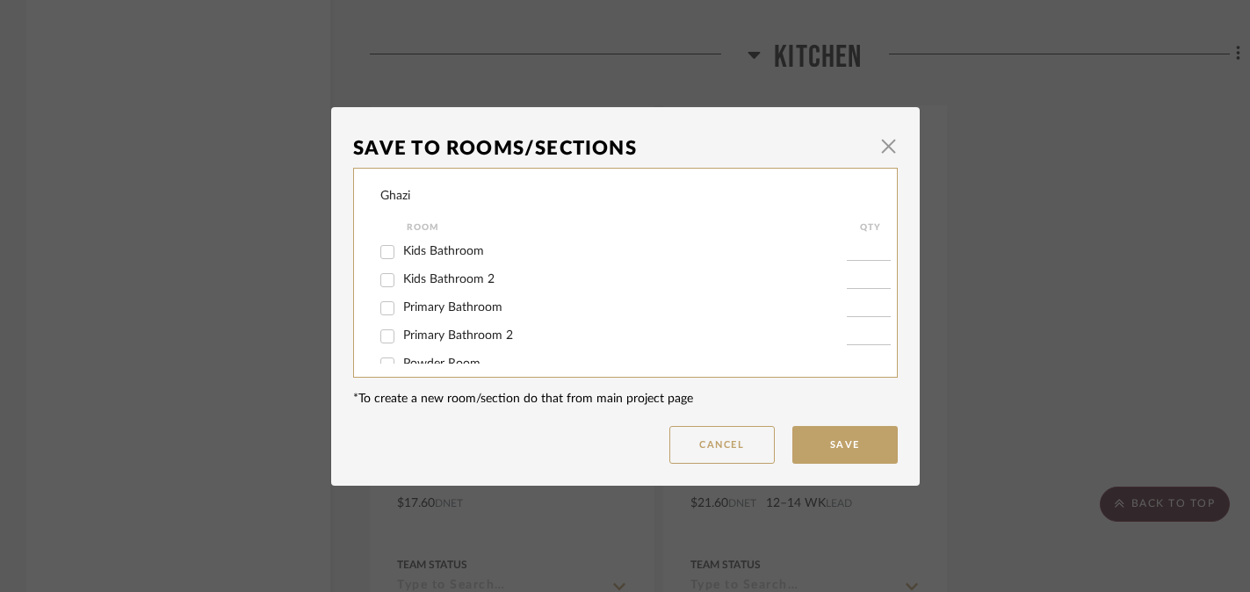
scroll to position [110, 0]
click at [425, 314] on span "Kitchen" at bounding box center [423, 316] width 41 height 12
click at [402, 314] on input "Kitchen" at bounding box center [387, 317] width 28 height 28
checkbox input "false"
click at [793, 437] on button "Save" at bounding box center [845, 445] width 105 height 38
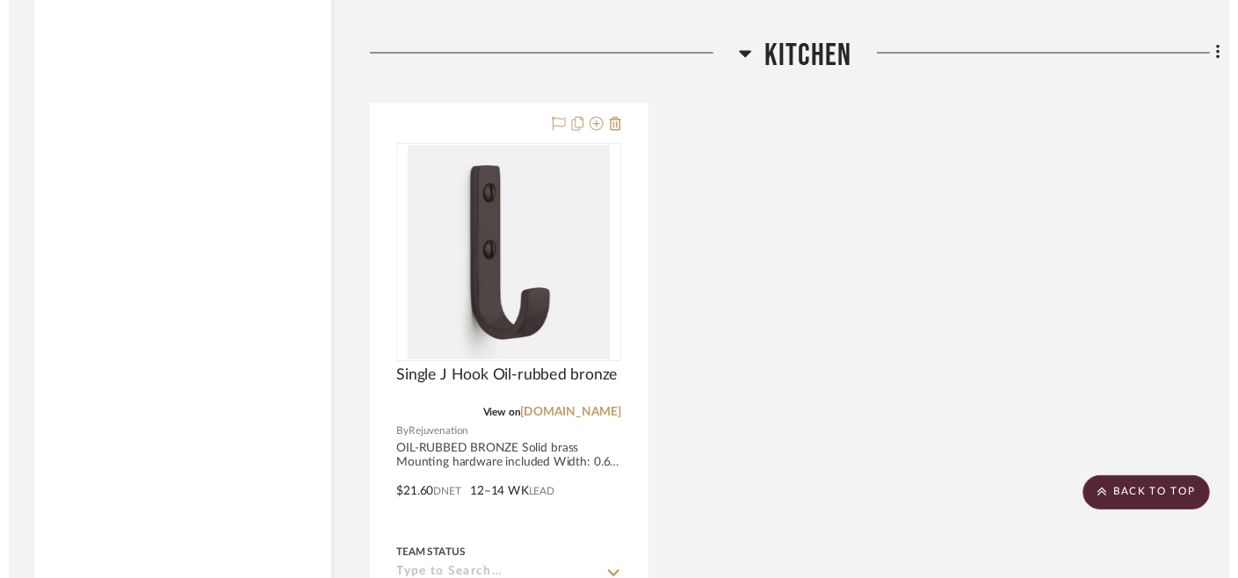
scroll to position [6739, 0]
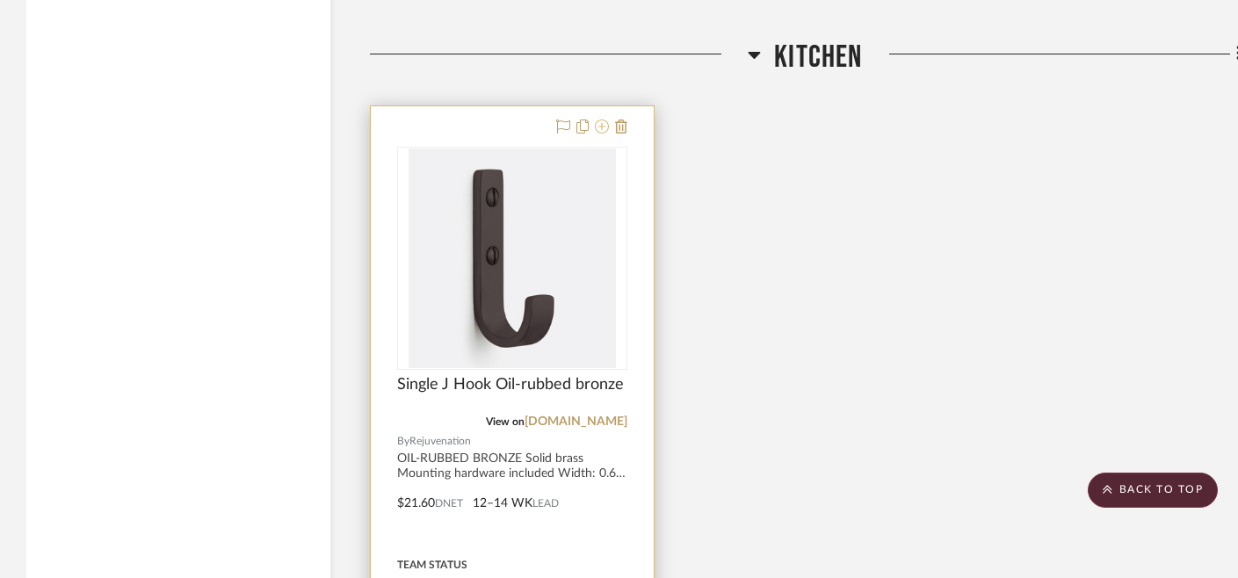
click at [598, 122] on icon at bounding box center [602, 127] width 14 height 14
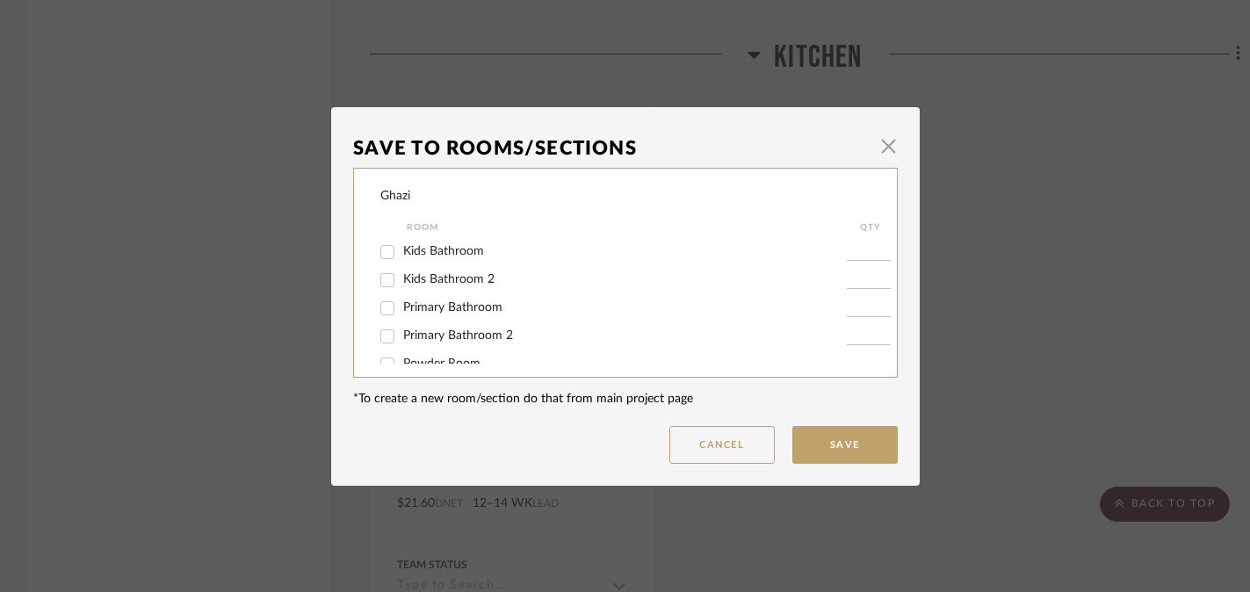
scroll to position [110, 0]
click at [419, 315] on span "Kitchen" at bounding box center [423, 316] width 41 height 12
click at [402, 315] on input "Kitchen" at bounding box center [387, 317] width 28 height 28
checkbox input "false"
click at [837, 439] on button "Save" at bounding box center [845, 445] width 105 height 38
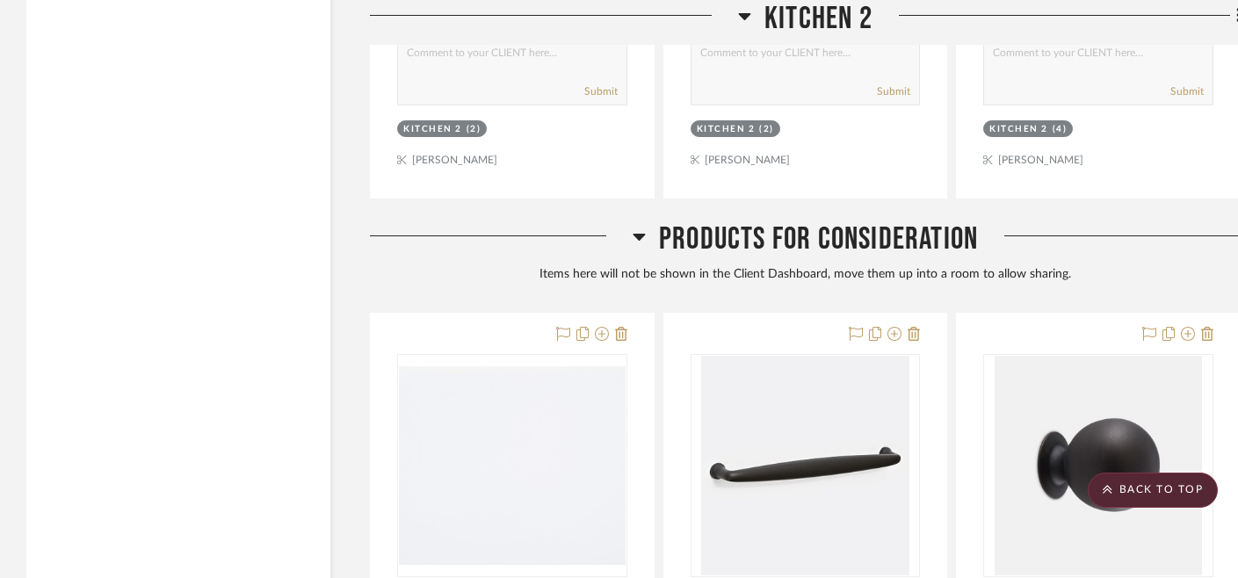
scroll to position [7619, 0]
